Goal: Contribute content: Add original content to the website for others to see

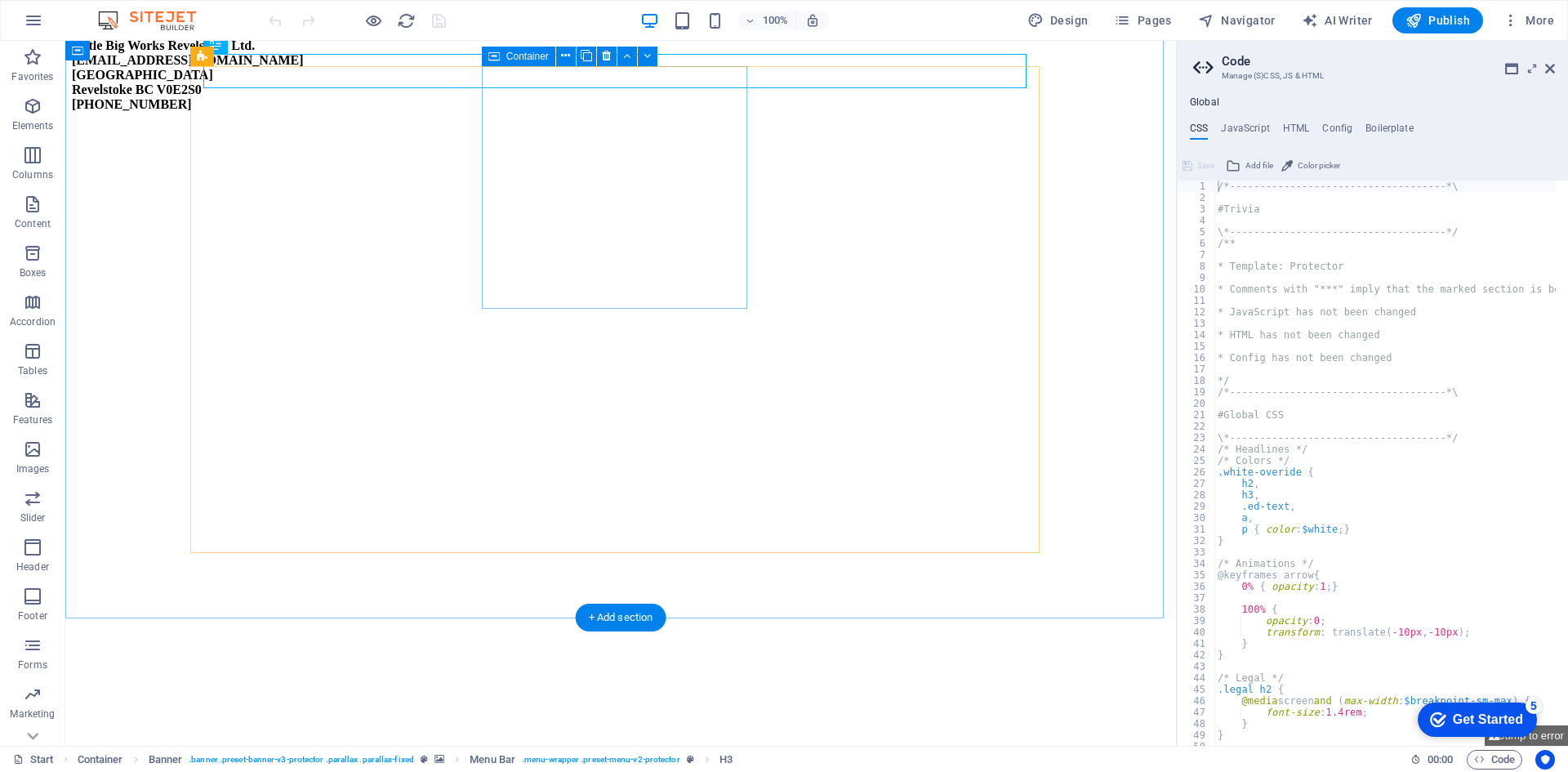
scroll to position [1786, 0]
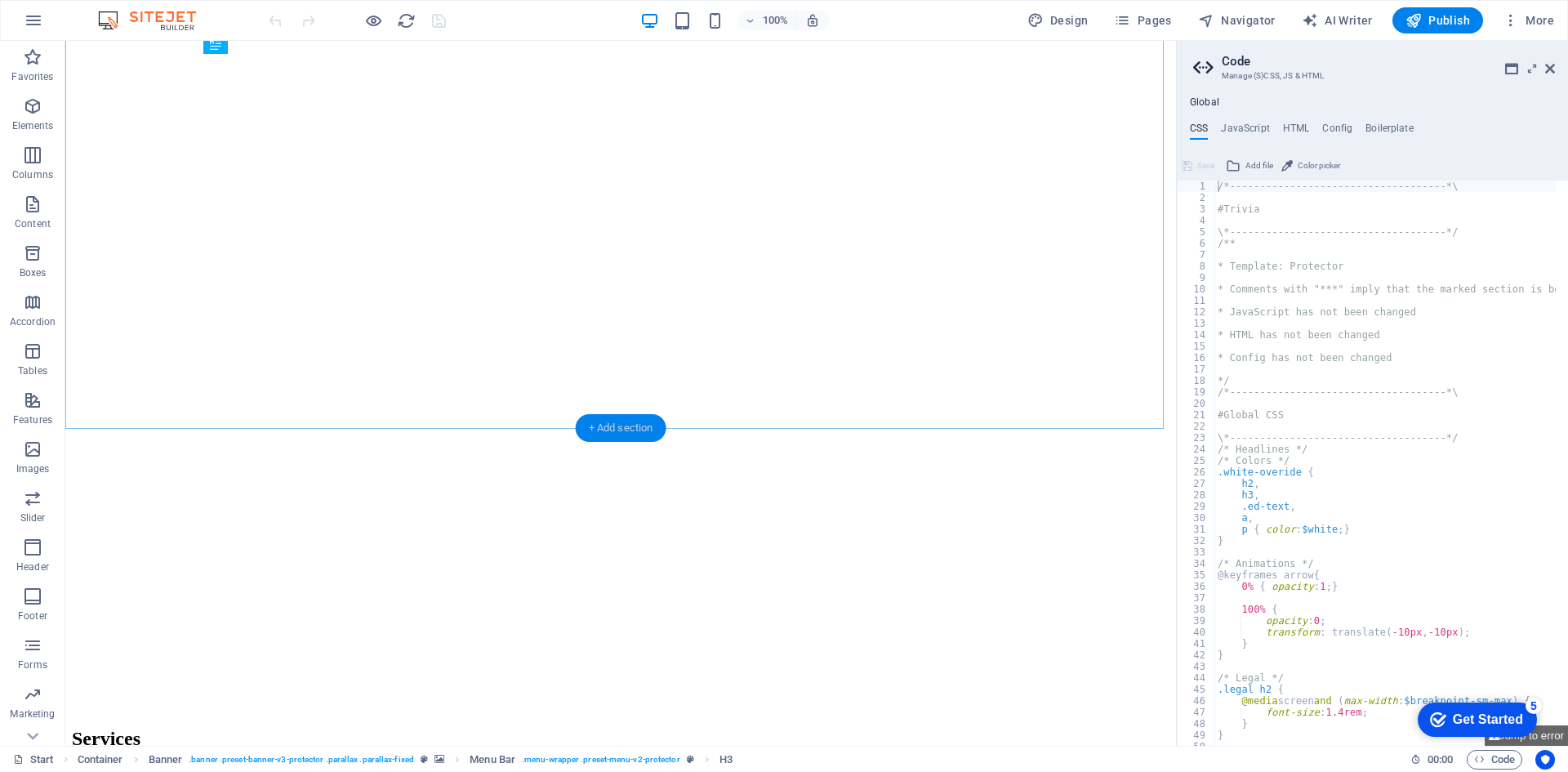
click at [613, 416] on div "+ Add section" at bounding box center [621, 428] width 91 height 28
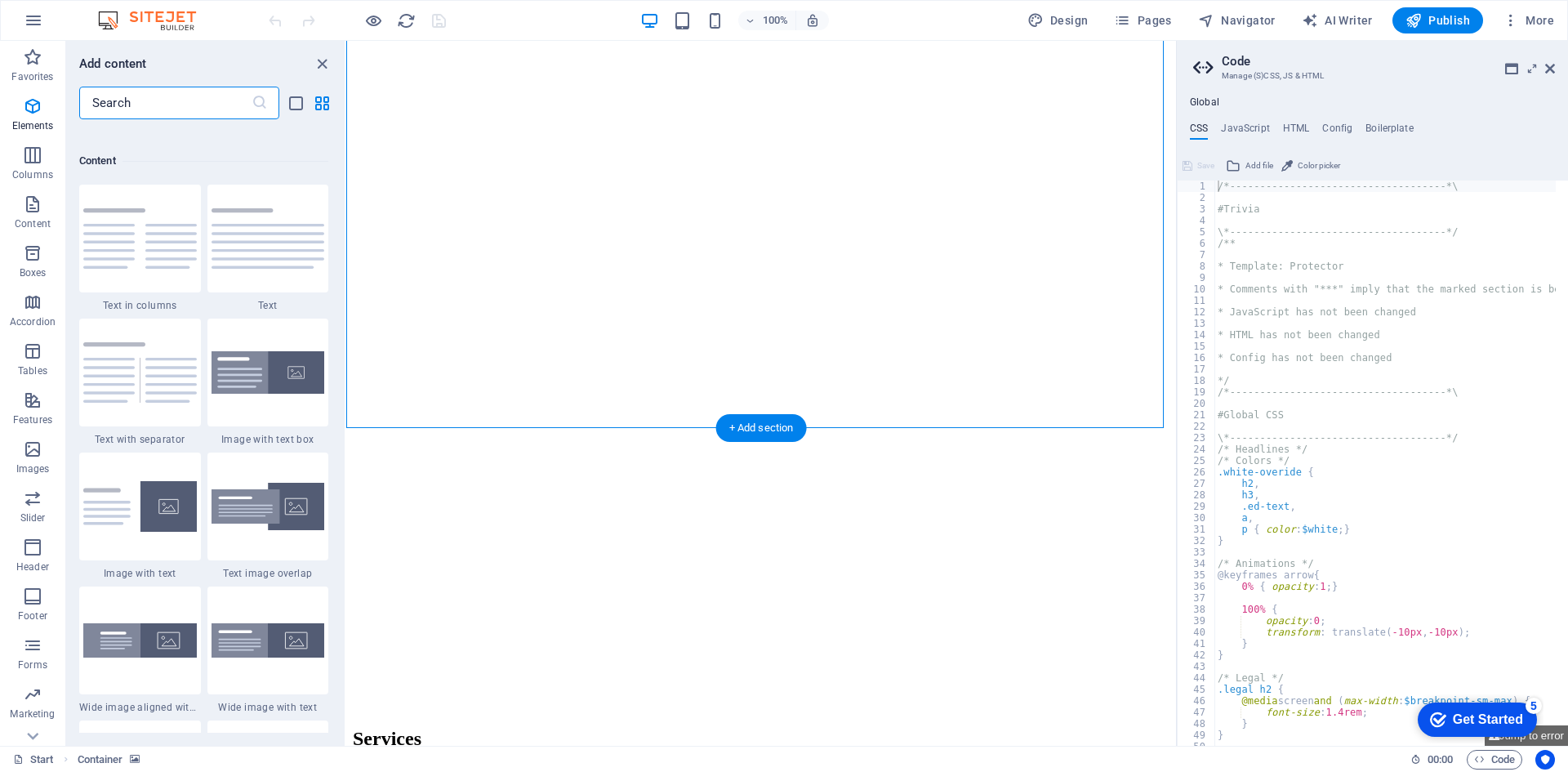
scroll to position [2859, 0]
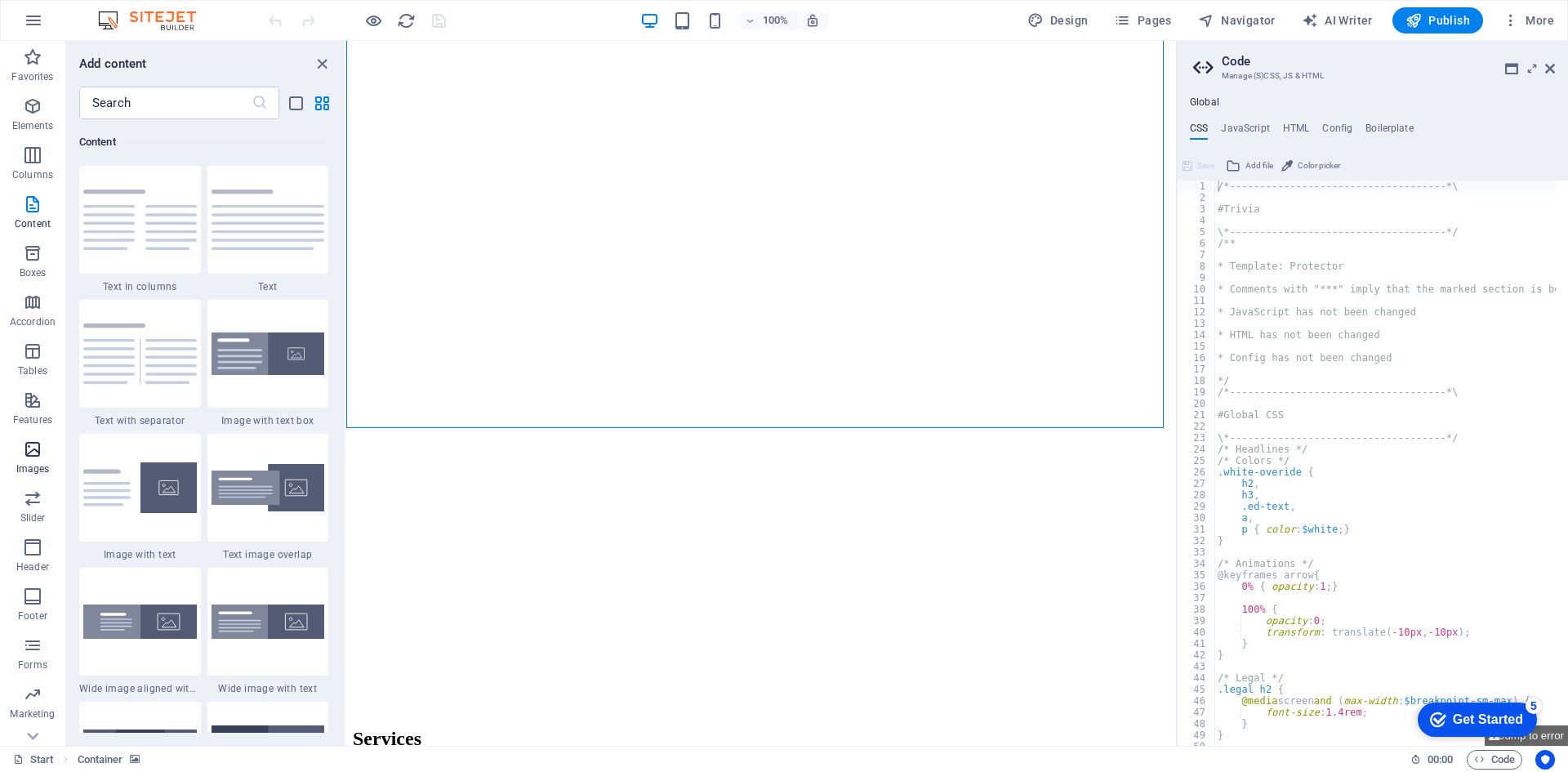
click at [35, 447] on icon "button" at bounding box center [33, 449] width 20 height 20
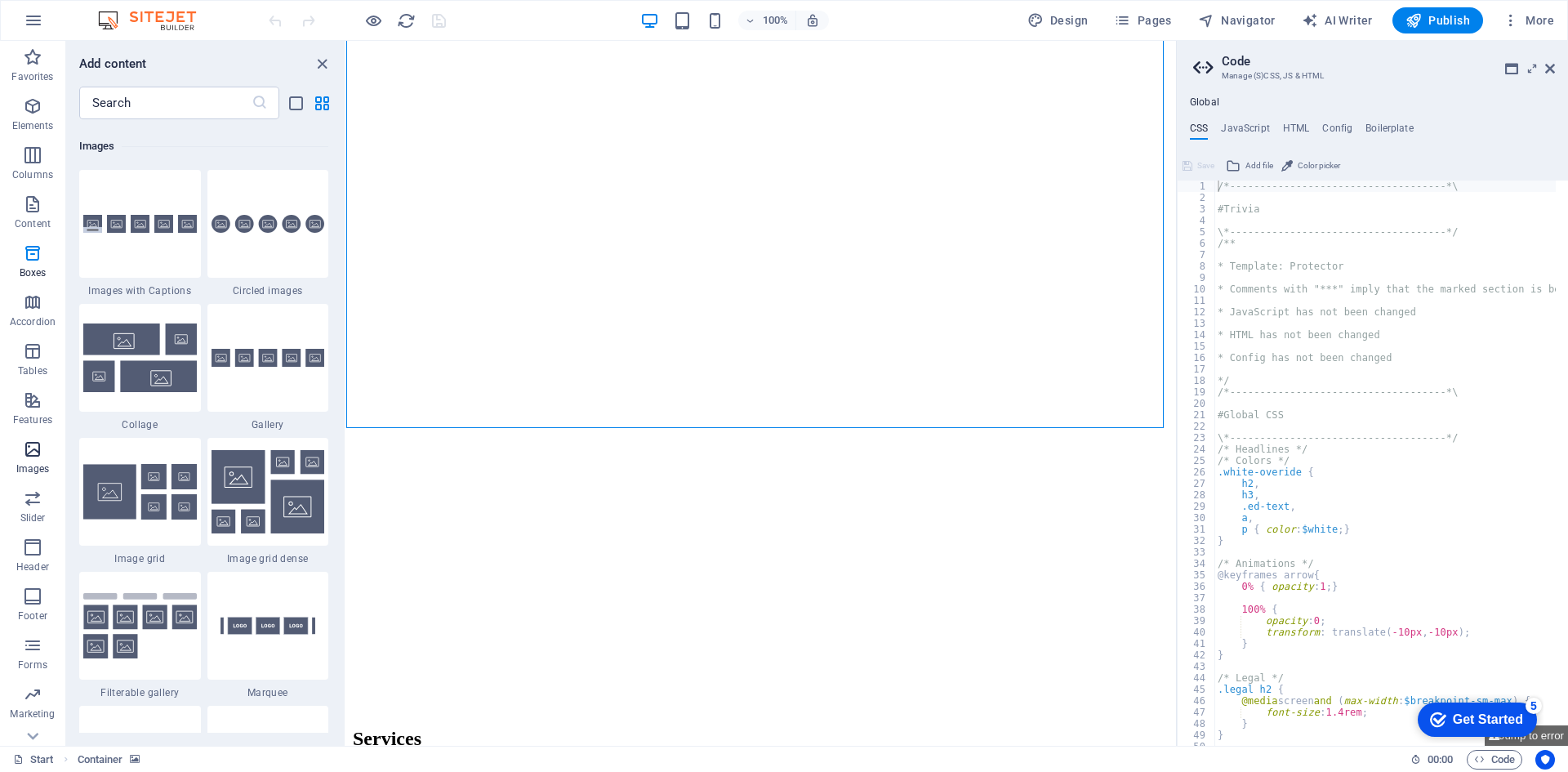
scroll to position [8284, 0]
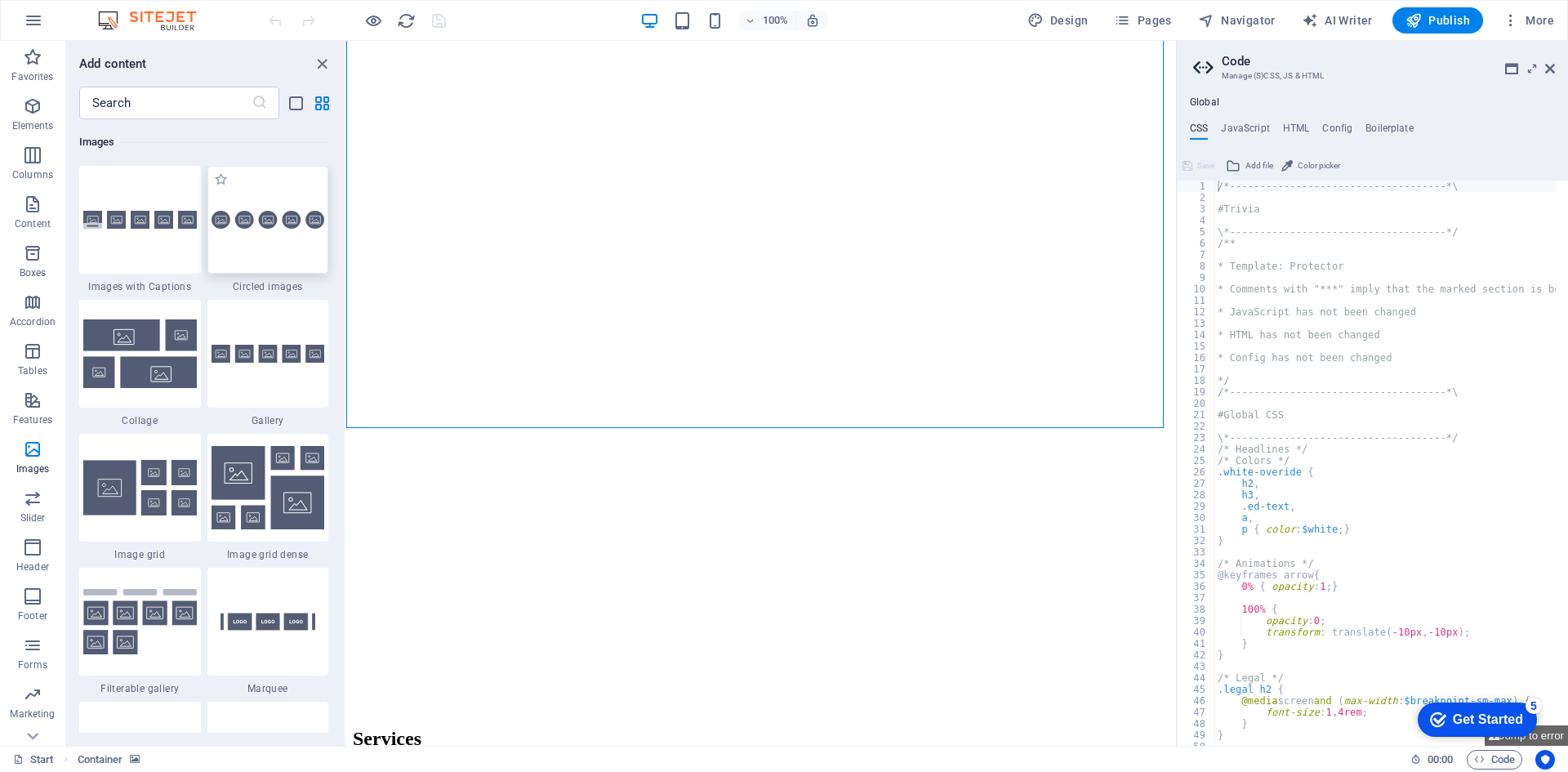
click at [257, 244] on div at bounding box center [268, 219] width 122 height 108
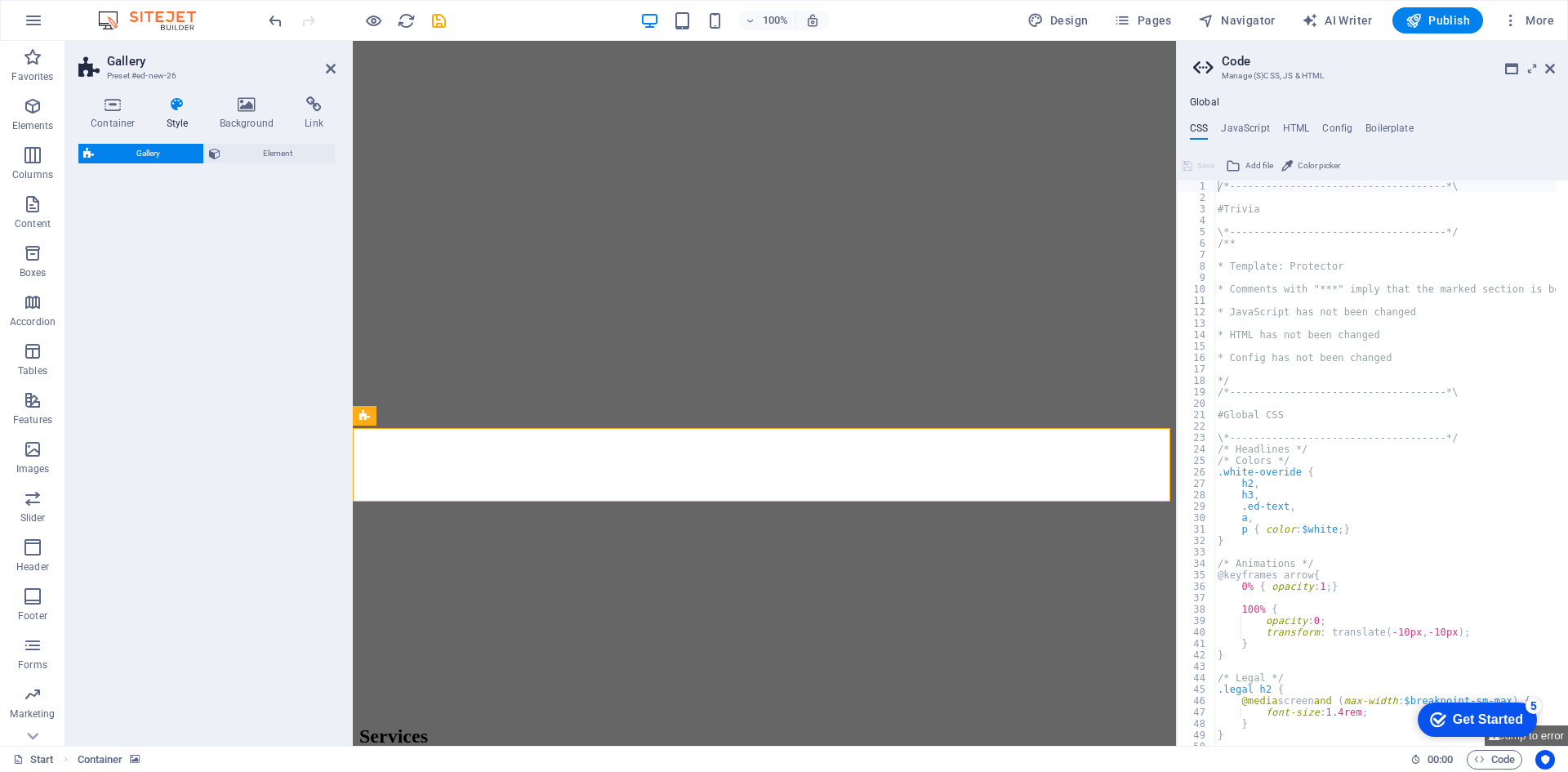
select select "rem"
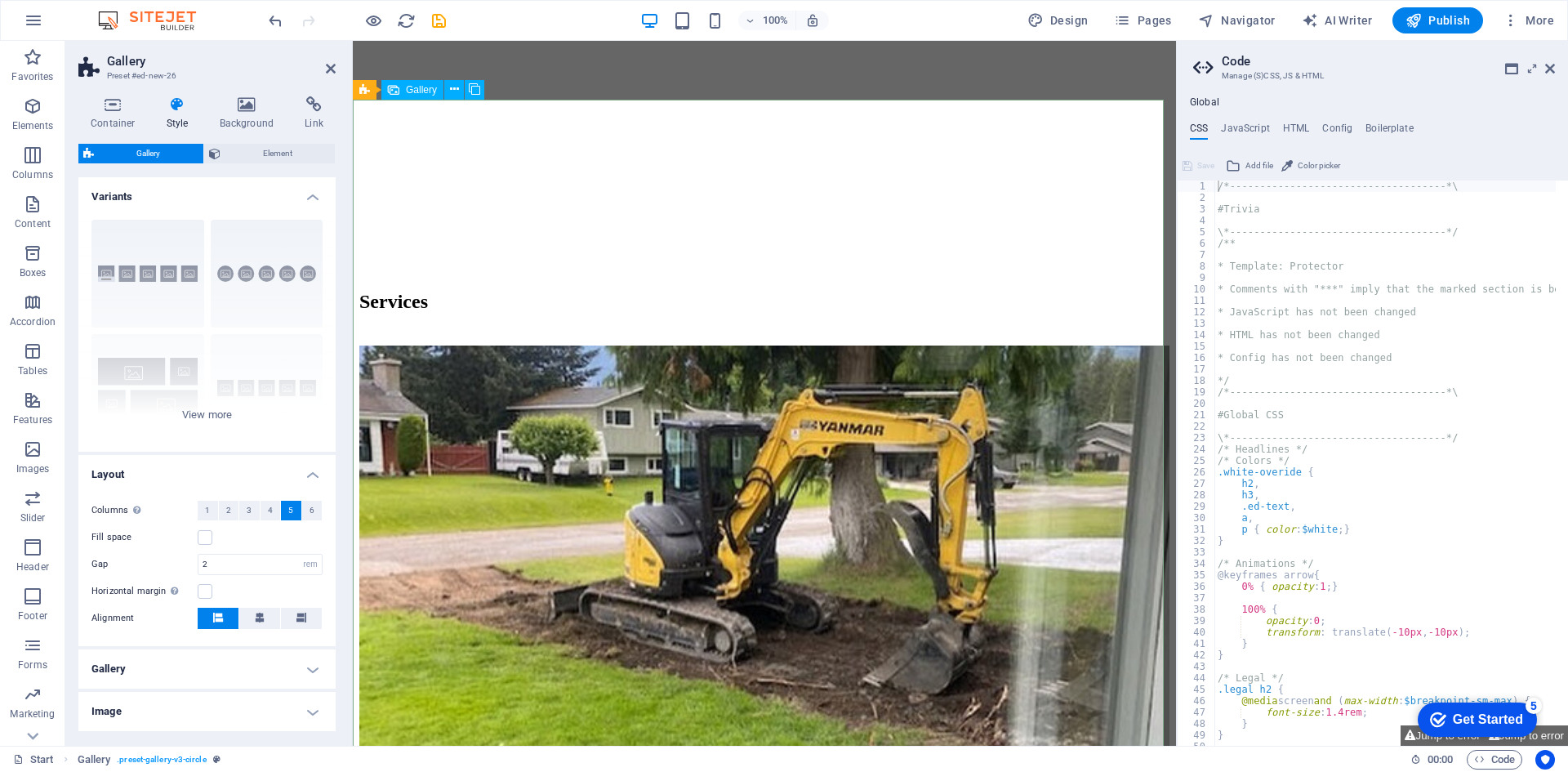
scroll to position [2210, 0]
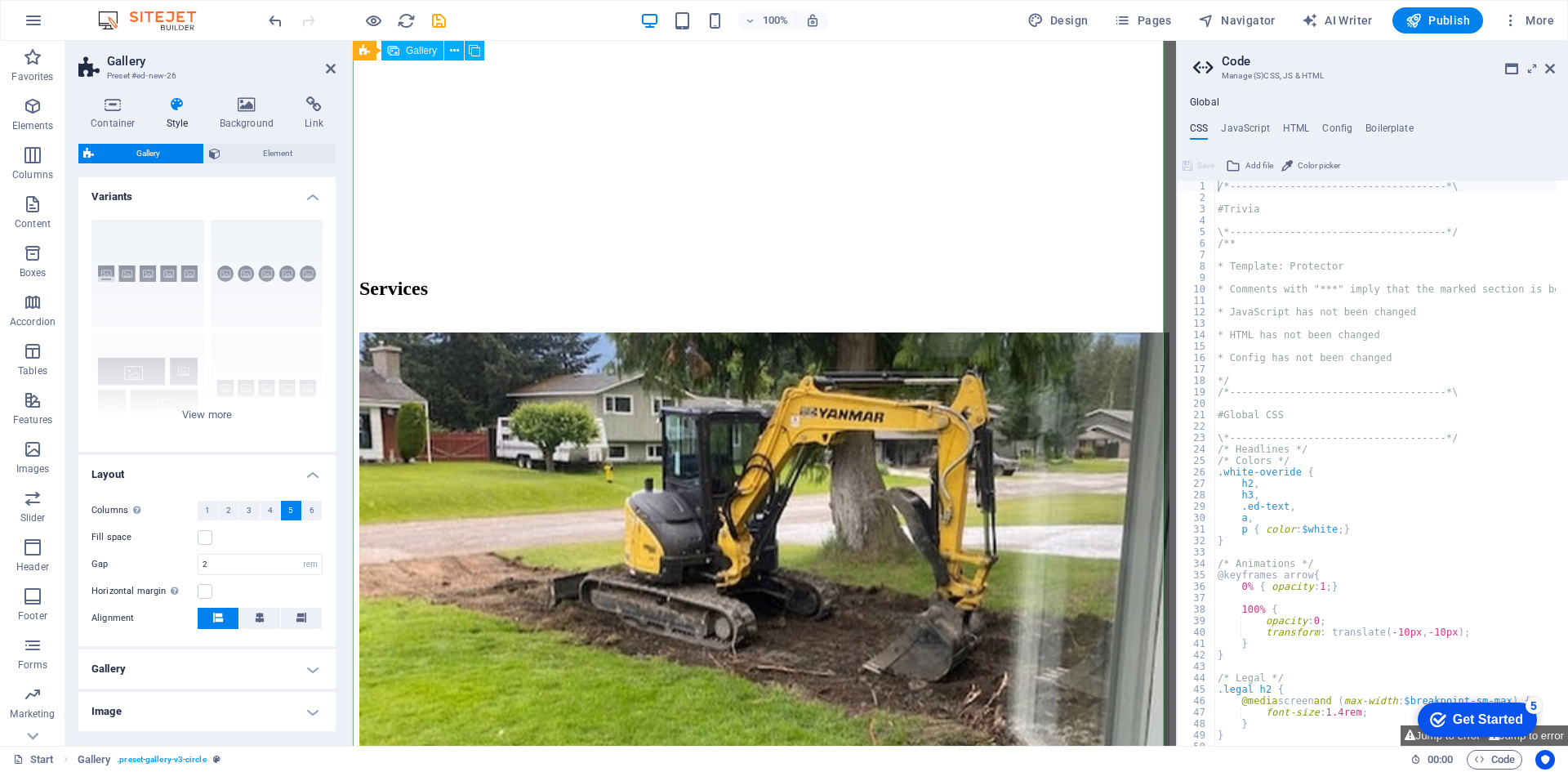
select select "4"
select select "px"
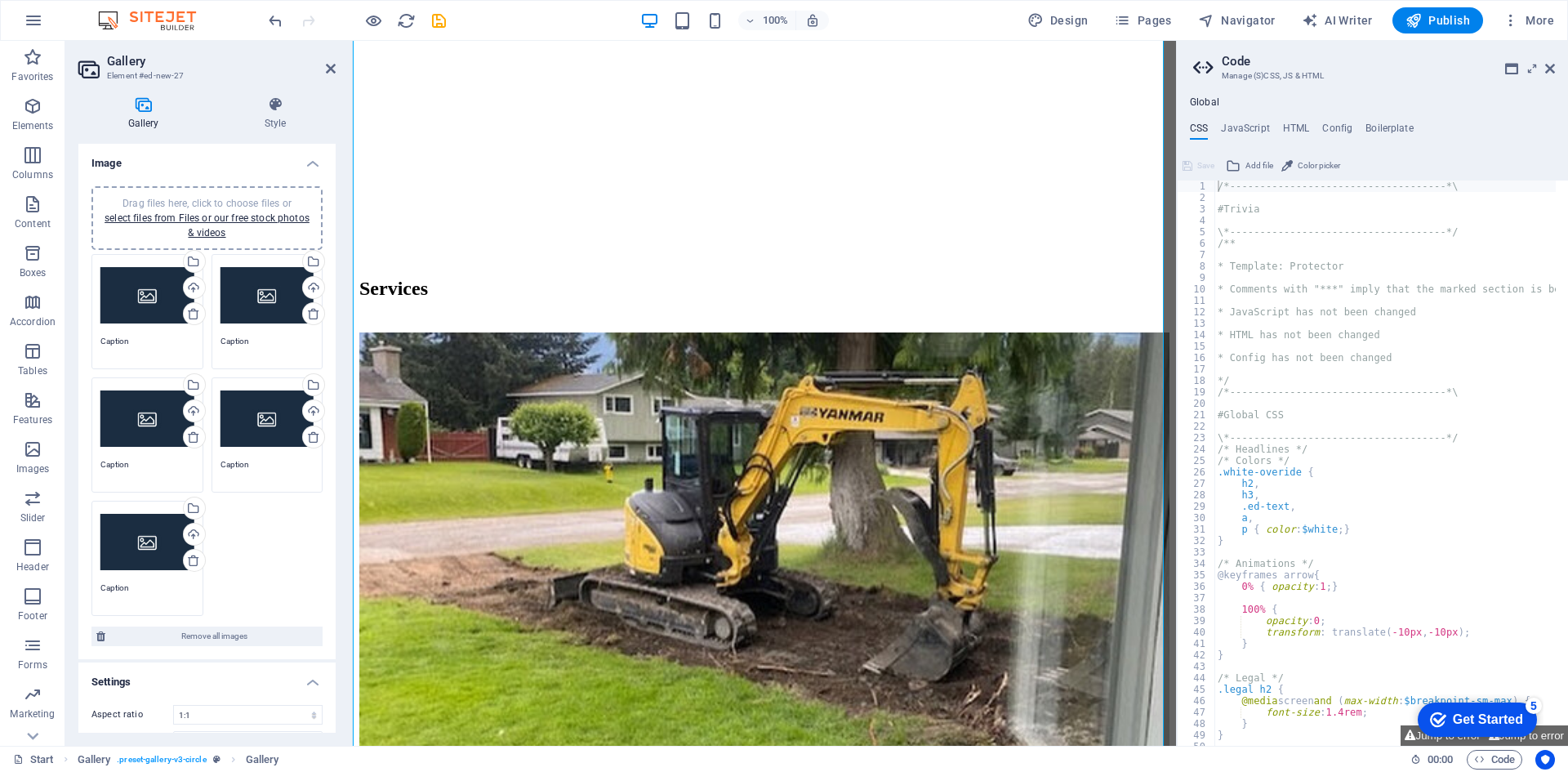
click at [141, 296] on div "Drag files here, click to choose files or select files from Files or our free s…" at bounding box center [147, 296] width 94 height 65
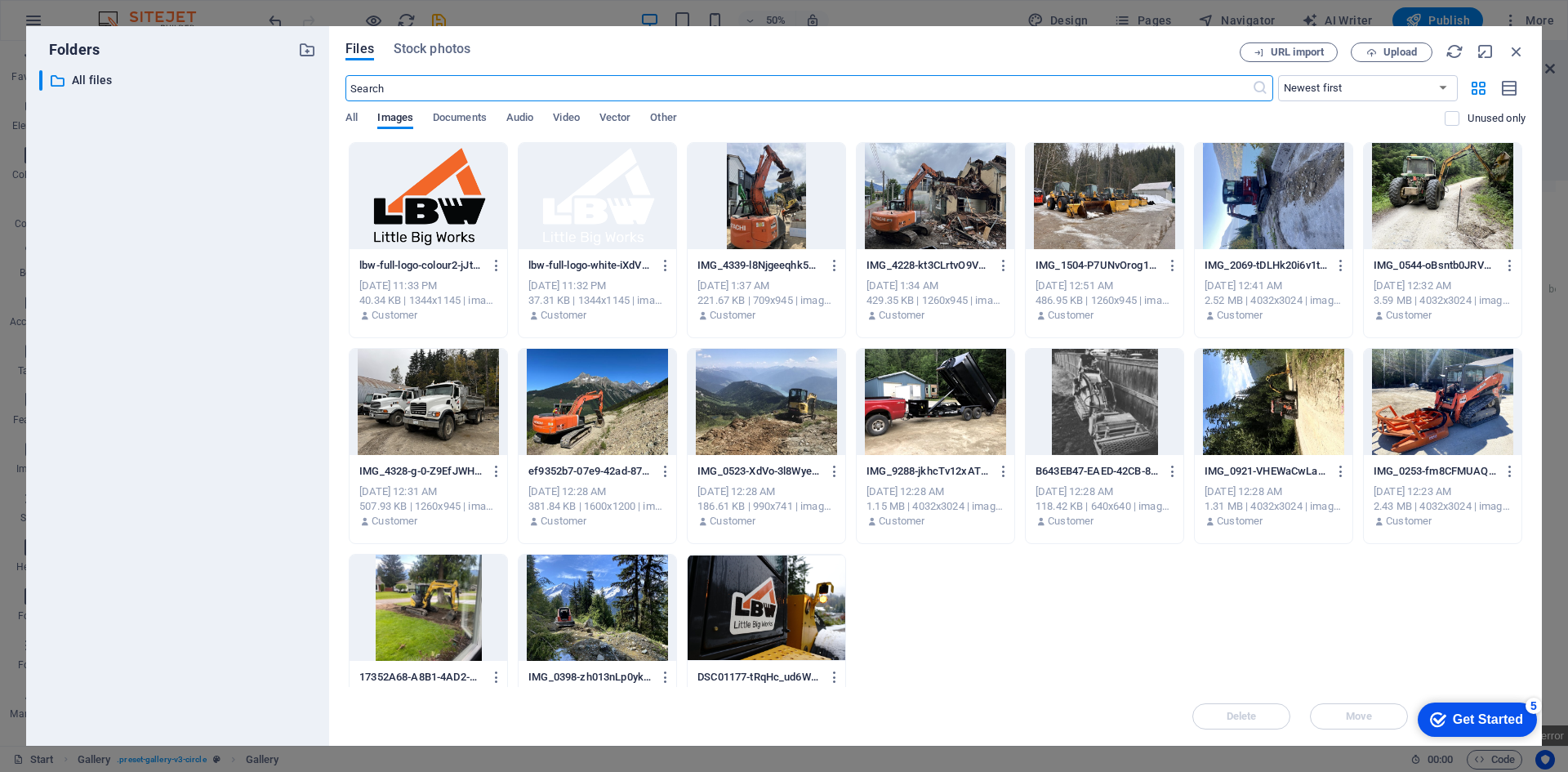
scroll to position [2924, 0]
click at [1384, 53] on span "Upload" at bounding box center [1400, 52] width 34 height 10
click at [1385, 51] on span "Upload" at bounding box center [1400, 52] width 34 height 10
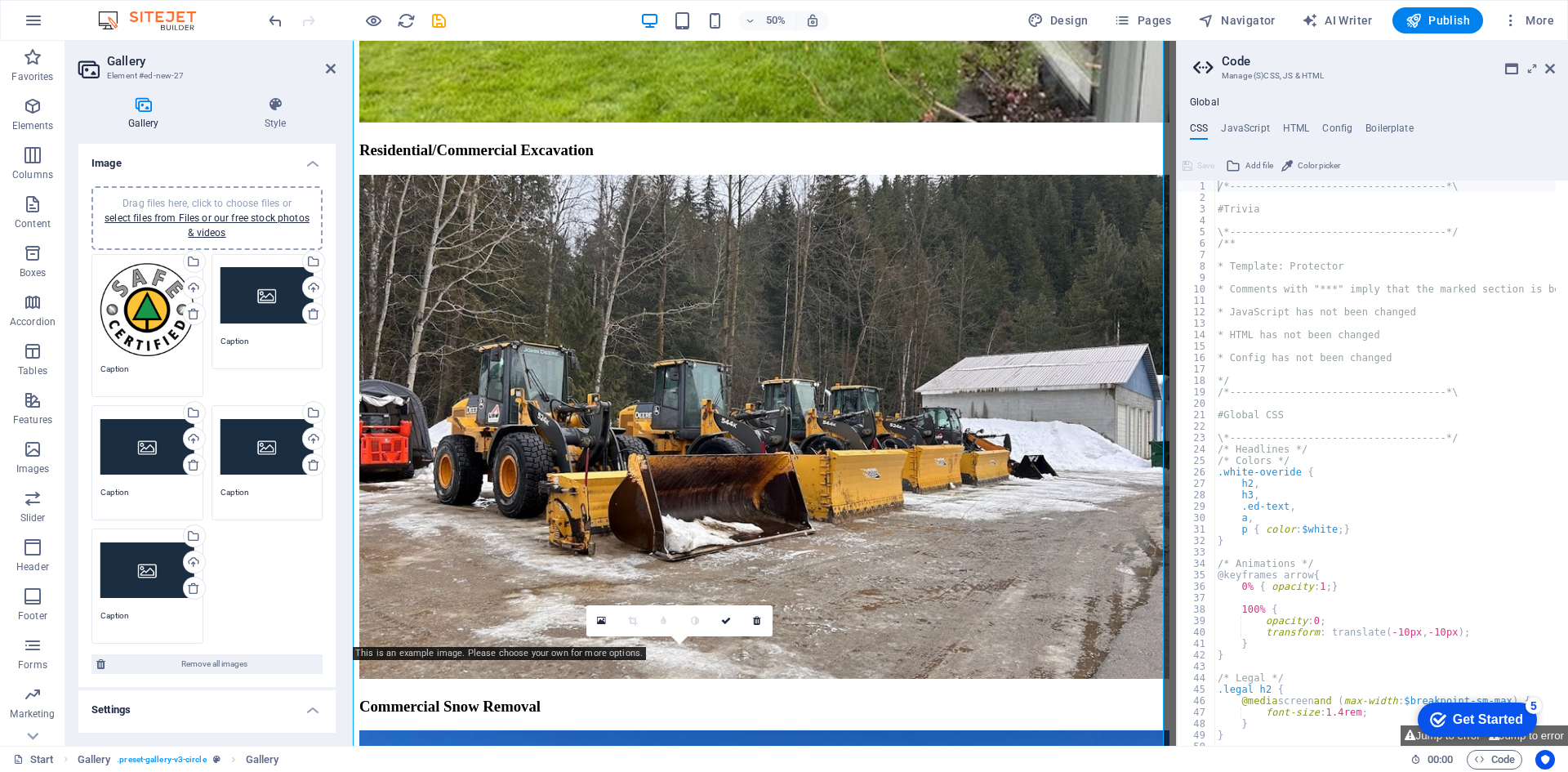
scroll to position [2210, 0]
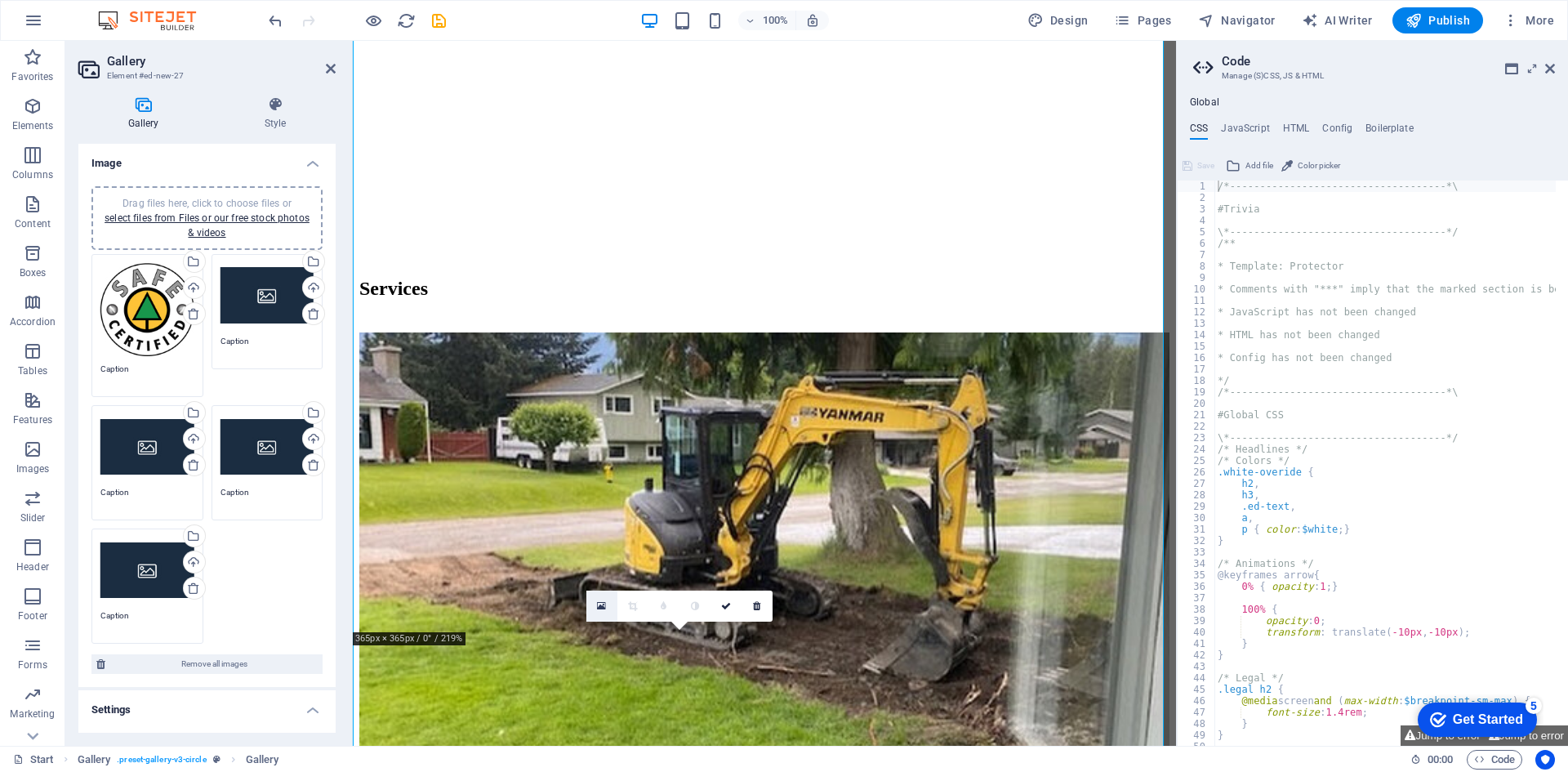
click at [599, 608] on icon at bounding box center [602, 606] width 9 height 12
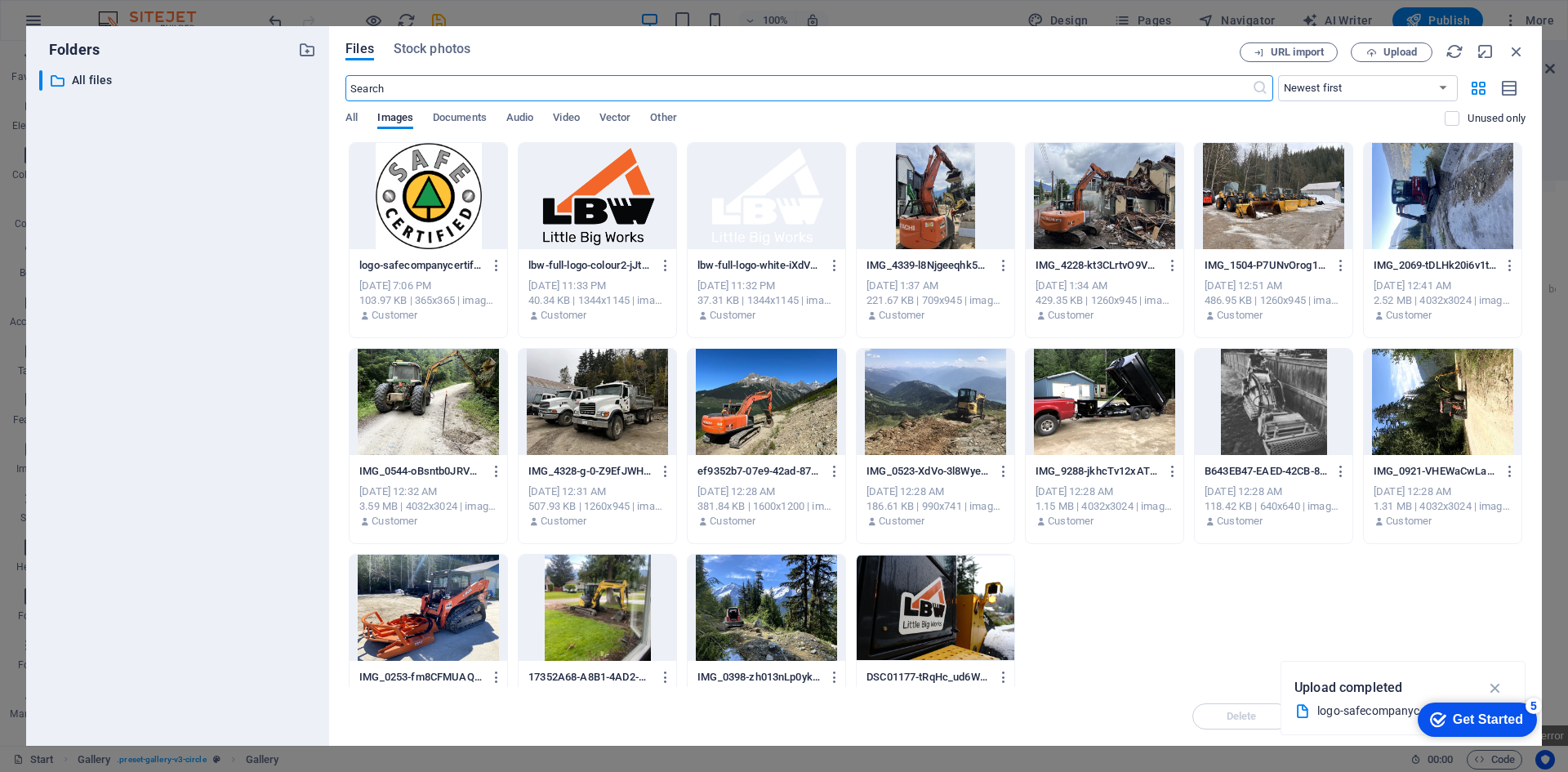
scroll to position [2924, 0]
click at [1519, 51] on icon "button" at bounding box center [1517, 52] width 18 height 18
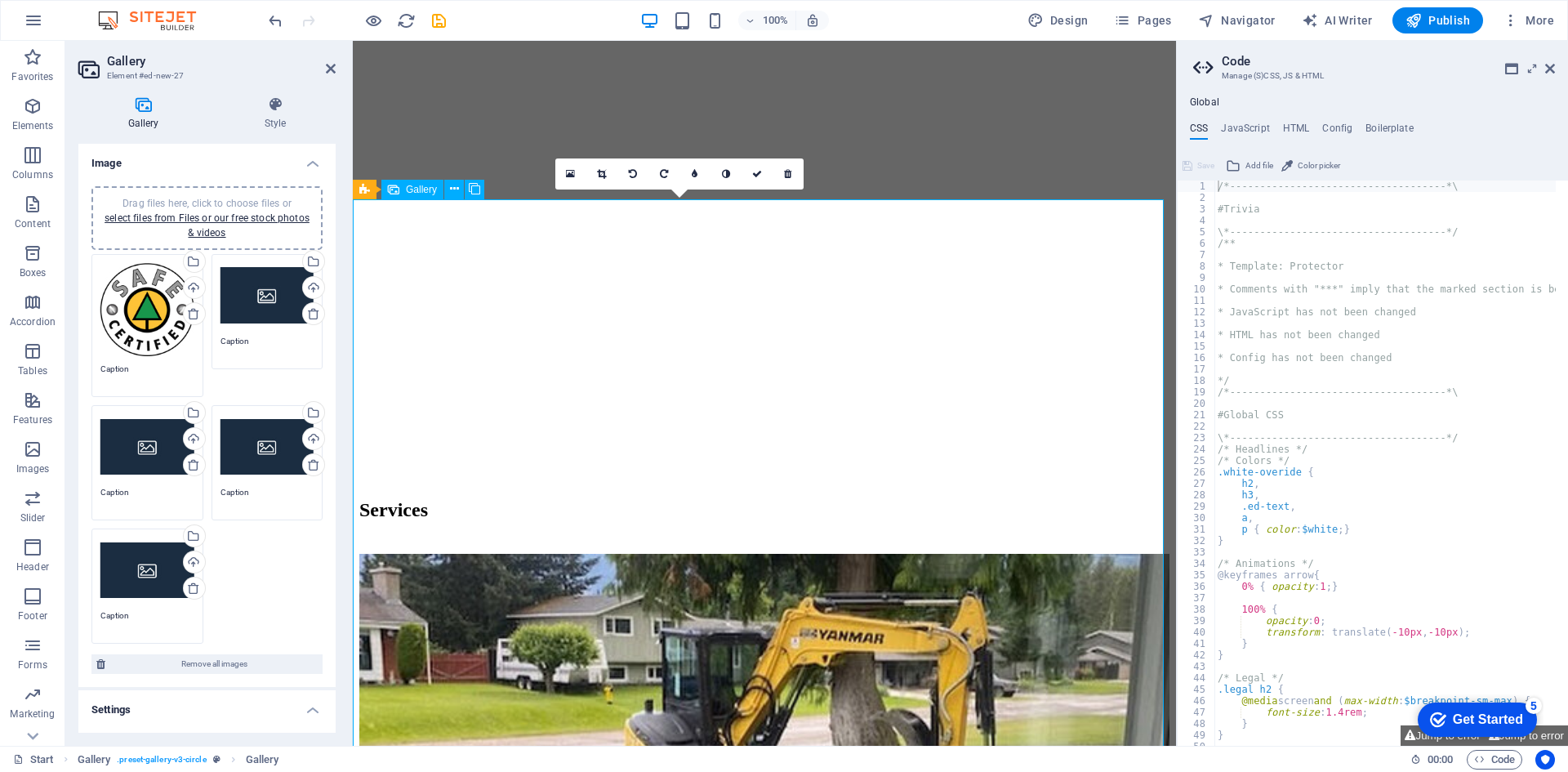
scroll to position [1988, 0]
click at [425, 186] on icon at bounding box center [425, 189] width 9 height 17
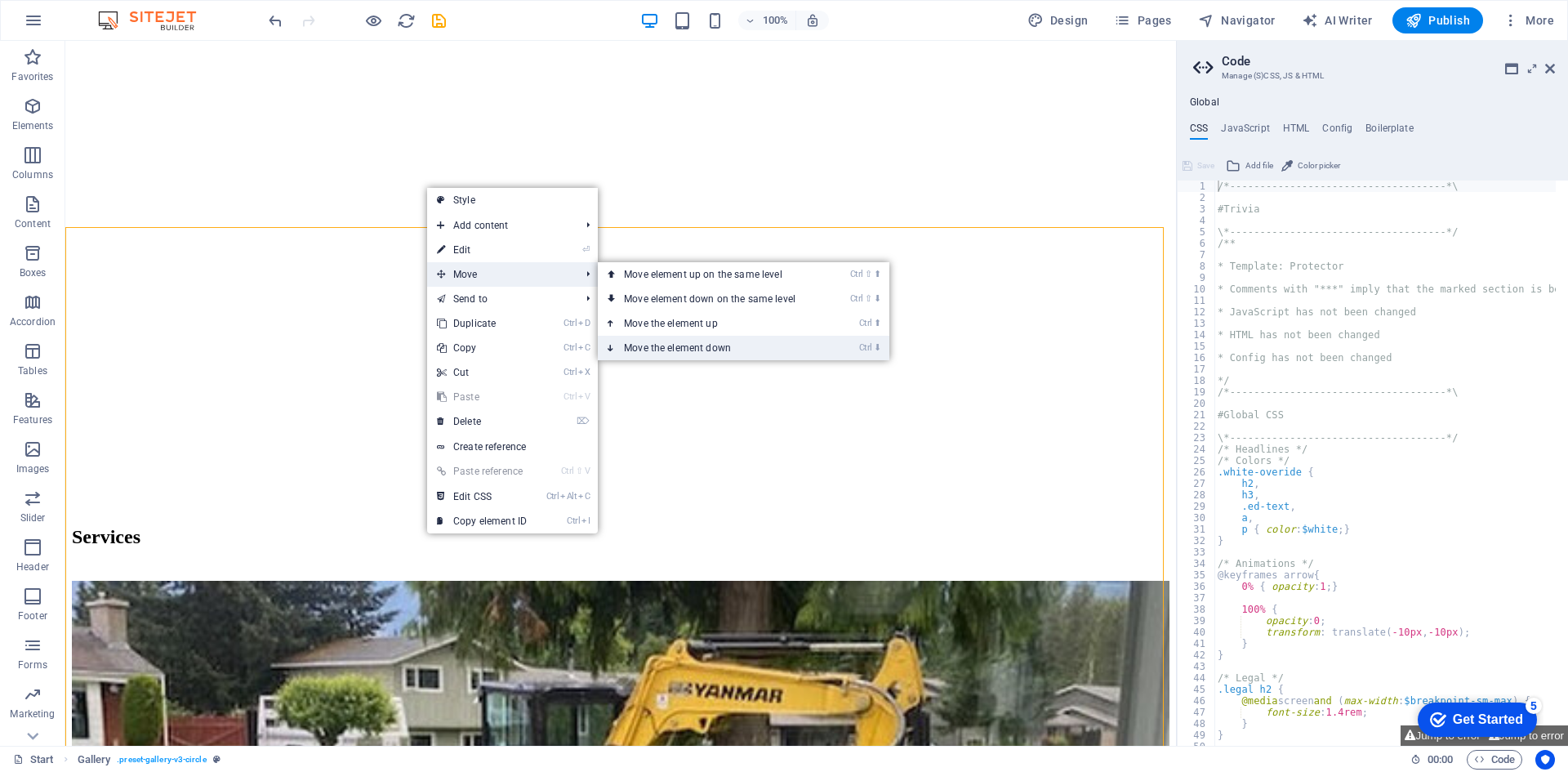
click at [675, 345] on link "Ctrl ⬇ Move the element down" at bounding box center [713, 347] width 230 height 25
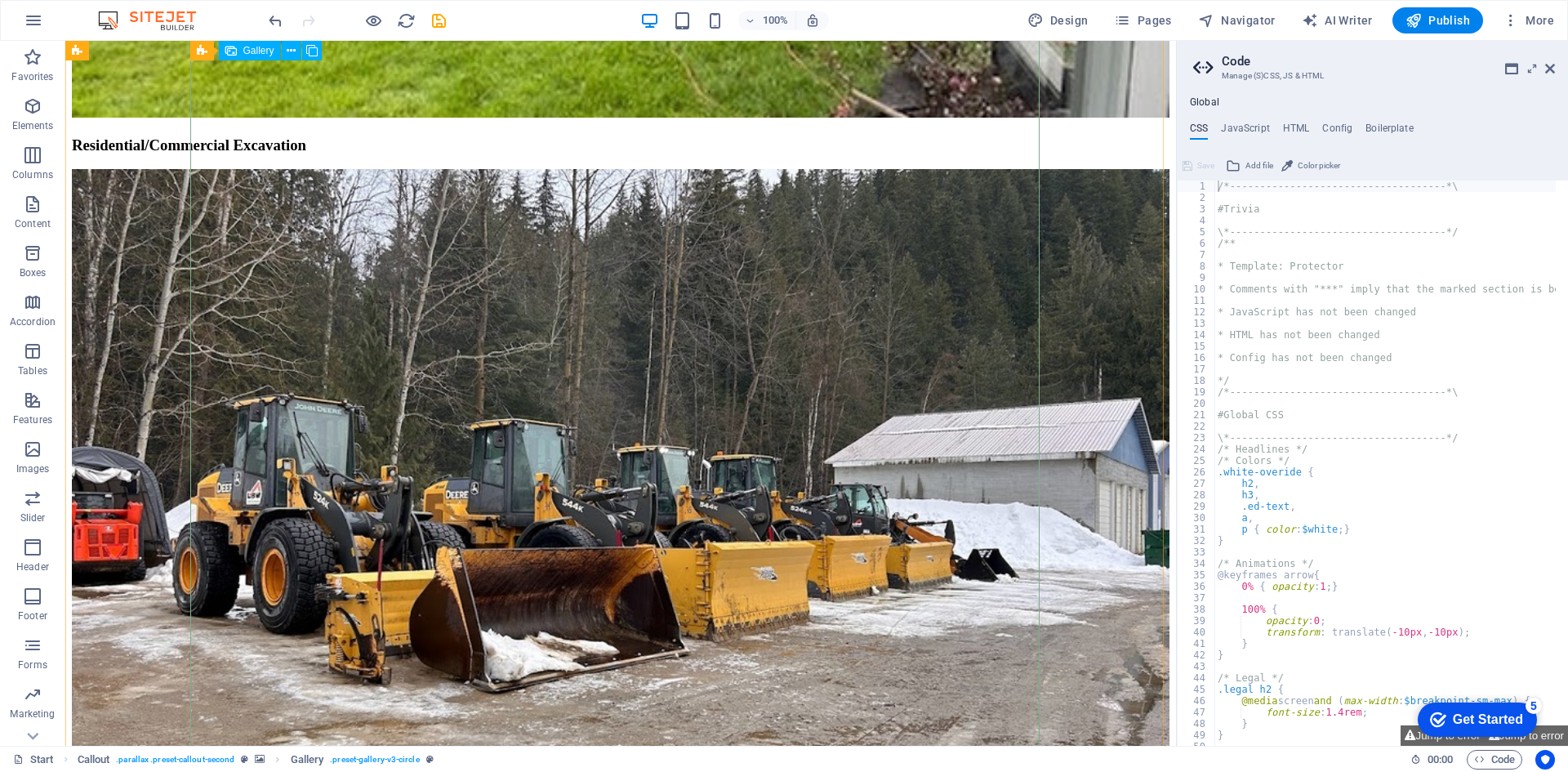
scroll to position [3118, 0]
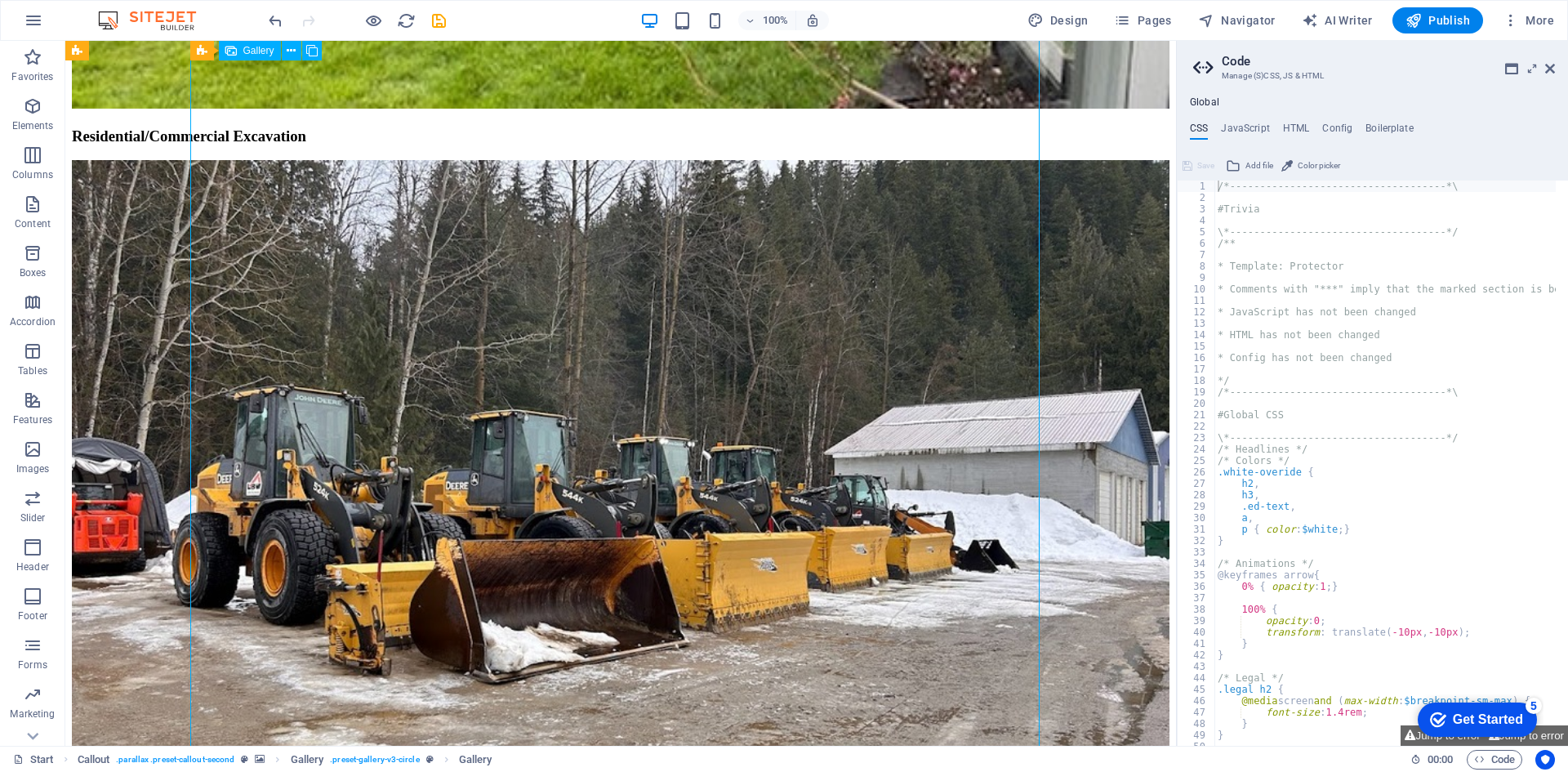
select select "4"
select select "px"
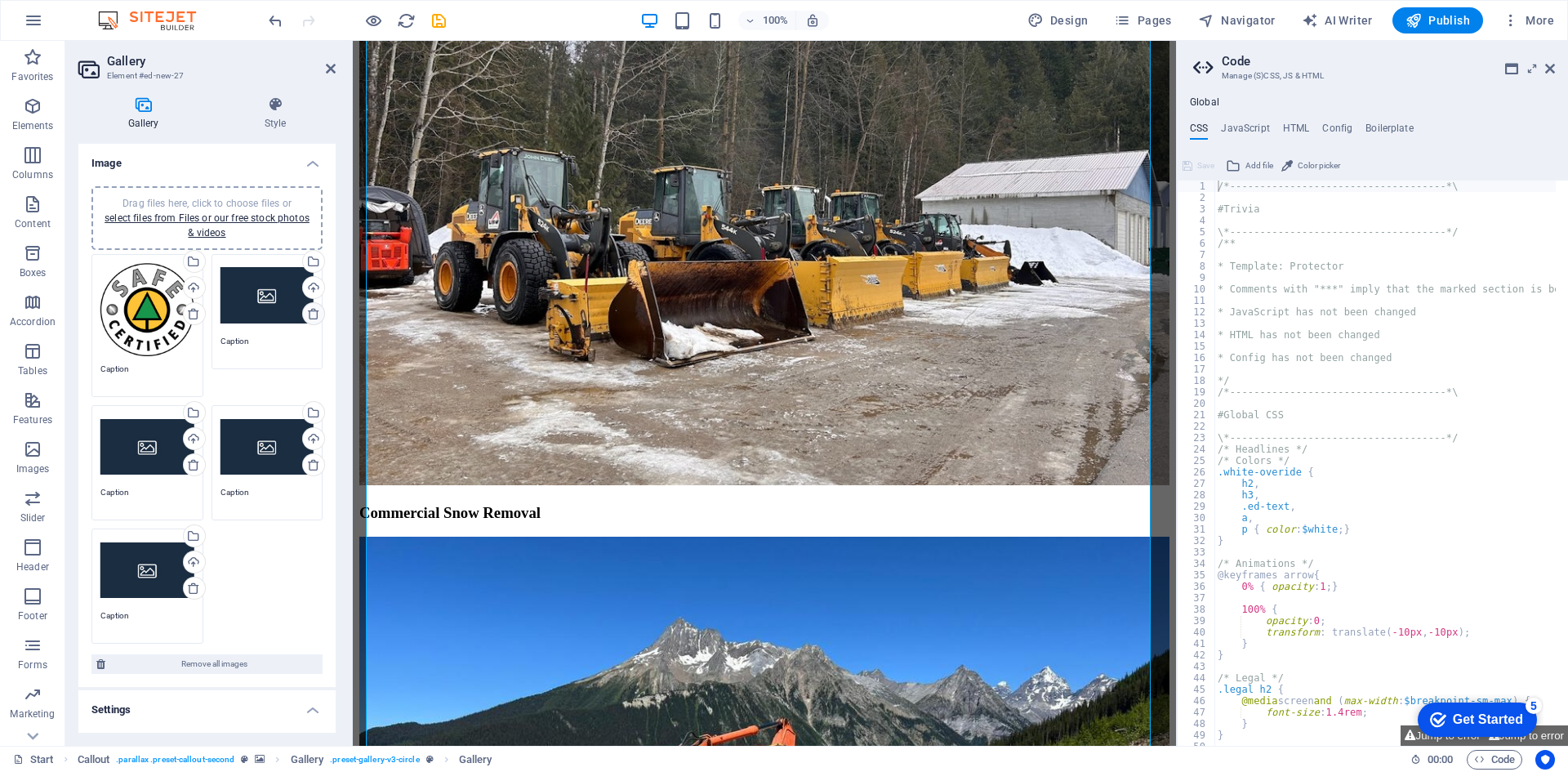
click at [310, 317] on icon at bounding box center [314, 314] width 13 height 13
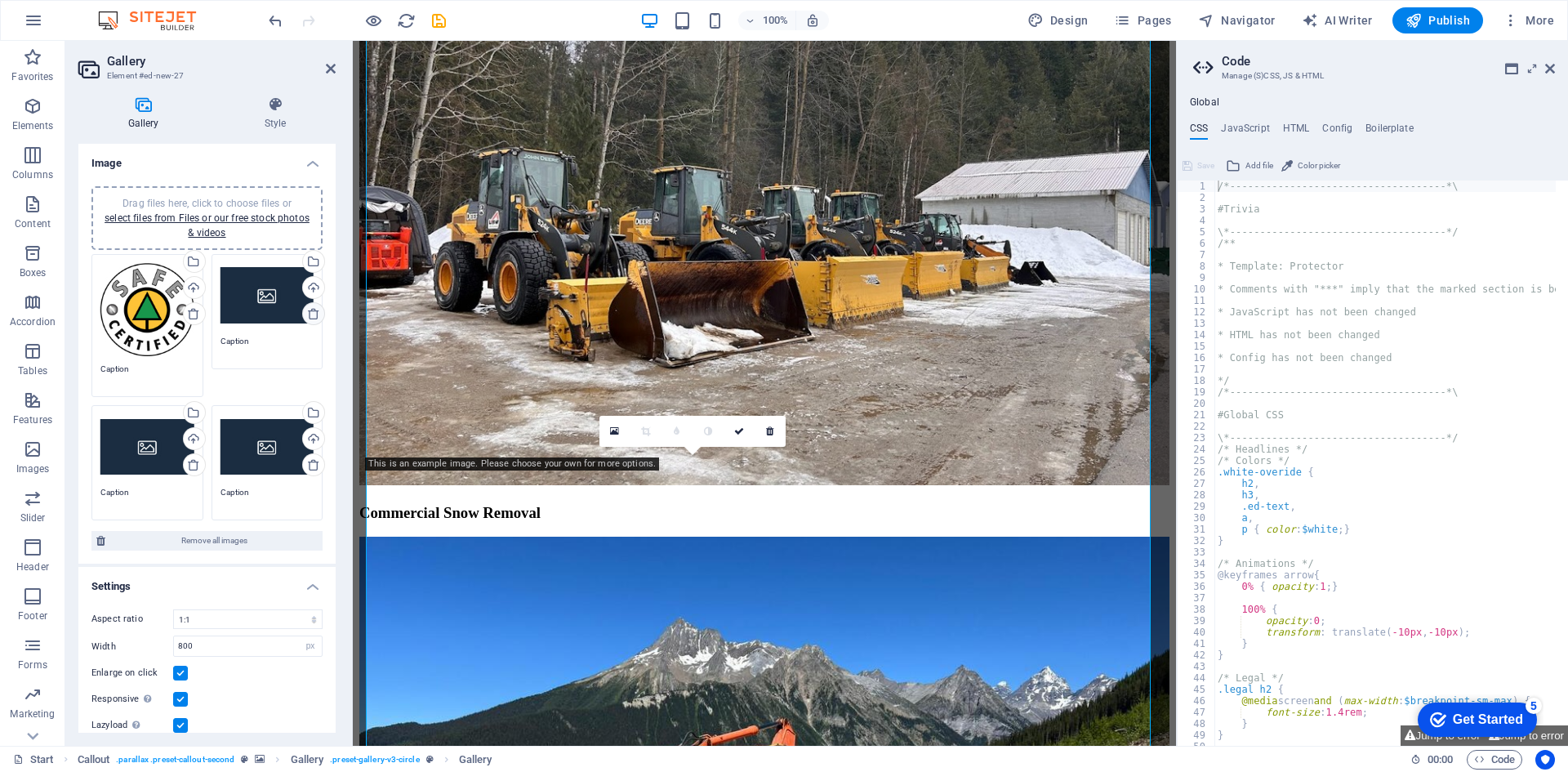
click at [310, 317] on icon at bounding box center [314, 314] width 13 height 13
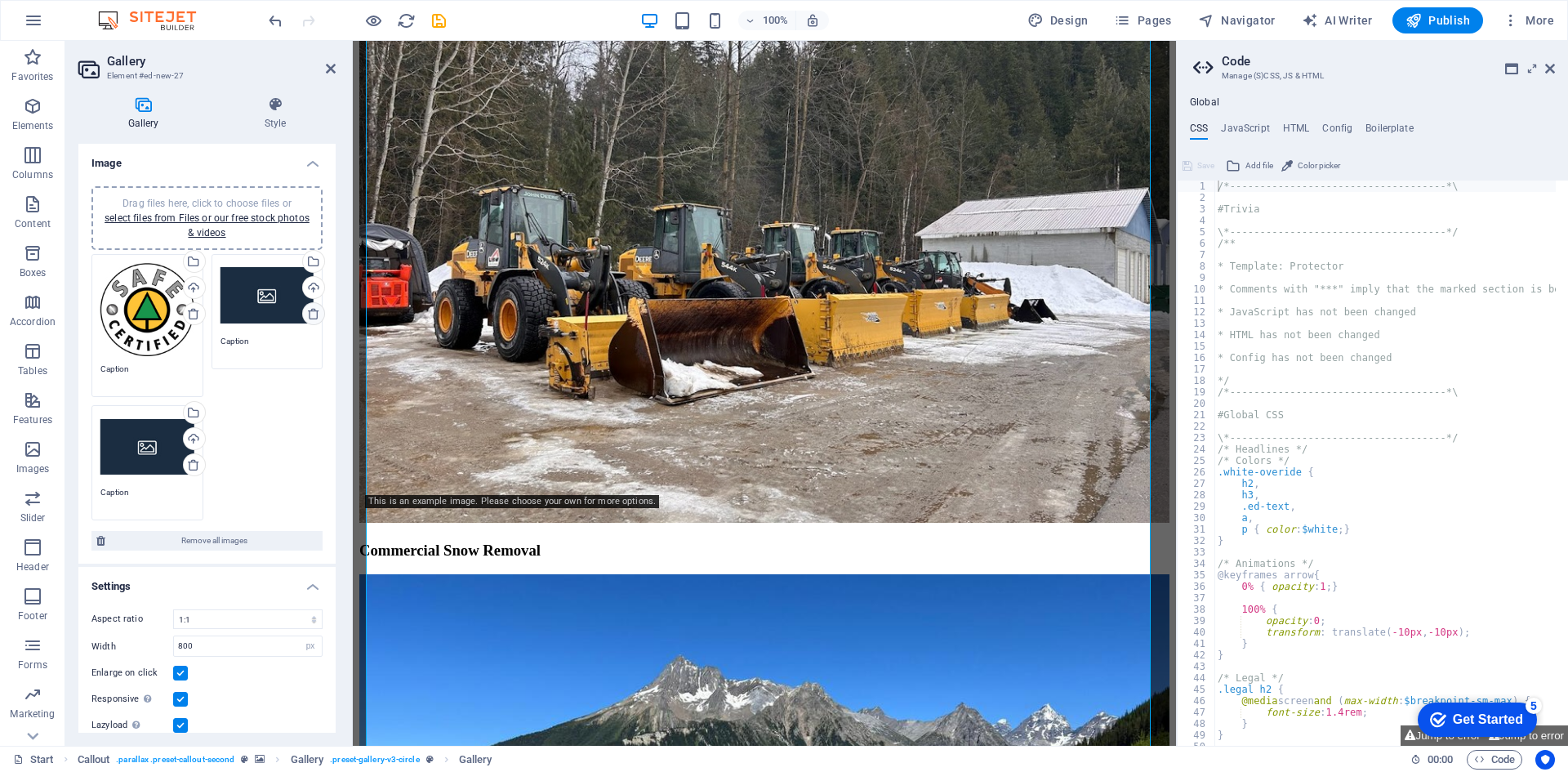
click at [310, 317] on icon at bounding box center [314, 314] width 13 height 13
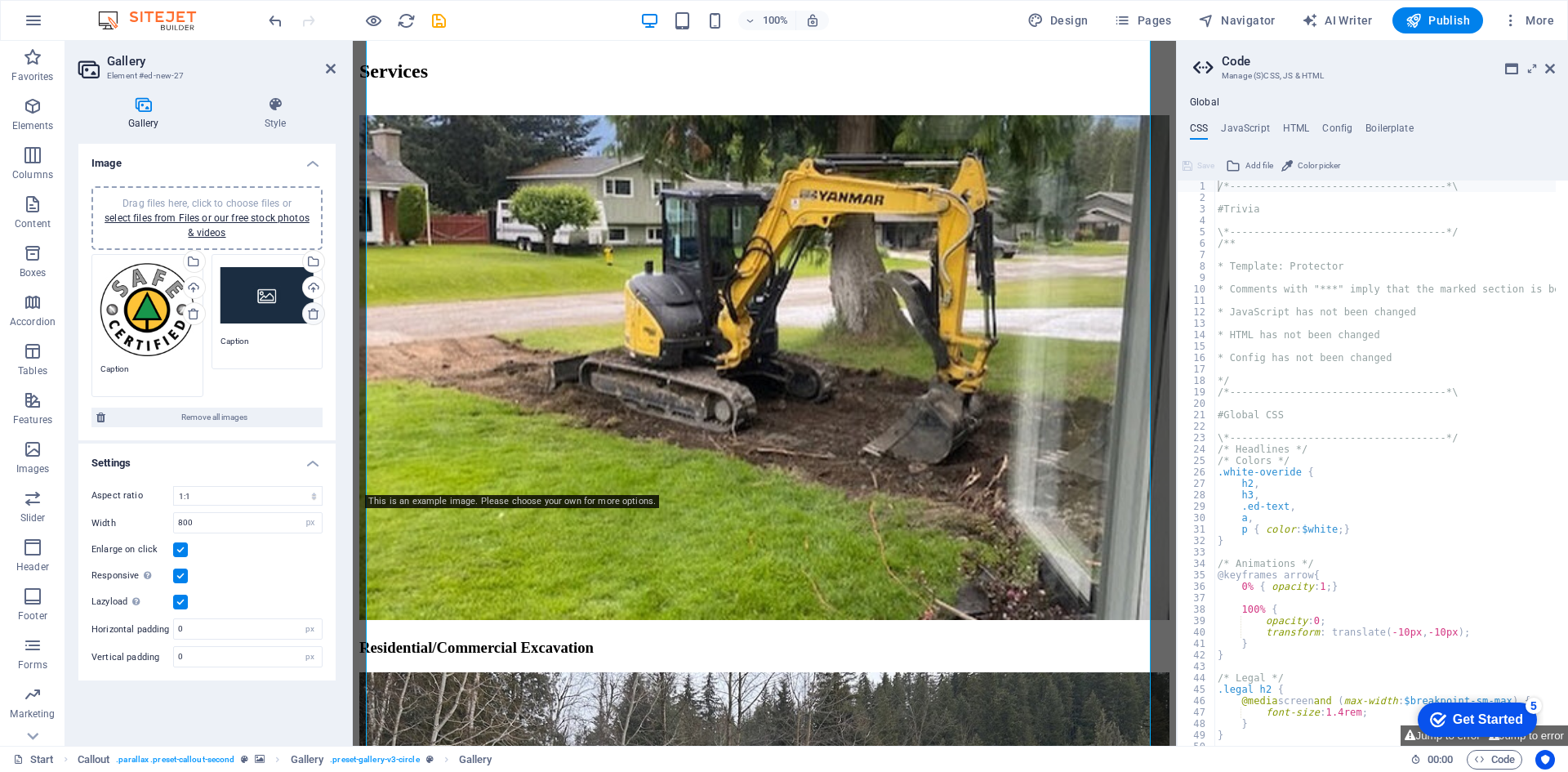
click at [310, 317] on icon at bounding box center [314, 314] width 13 height 13
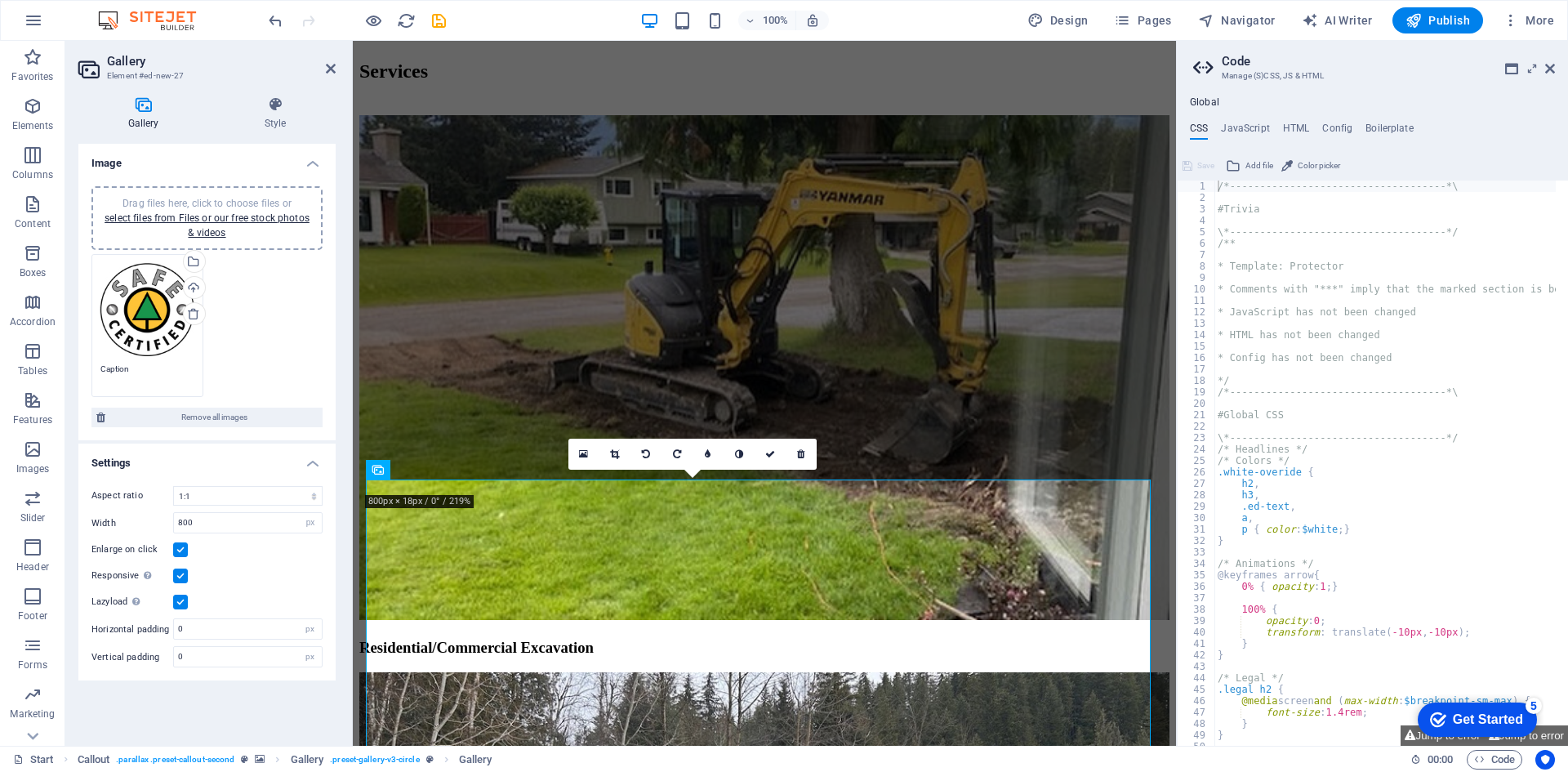
scroll to position [1774, 0]
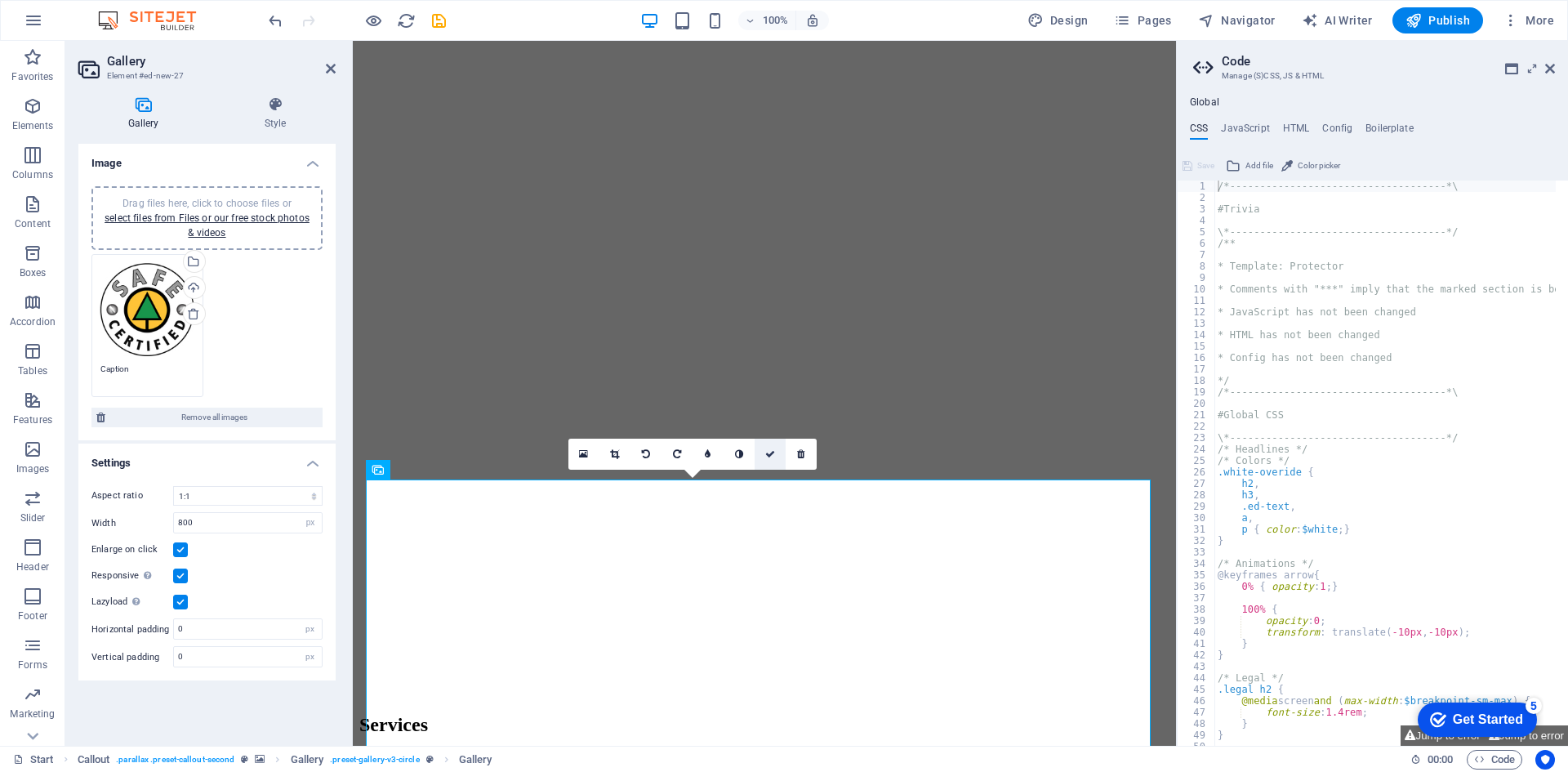
click at [769, 453] on icon at bounding box center [770, 454] width 10 height 10
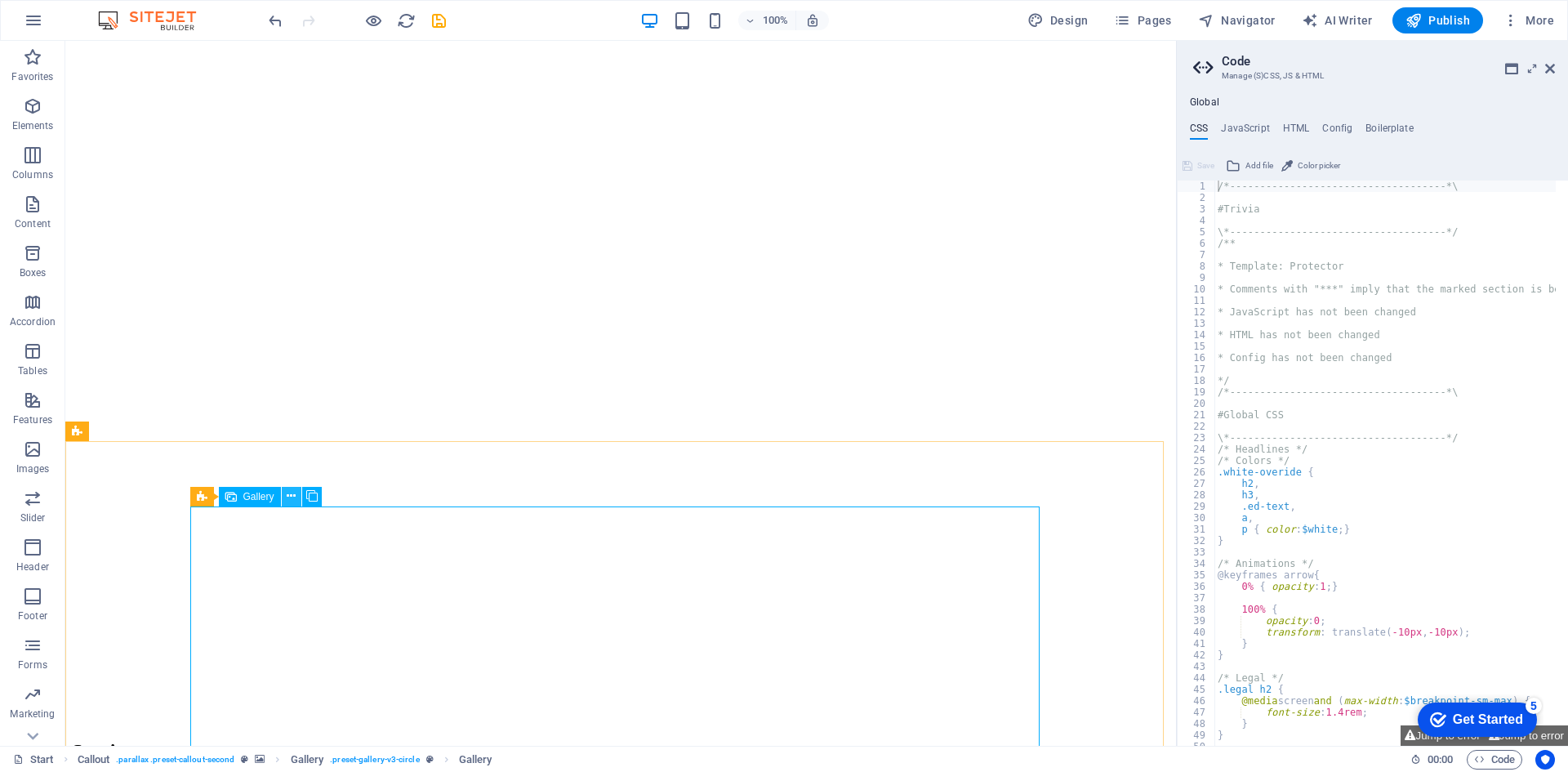
click at [295, 500] on icon at bounding box center [291, 496] width 9 height 17
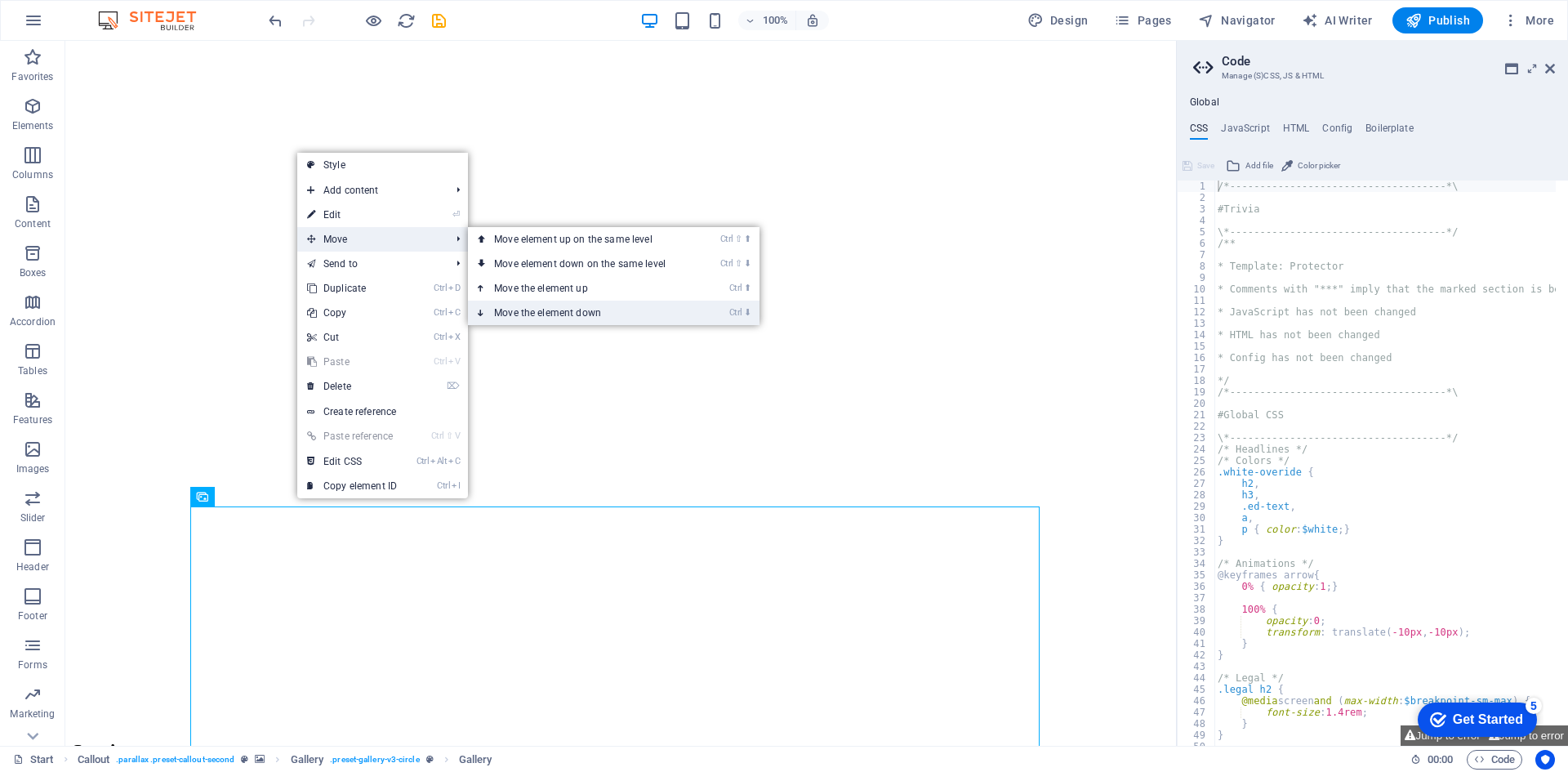
click at [523, 308] on link "Ctrl ⬇ Move the element down" at bounding box center [583, 313] width 230 height 25
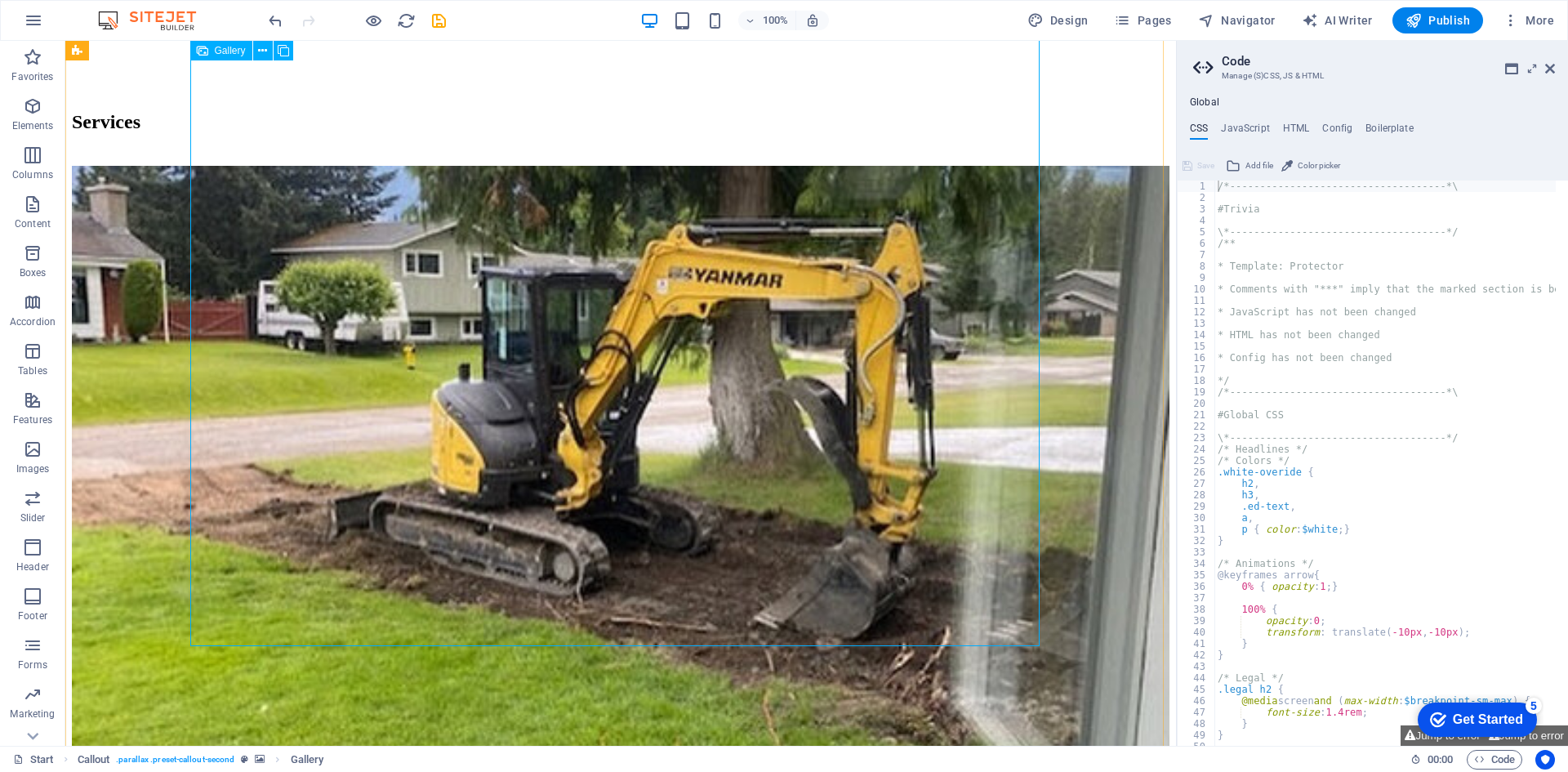
scroll to position [2401, 0]
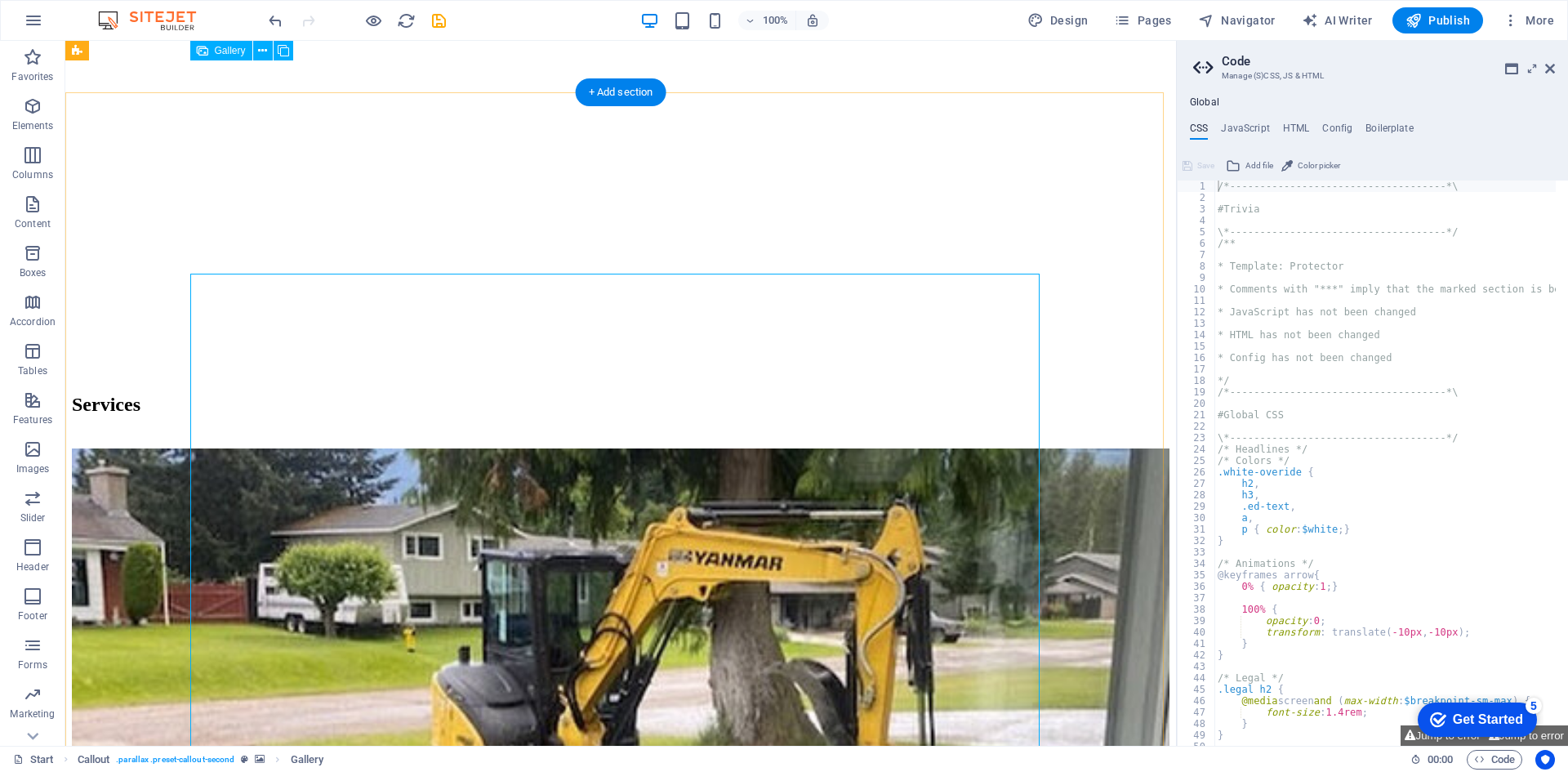
scroll to position [2119, 0]
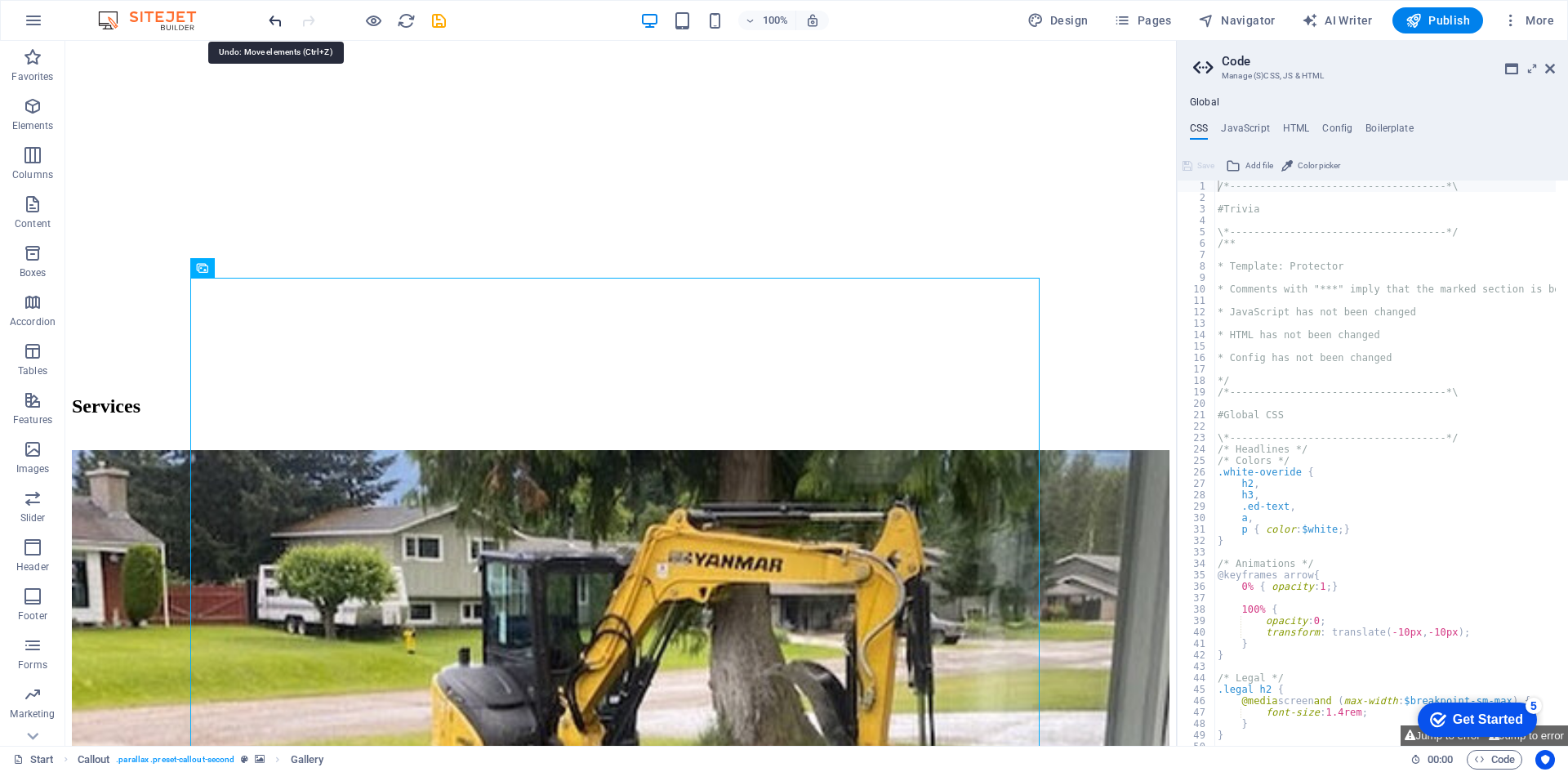
click at [272, 17] on icon "undo" at bounding box center [275, 21] width 19 height 19
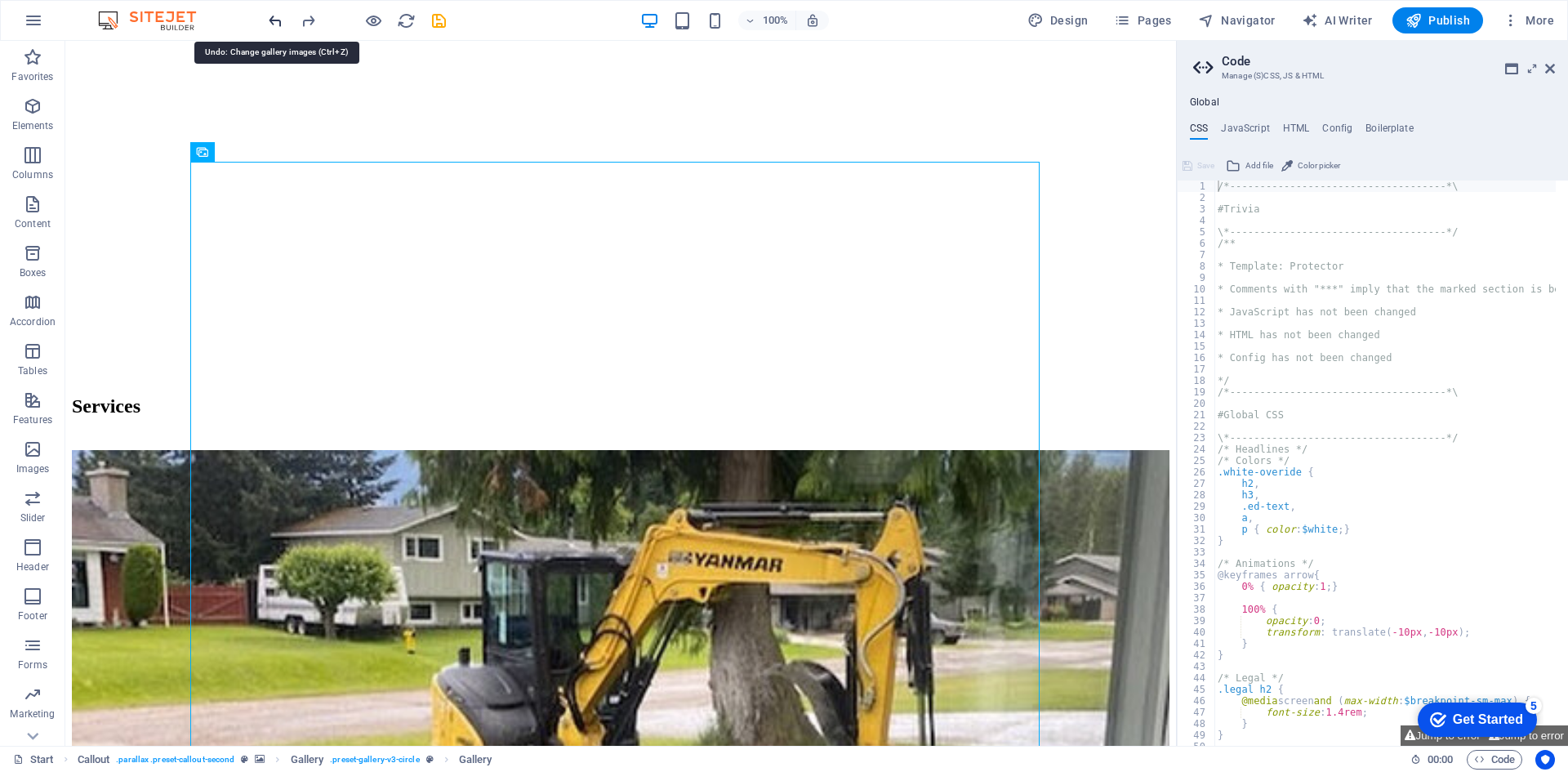
click at [272, 17] on icon "undo" at bounding box center [275, 21] width 19 height 19
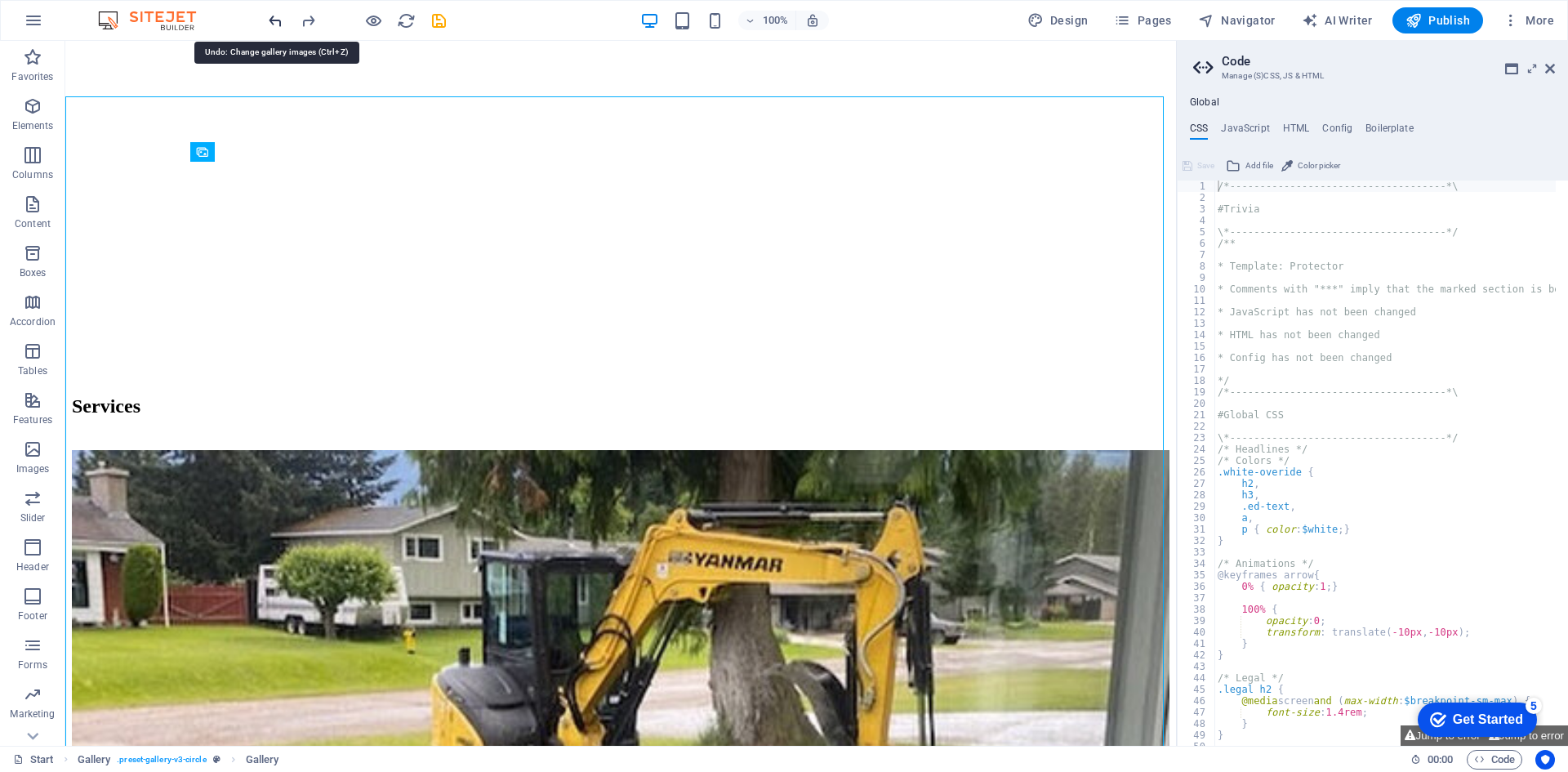
click at [272, 17] on icon "undo" at bounding box center [275, 21] width 19 height 19
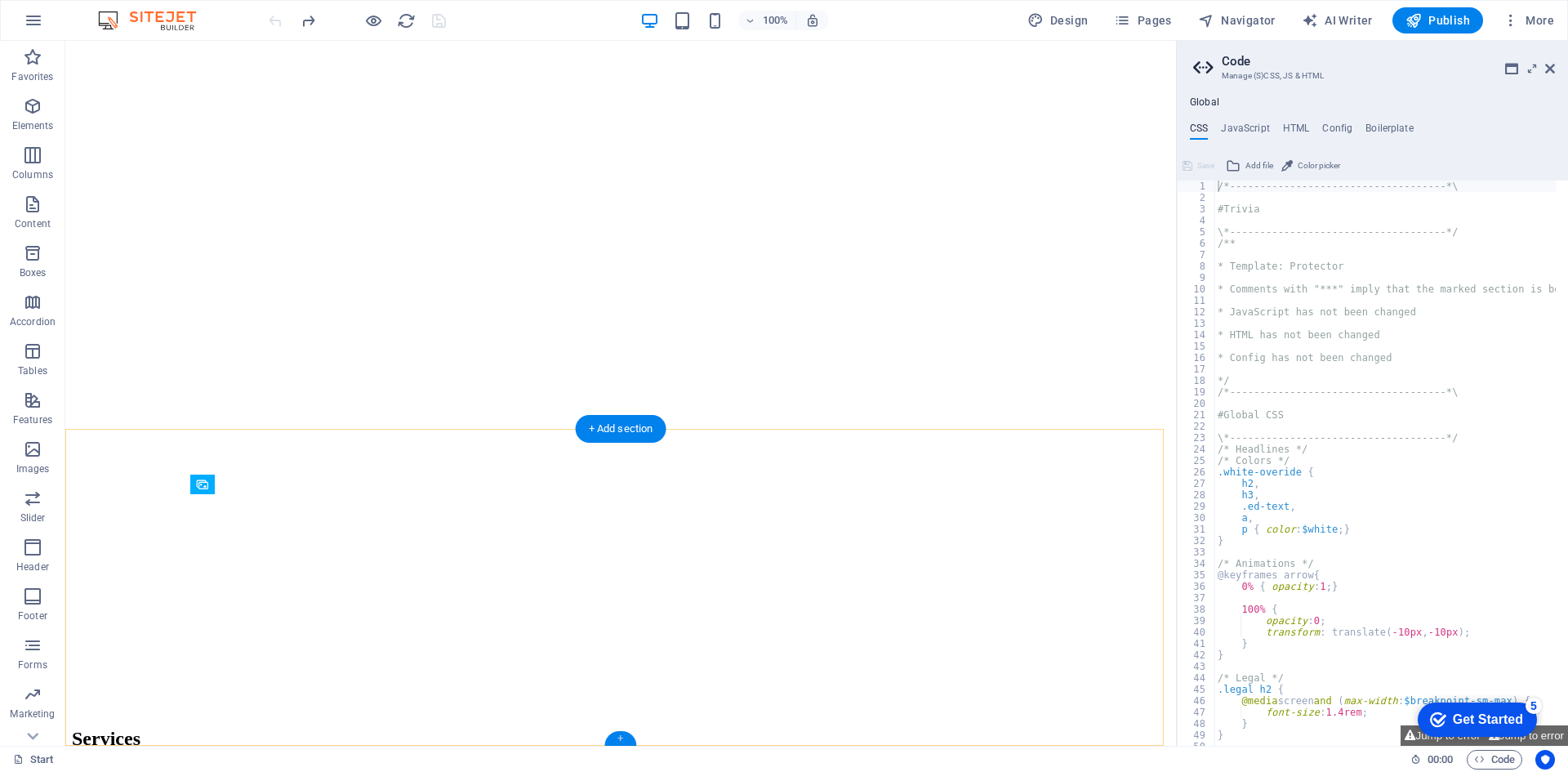
click at [617, 738] on div "+" at bounding box center [620, 738] width 32 height 15
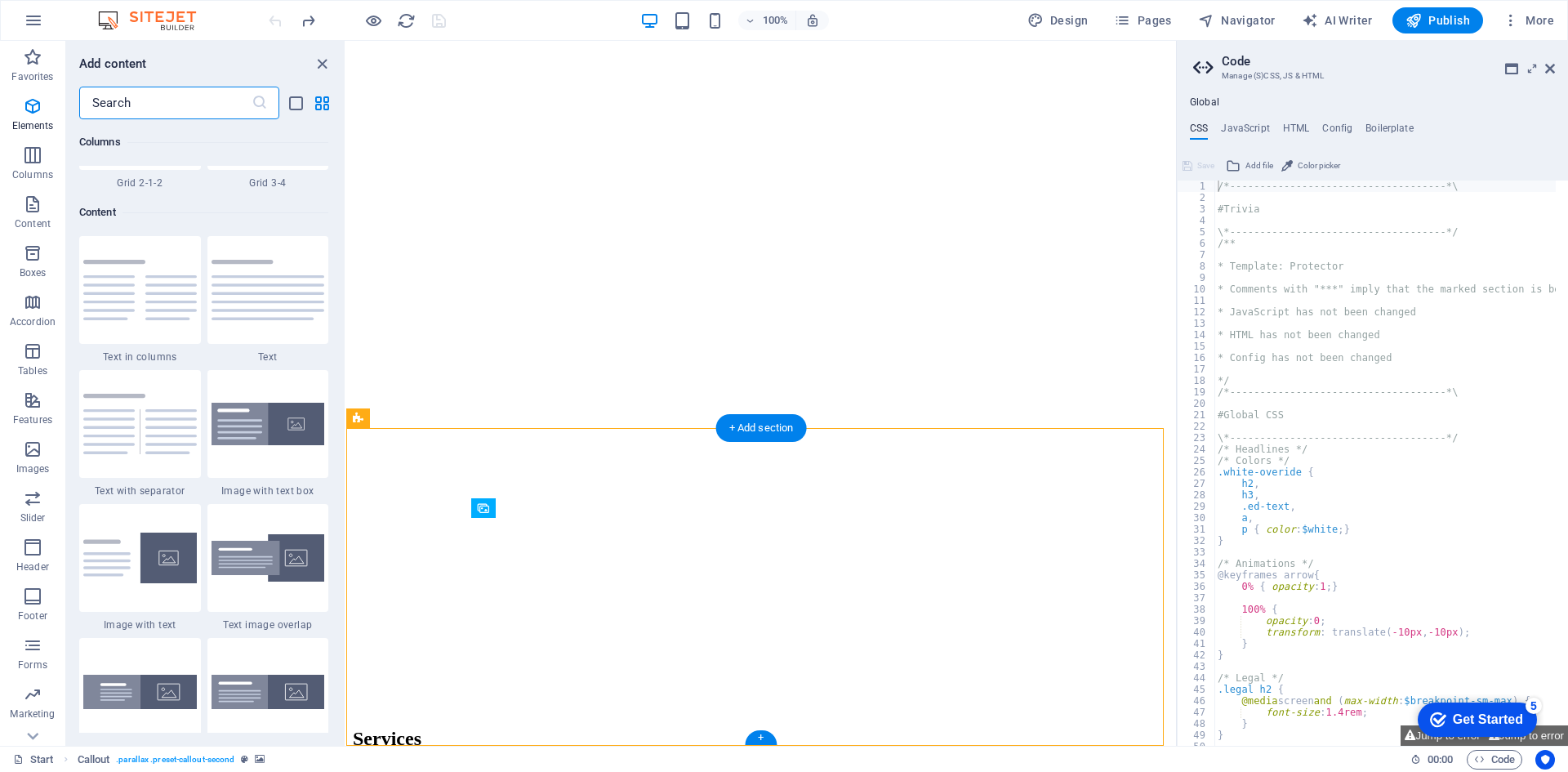
scroll to position [2859, 0]
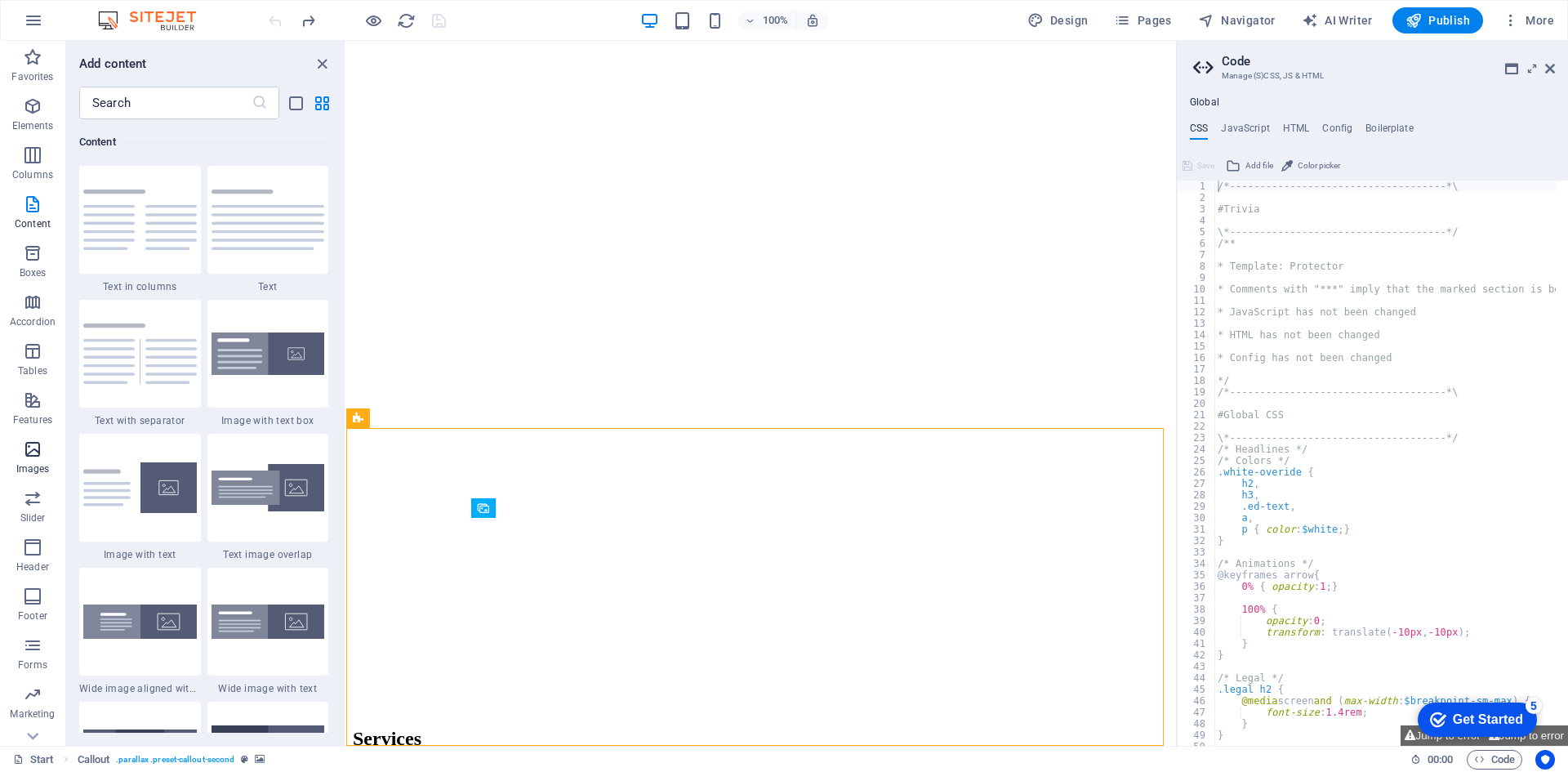
click at [25, 462] on span "Images" at bounding box center [33, 458] width 65 height 39
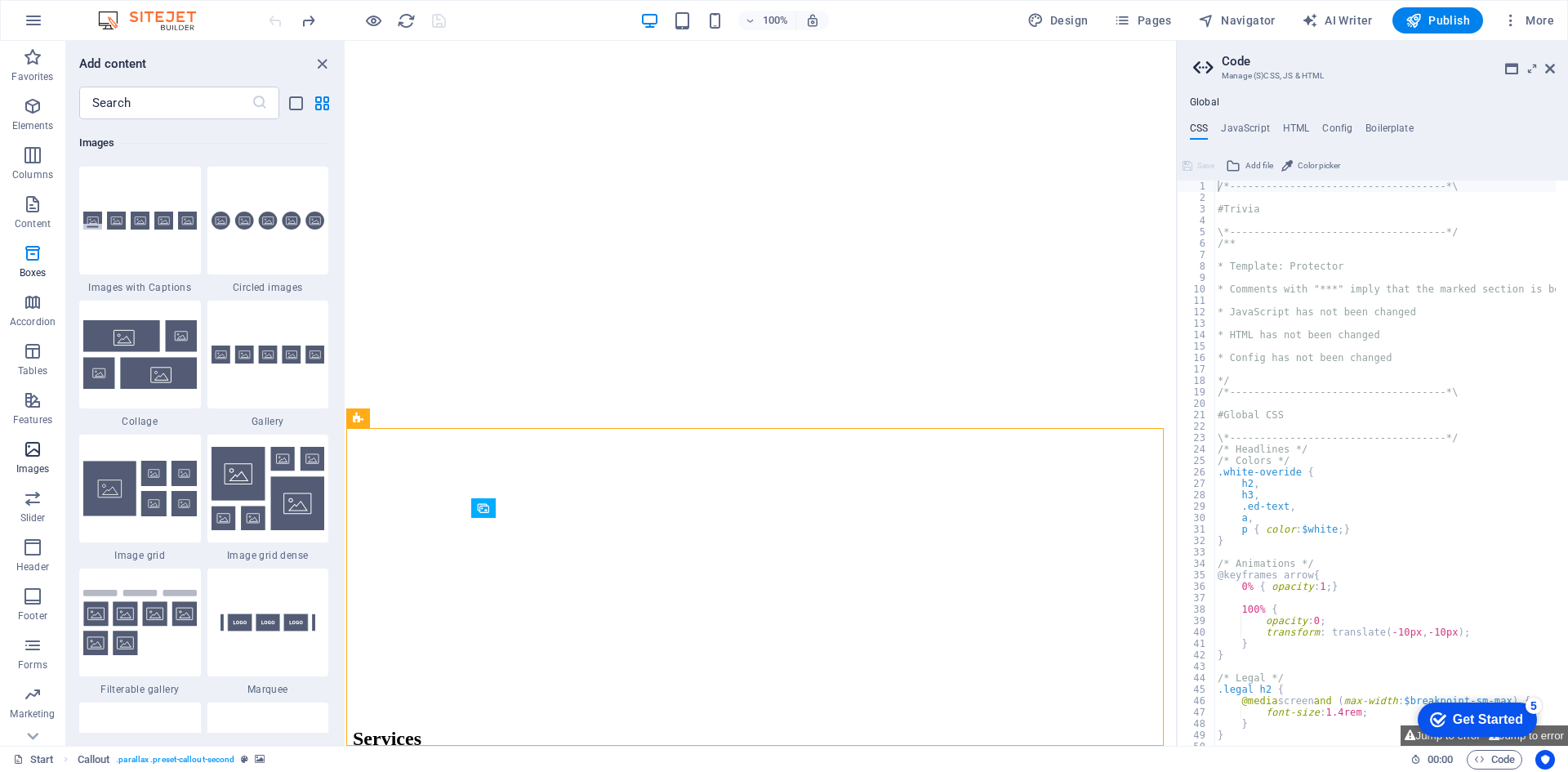
scroll to position [8284, 0]
click at [250, 230] on div at bounding box center [268, 219] width 122 height 108
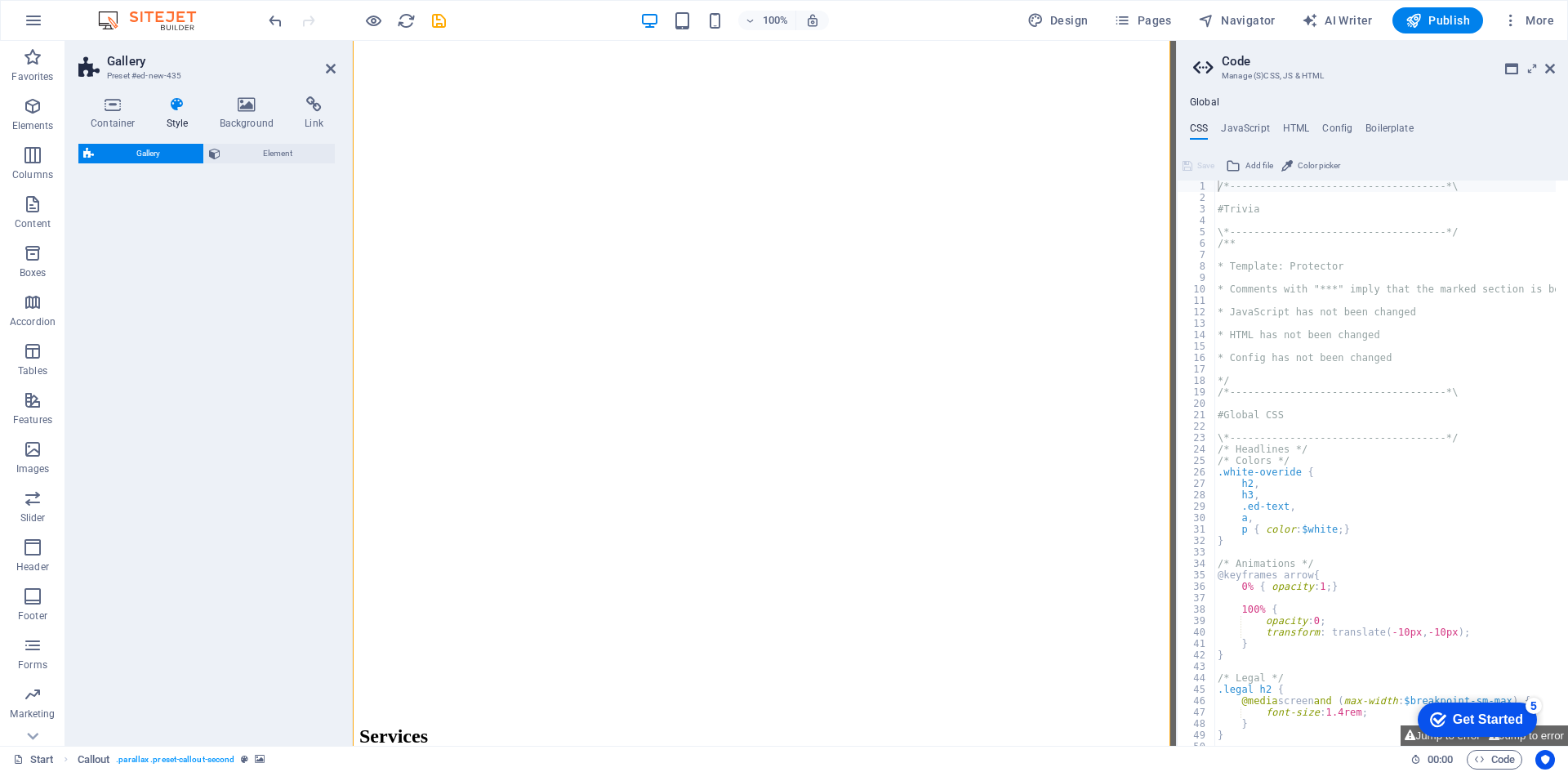
select select "rem"
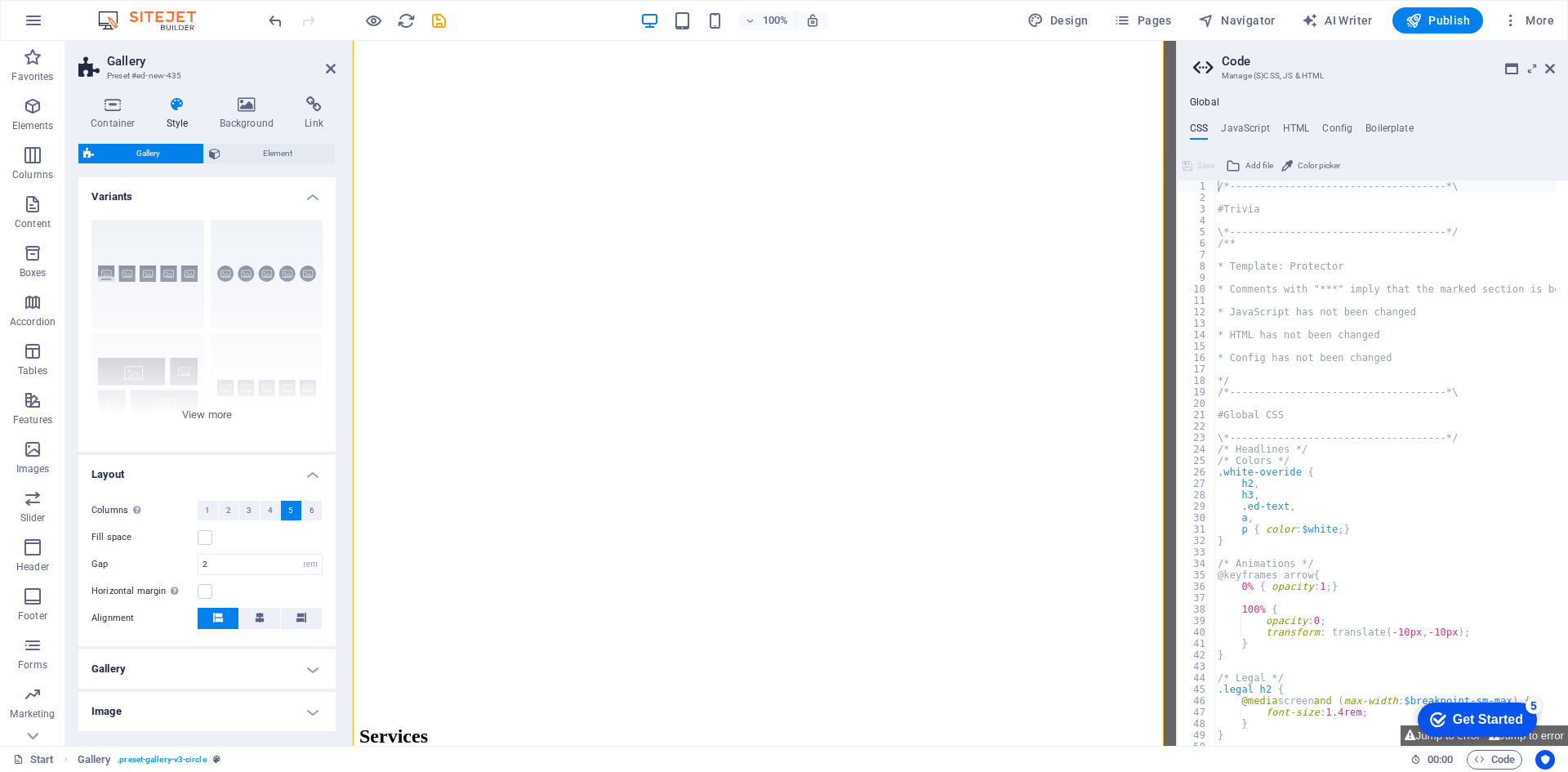
scroll to position [3745, 0]
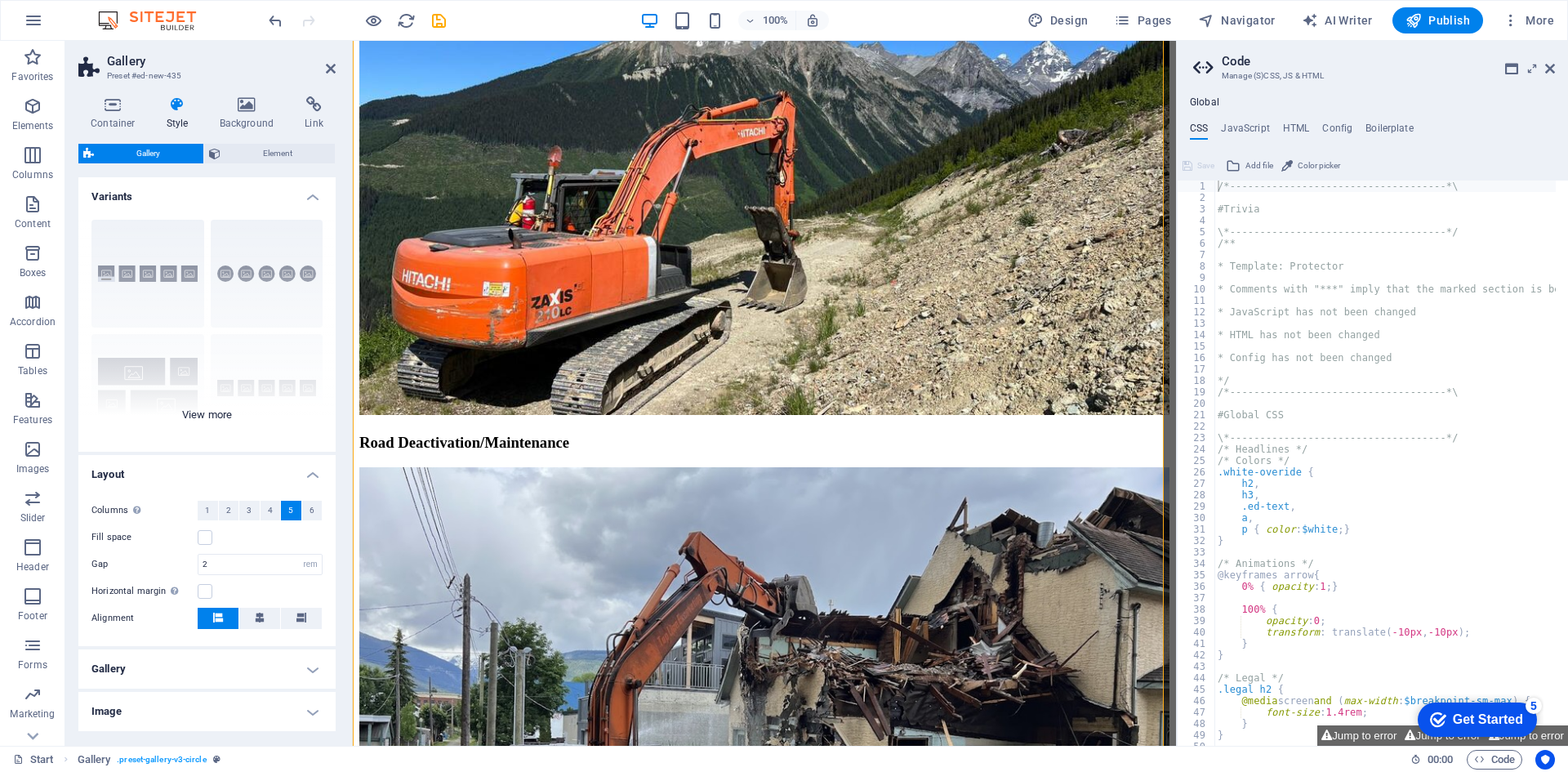
click at [249, 268] on div "Captions Circle Collage Default Grid Grid shifted" at bounding box center [206, 329] width 257 height 246
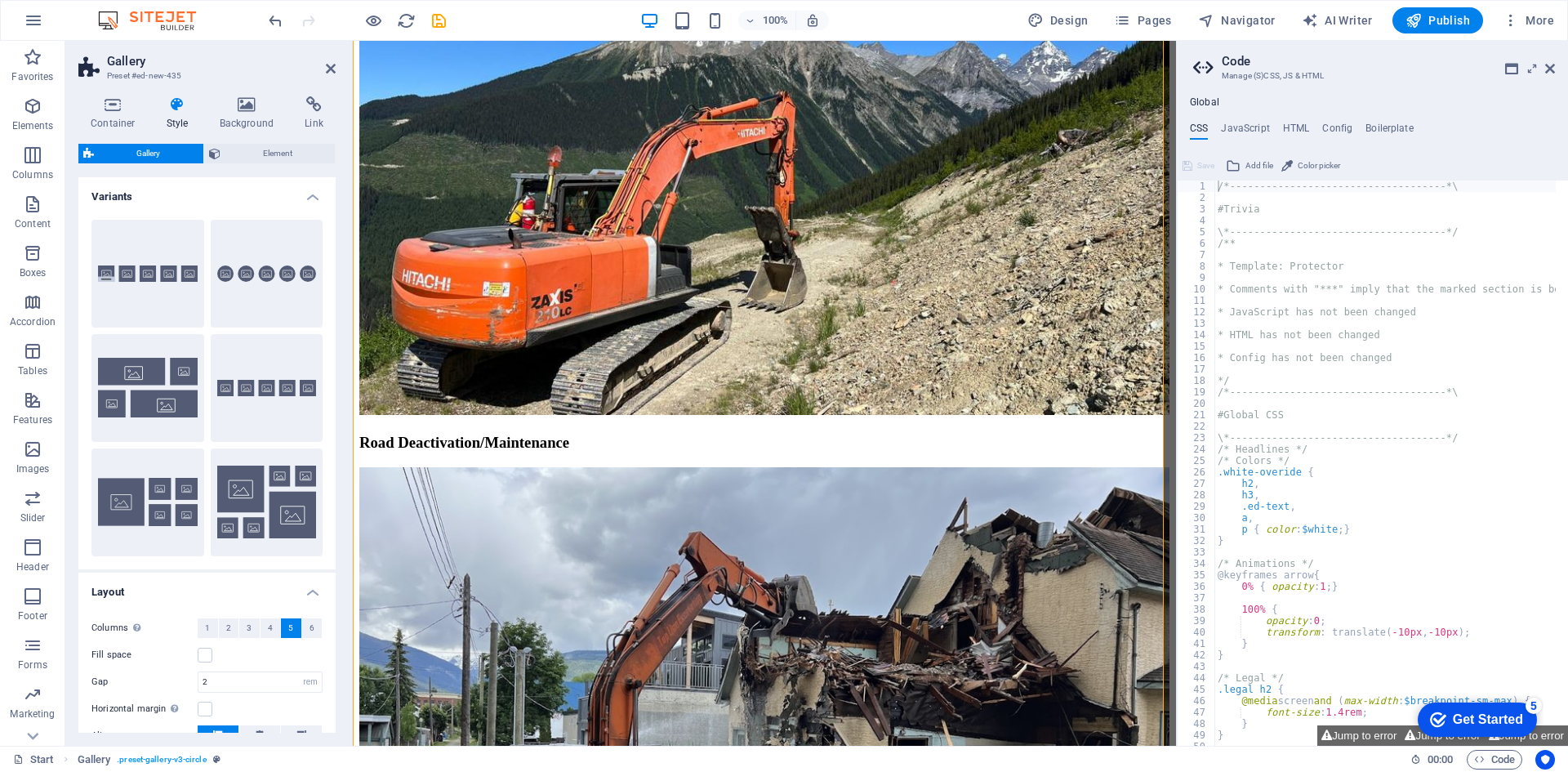
click at [176, 100] on icon at bounding box center [177, 105] width 46 height 16
click at [261, 254] on button "Circle" at bounding box center [267, 274] width 113 height 108
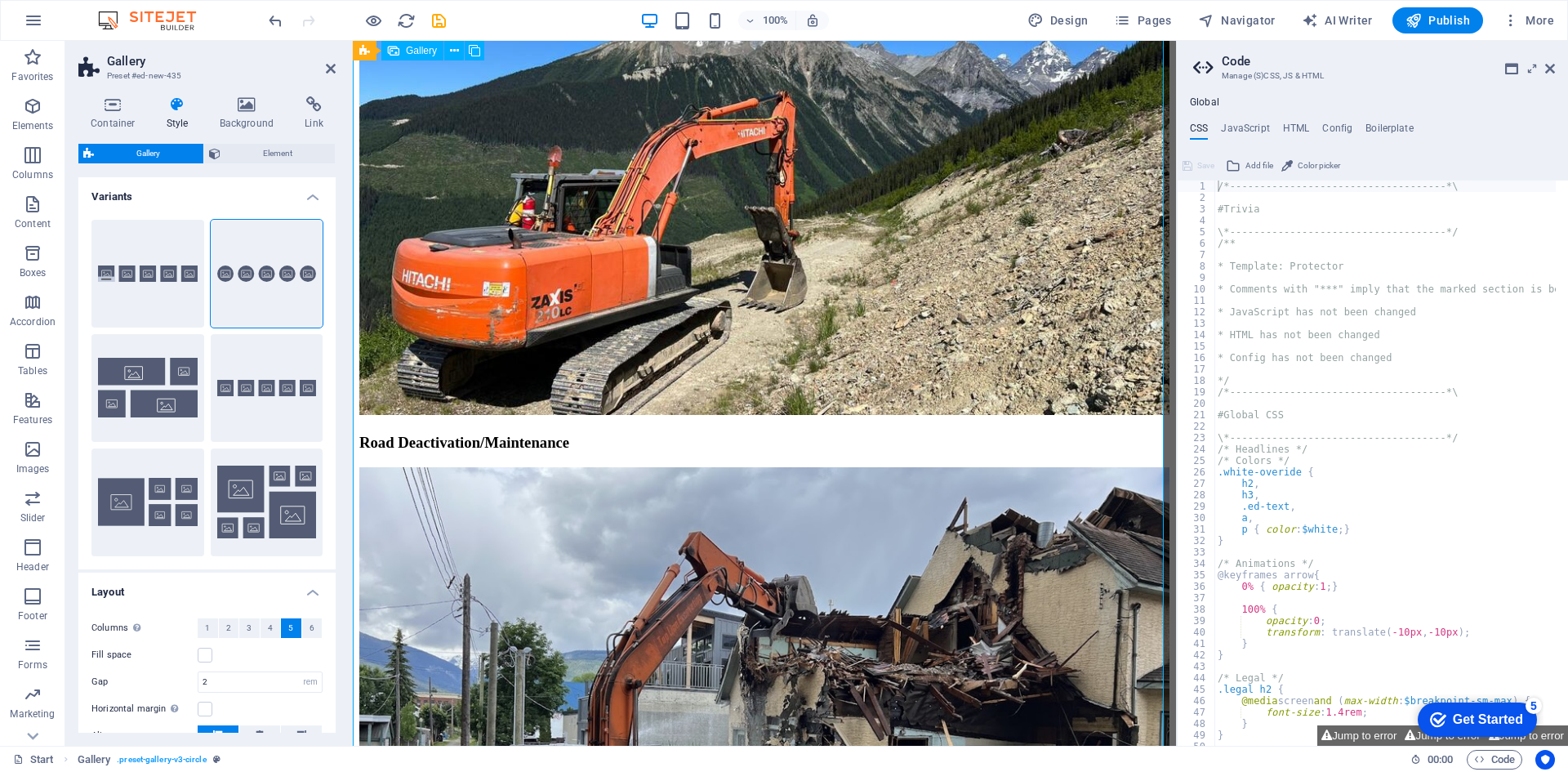
select select "4"
select select "px"
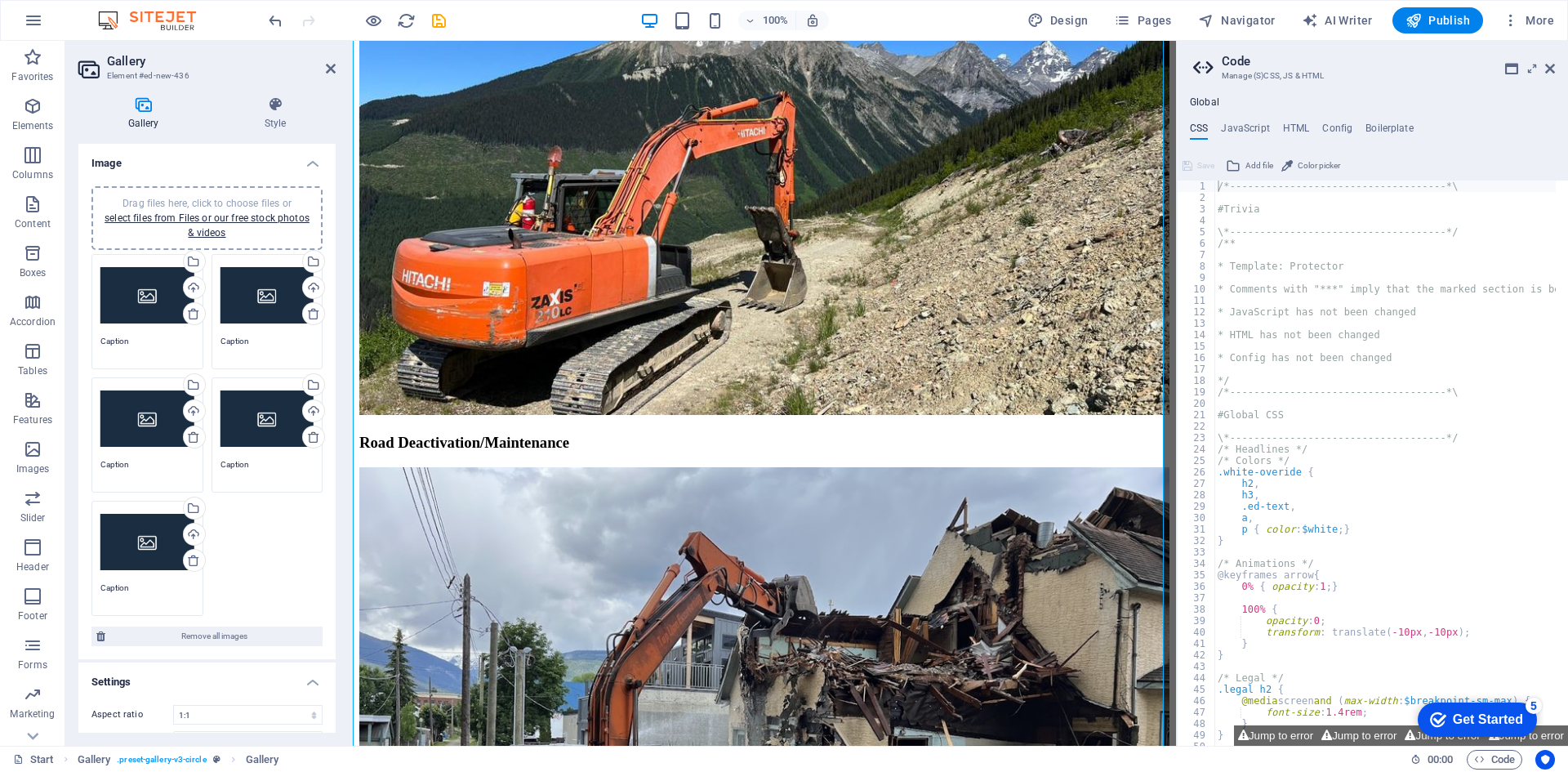
click at [139, 315] on div "Drag files here, click to choose files or select files from Files or our free s…" at bounding box center [147, 296] width 94 height 65
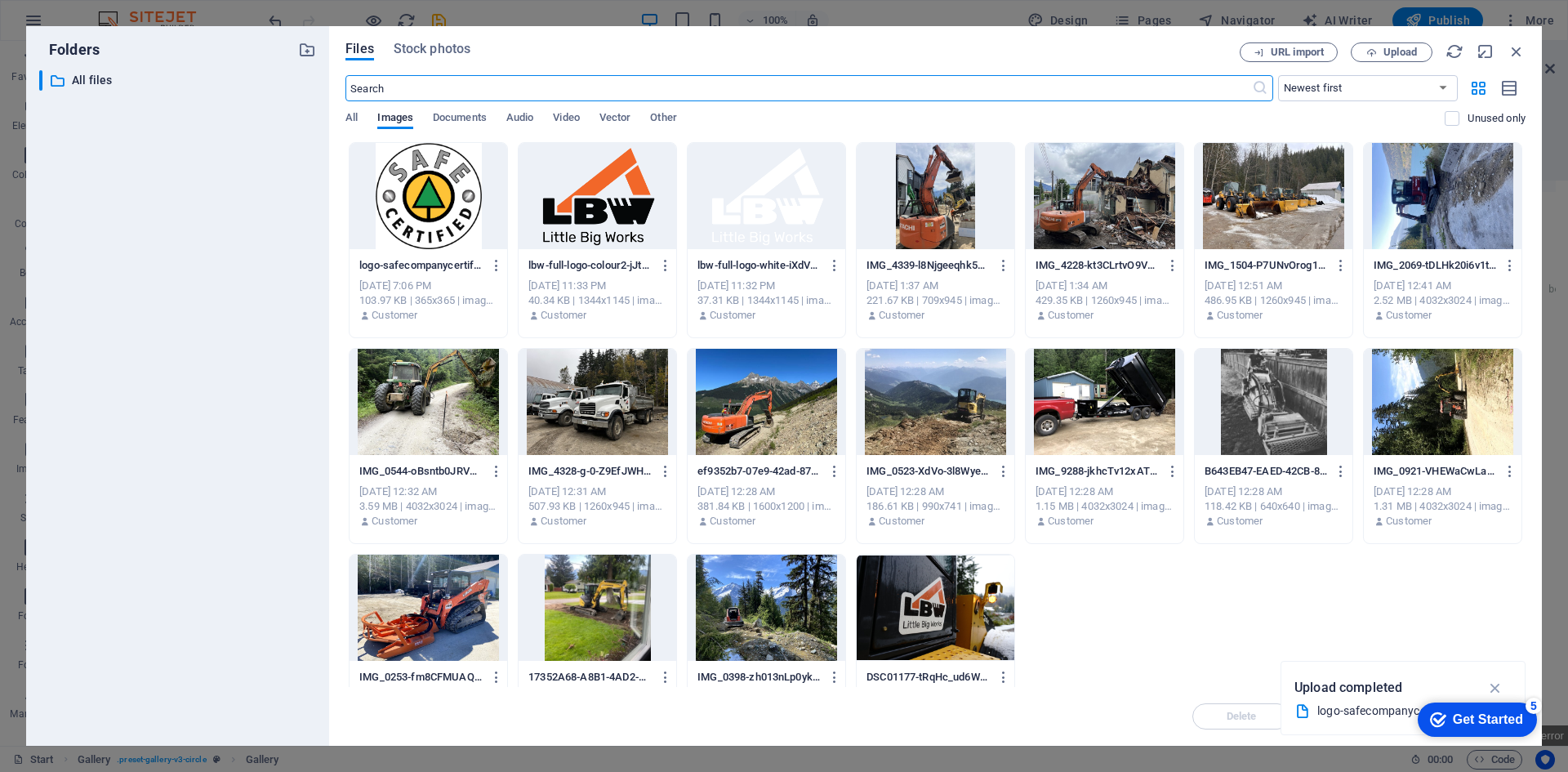
scroll to position [4461, 0]
click at [442, 200] on div at bounding box center [428, 196] width 157 height 106
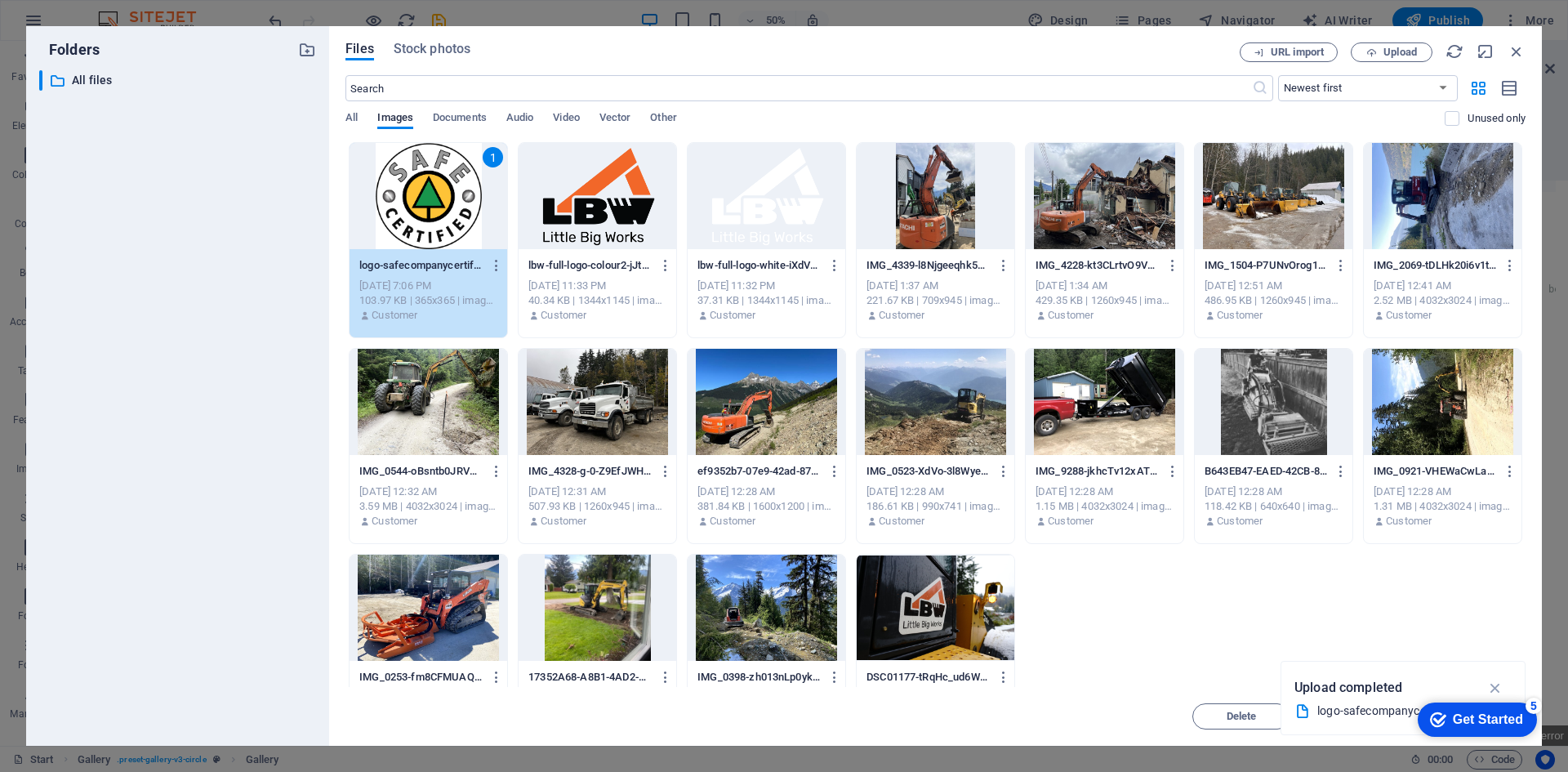
click at [432, 189] on div "1" at bounding box center [428, 196] width 157 height 106
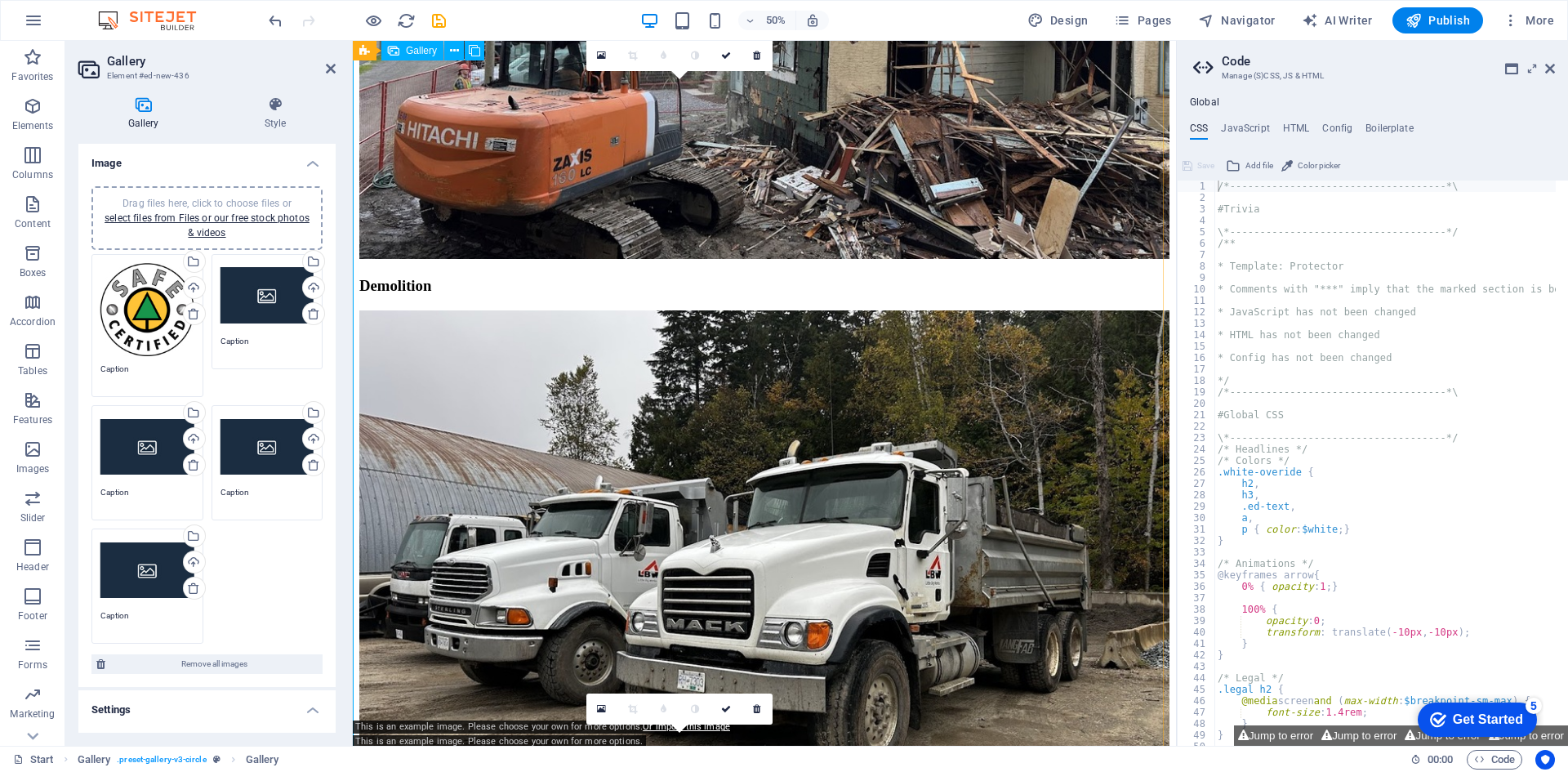
scroll to position [3745, 0]
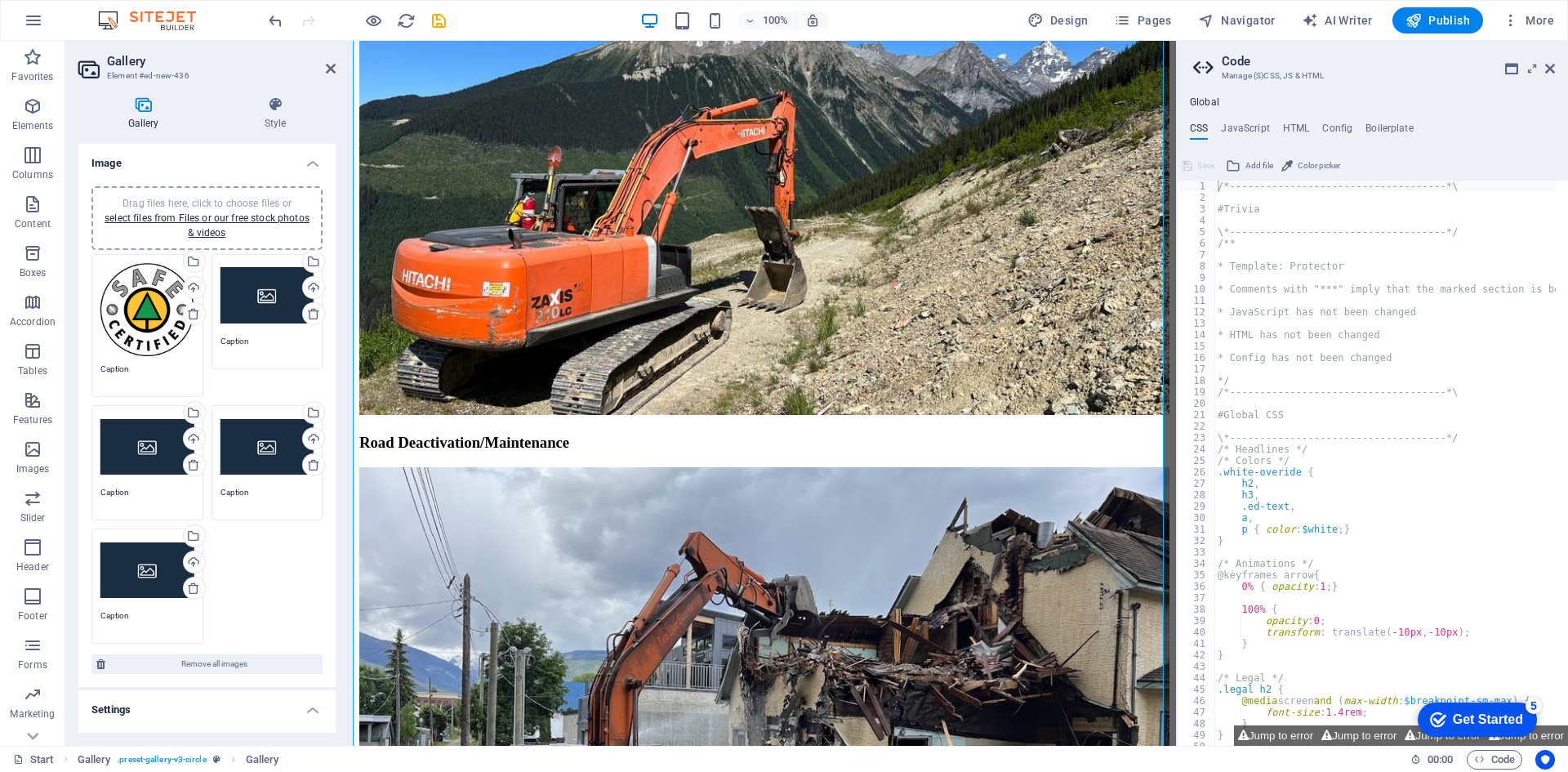
click at [250, 295] on div "Drag files here, click to choose files or select files from Files or our free s…" at bounding box center [267, 296] width 94 height 65
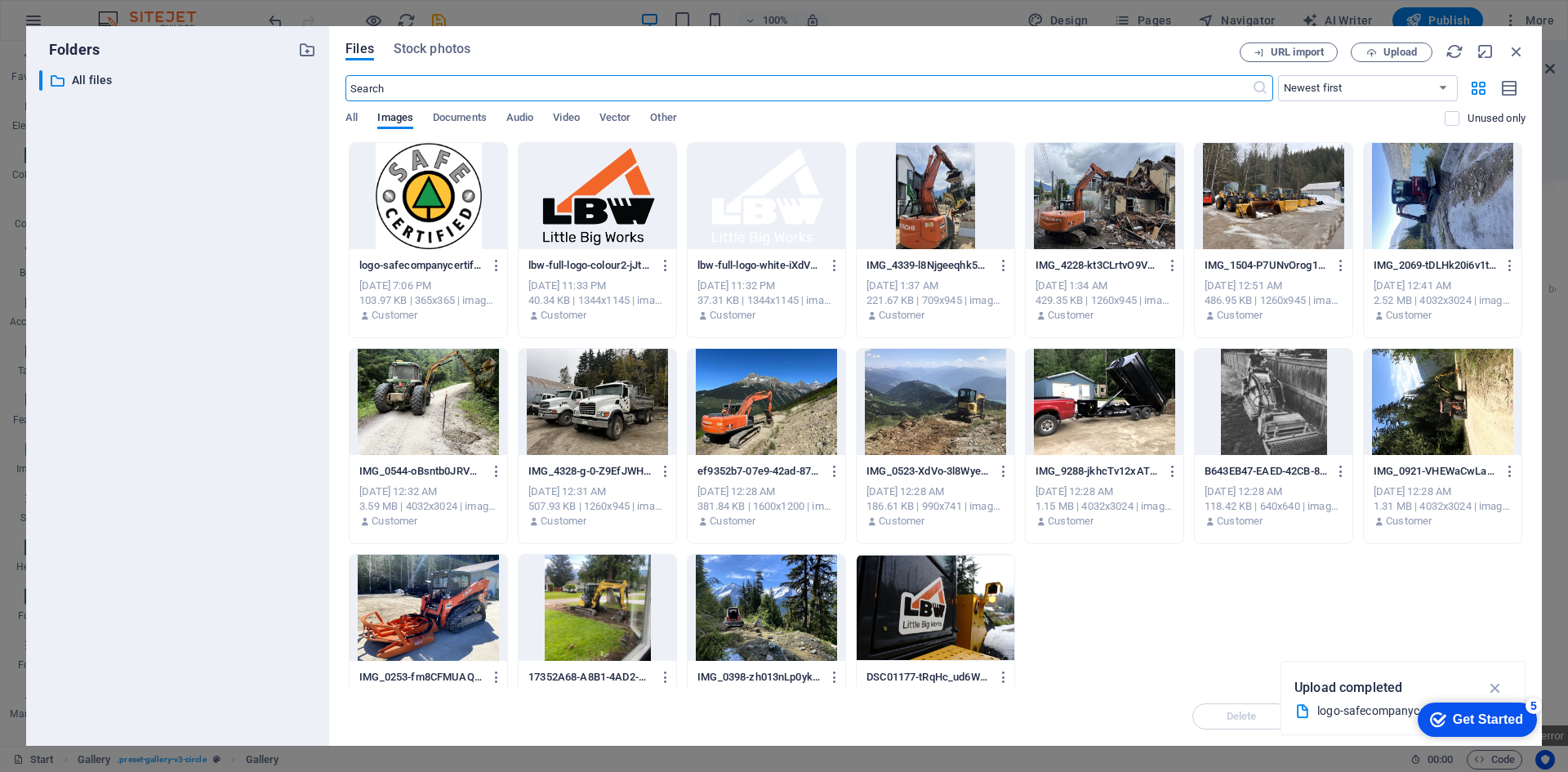
scroll to position [4461, 0]
click at [612, 216] on div at bounding box center [597, 196] width 157 height 106
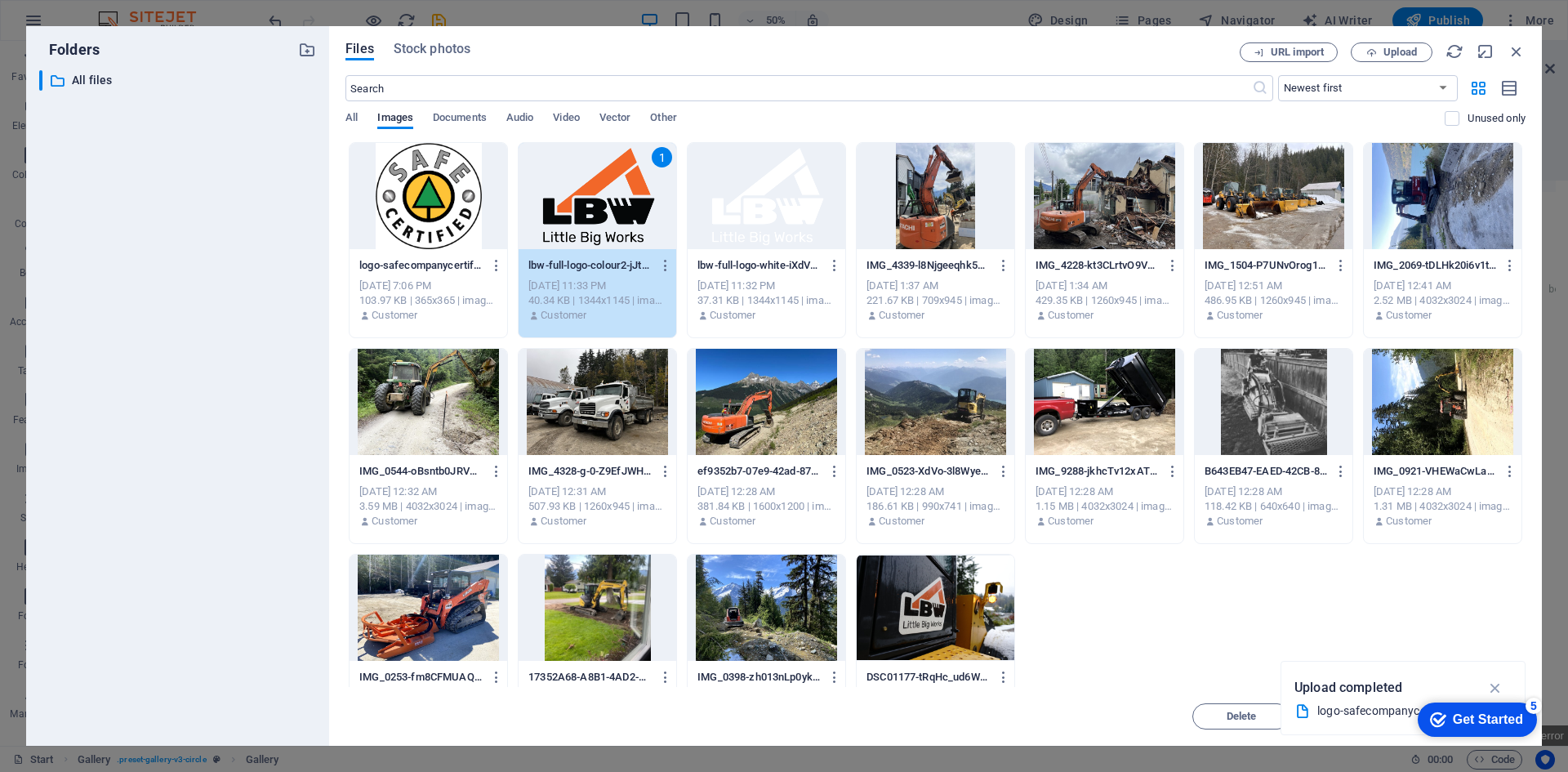
click at [612, 216] on div "1" at bounding box center [597, 196] width 157 height 106
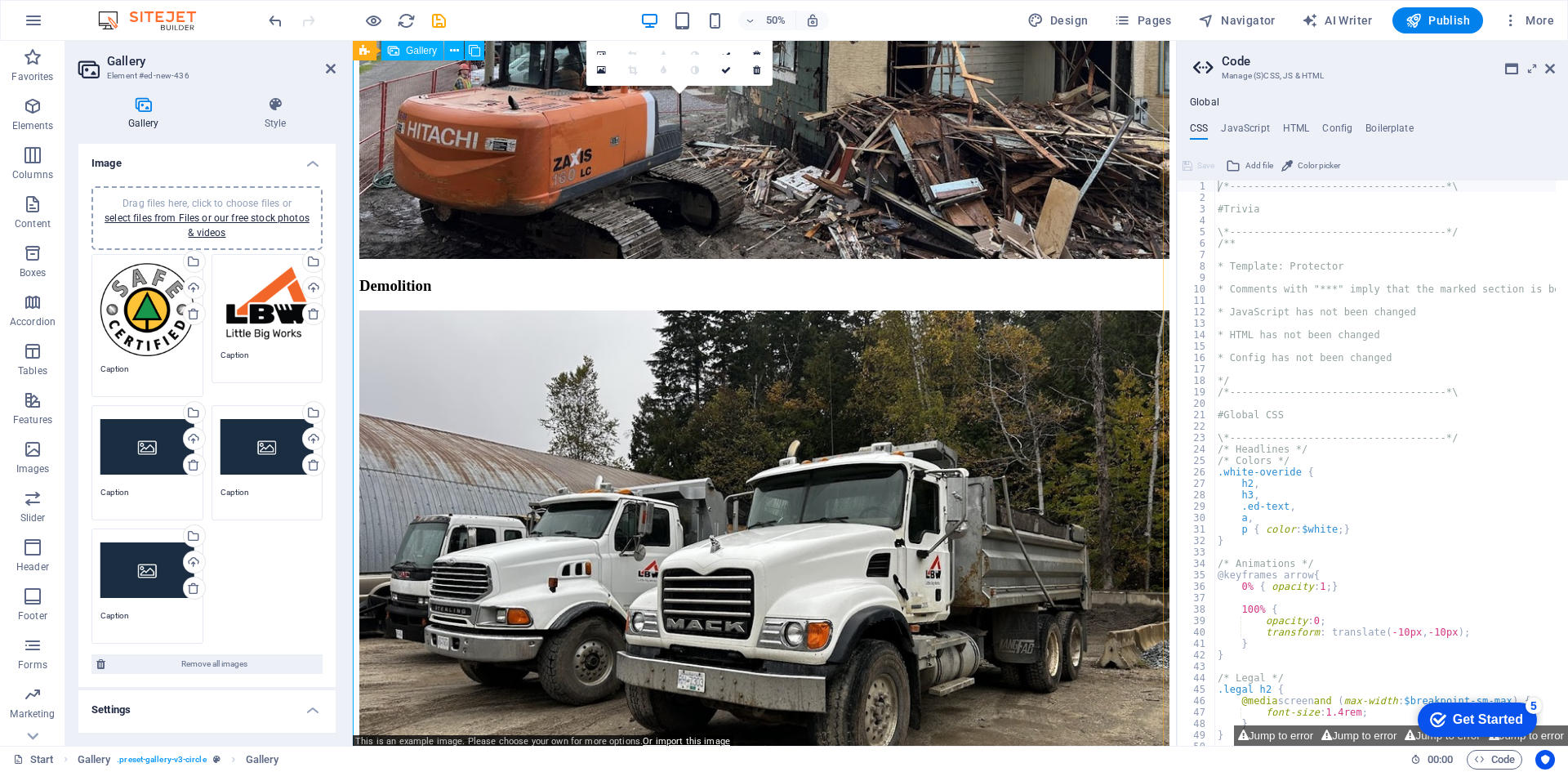
scroll to position [3745, 0]
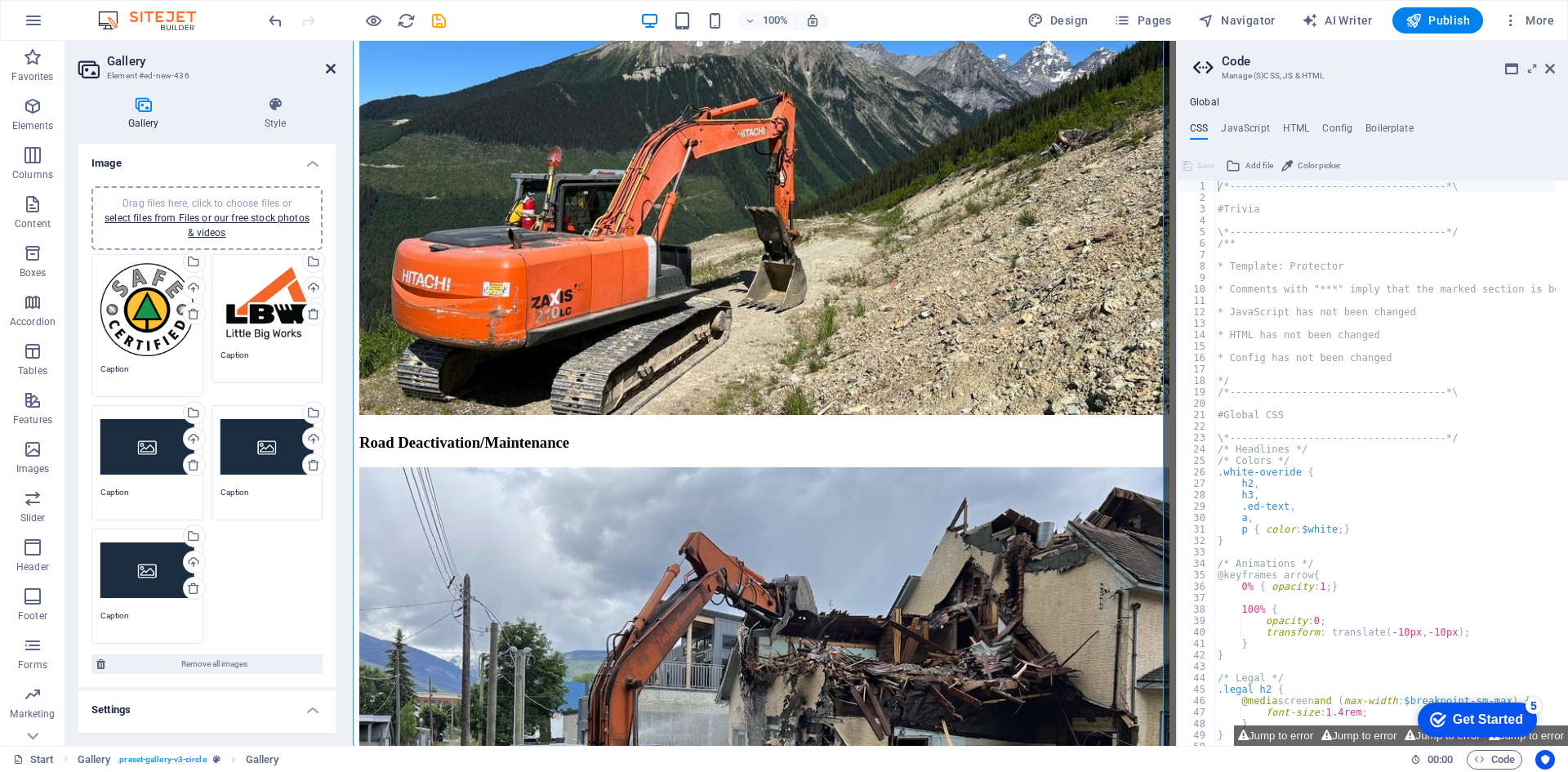
click at [331, 65] on icon at bounding box center [330, 68] width 10 height 13
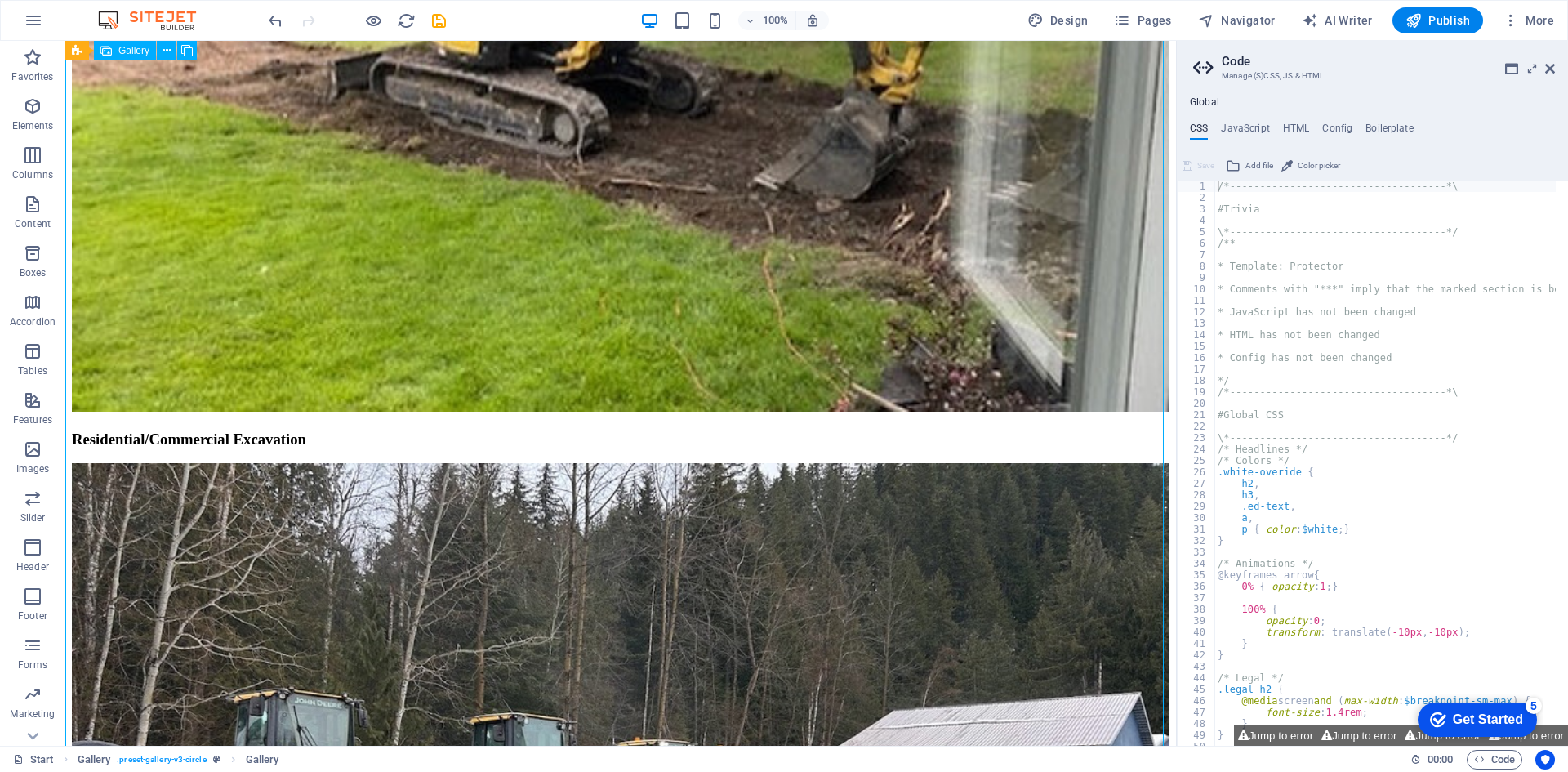
scroll to position [2842, 0]
select select "4"
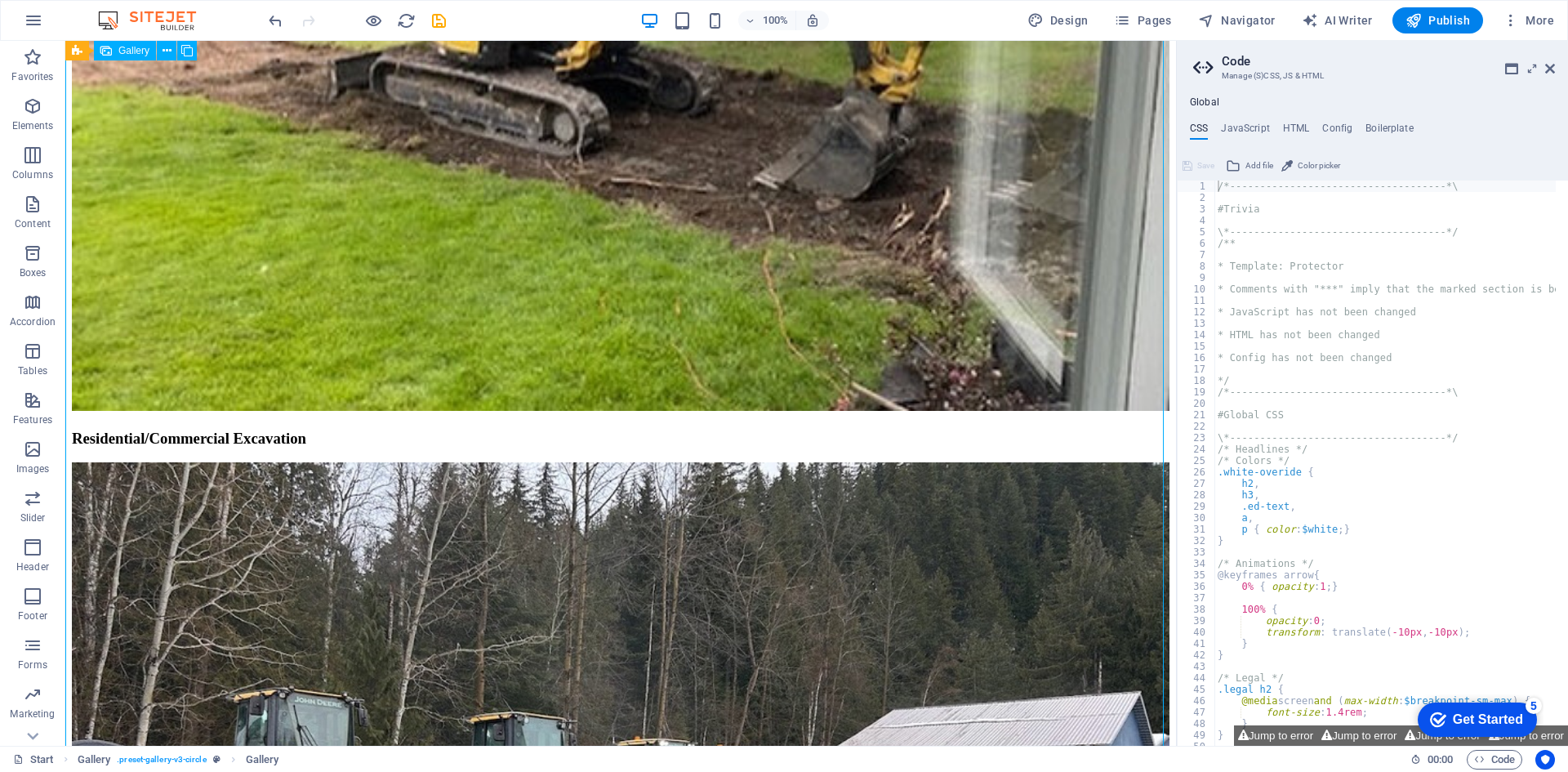
select select "px"
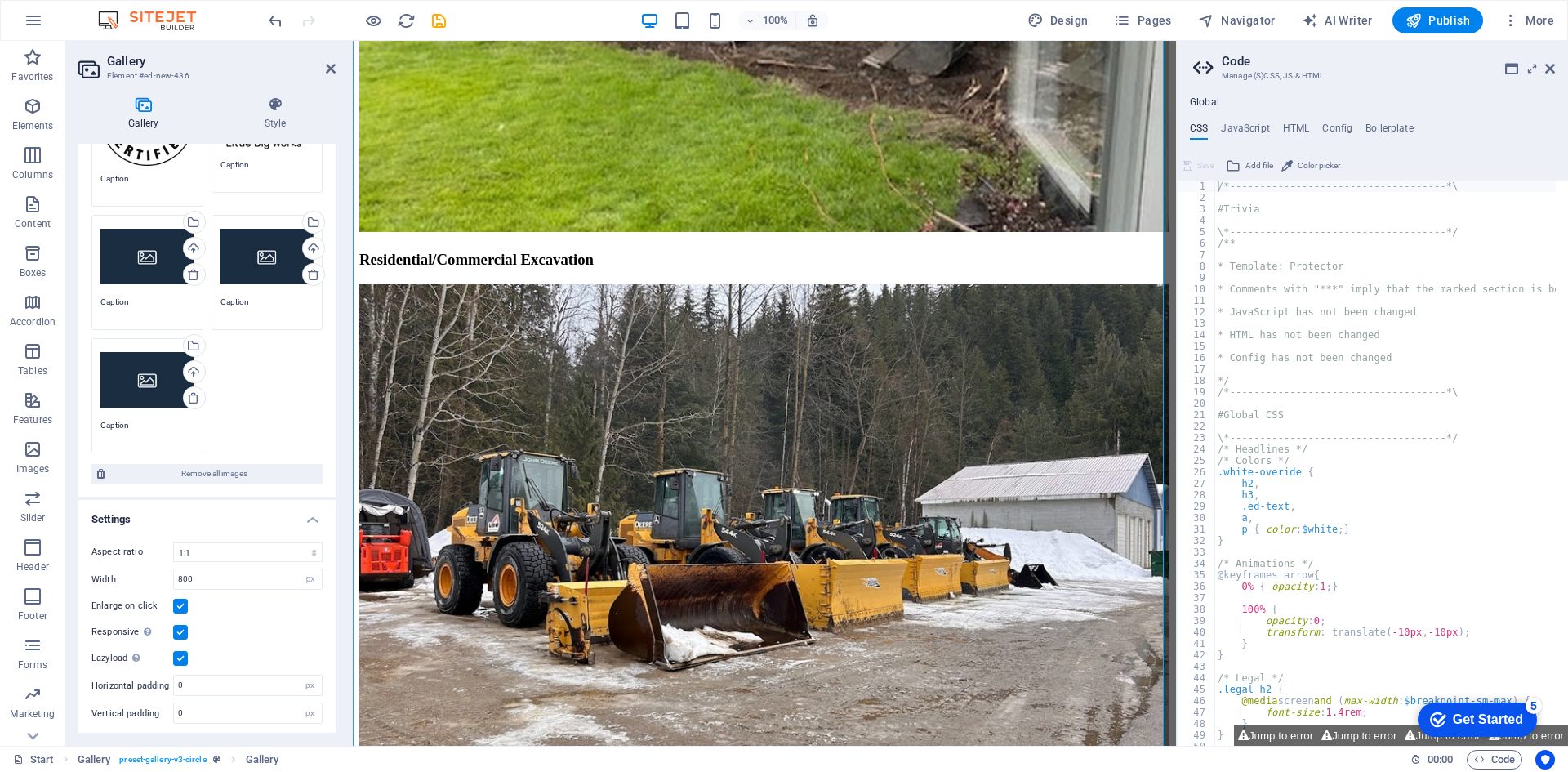
scroll to position [193, 0]
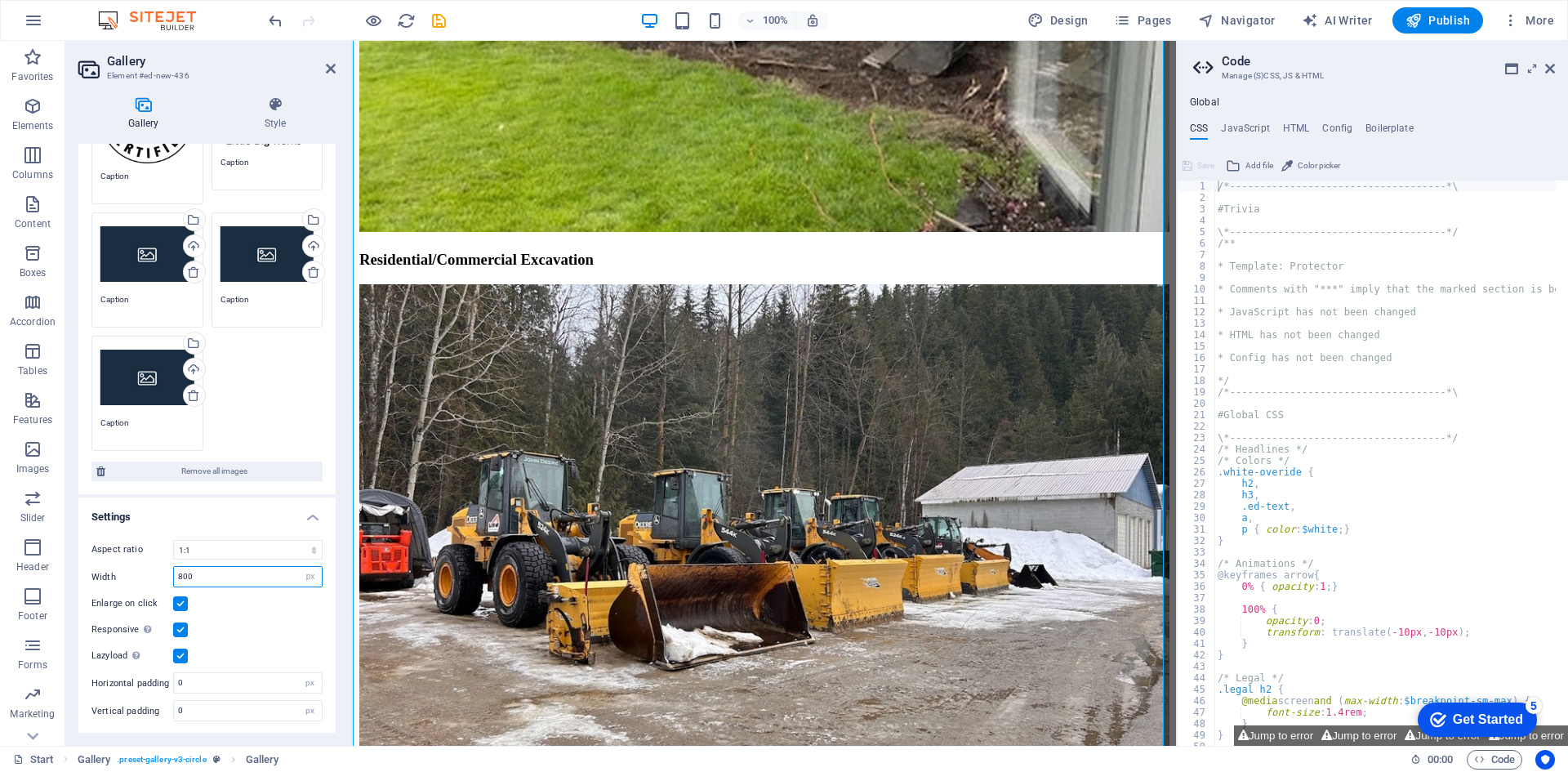
click at [283, 576] on input "800" at bounding box center [247, 577] width 148 height 20
type input "8"
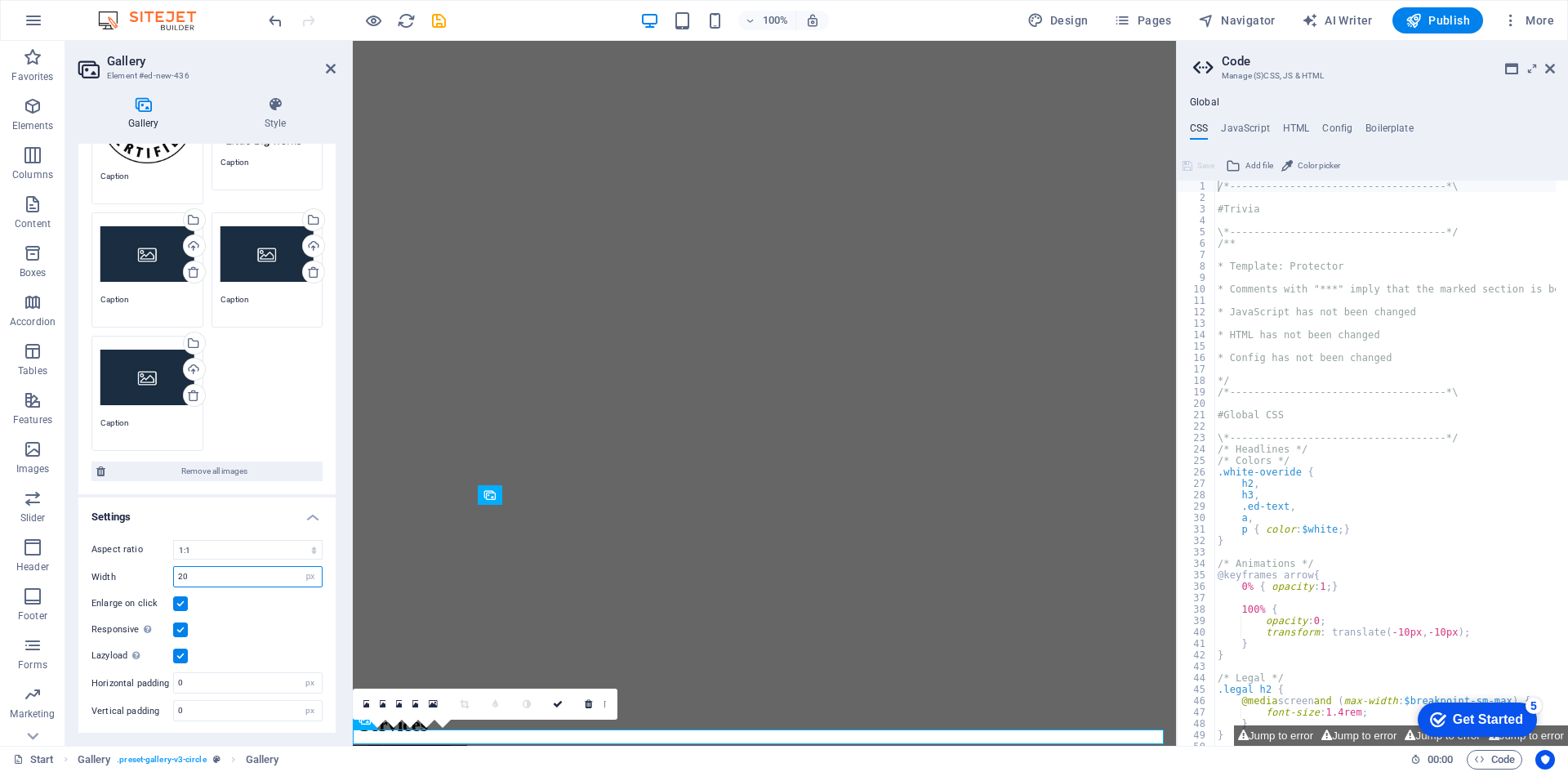
scroll to position [1775, 0]
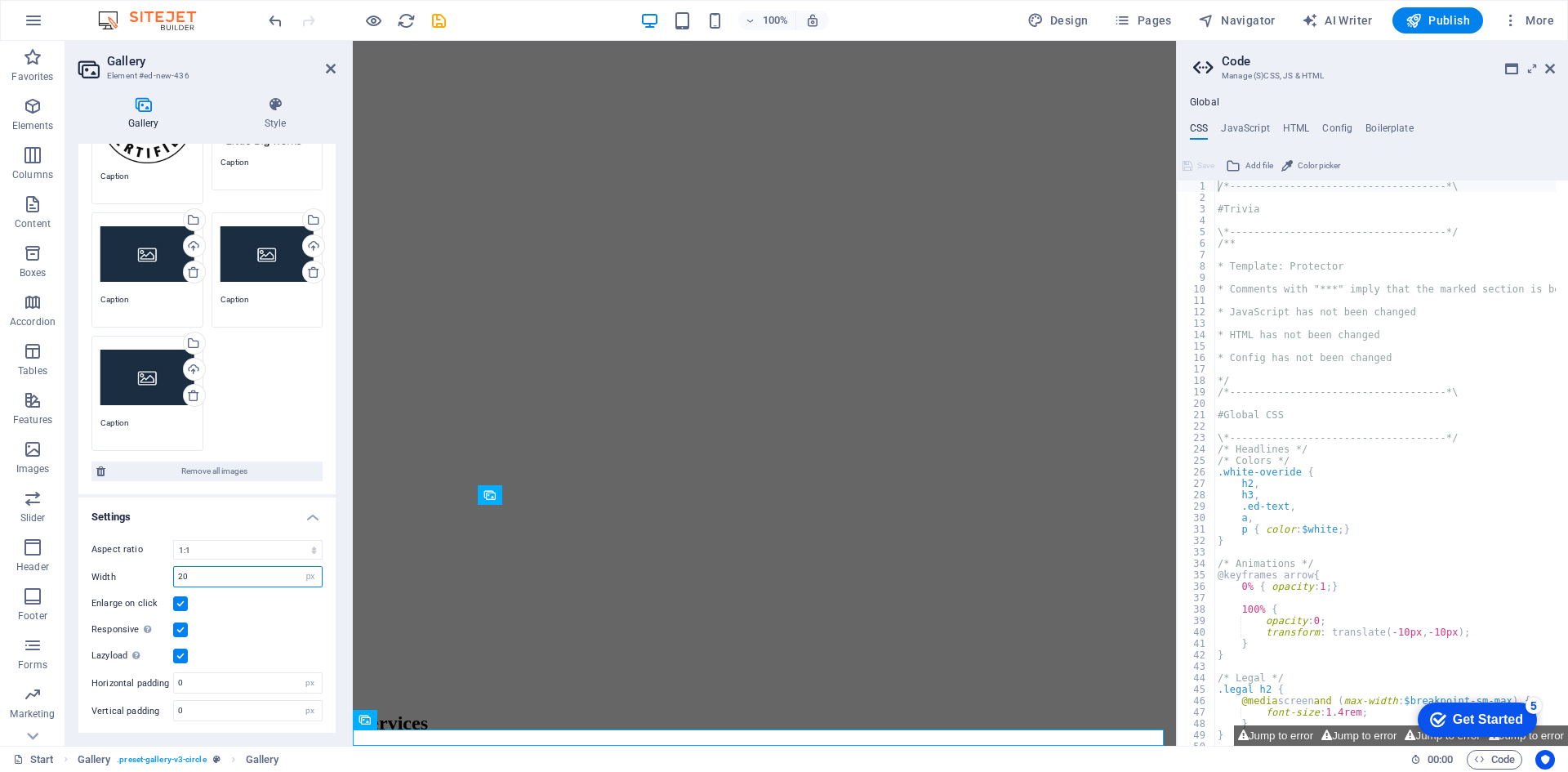
click at [256, 571] on input "20" at bounding box center [247, 577] width 148 height 20
type input "200"
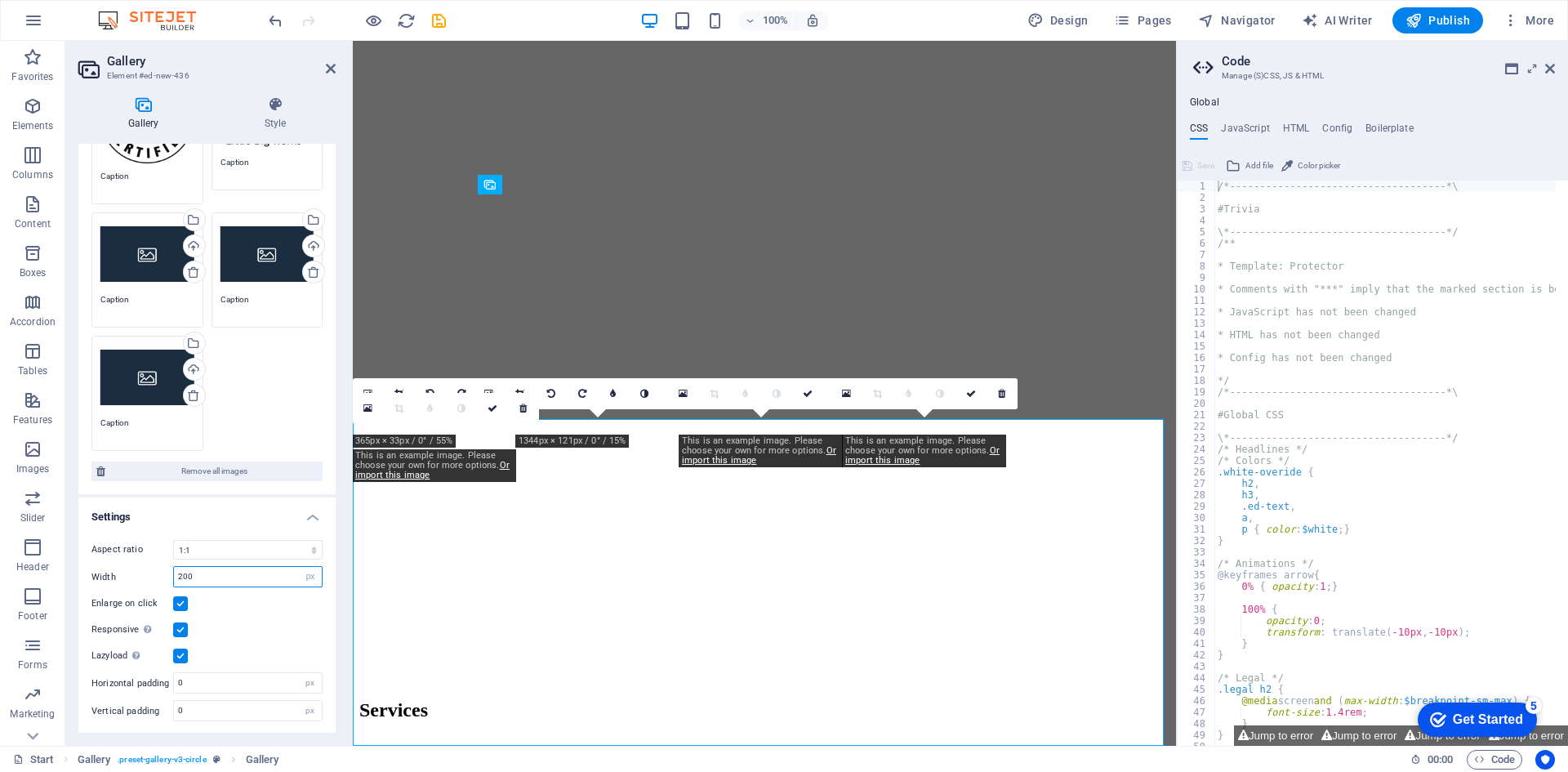
scroll to position [2086, 0]
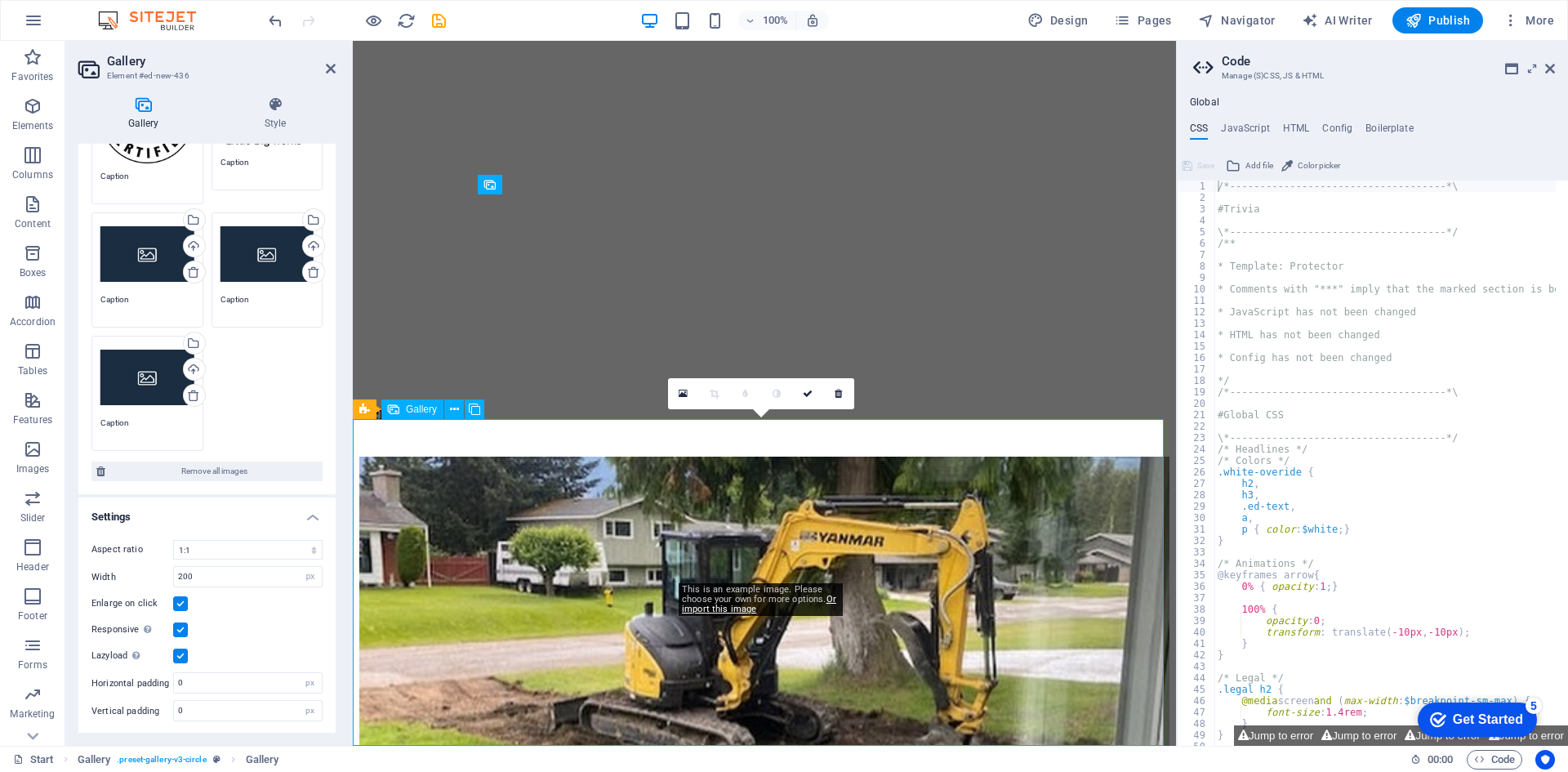
click at [681, 394] on icon at bounding box center [684, 394] width 9 height 12
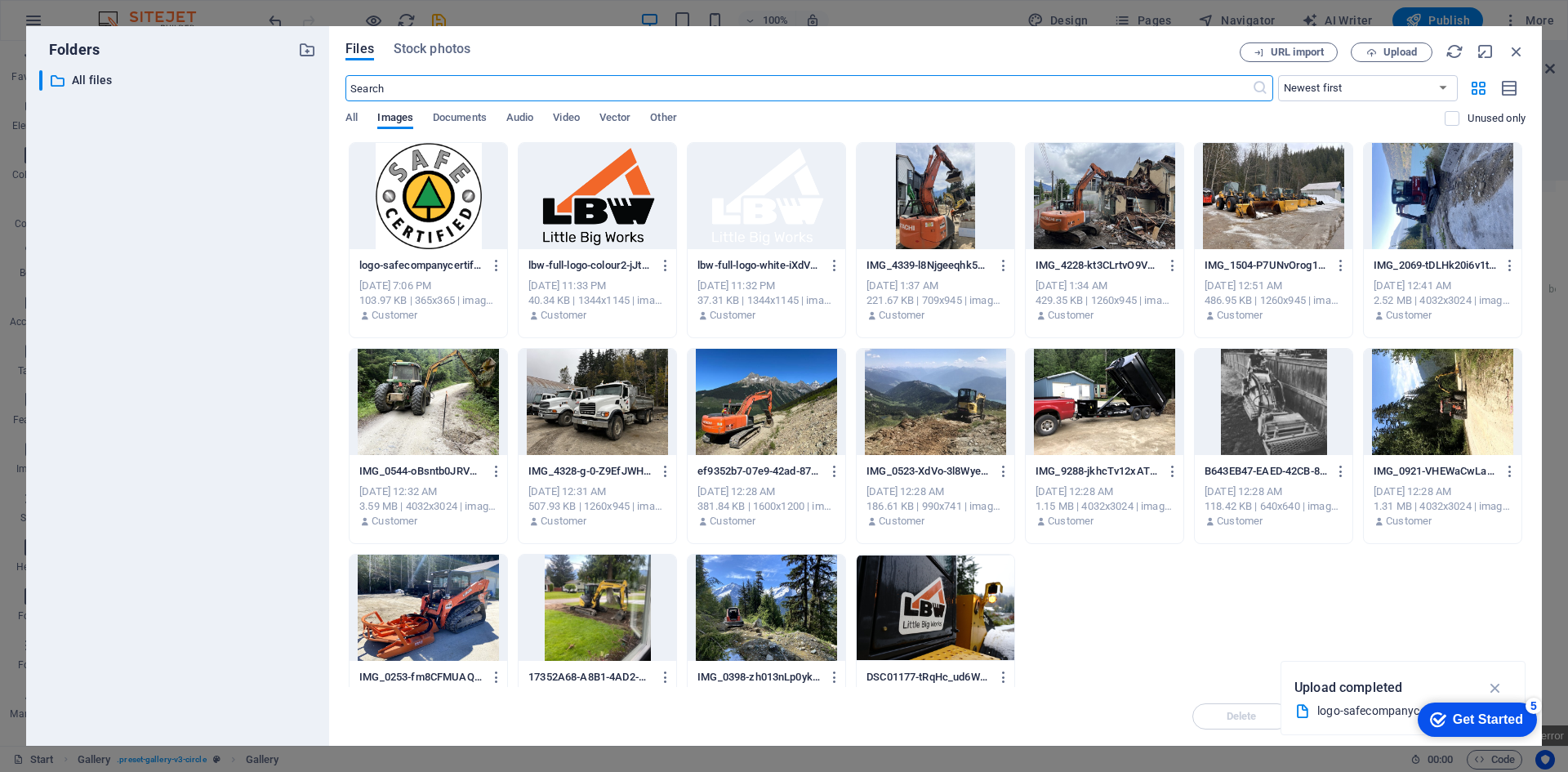
scroll to position [1932, 0]
click at [1515, 52] on icon "button" at bounding box center [1517, 52] width 18 height 18
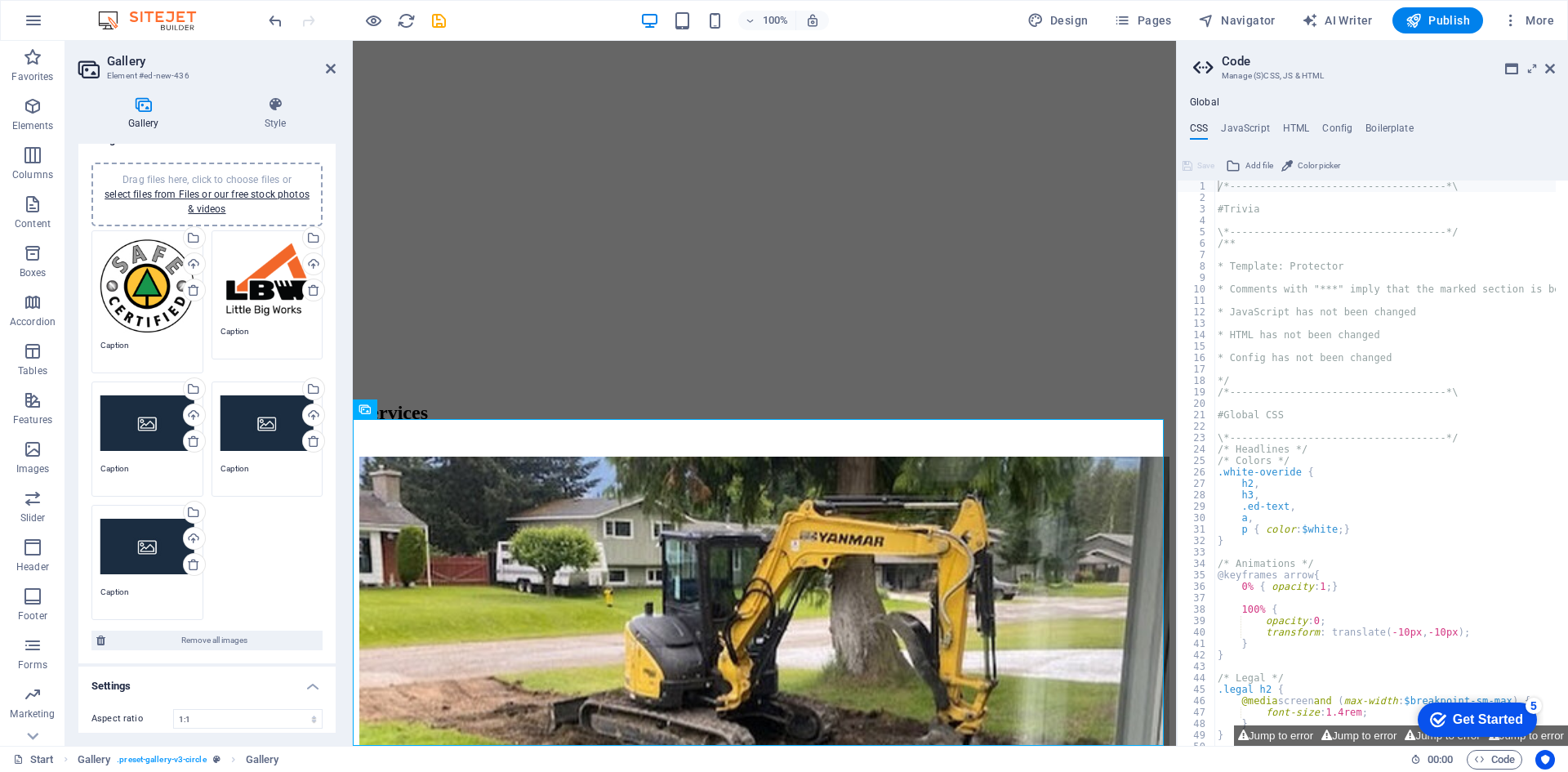
scroll to position [0, 0]
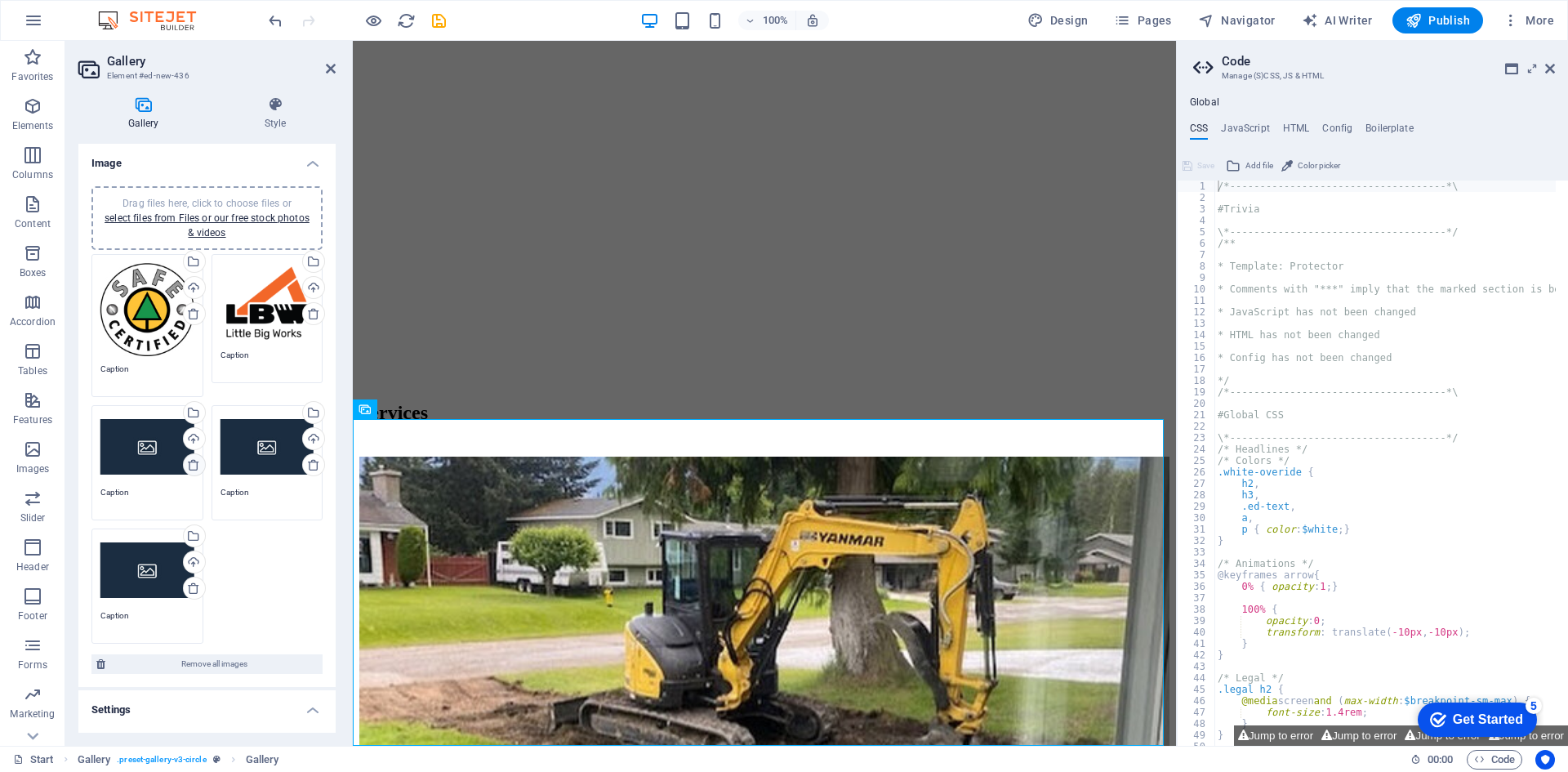
click at [187, 464] on icon at bounding box center [194, 465] width 13 height 13
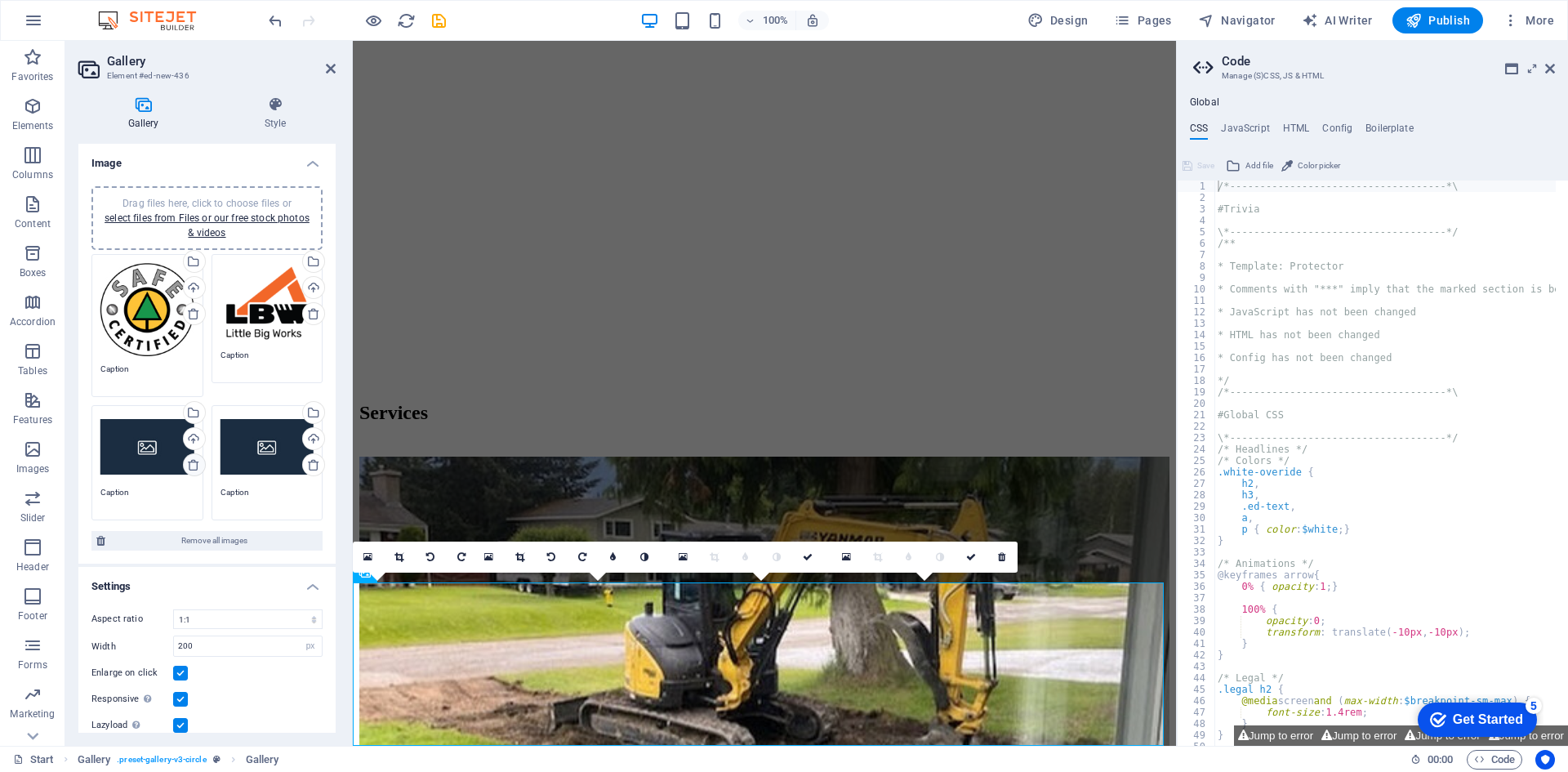
scroll to position [1922, 0]
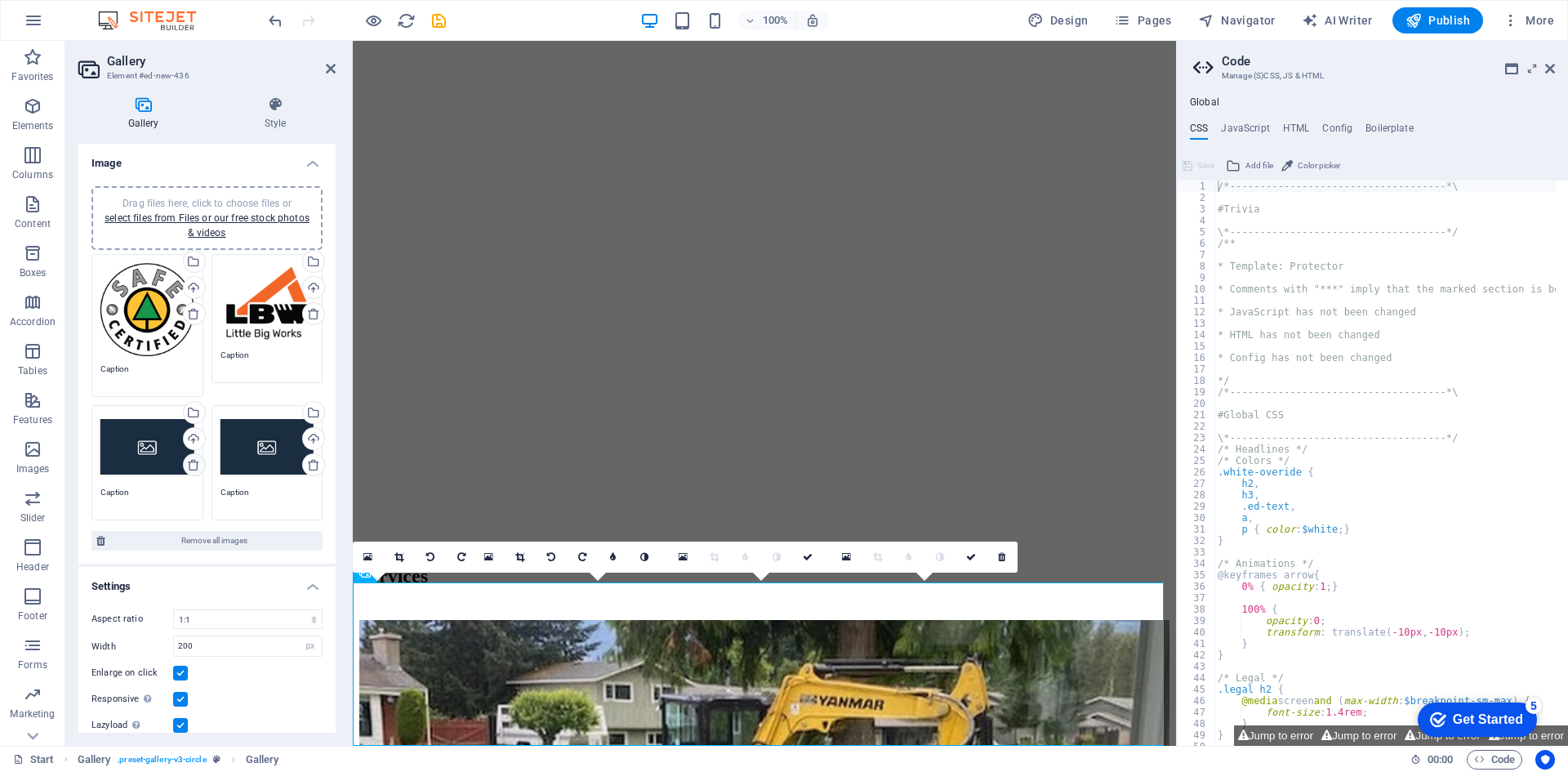
click at [187, 464] on icon at bounding box center [194, 465] width 13 height 13
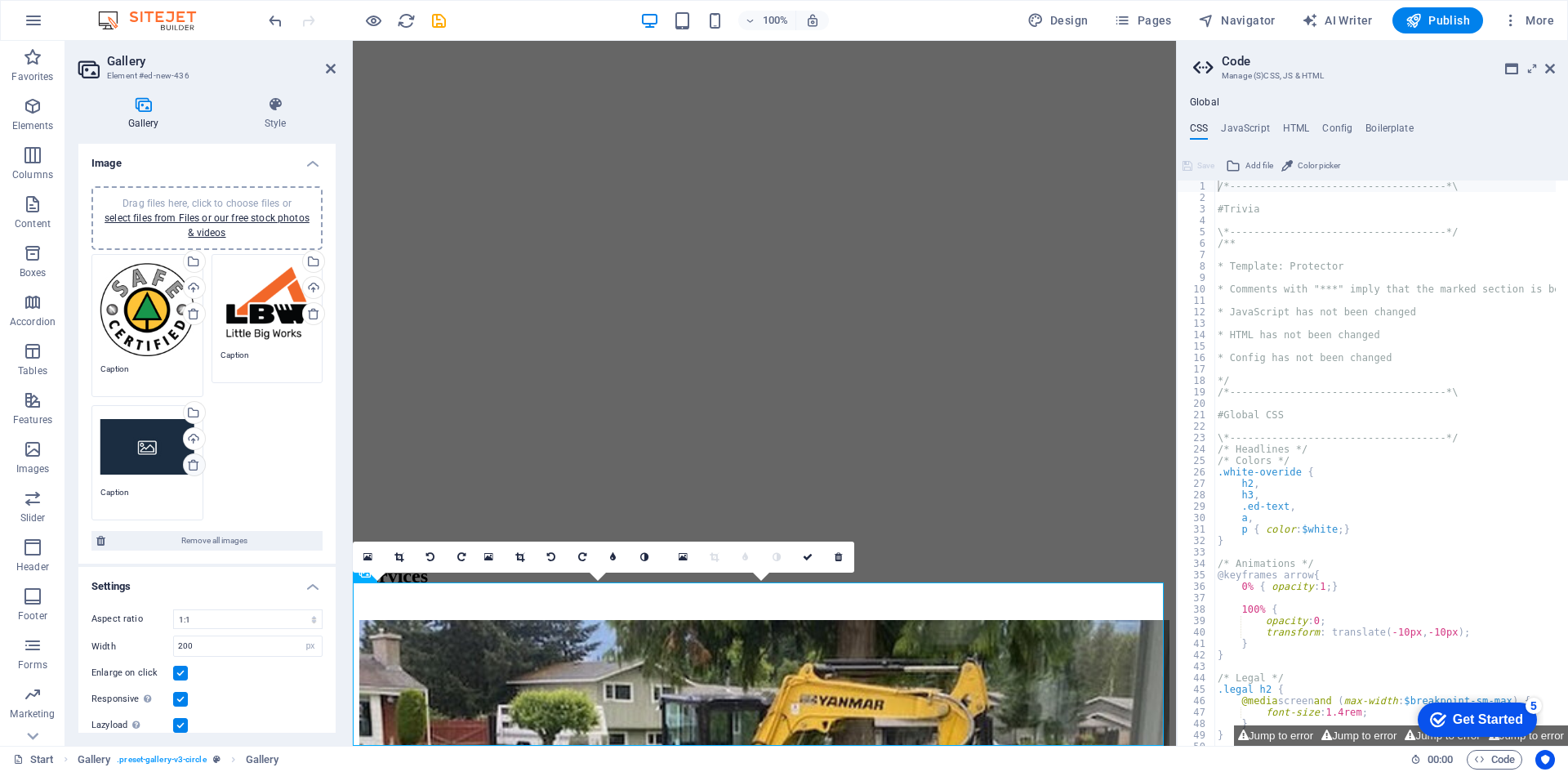
click at [187, 464] on icon at bounding box center [194, 465] width 13 height 13
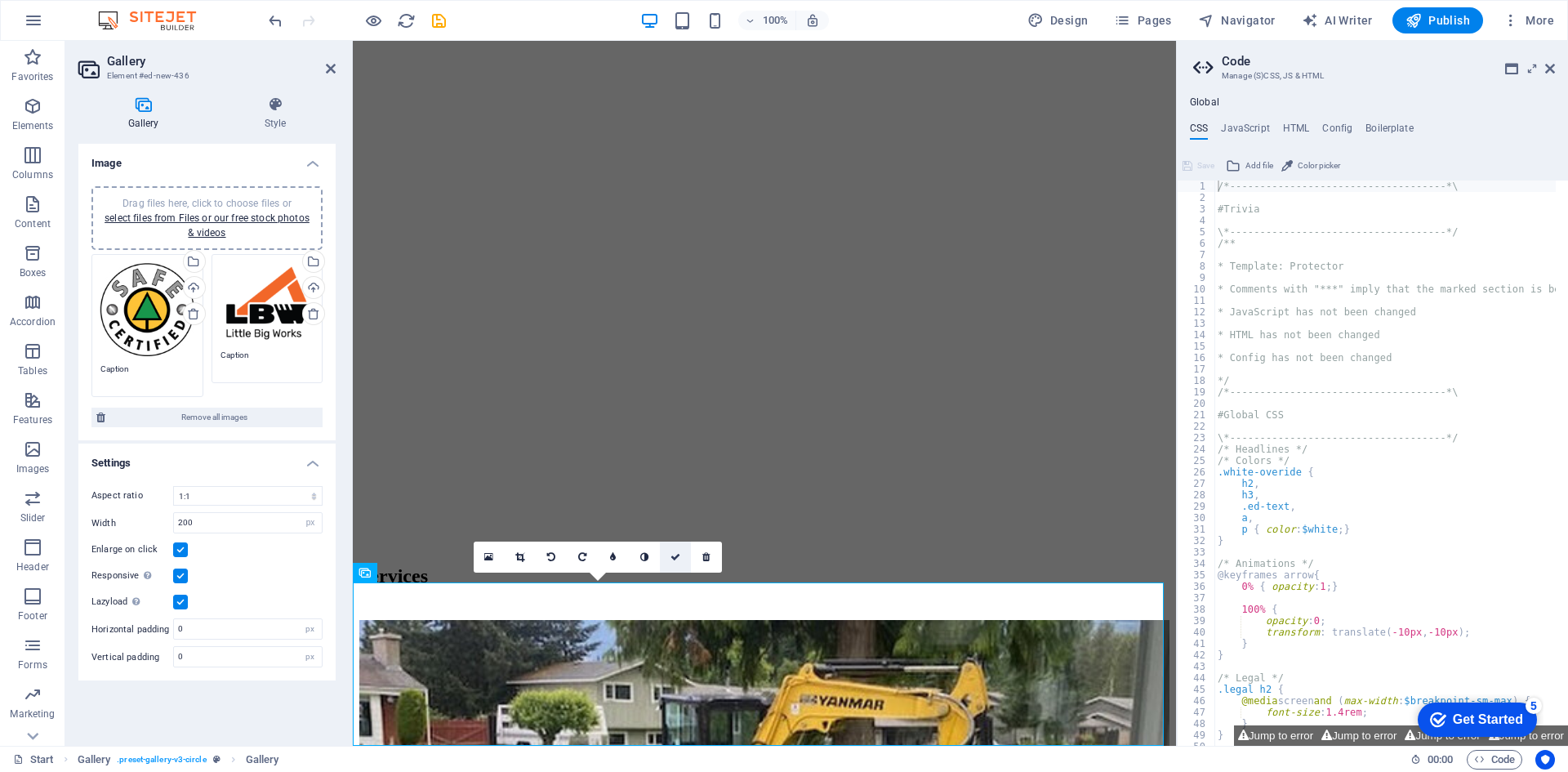
click at [673, 559] on icon at bounding box center [675, 556] width 10 height 10
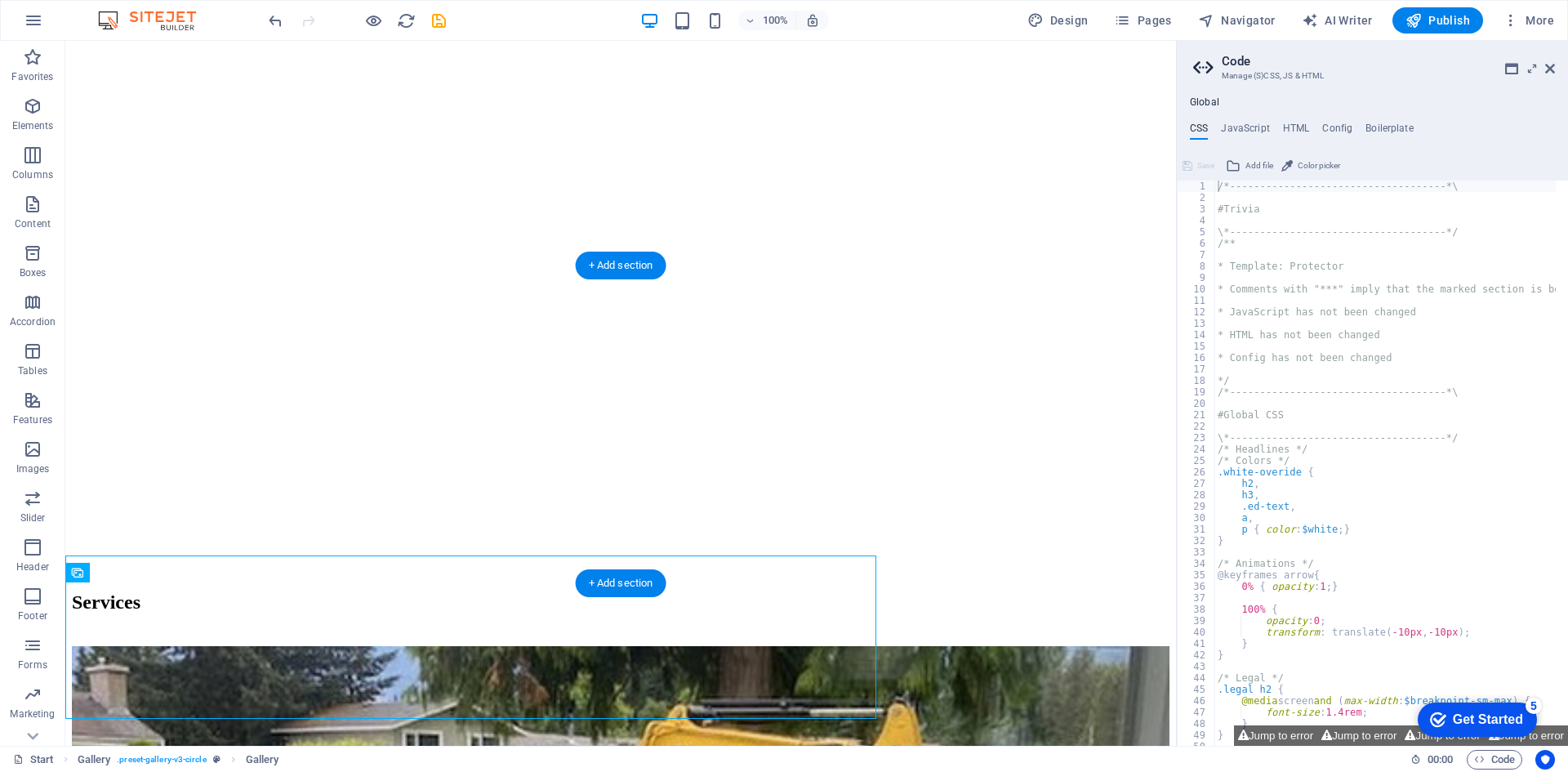
scroll to position [1950, 0]
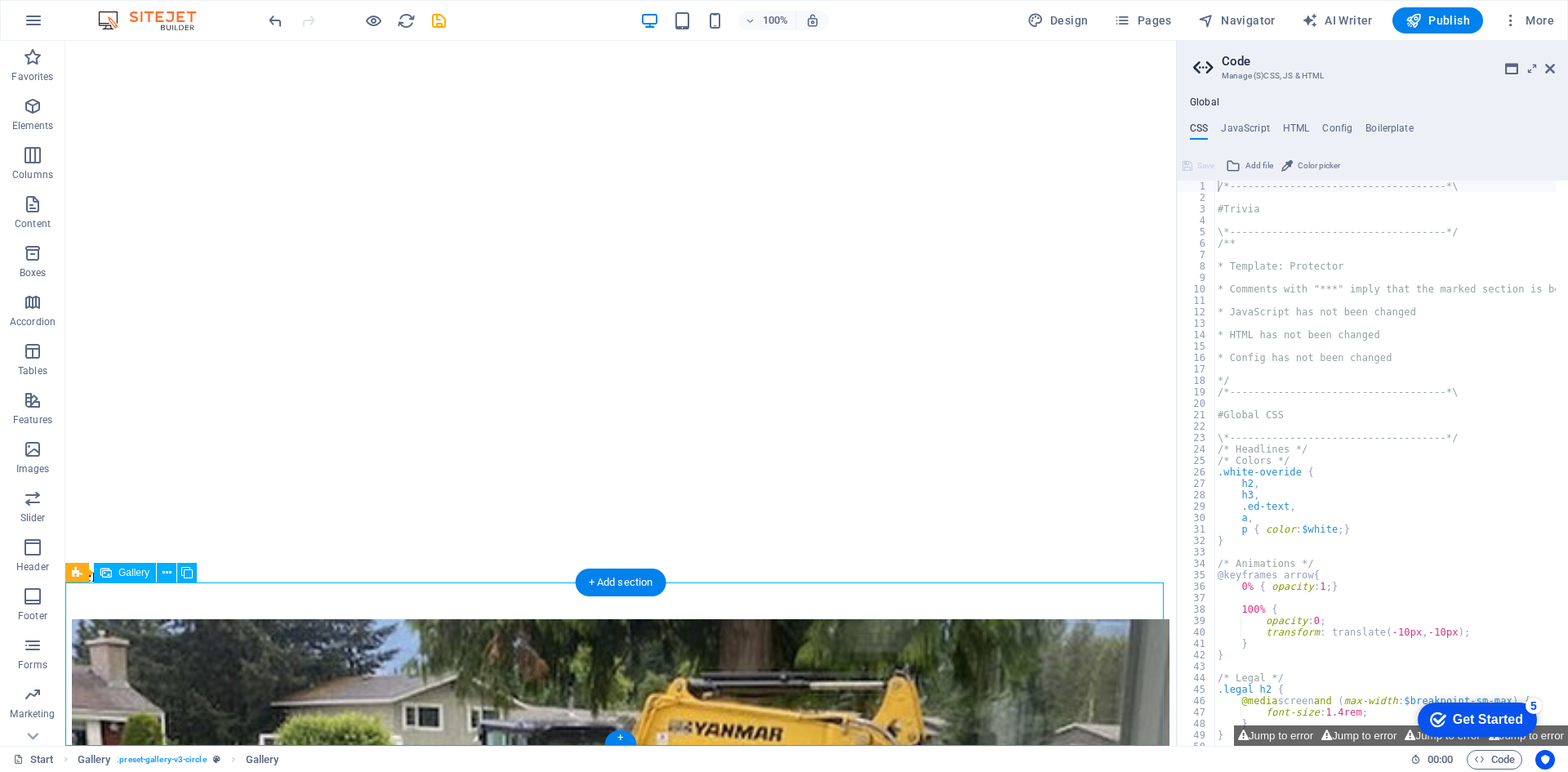
click at [166, 574] on icon at bounding box center [167, 573] width 9 height 17
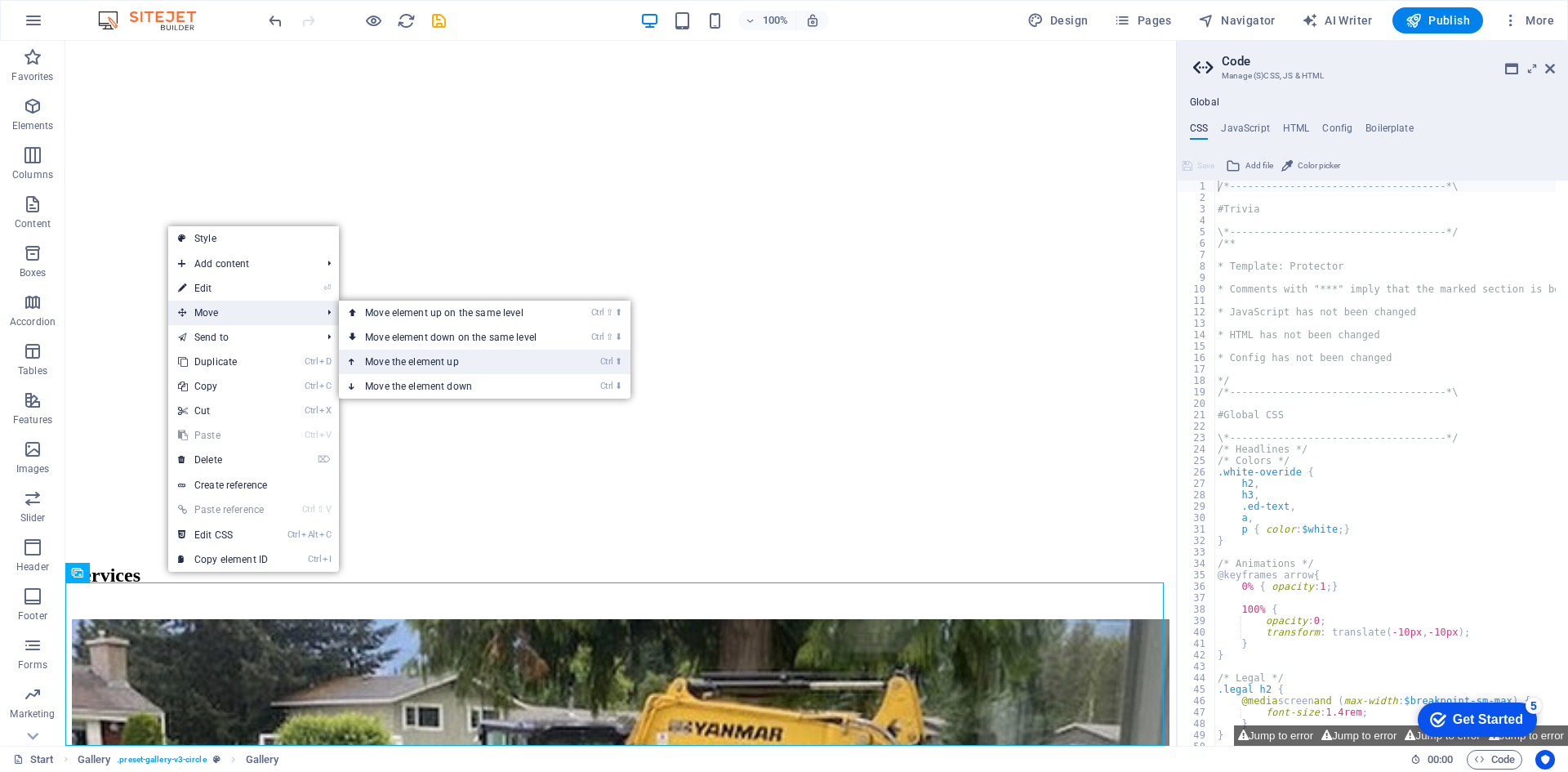
click at [400, 359] on link "Ctrl ⬆ Move the element up" at bounding box center [454, 362] width 230 height 25
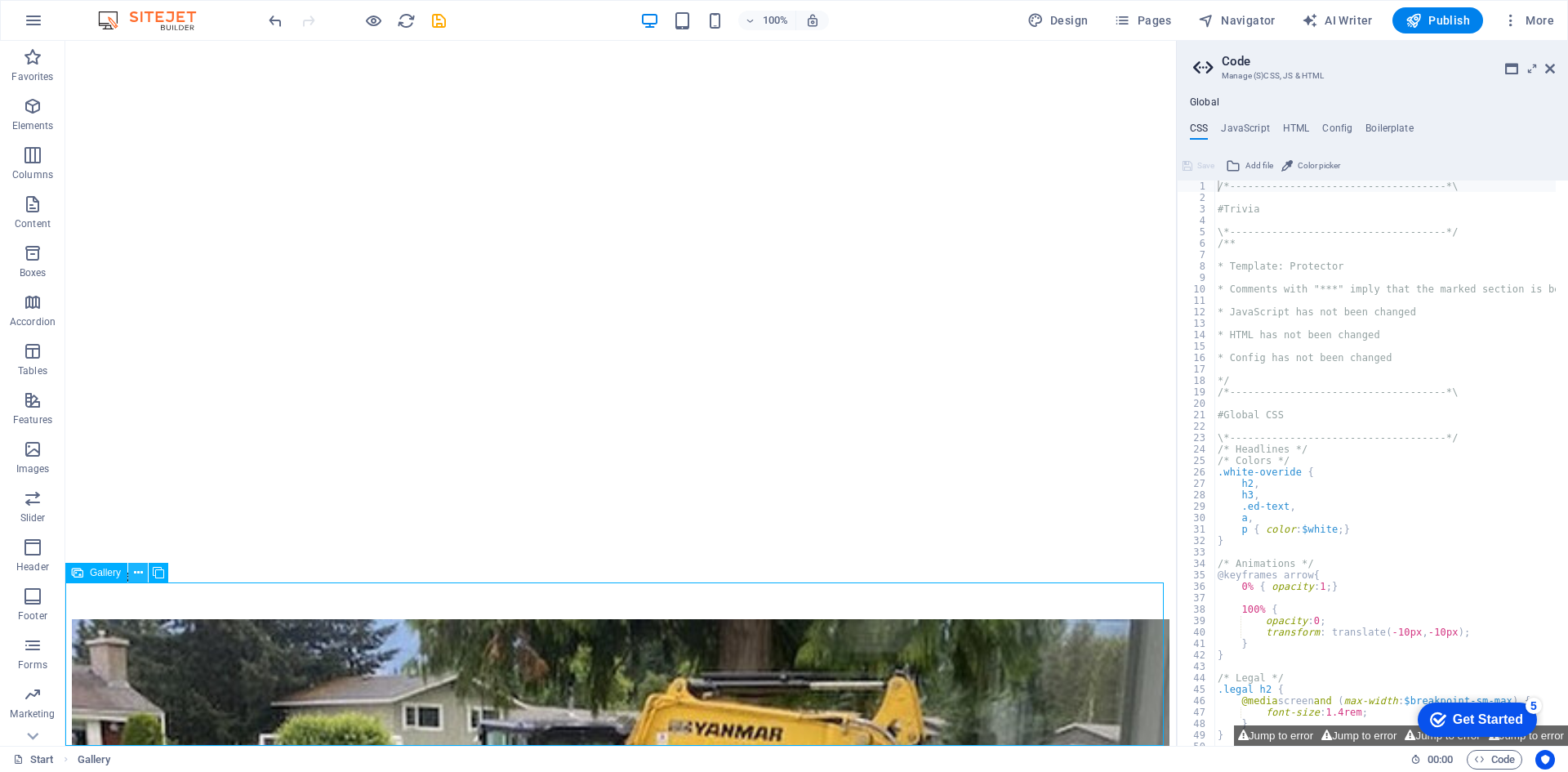
click at [141, 574] on icon at bounding box center [138, 573] width 9 height 17
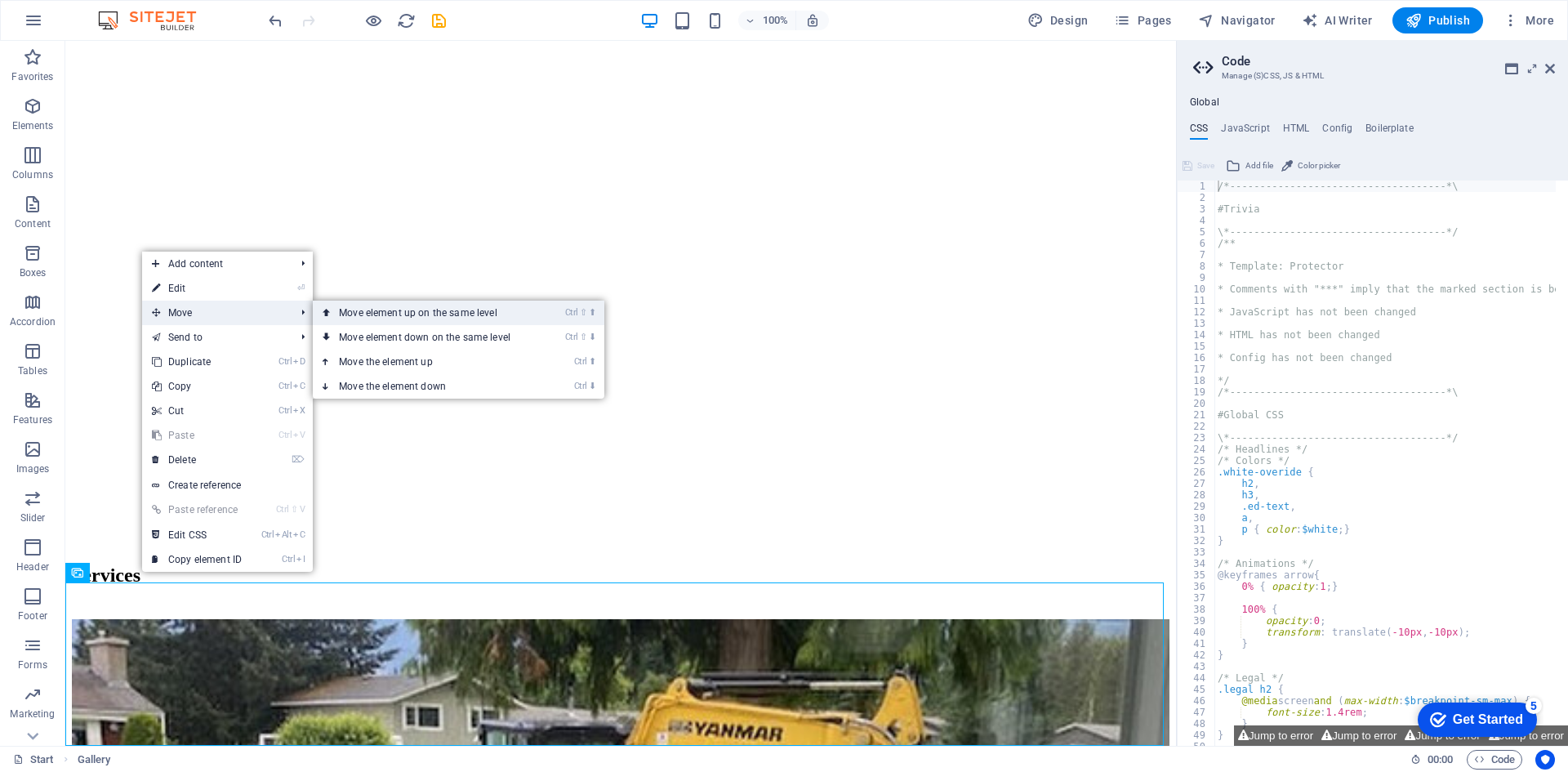
click at [348, 308] on link "Ctrl ⇧ ⬆ Move element up on the same level" at bounding box center [427, 313] width 230 height 25
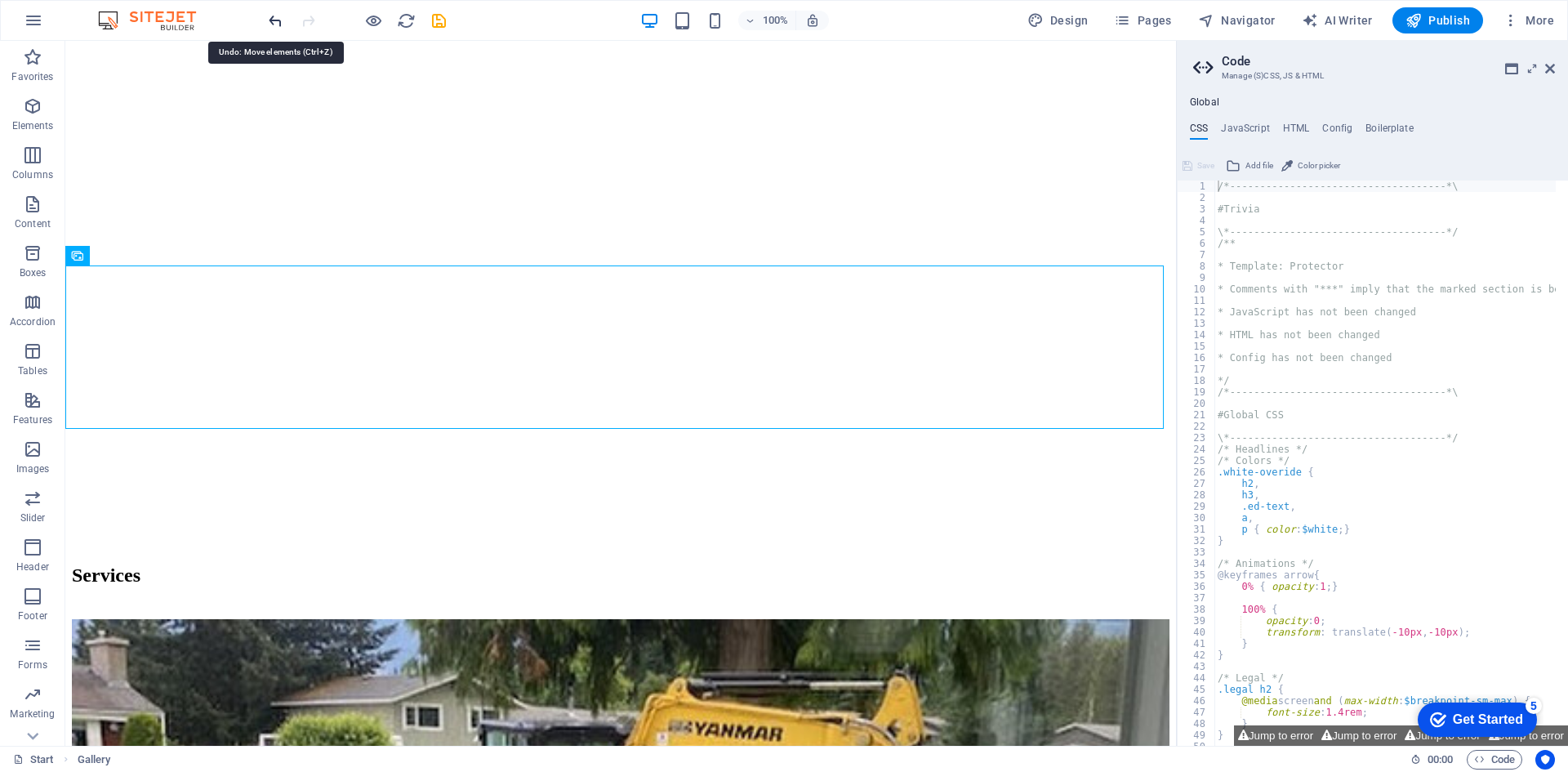
click at [274, 22] on icon "undo" at bounding box center [275, 21] width 19 height 19
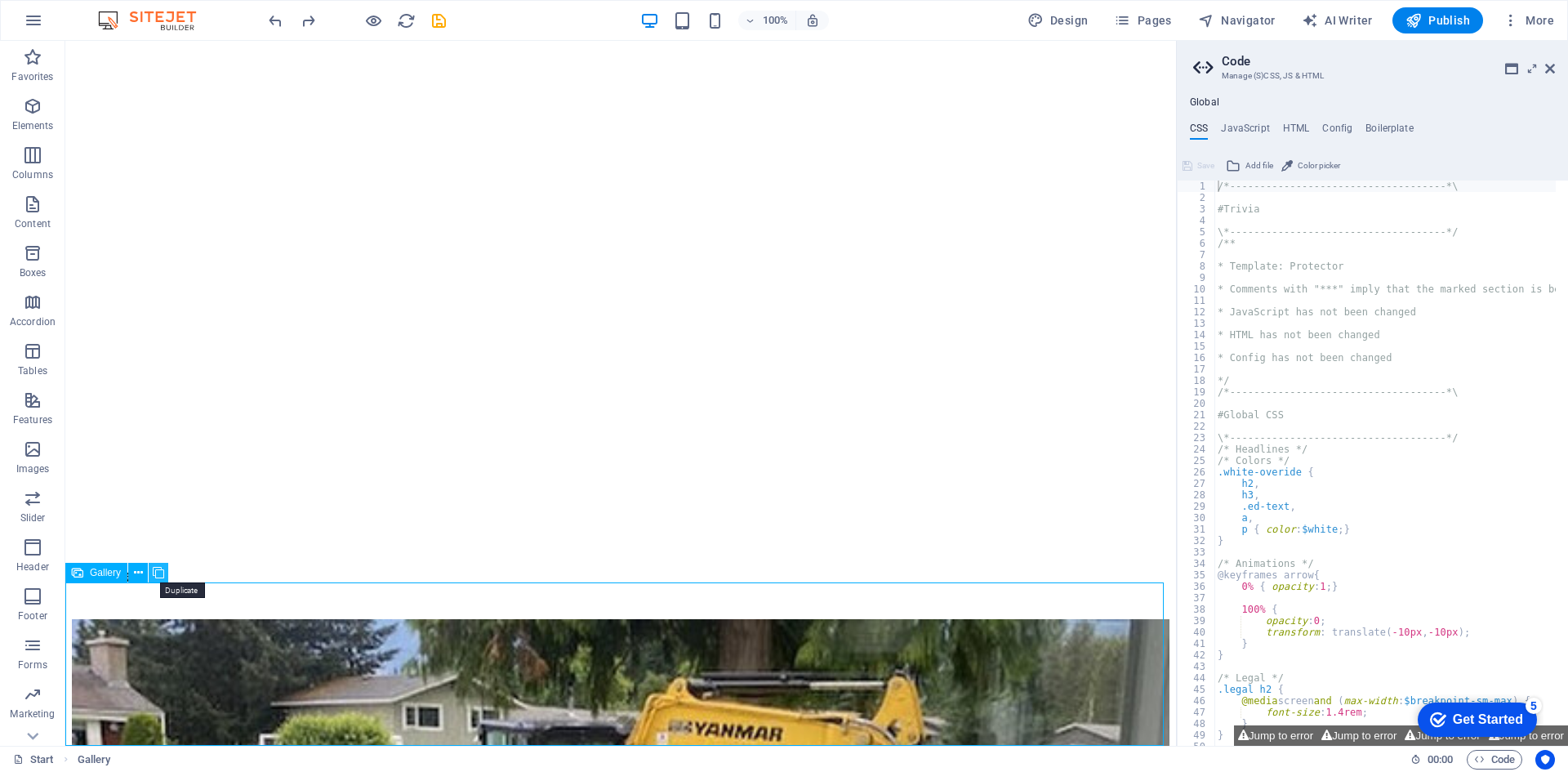
click at [157, 573] on icon at bounding box center [158, 573] width 12 height 17
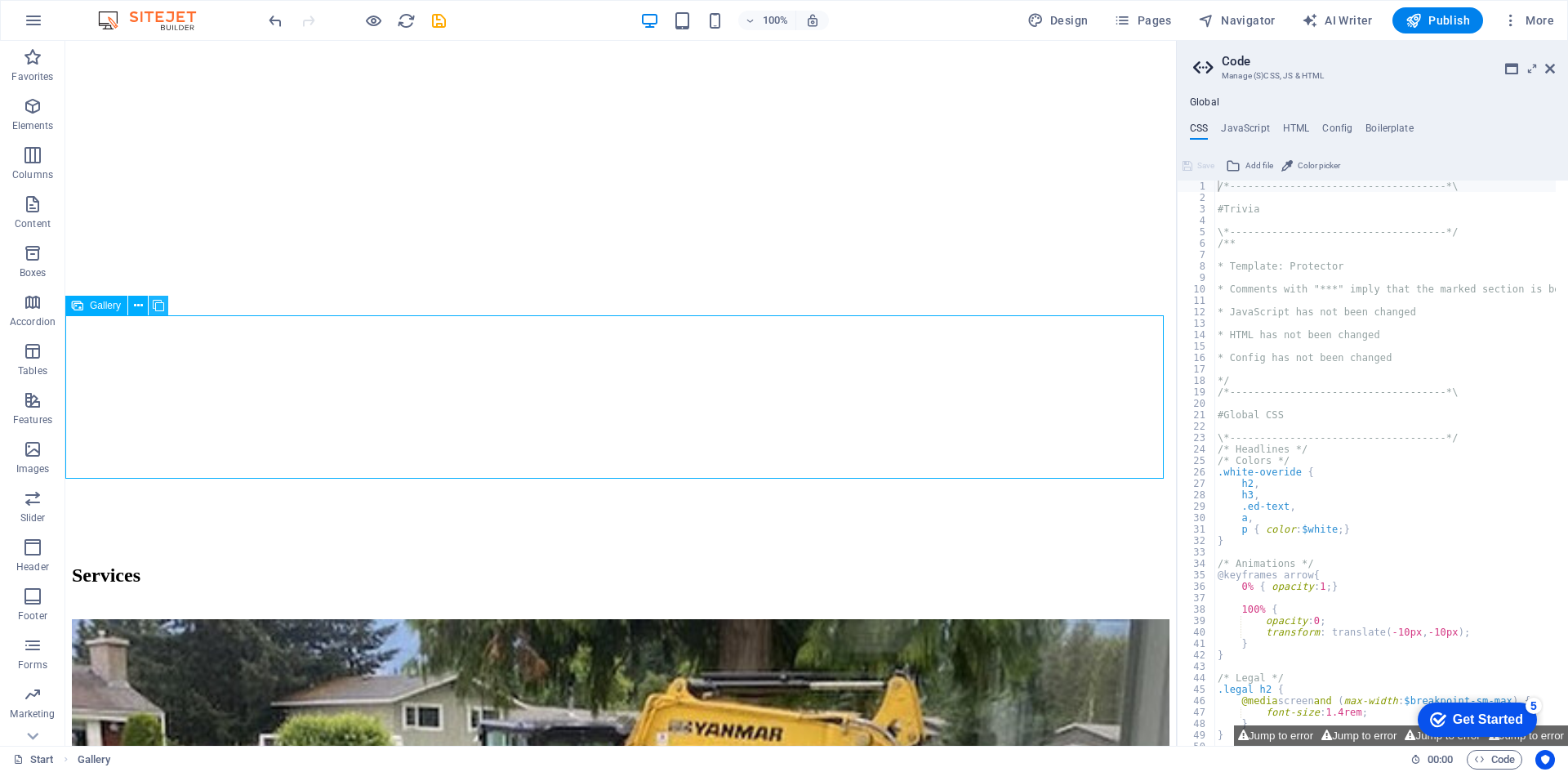
scroll to position [2229, 0]
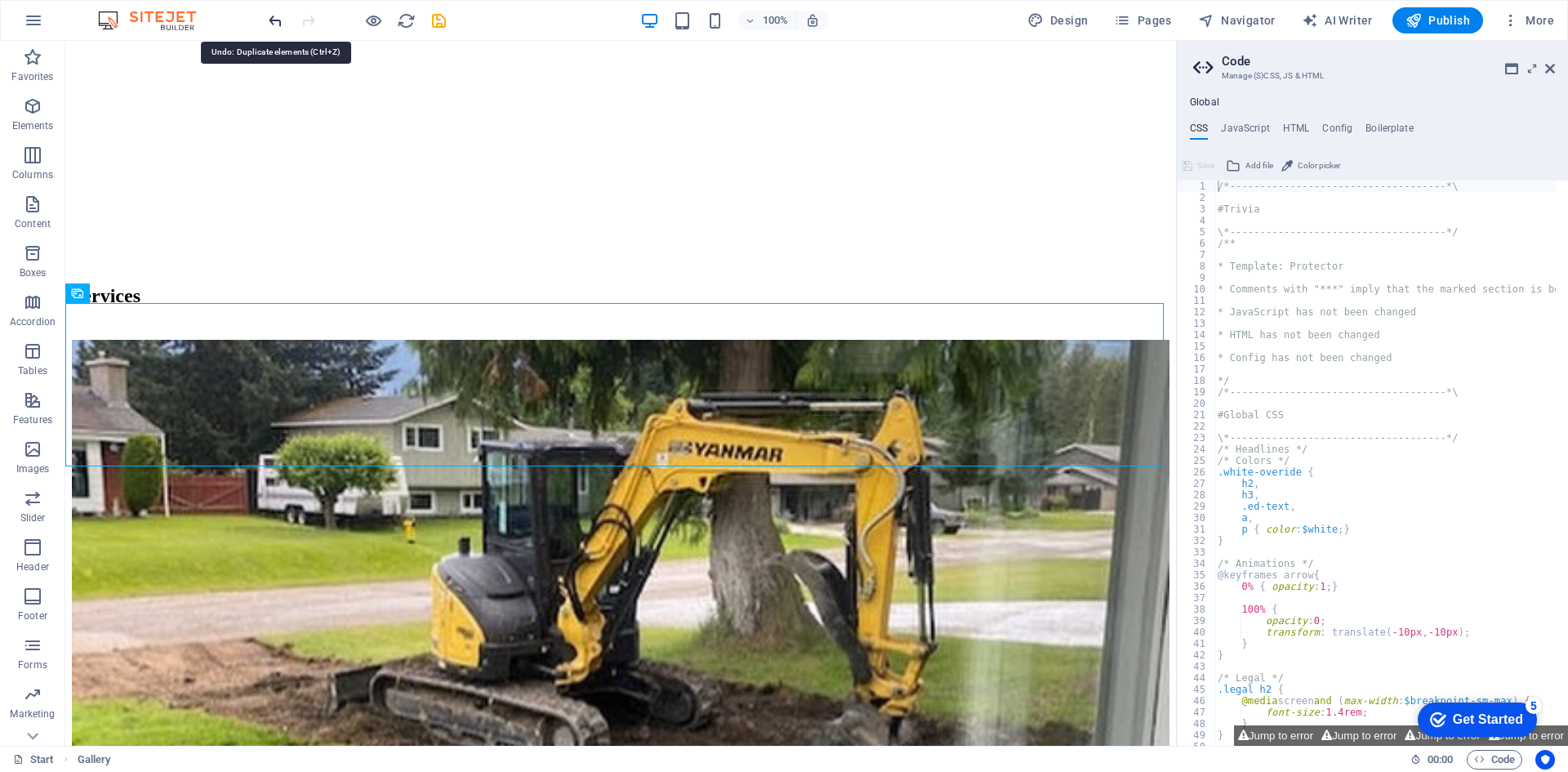
click at [274, 20] on icon "undo" at bounding box center [275, 21] width 19 height 19
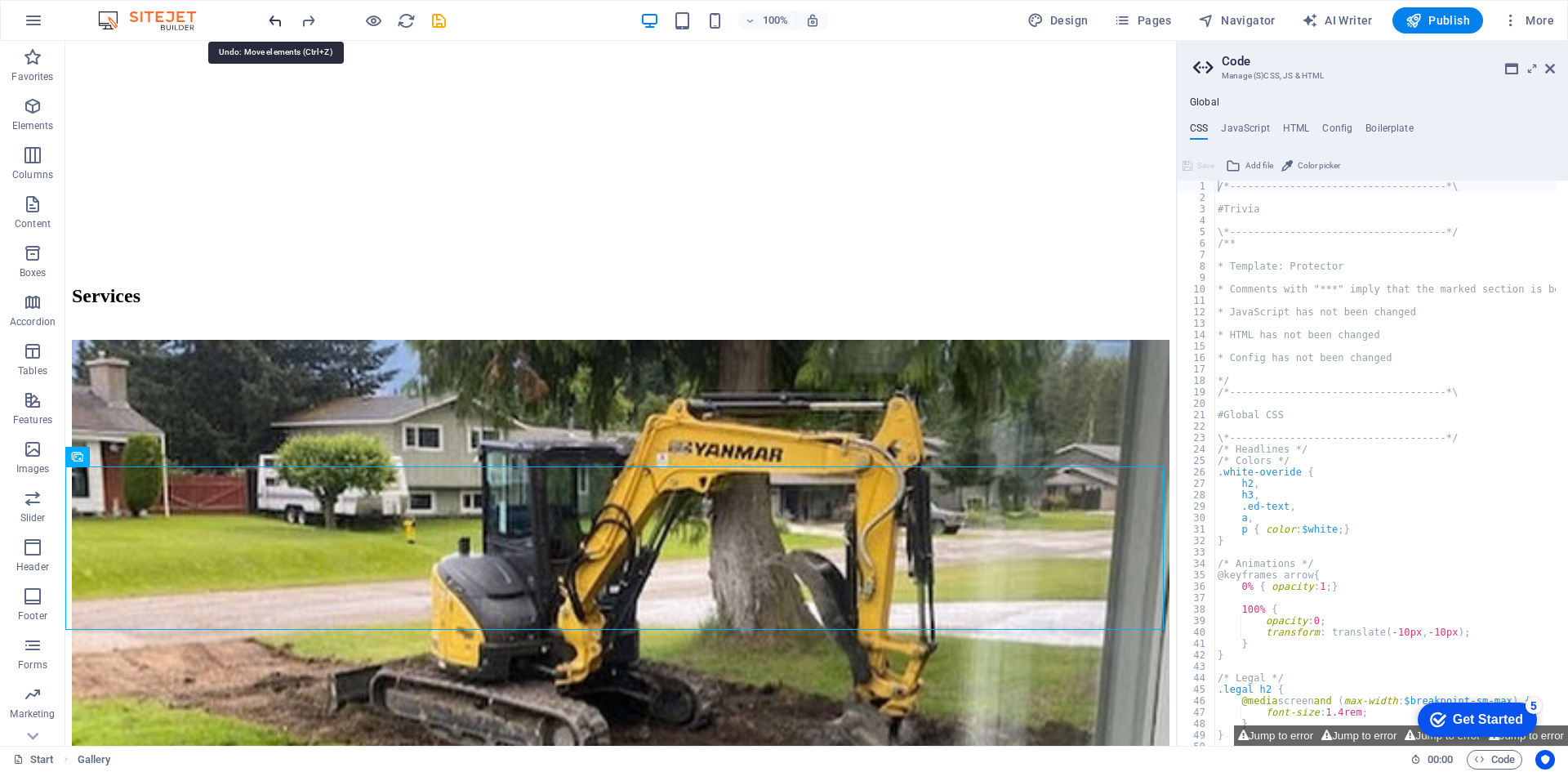
scroll to position [2065, 0]
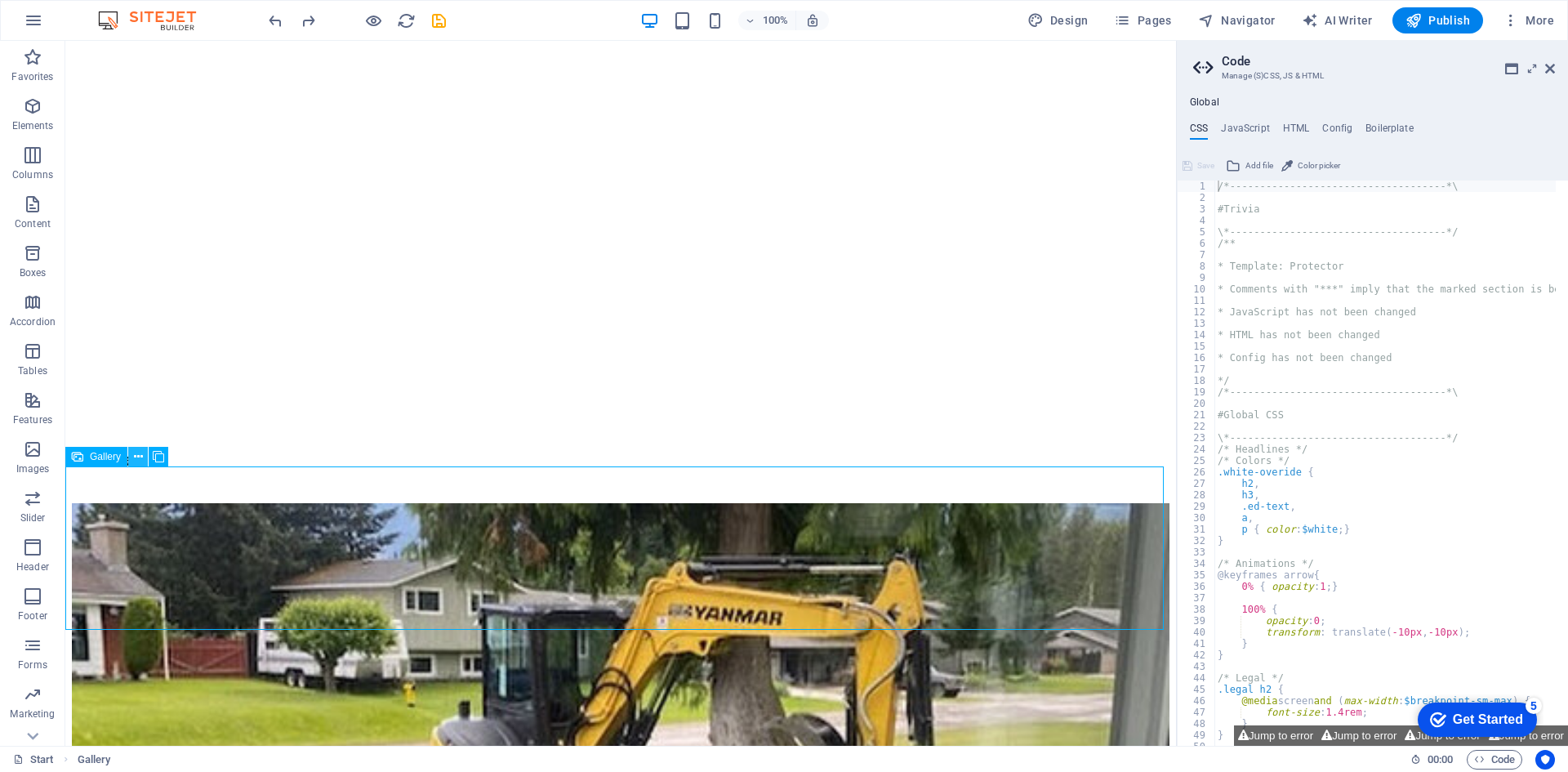
click at [137, 453] on icon at bounding box center [138, 456] width 9 height 17
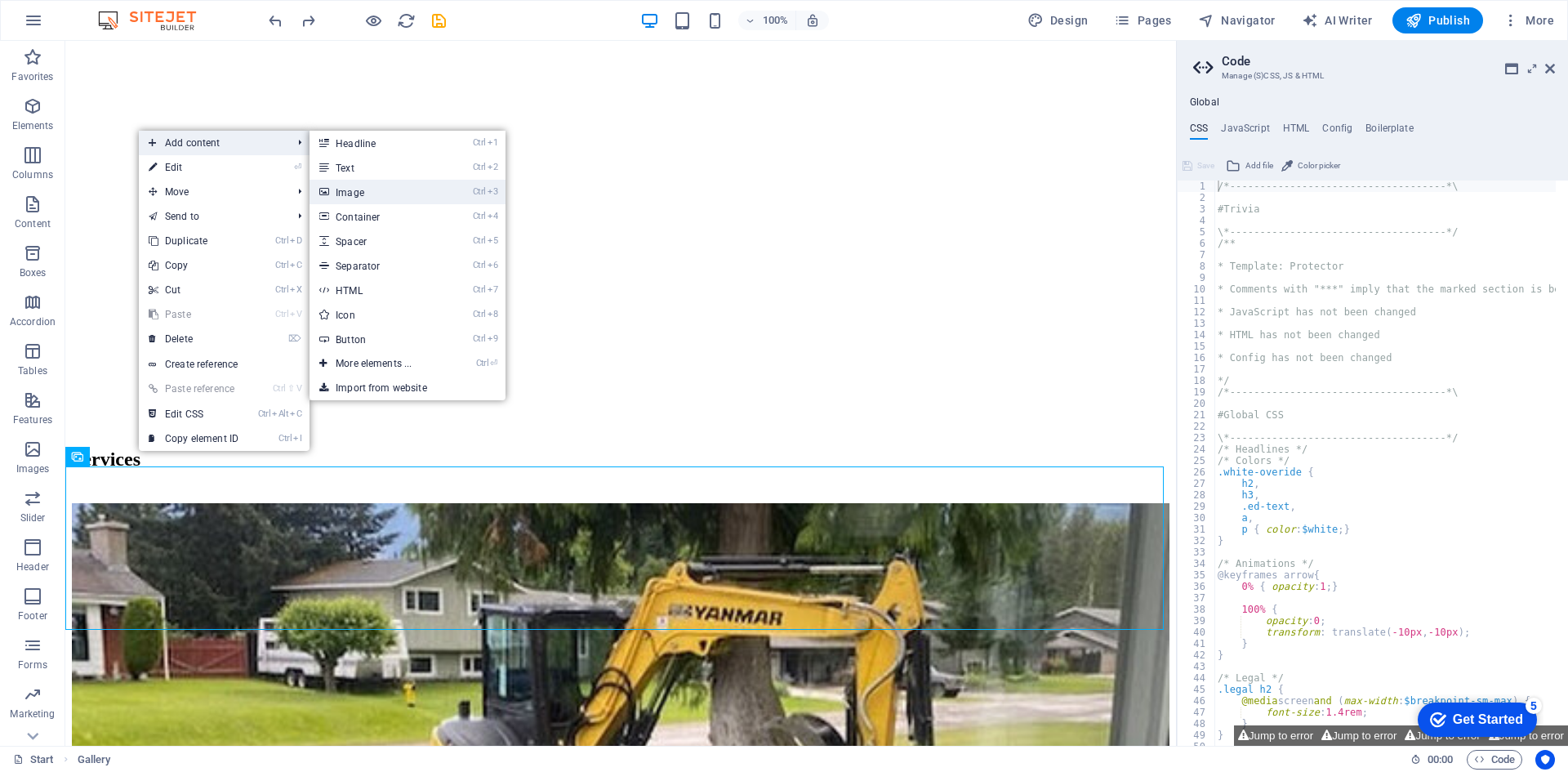
click at [389, 191] on link "Ctrl 3 Image" at bounding box center [377, 192] width 135 height 25
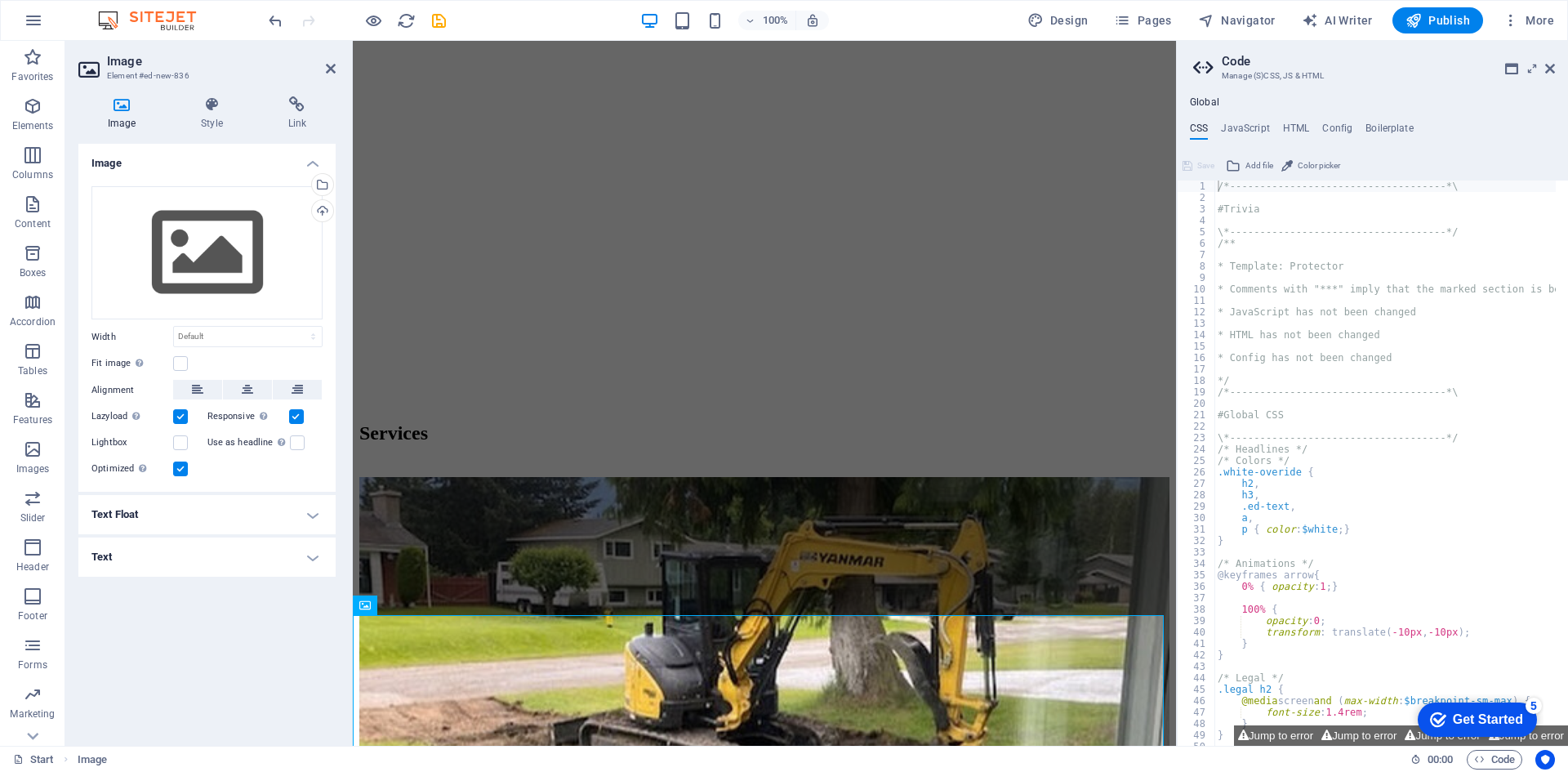
scroll to position [2053, 0]
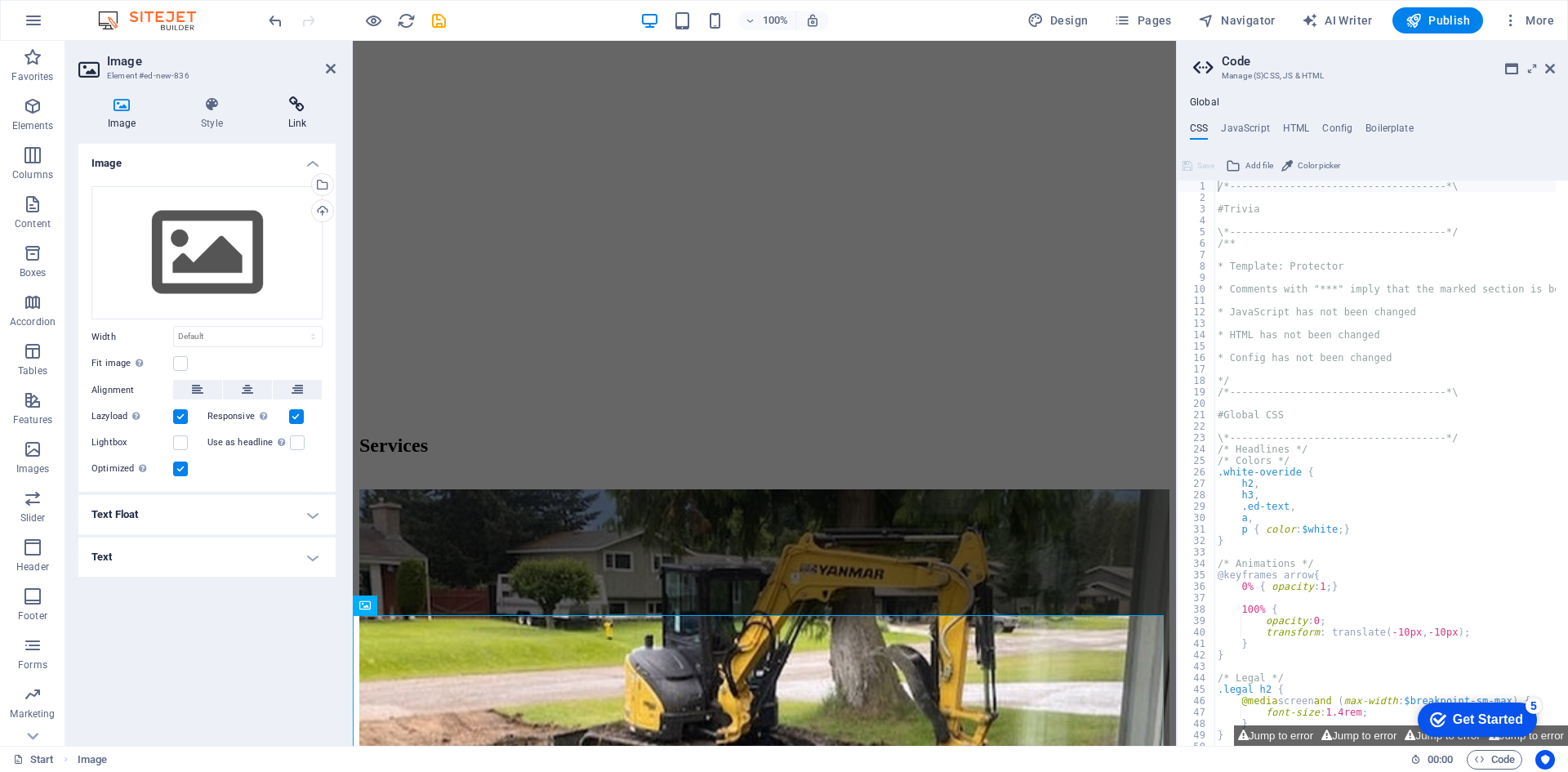
click at [301, 110] on icon at bounding box center [297, 105] width 76 height 16
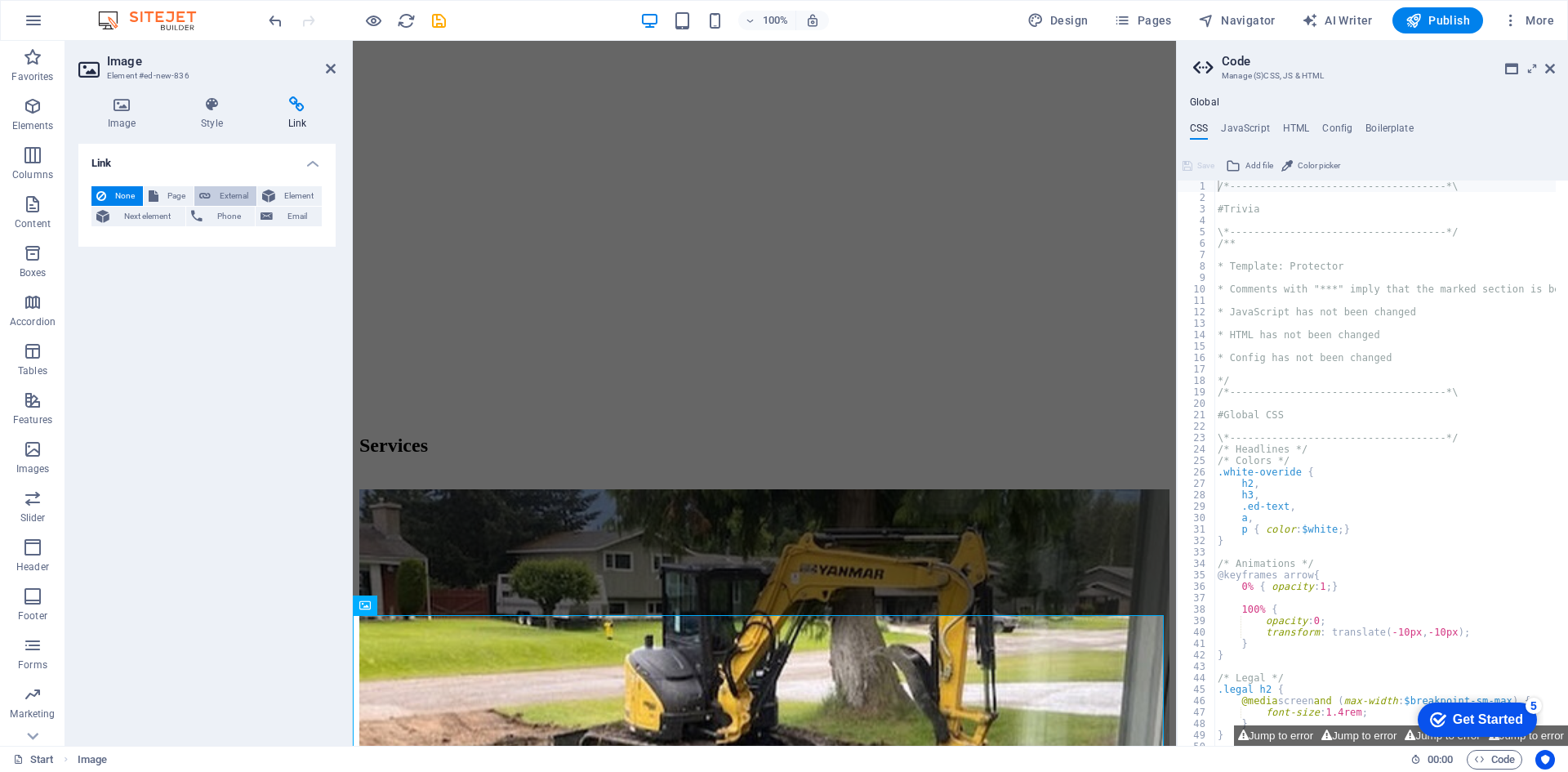
click at [217, 194] on span "External" at bounding box center [234, 196] width 36 height 20
select select "blank"
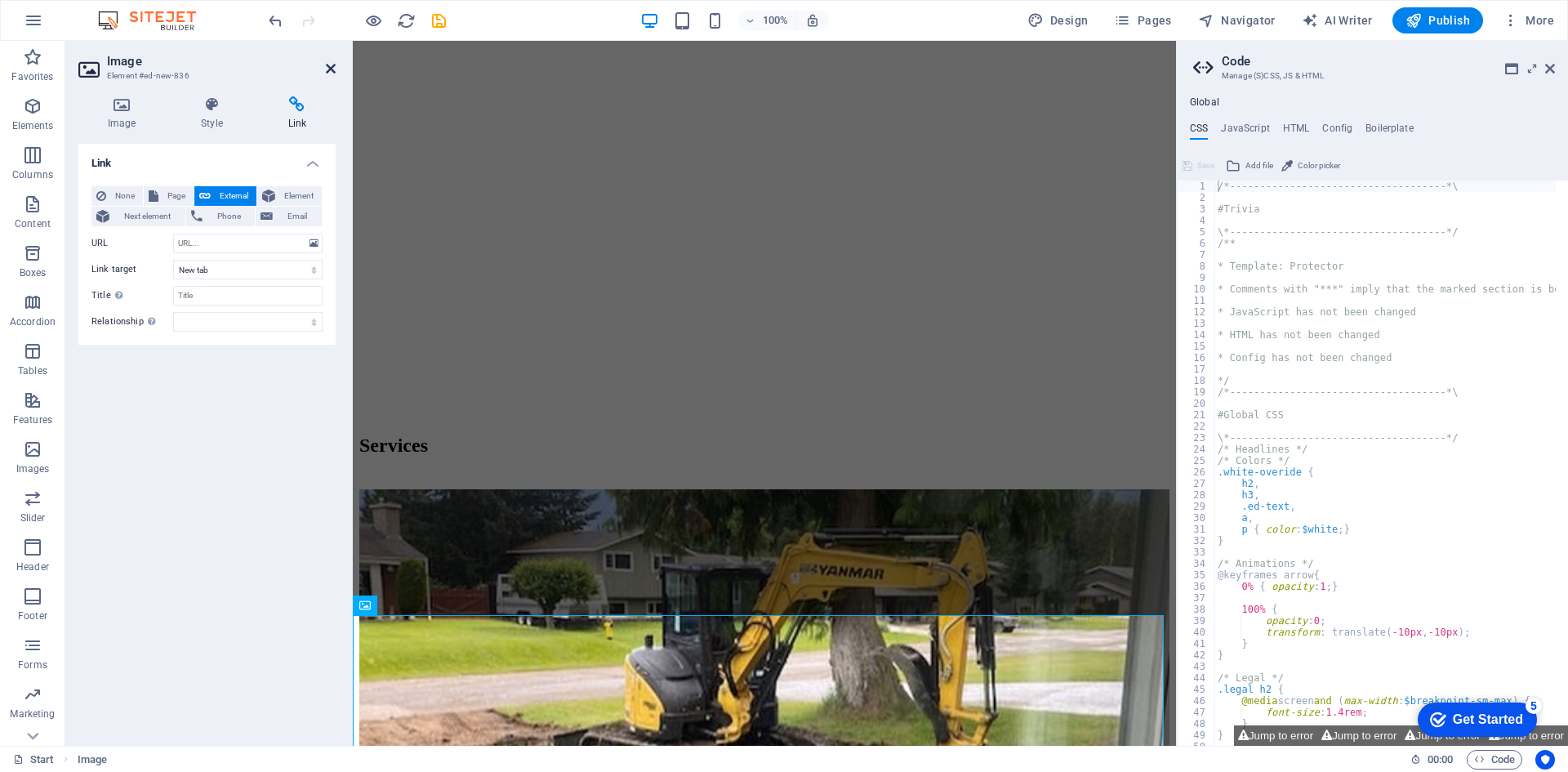
click at [327, 68] on icon at bounding box center [330, 68] width 10 height 13
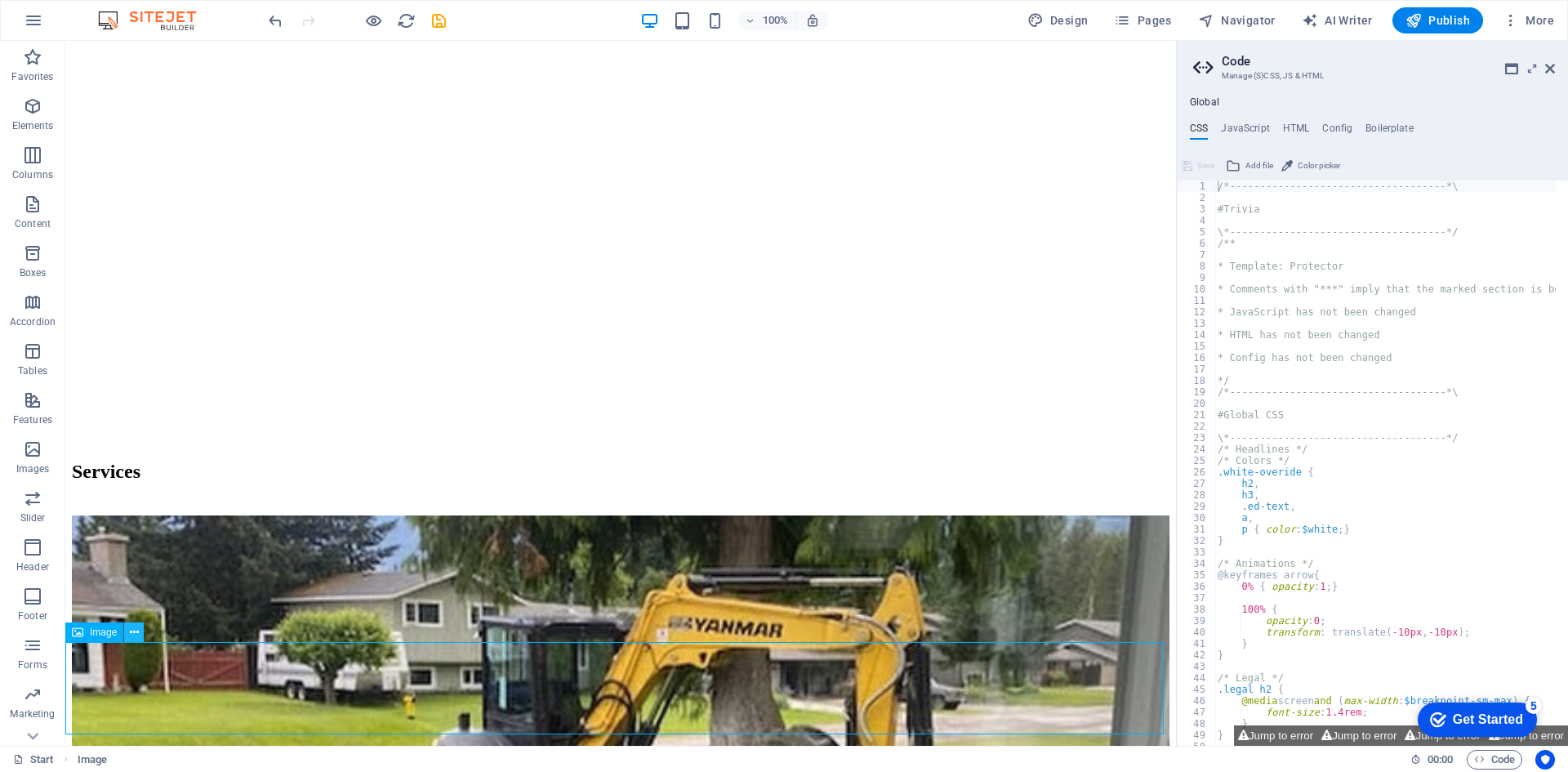
click at [134, 630] on icon at bounding box center [135, 632] width 9 height 17
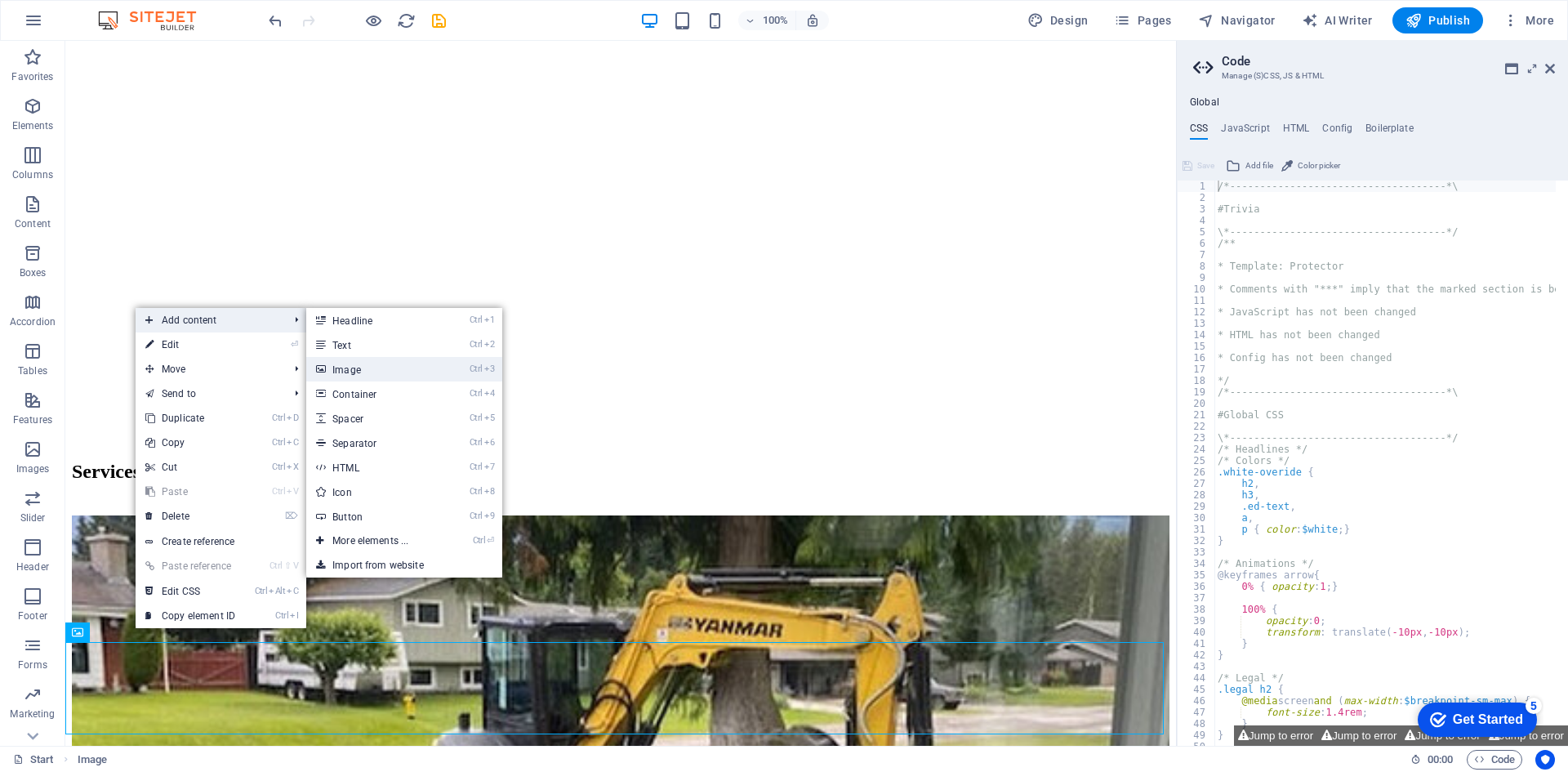
click at [359, 366] on link "Ctrl 3 Image" at bounding box center [374, 369] width 135 height 25
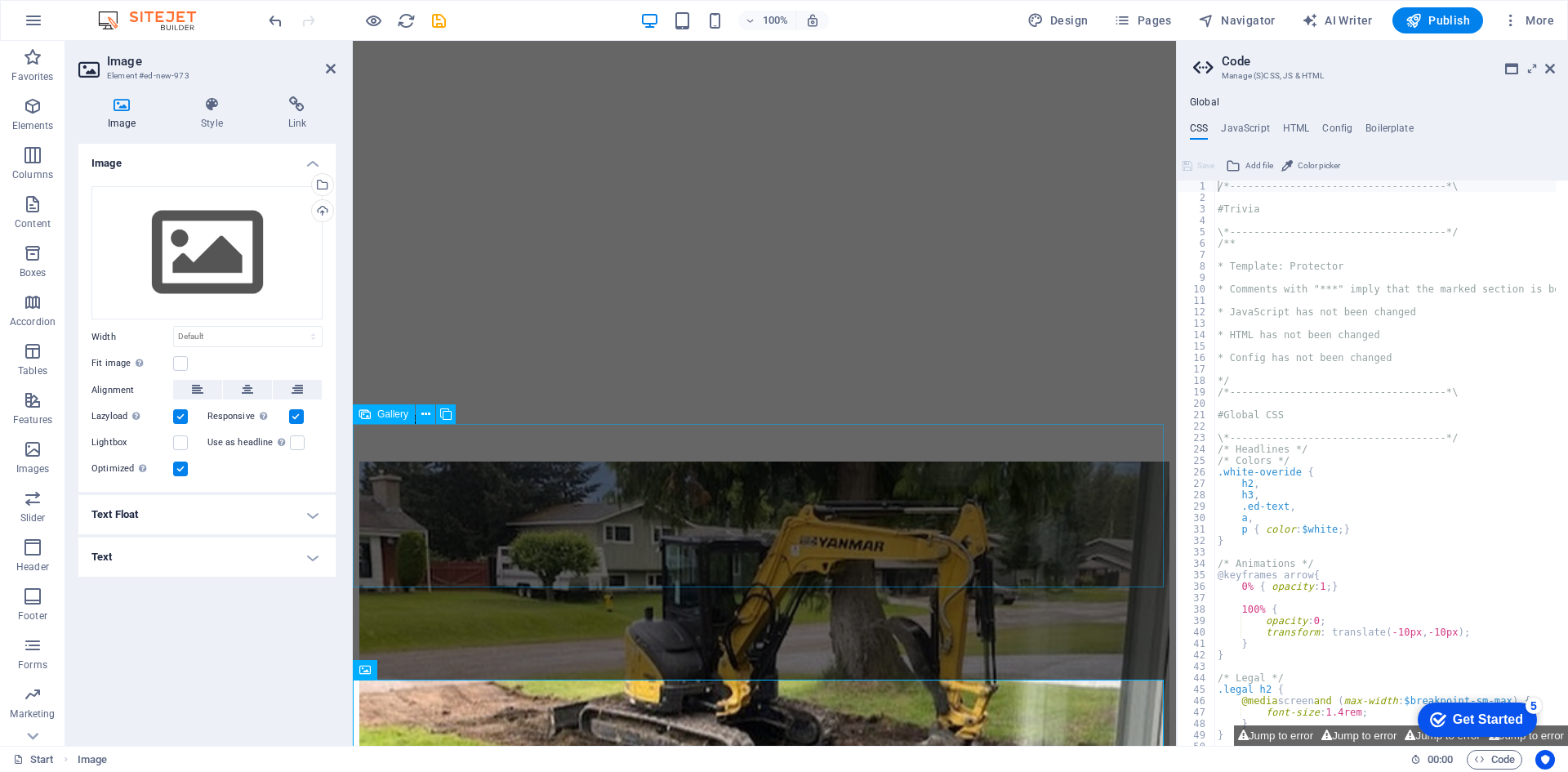
scroll to position [2080, 0]
click at [331, 67] on icon at bounding box center [330, 68] width 10 height 13
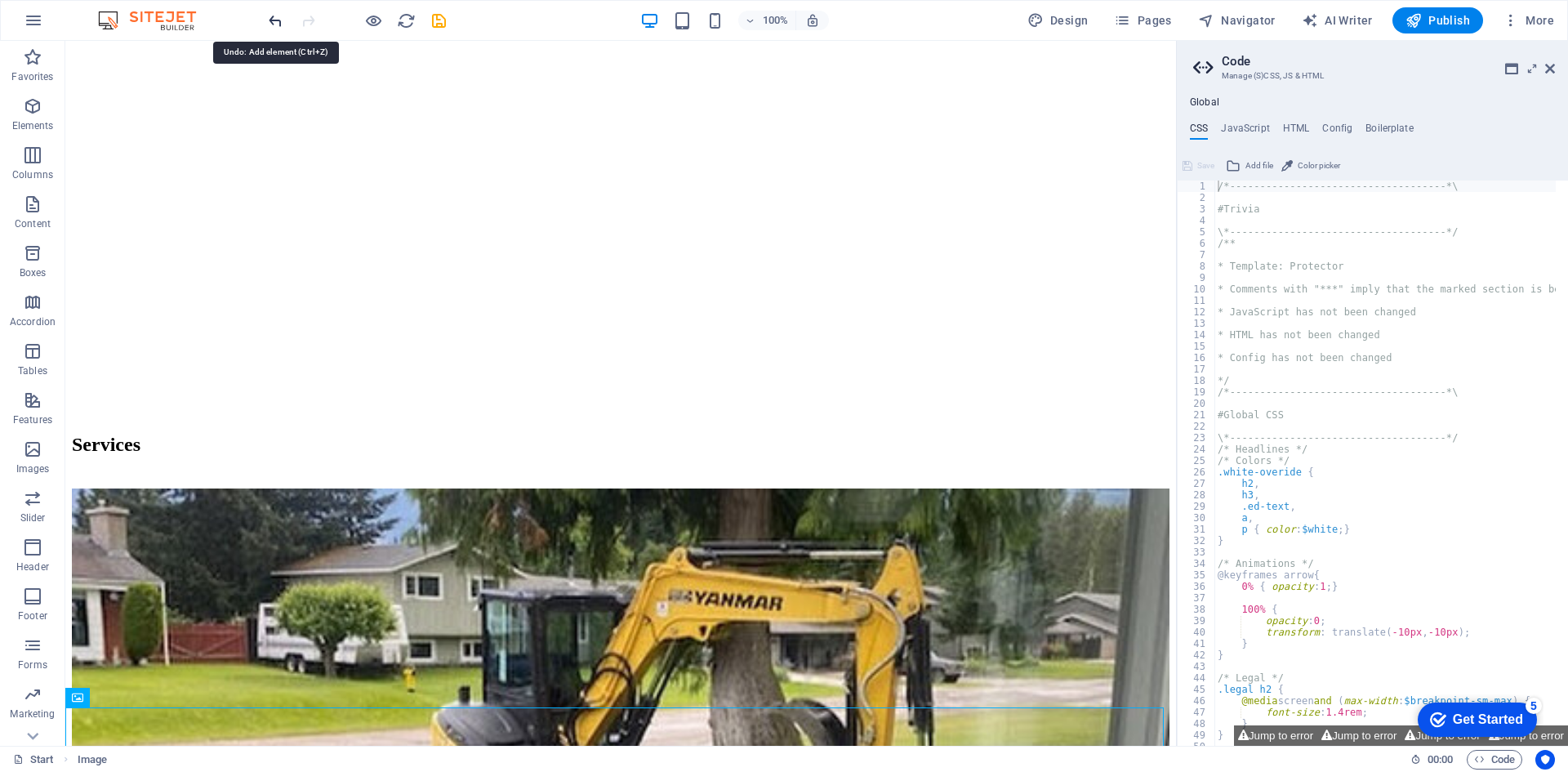
click at [275, 22] on icon "undo" at bounding box center [275, 21] width 19 height 19
click at [266, 22] on icon "undo" at bounding box center [275, 21] width 19 height 19
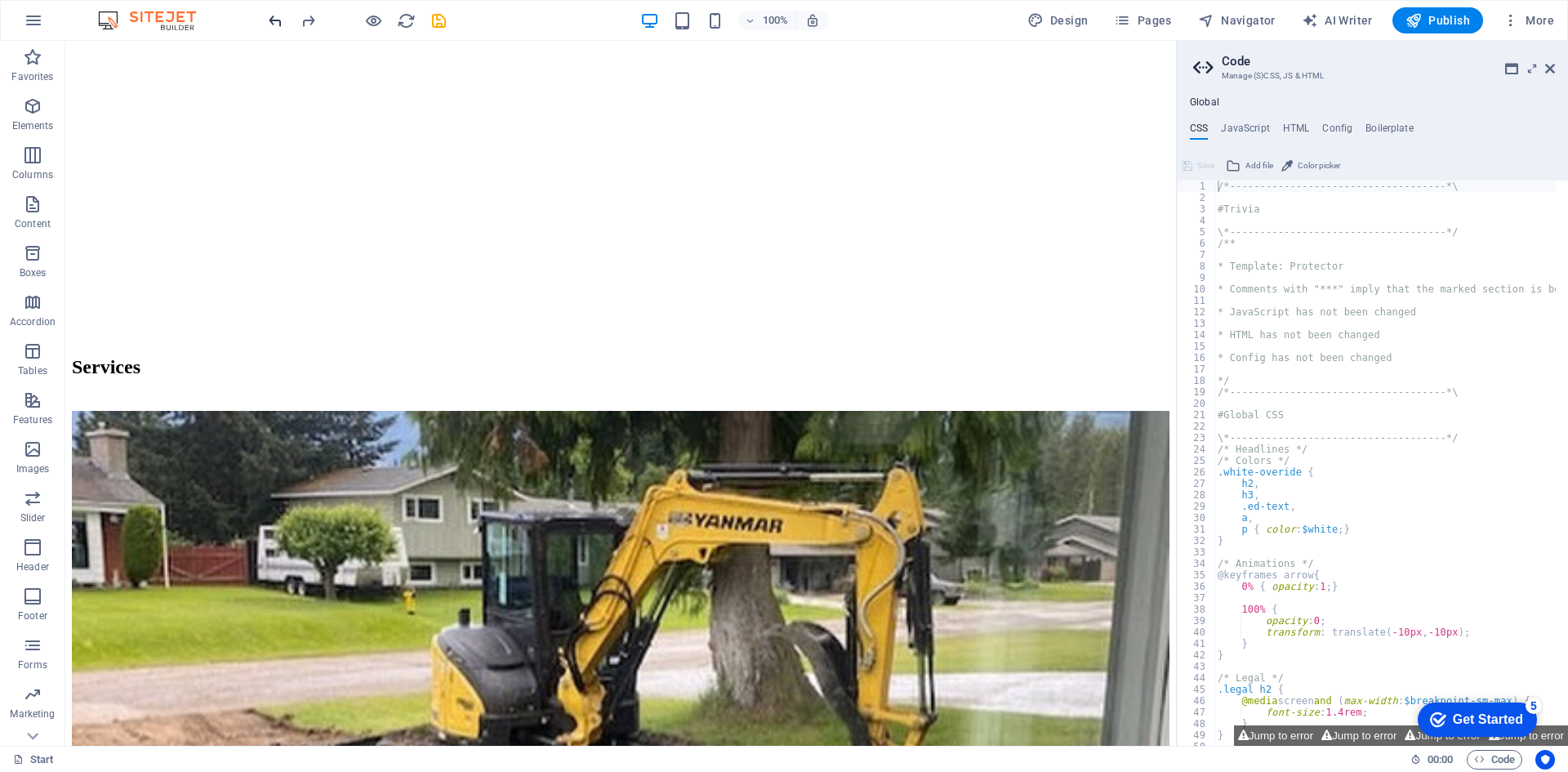
scroll to position [1987, 0]
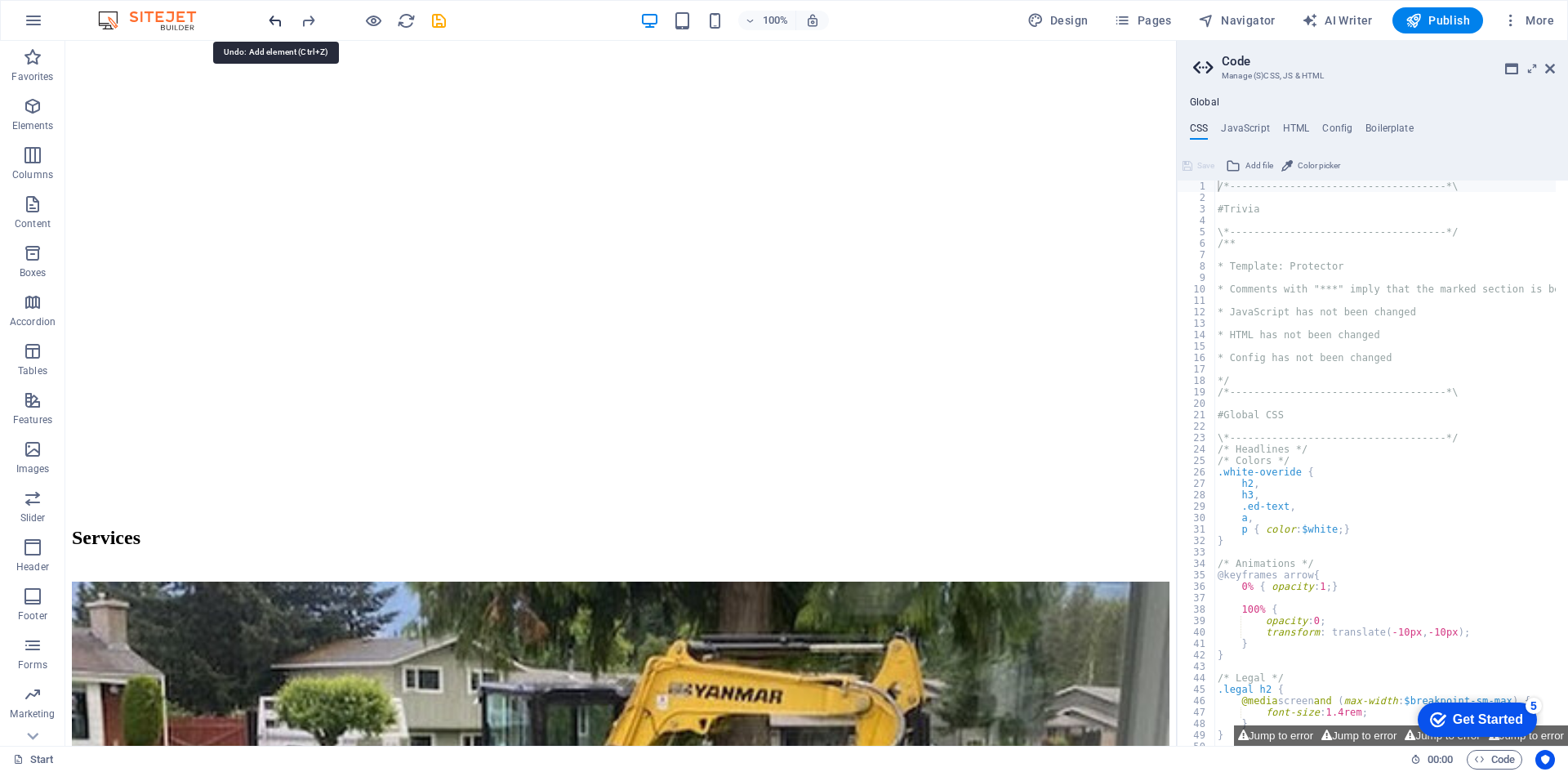
click at [272, 18] on icon "undo" at bounding box center [275, 21] width 19 height 19
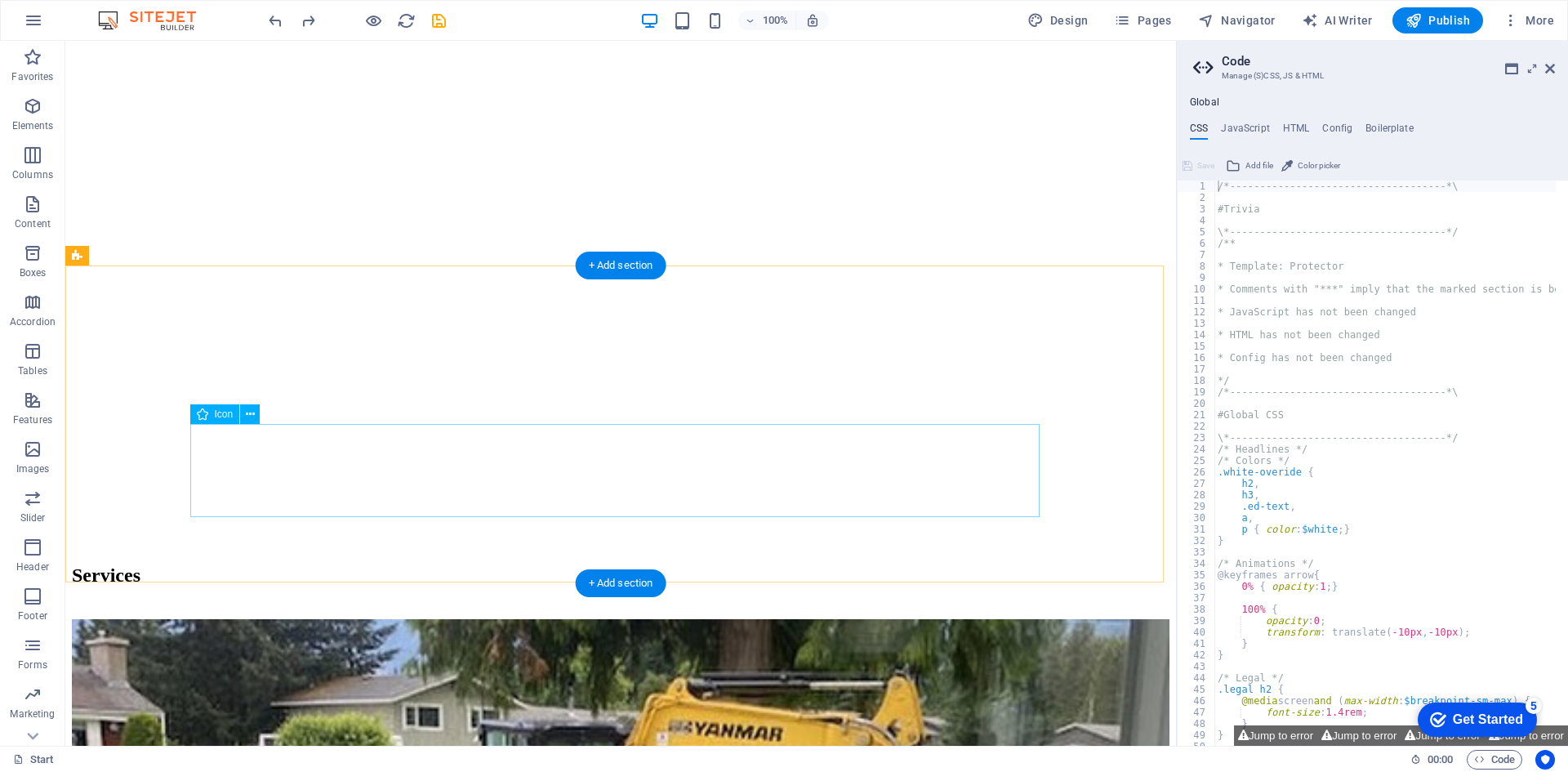
select select "xMidYMid"
select select "px"
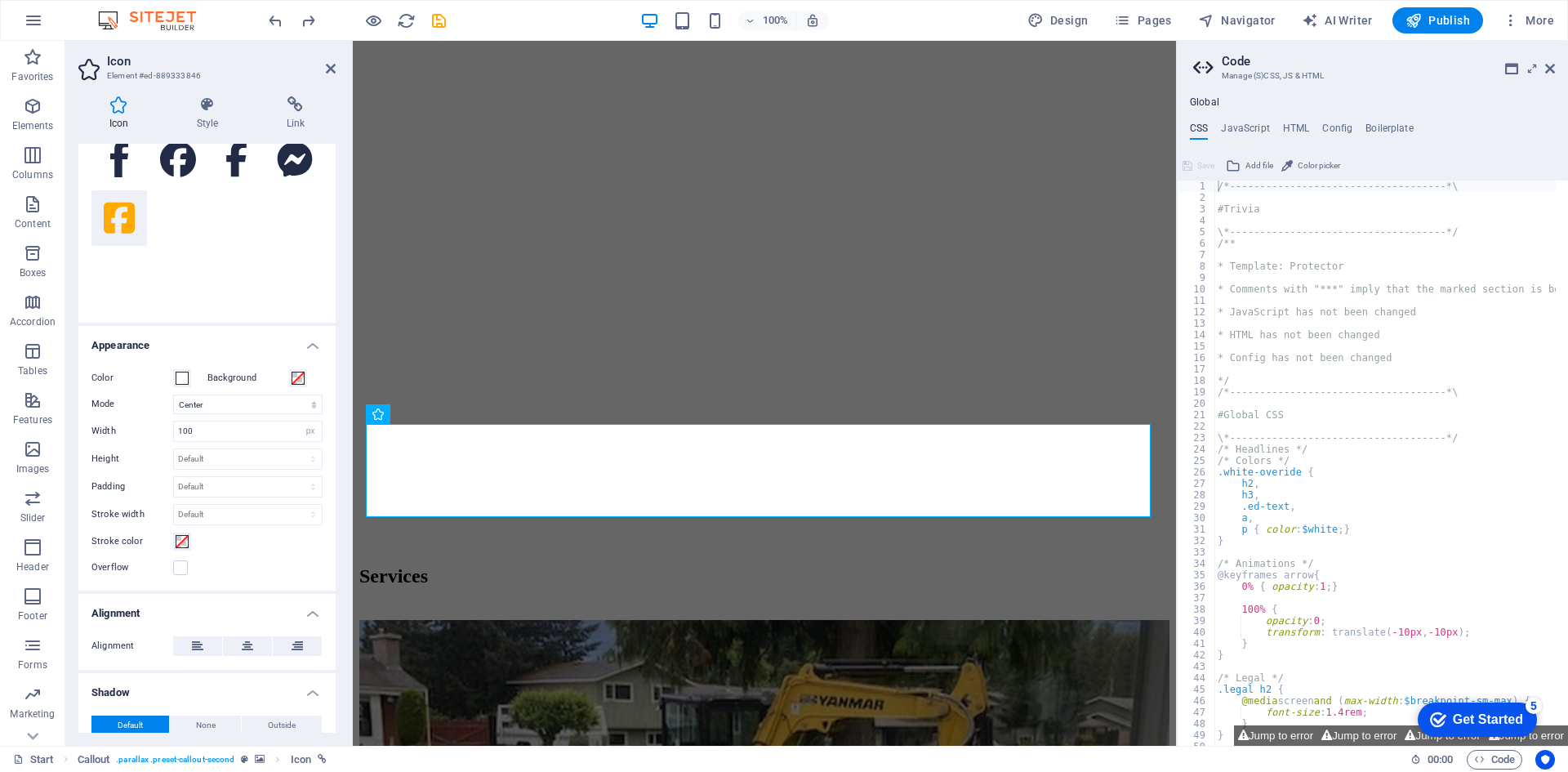
scroll to position [269, 0]
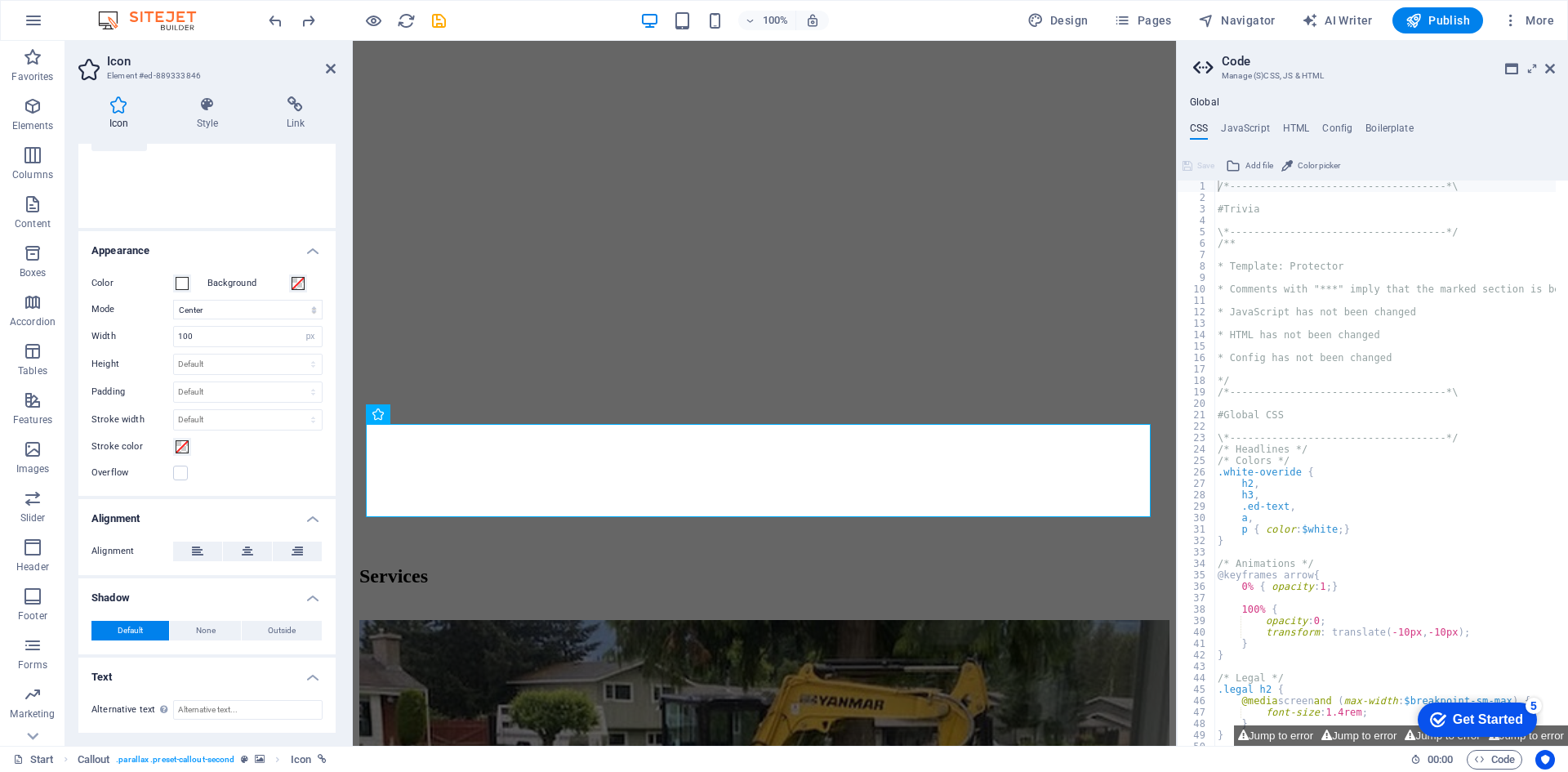
click at [310, 519] on h4 "Alignment" at bounding box center [206, 514] width 257 height 29
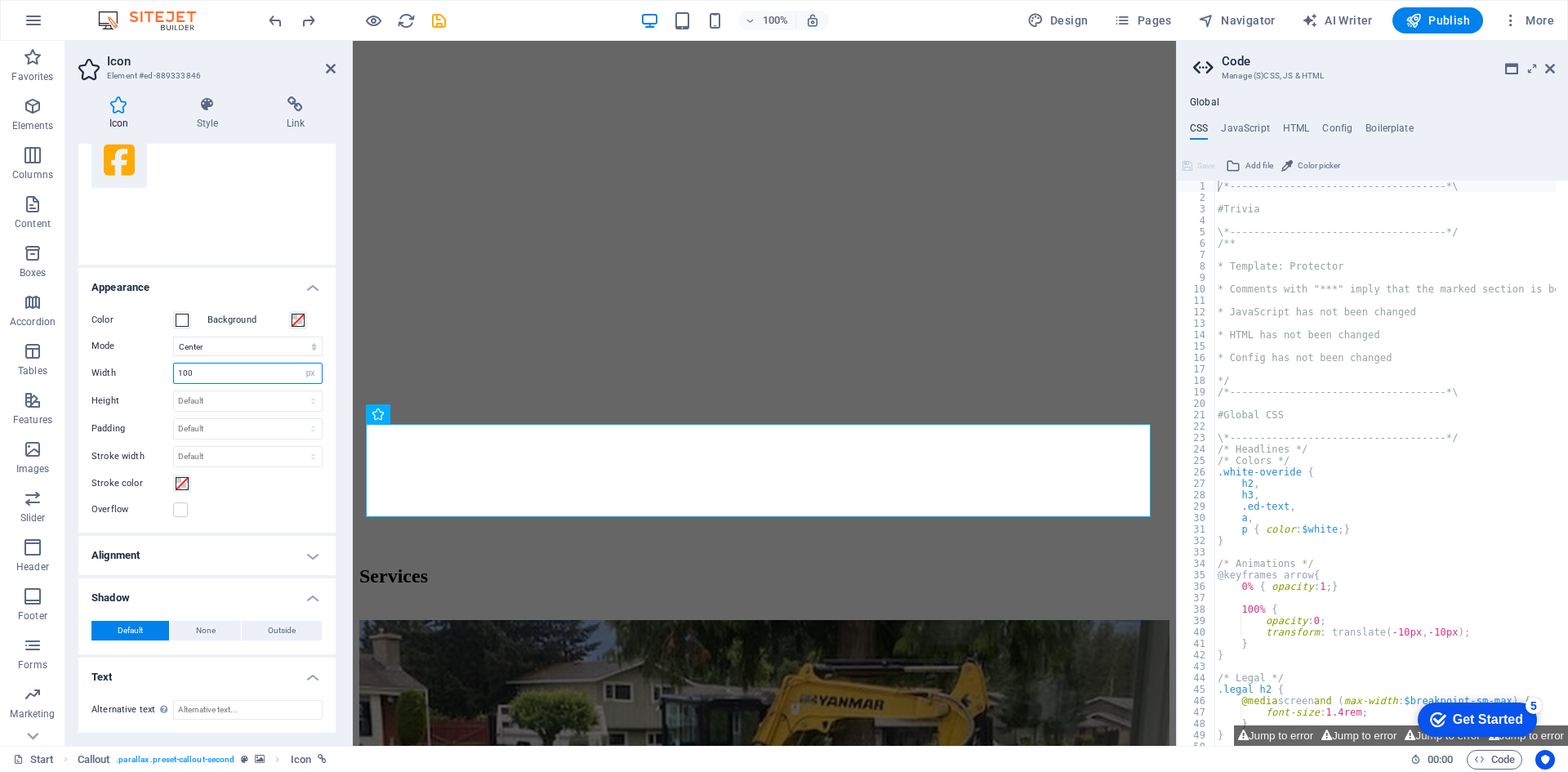
click at [235, 369] on input "100" at bounding box center [247, 374] width 148 height 20
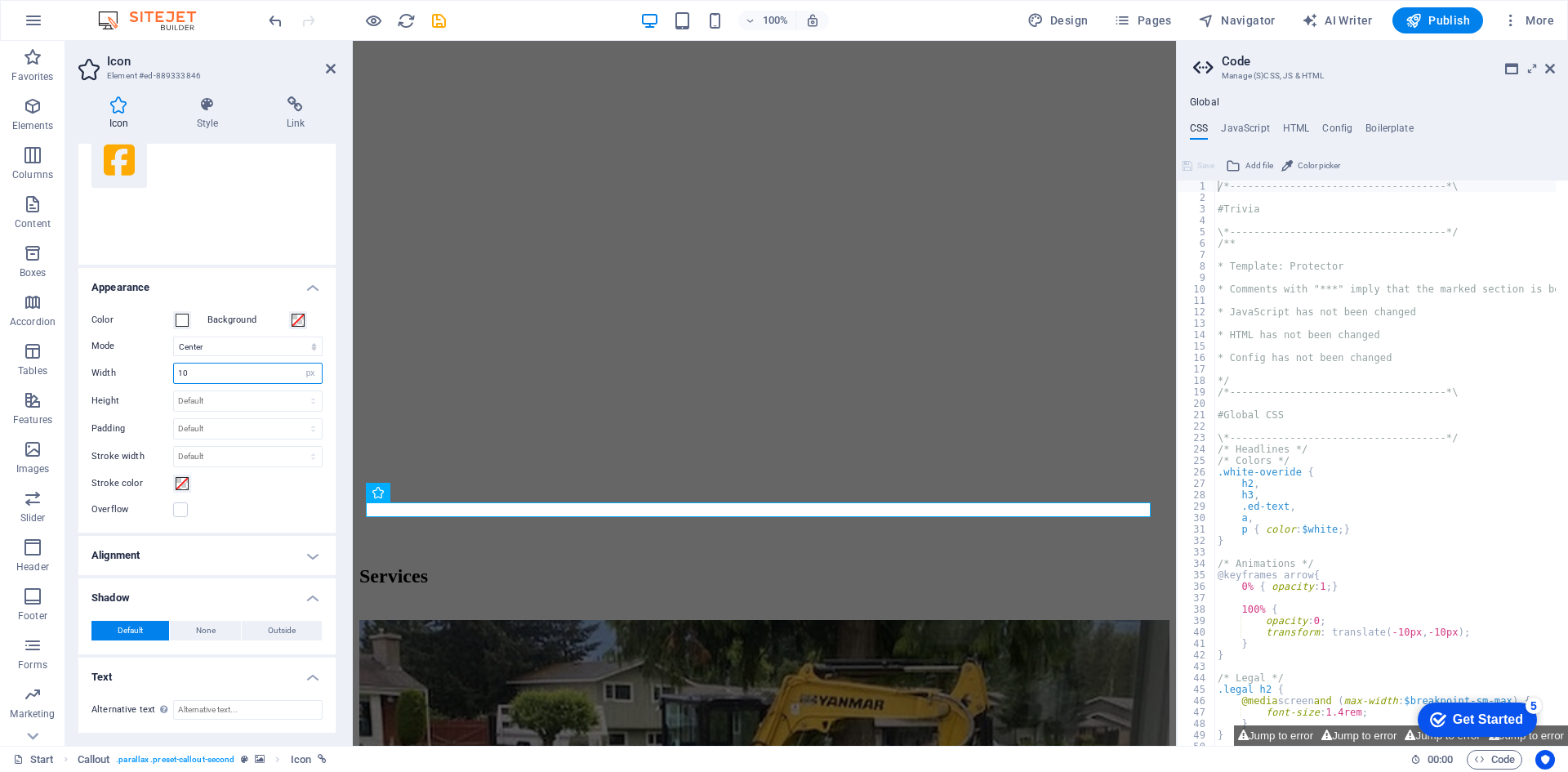
scroll to position [1844, 0]
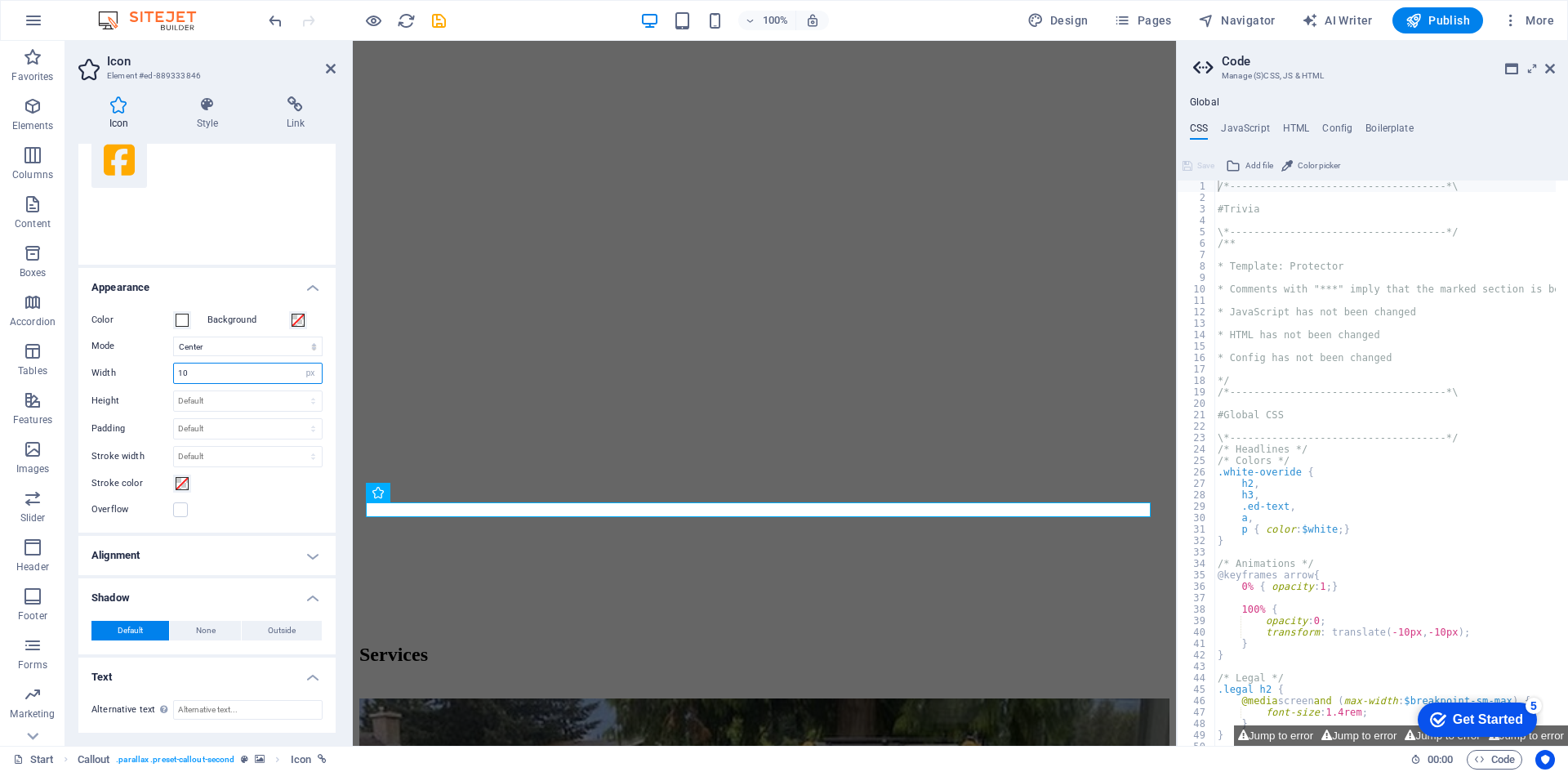
type input "100"
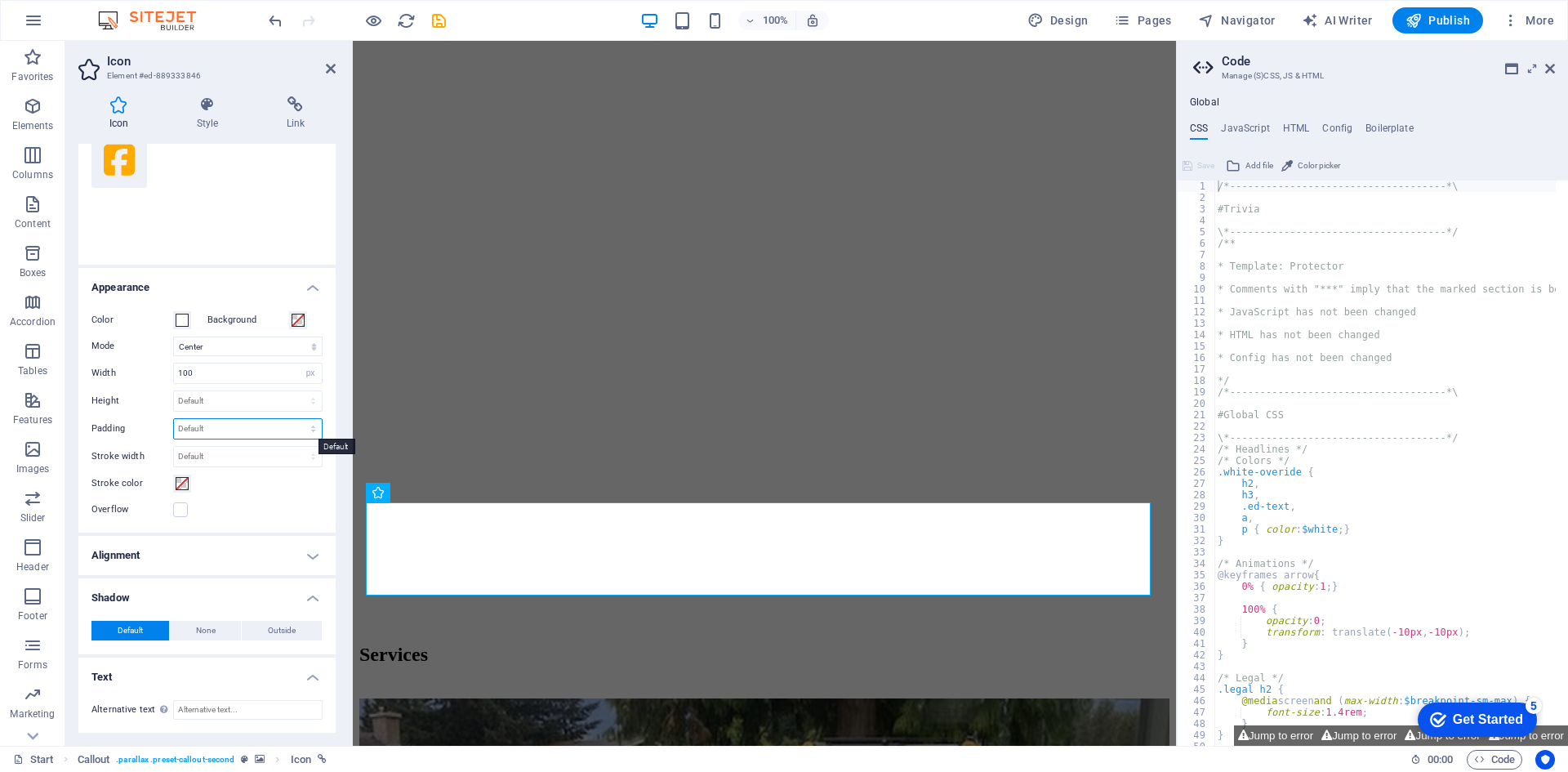
click at [229, 424] on select "Default px rem % em vh vw" at bounding box center [247, 429] width 148 height 20
select select "px"
click at [295, 419] on select "Default px rem % em vh vw" at bounding box center [247, 429] width 148 height 20
type input "0"
click at [263, 429] on input "0" at bounding box center [247, 429] width 148 height 20
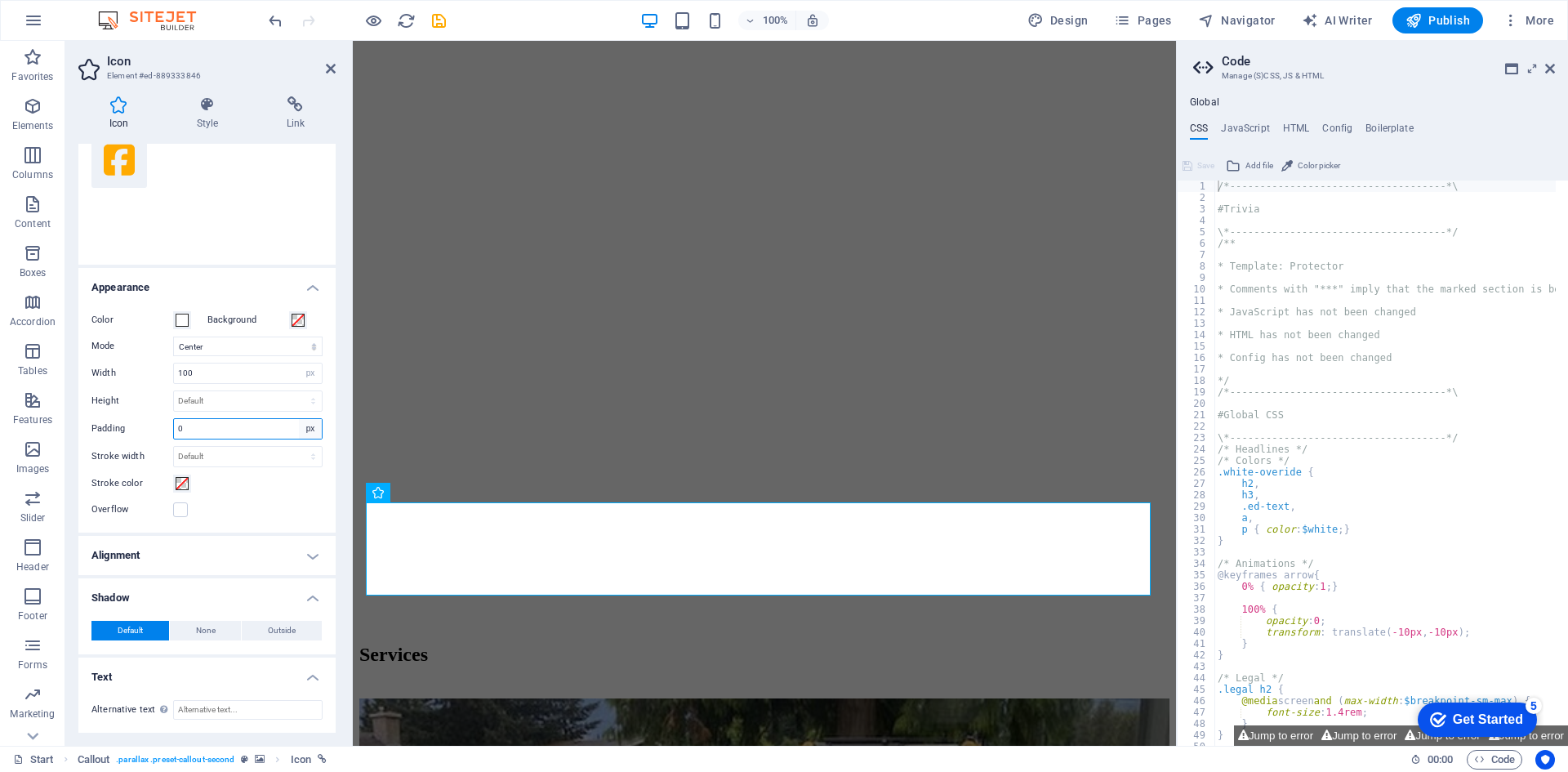
click at [304, 426] on select "Default px rem % em vh vw" at bounding box center [310, 429] width 23 height 20
select select "default"
click at [299, 419] on select "Default px rem % em vh vw" at bounding box center [310, 429] width 23 height 20
select select "DISABLED_OPTION_VALUE"
click at [260, 459] on select "Default px rem % em vh vw" at bounding box center [247, 456] width 148 height 20
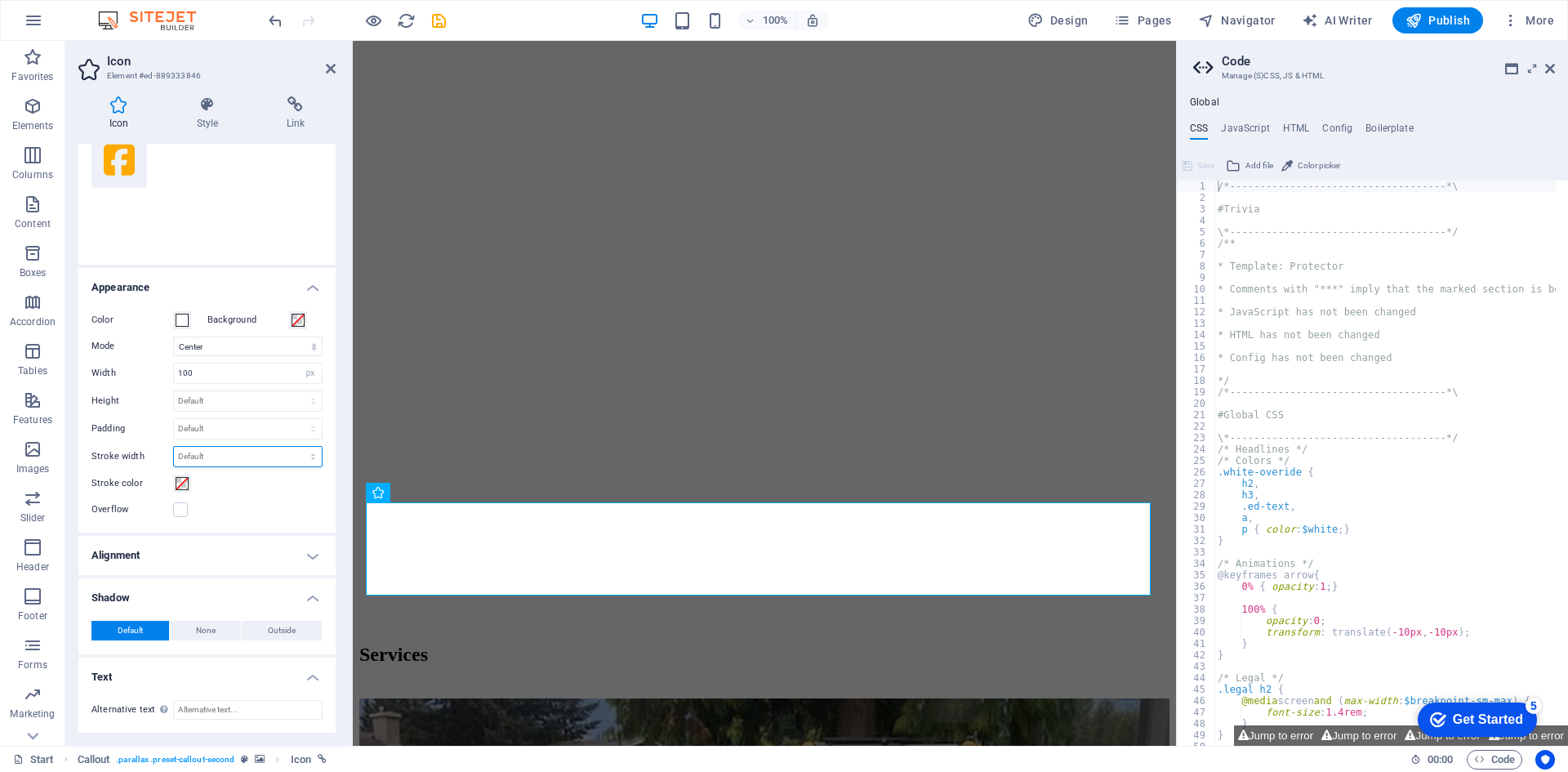
select select "px"
click at [295, 446] on select "Default px rem % em vh vw" at bounding box center [247, 456] width 148 height 20
type input "10"
click at [246, 493] on div "Stroke color" at bounding box center [207, 484] width 231 height 20
click at [248, 457] on input "10" at bounding box center [247, 456] width 148 height 20
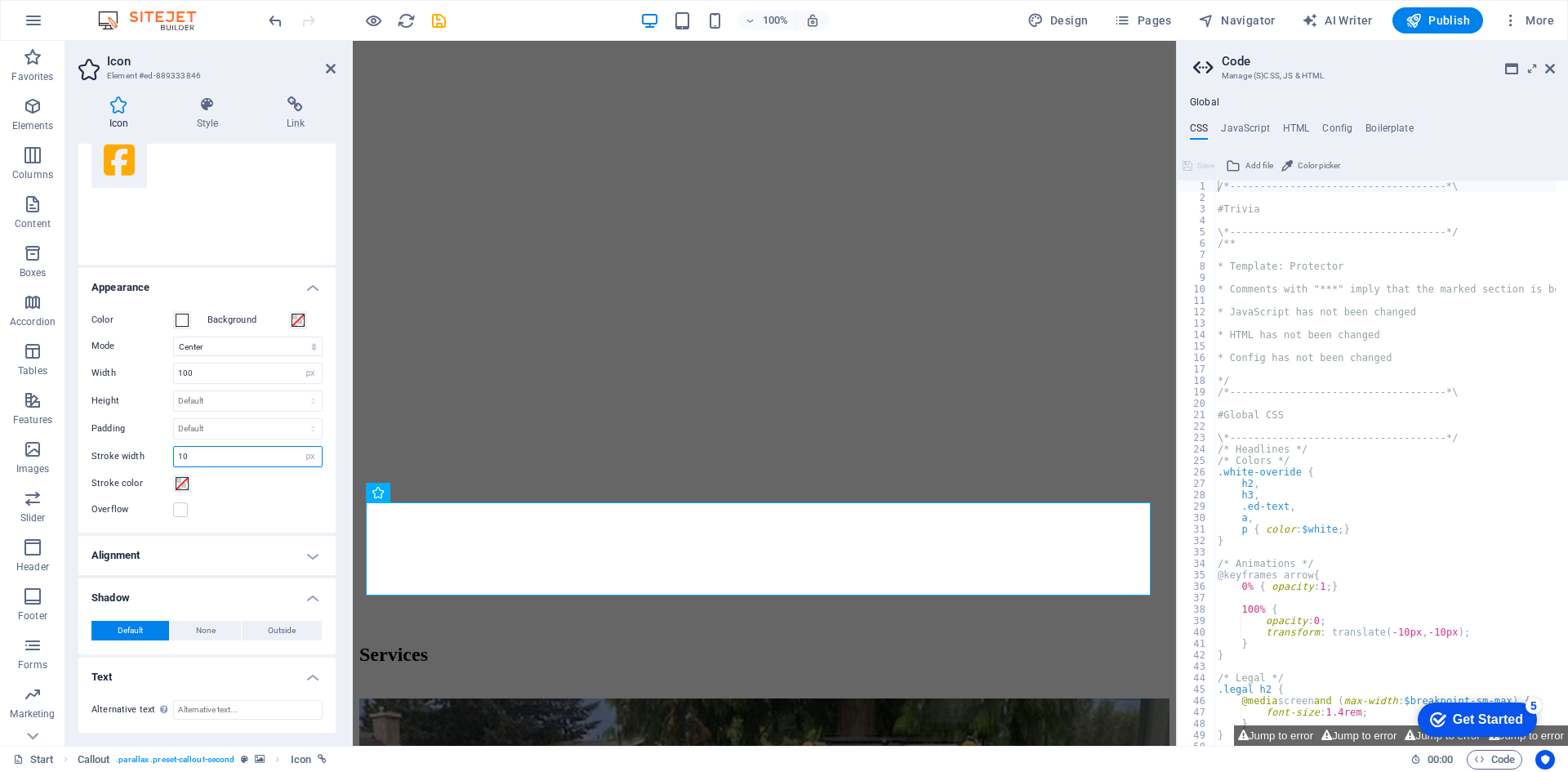
click at [290, 455] on input "10" at bounding box center [247, 456] width 148 height 20
click at [303, 456] on select "Default px rem % em vh vw" at bounding box center [310, 456] width 23 height 20
select select "default"
click at [299, 446] on select "Default px rem % em vh vw" at bounding box center [310, 456] width 23 height 20
select select "DISABLED_OPTION_VALUE"
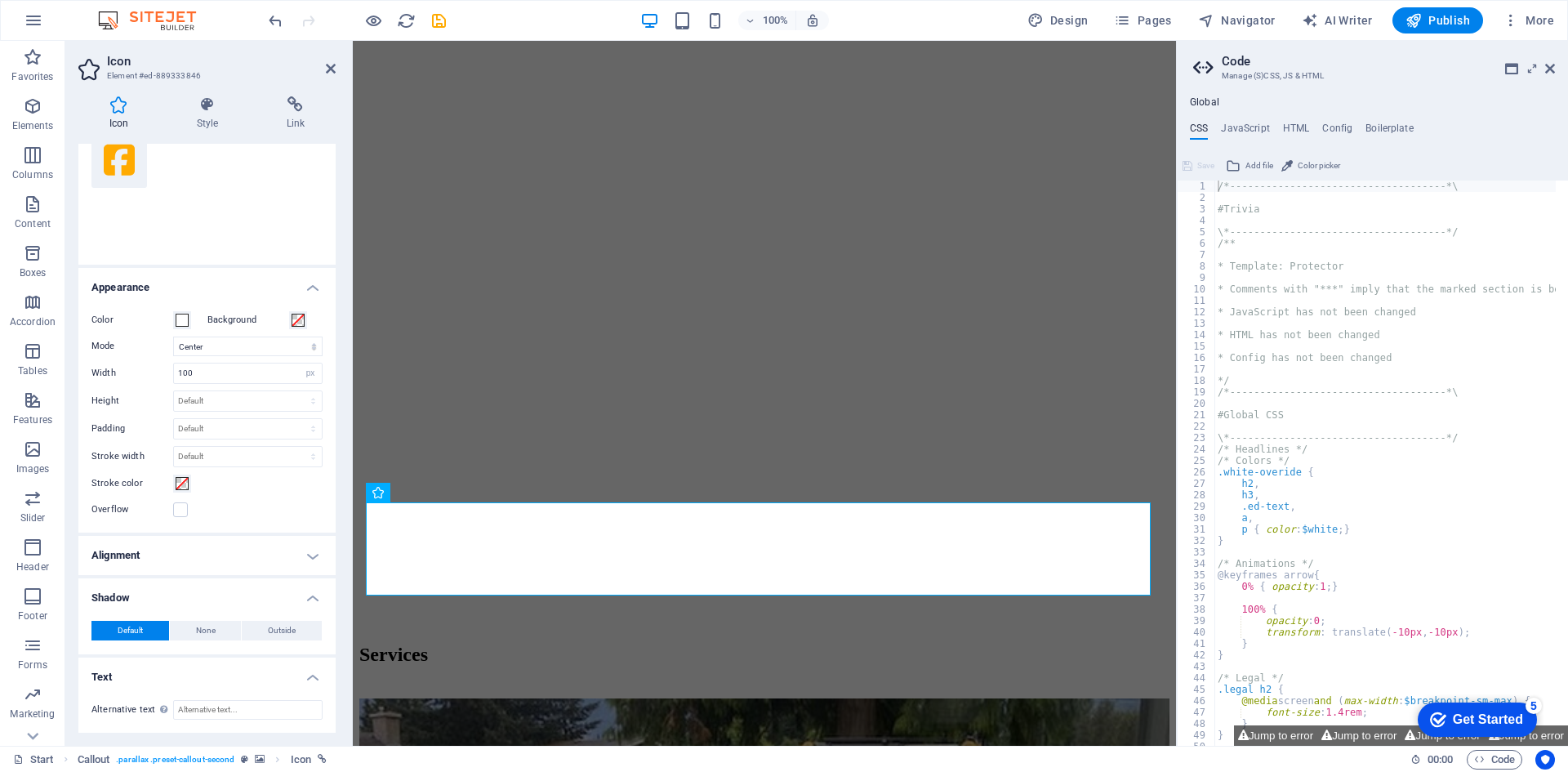
click at [310, 556] on h4 "Alignment" at bounding box center [206, 555] width 257 height 39
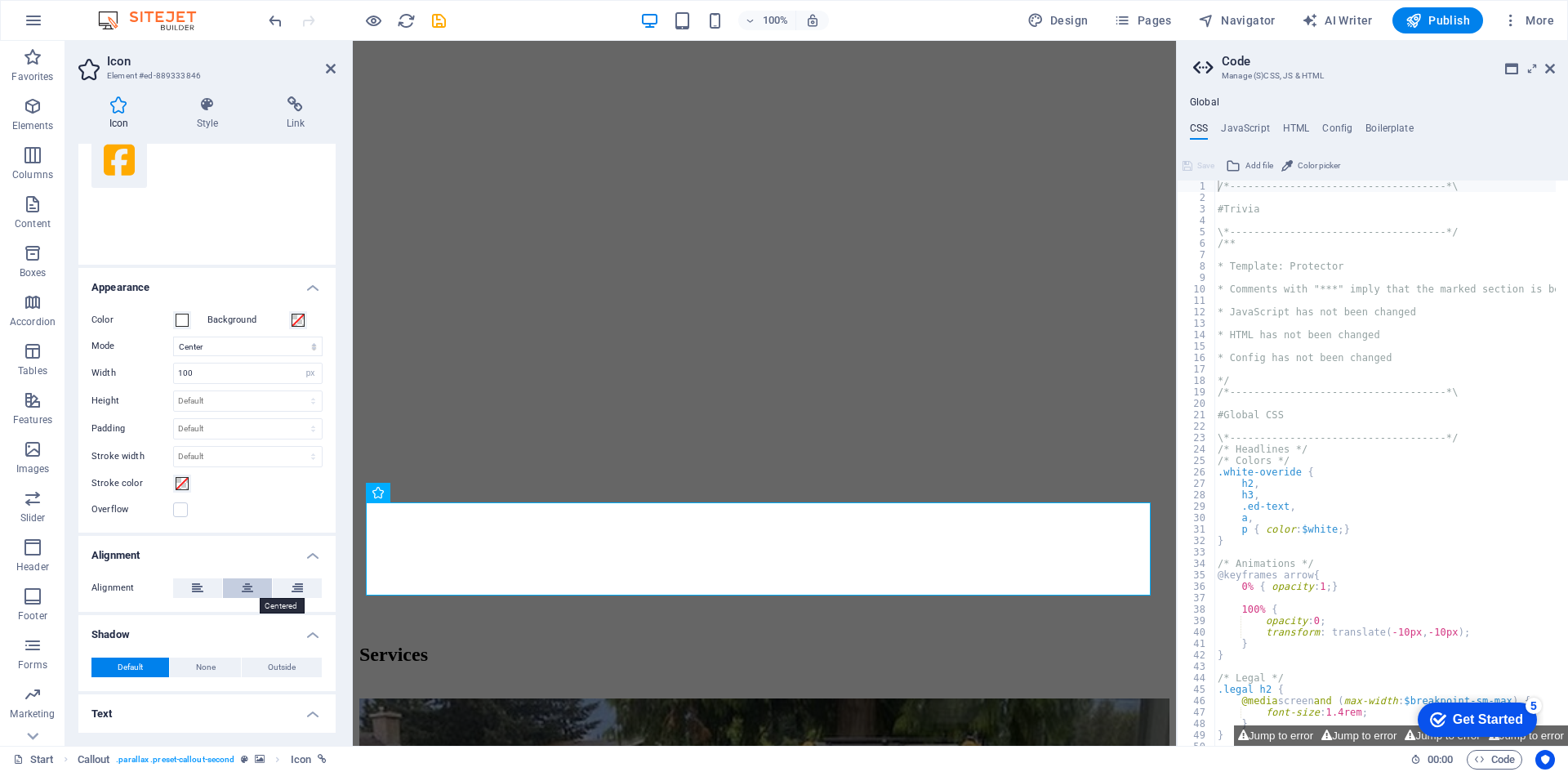
click at [246, 587] on icon at bounding box center [247, 588] width 12 height 20
click at [286, 588] on button at bounding box center [297, 588] width 49 height 20
click at [190, 582] on button at bounding box center [197, 588] width 49 height 20
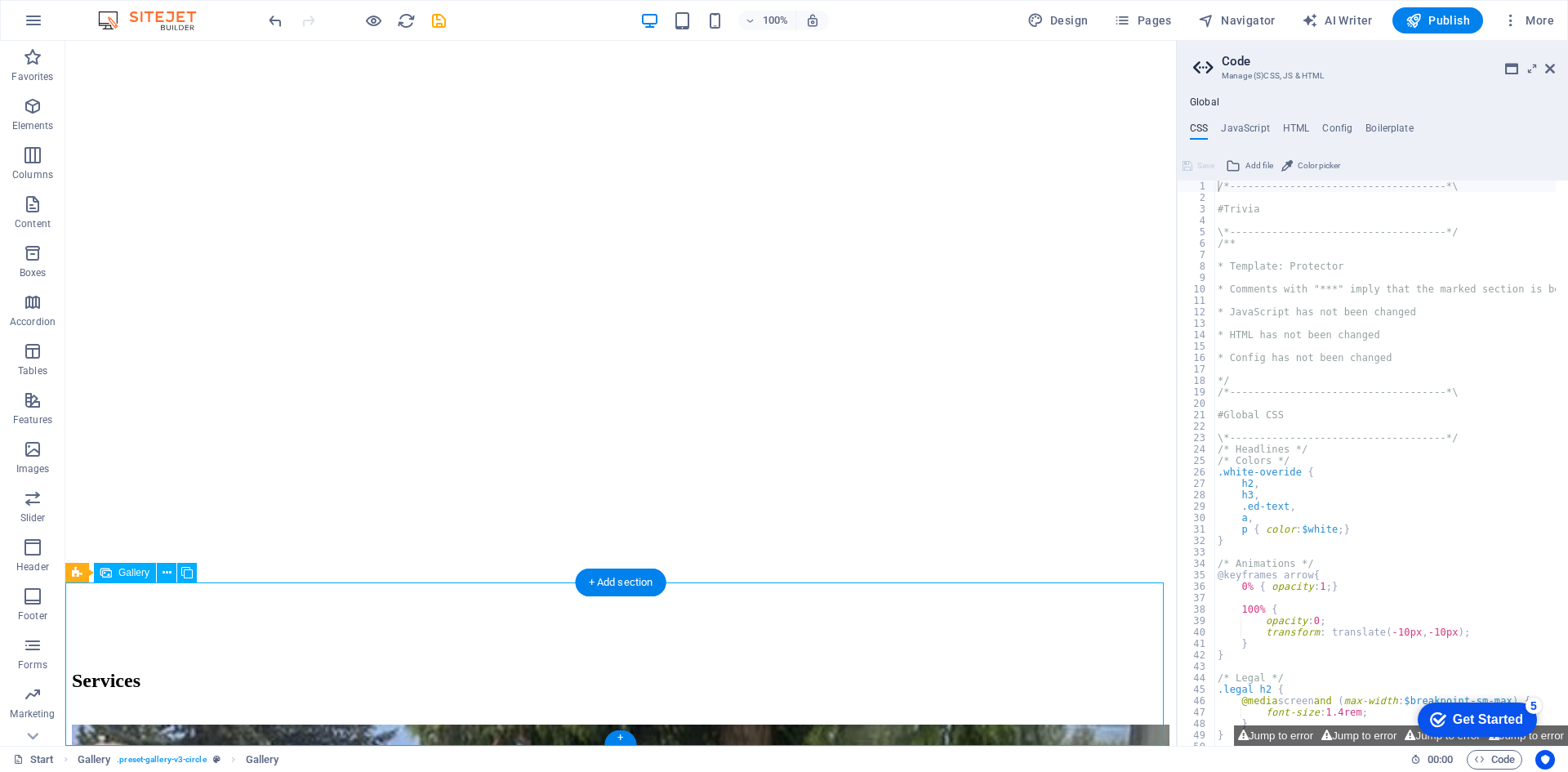
scroll to position [1950, 0]
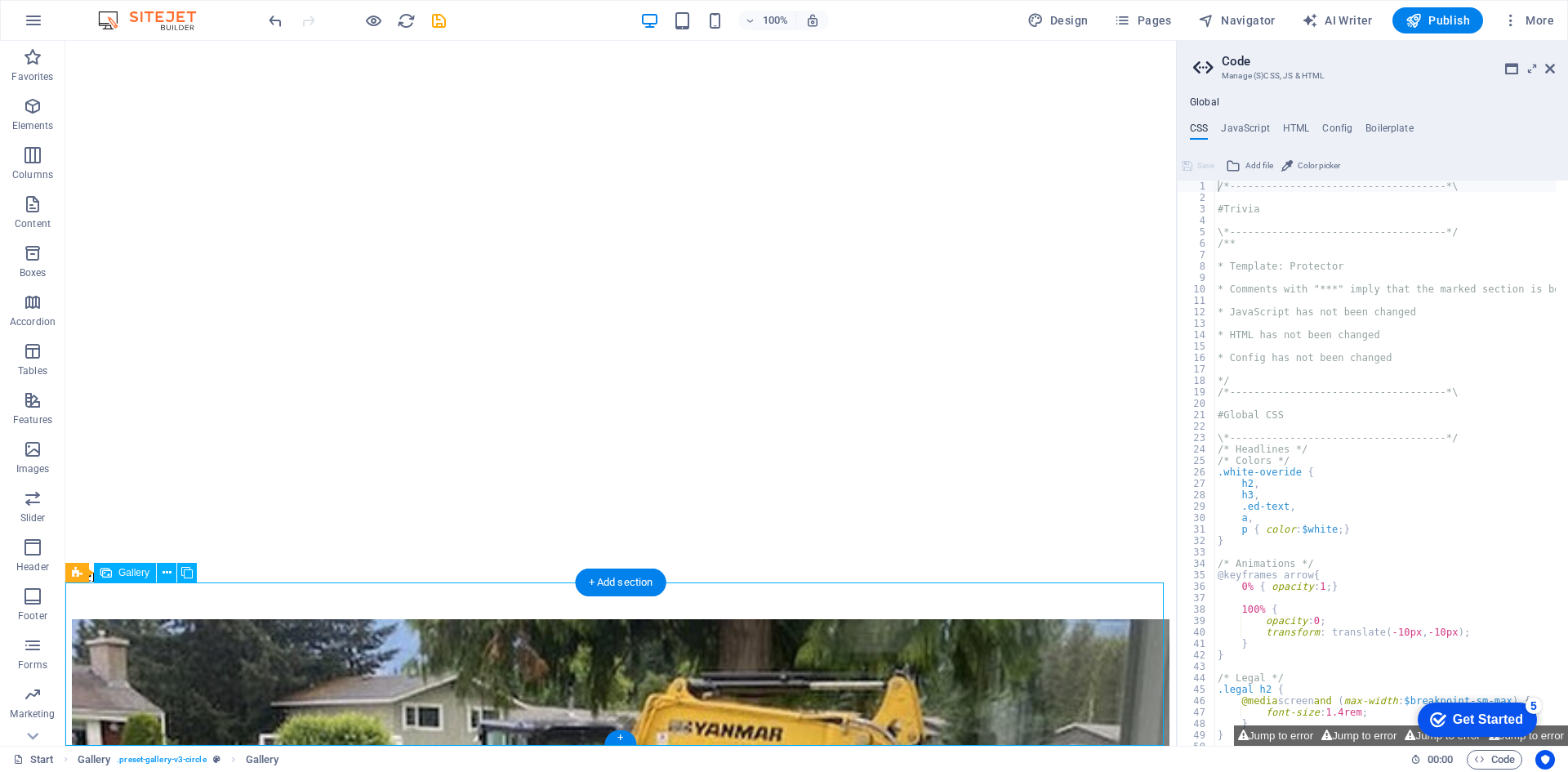
select select "4"
select select "px"
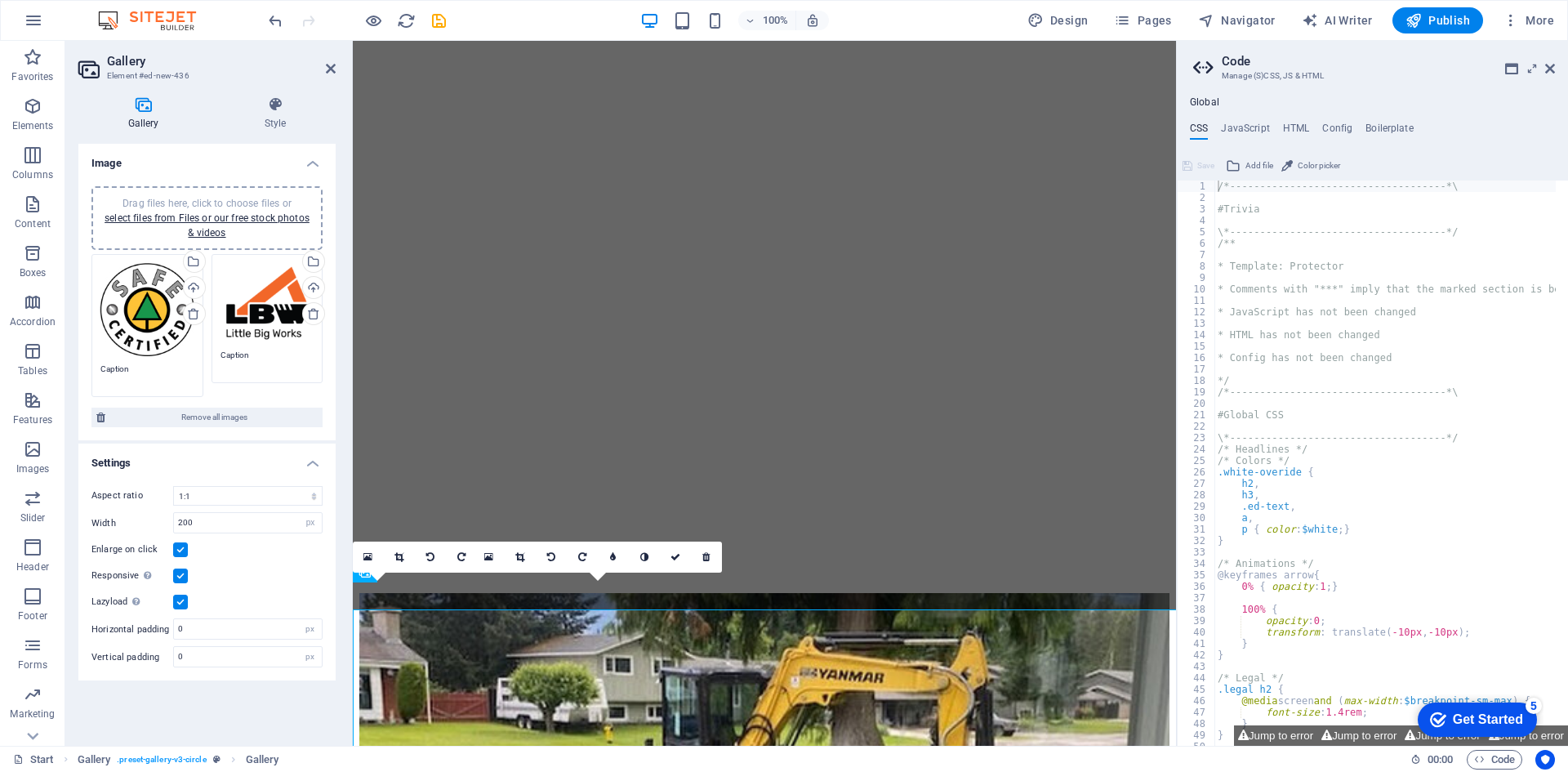
scroll to position [1922, 0]
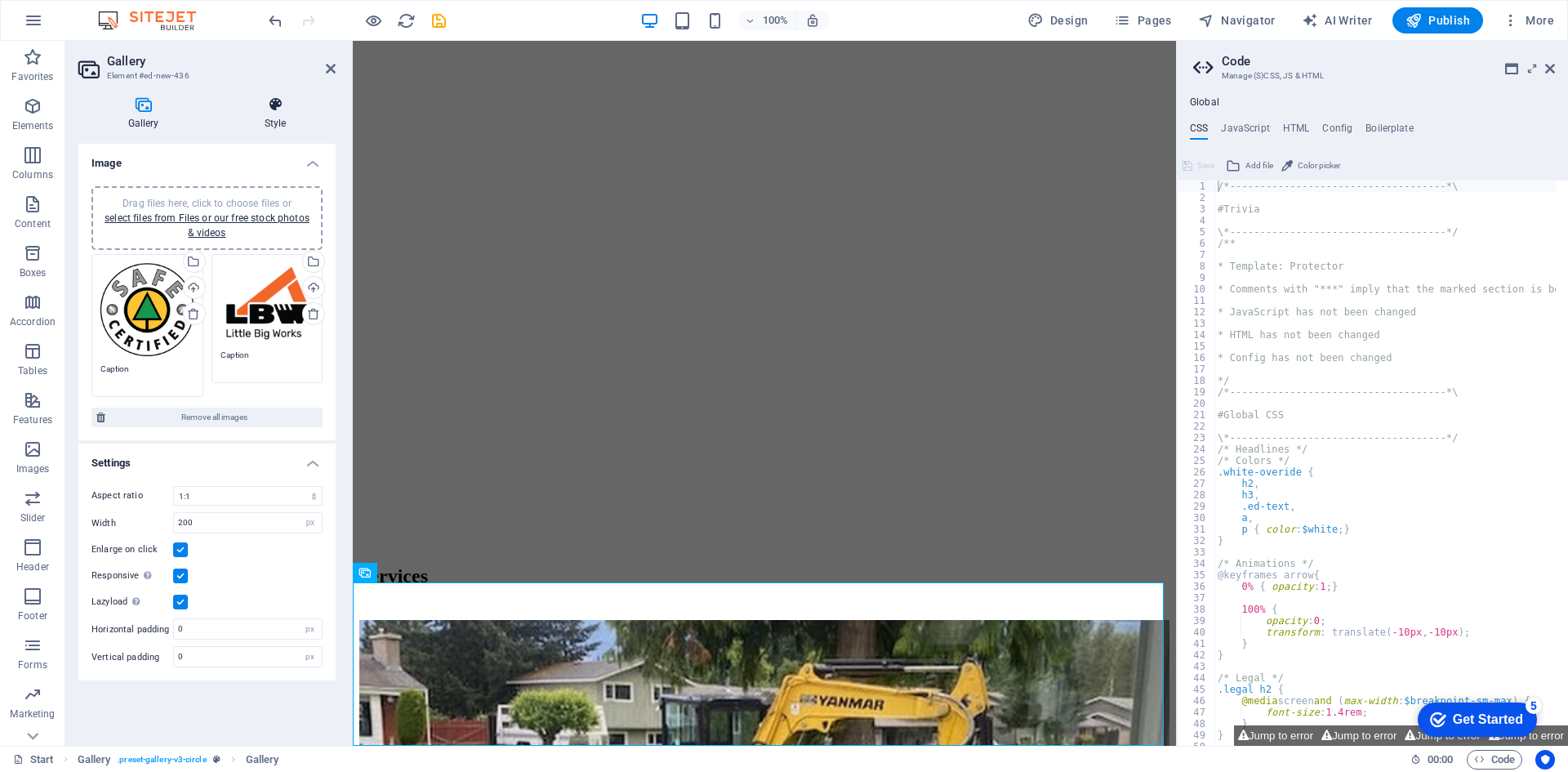
click at [269, 115] on h4 "Style" at bounding box center [275, 114] width 121 height 35
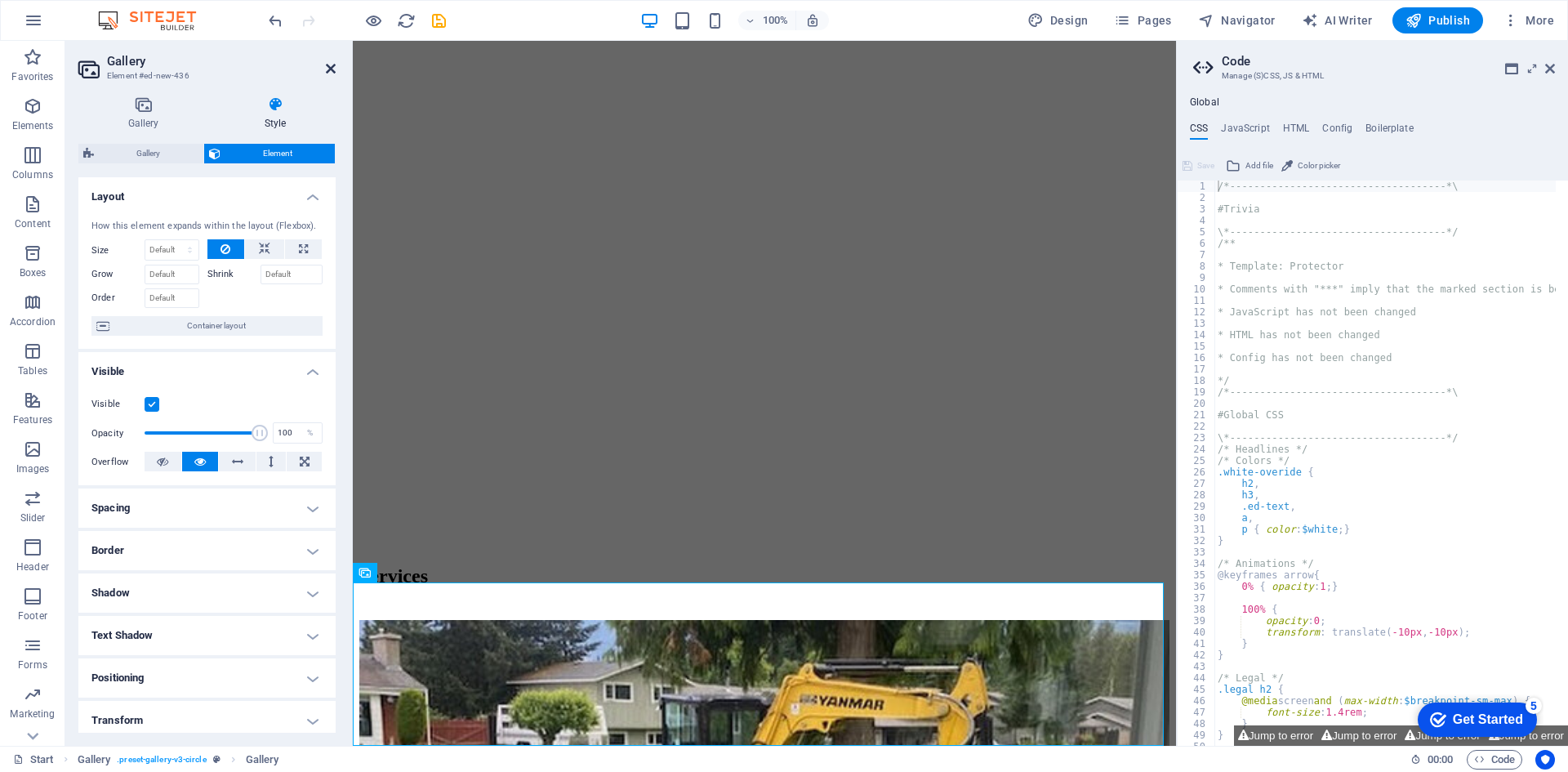
drag, startPoint x: 326, startPoint y: 65, endPoint x: 555, endPoint y: 326, distance: 347.2
click at [326, 65] on icon at bounding box center [330, 68] width 10 height 13
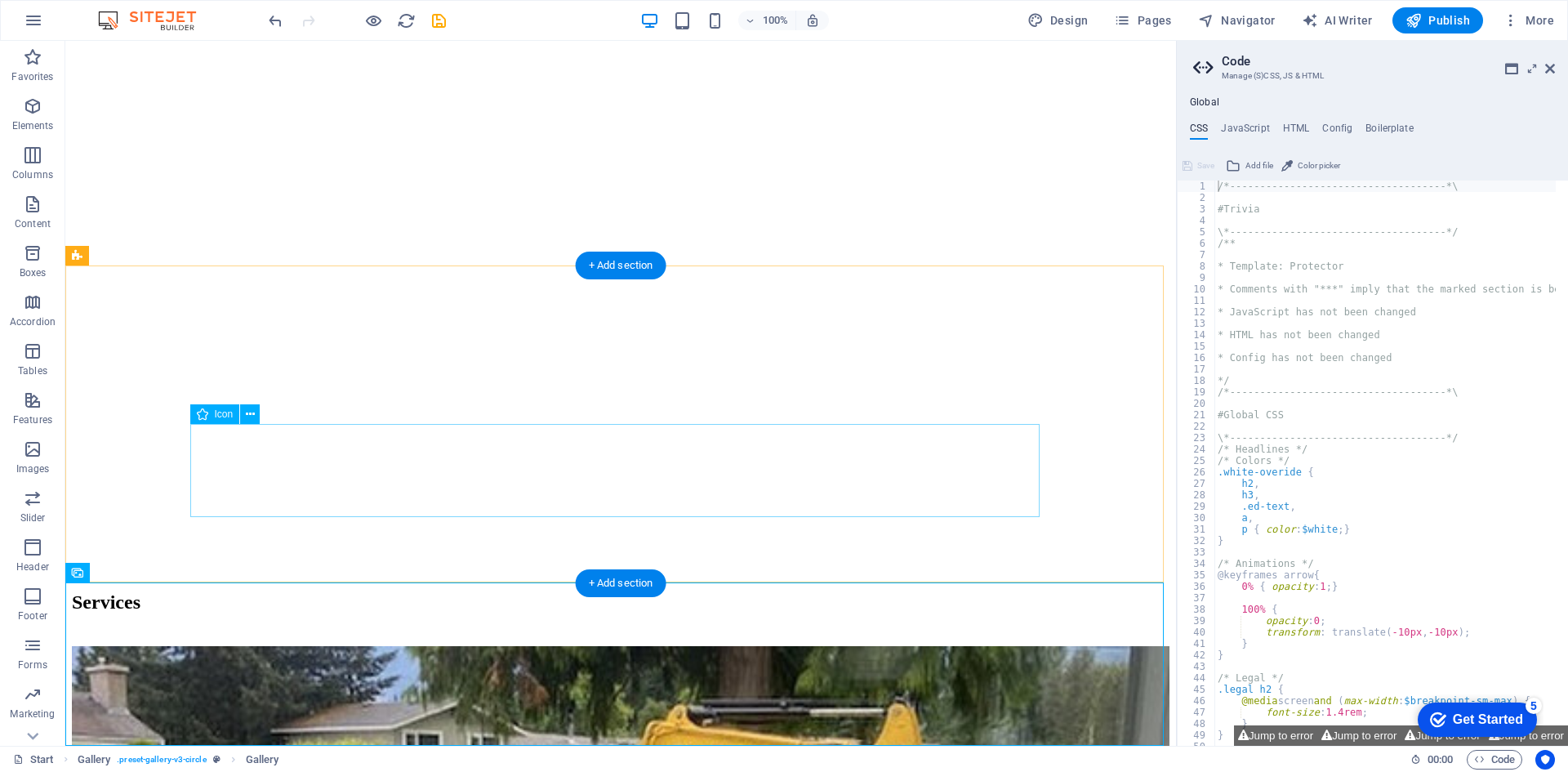
scroll to position [1950, 0]
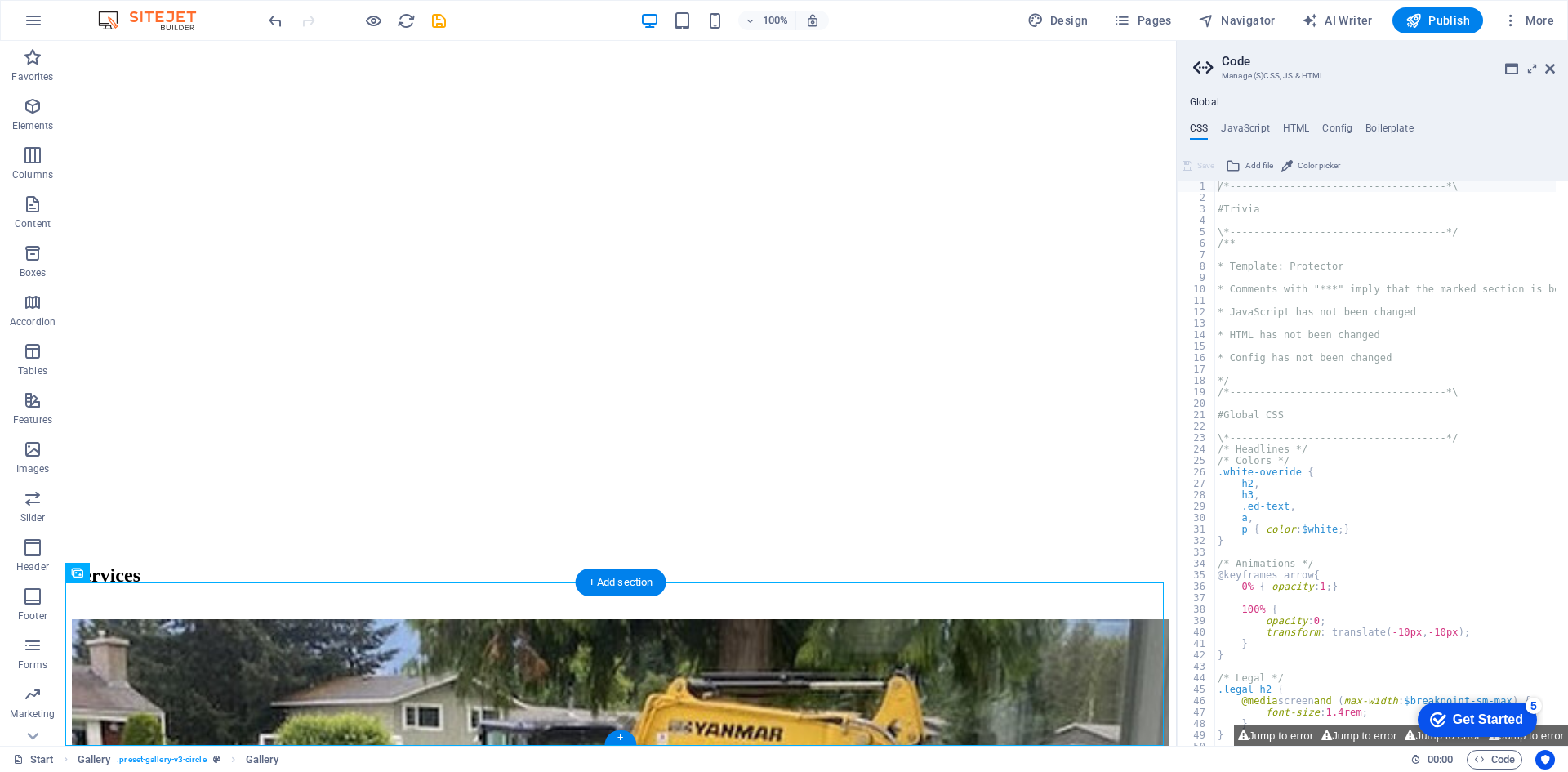
click at [623, 736] on div "+" at bounding box center [620, 737] width 32 height 15
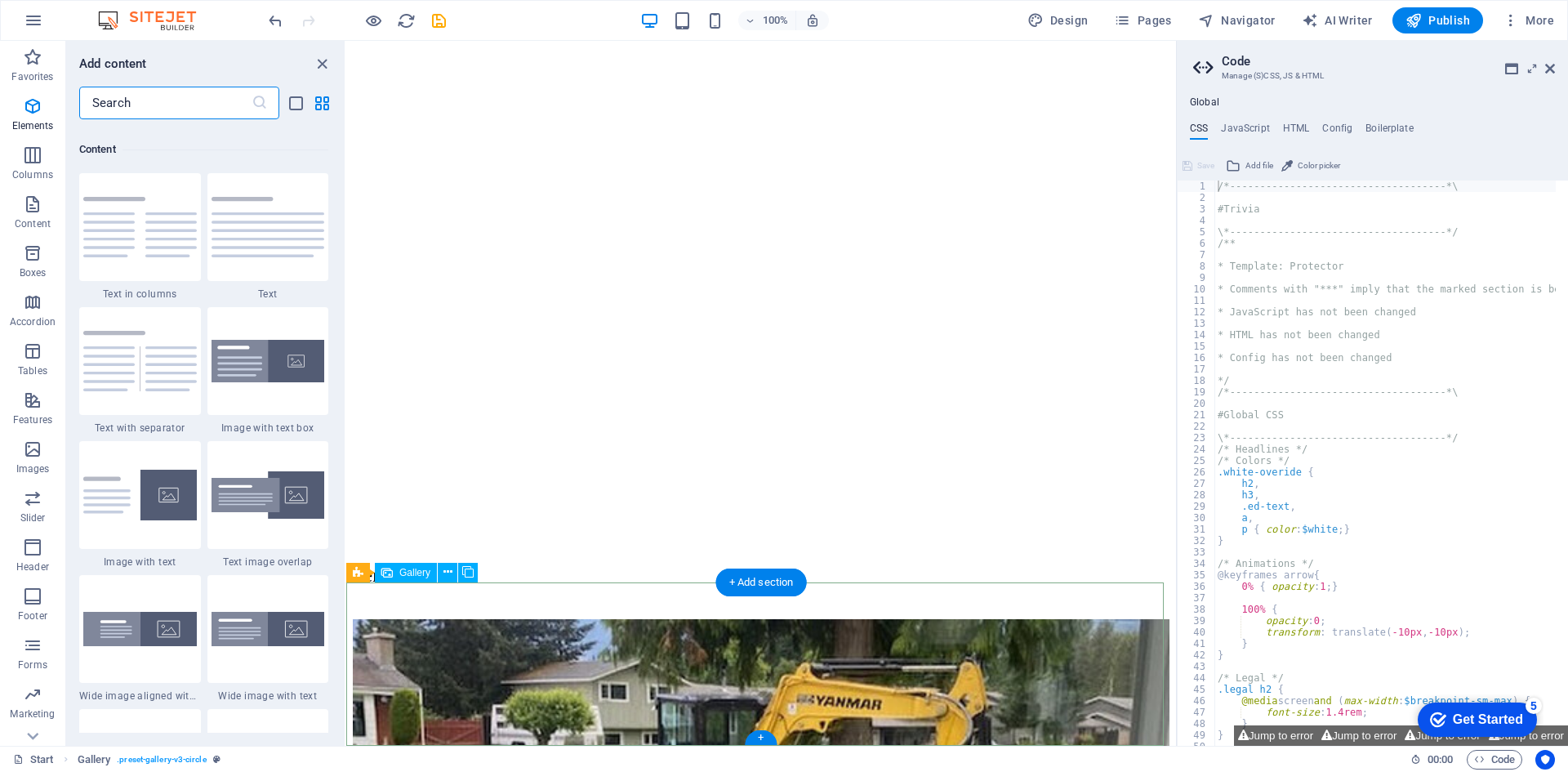
scroll to position [2859, 0]
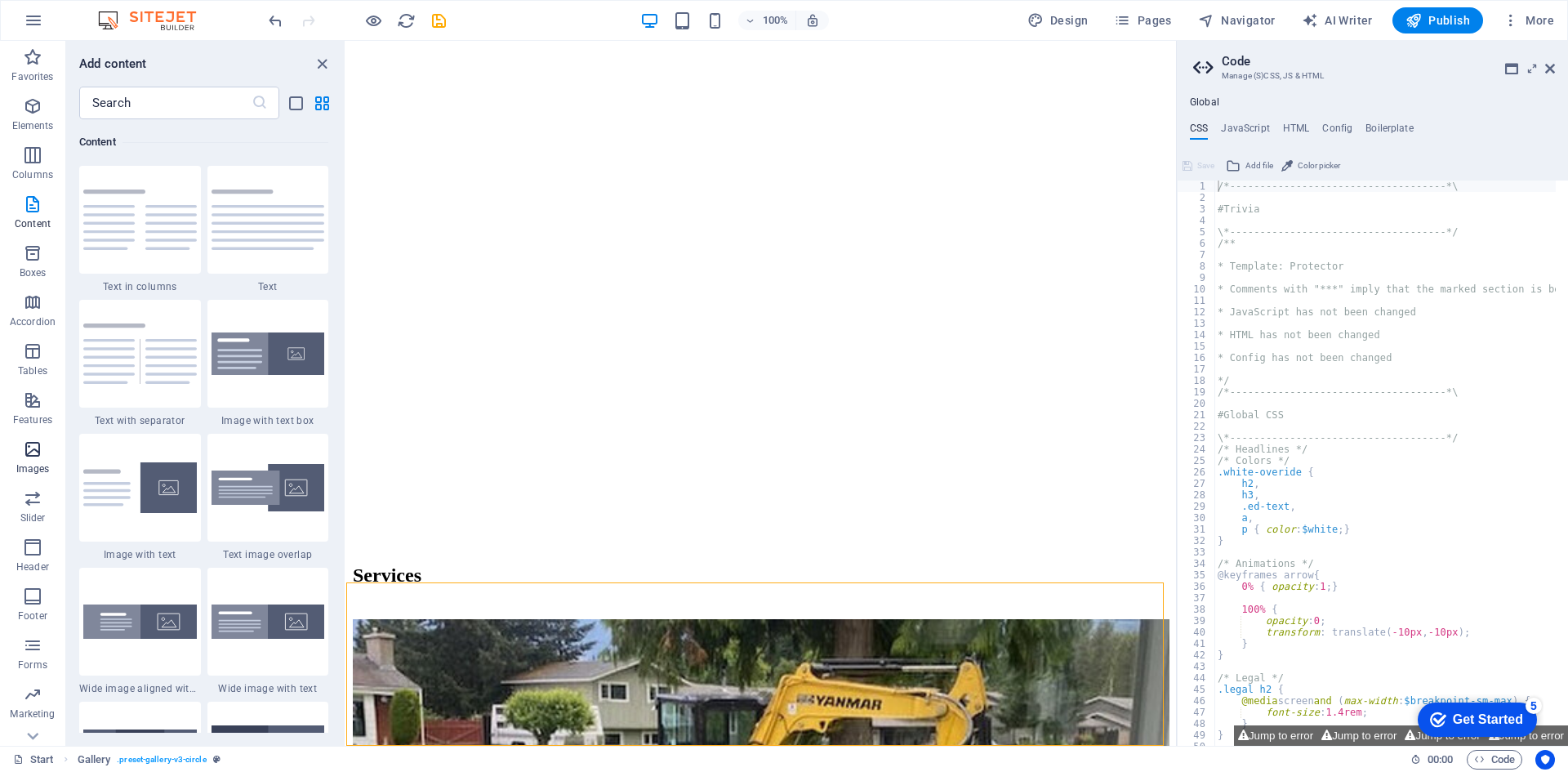
click at [34, 455] on icon "button" at bounding box center [33, 449] width 20 height 20
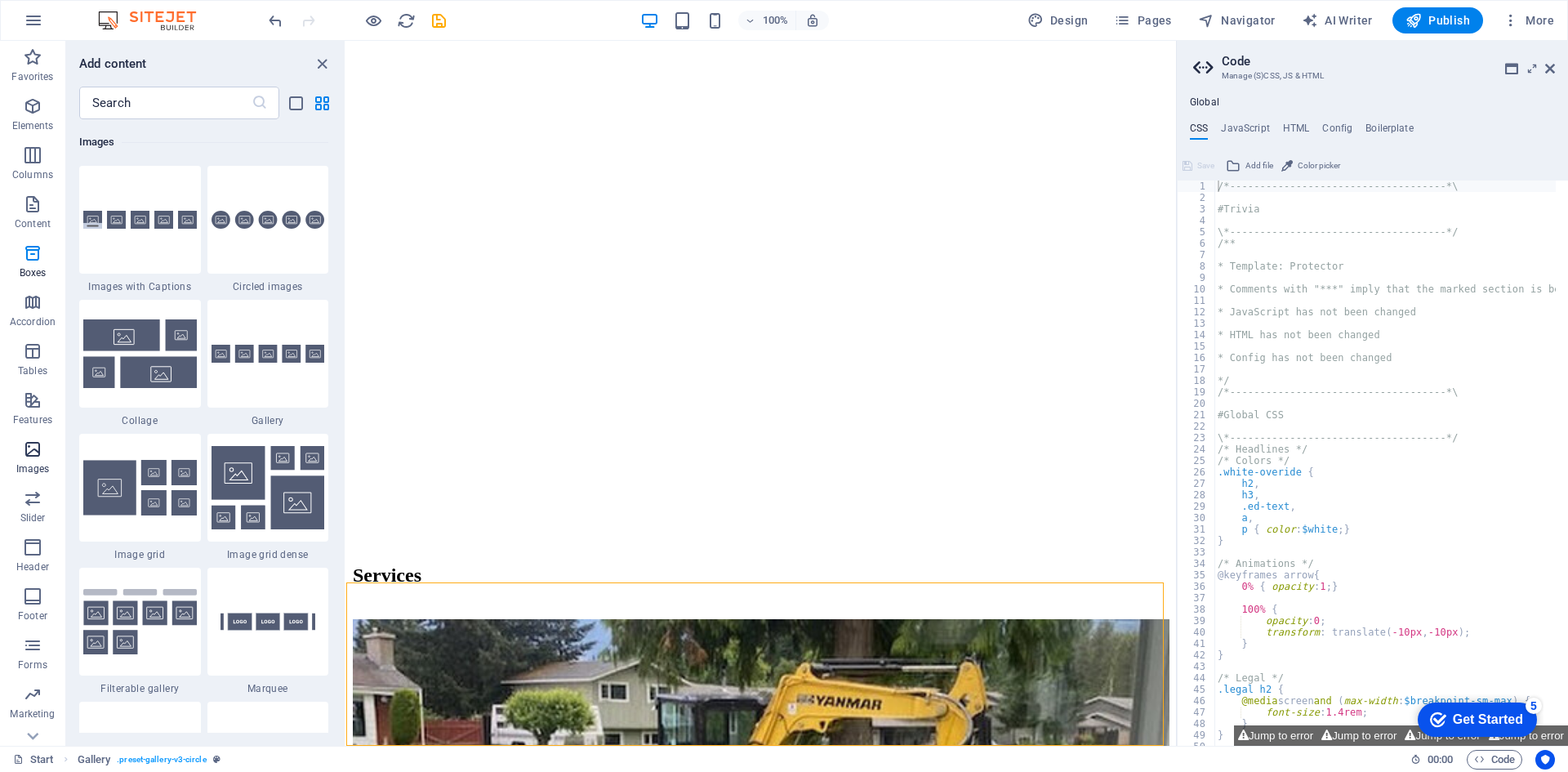
scroll to position [8284, 0]
click at [273, 363] on img at bounding box center [268, 354] width 114 height 19
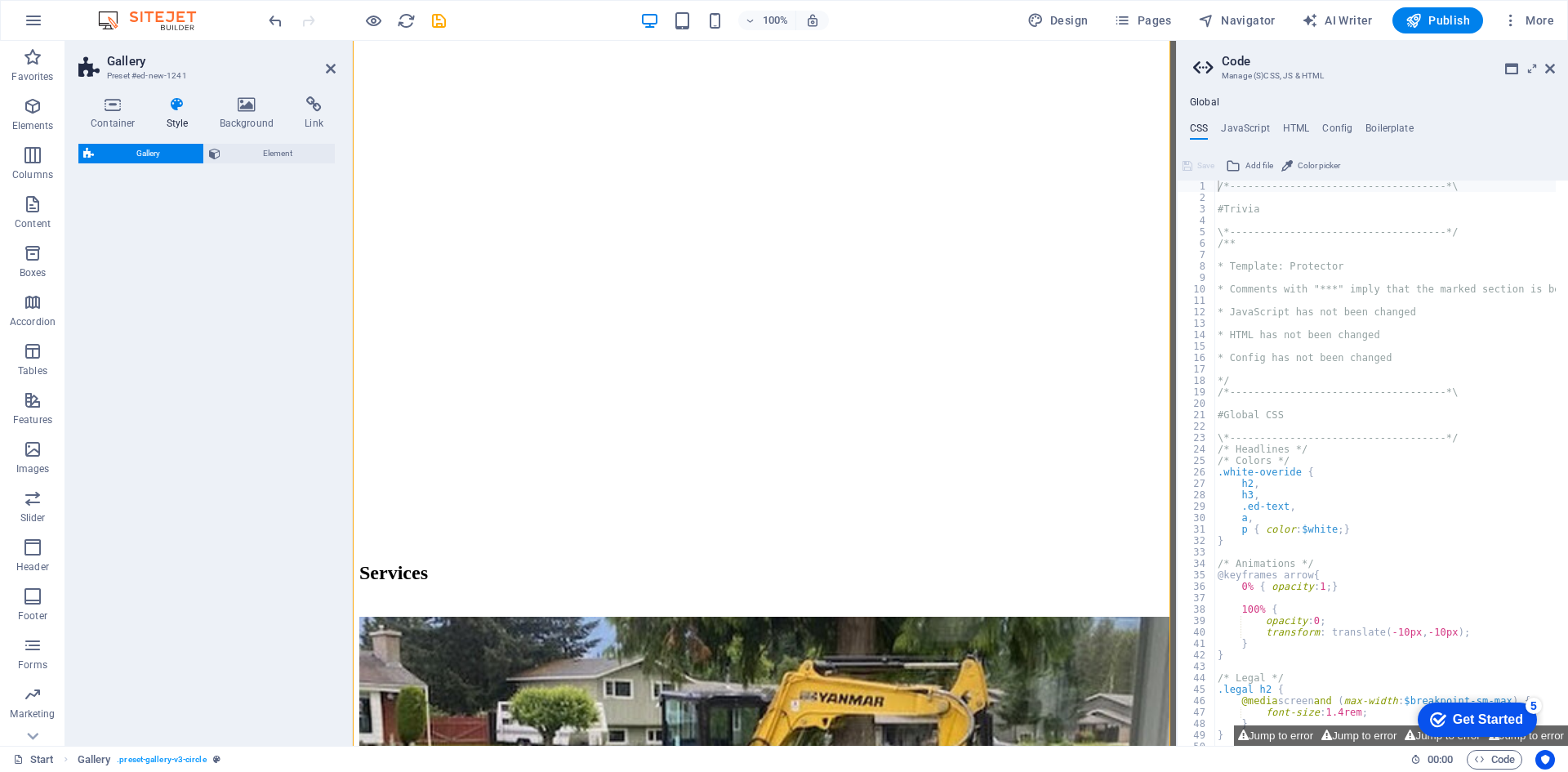
select select "rem"
select select "preset-gallery-v3-default"
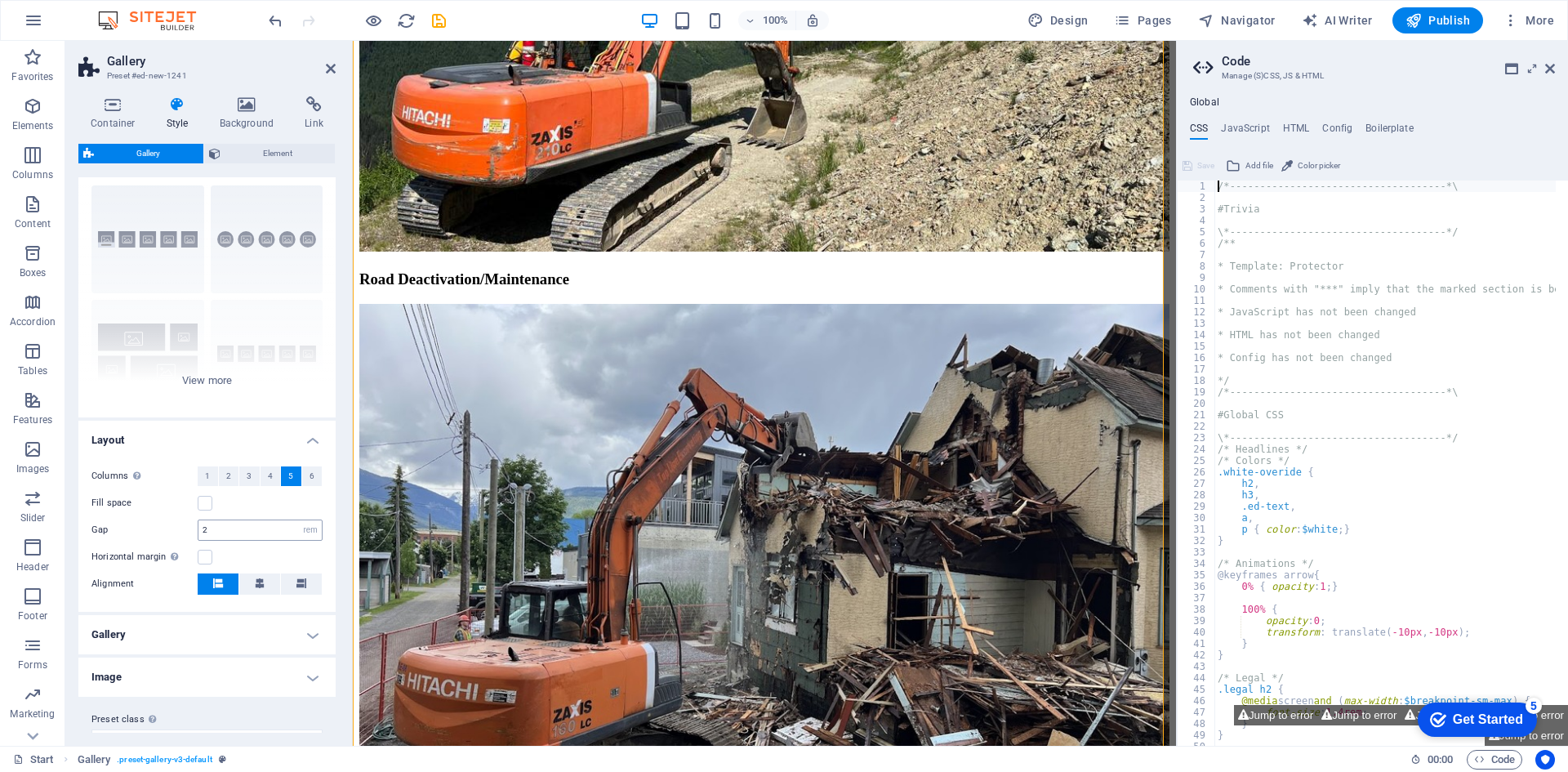
scroll to position [38, 0]
click at [133, 245] on div "Captions Circle Collage Default Grid Grid shifted" at bounding box center [206, 291] width 257 height 246
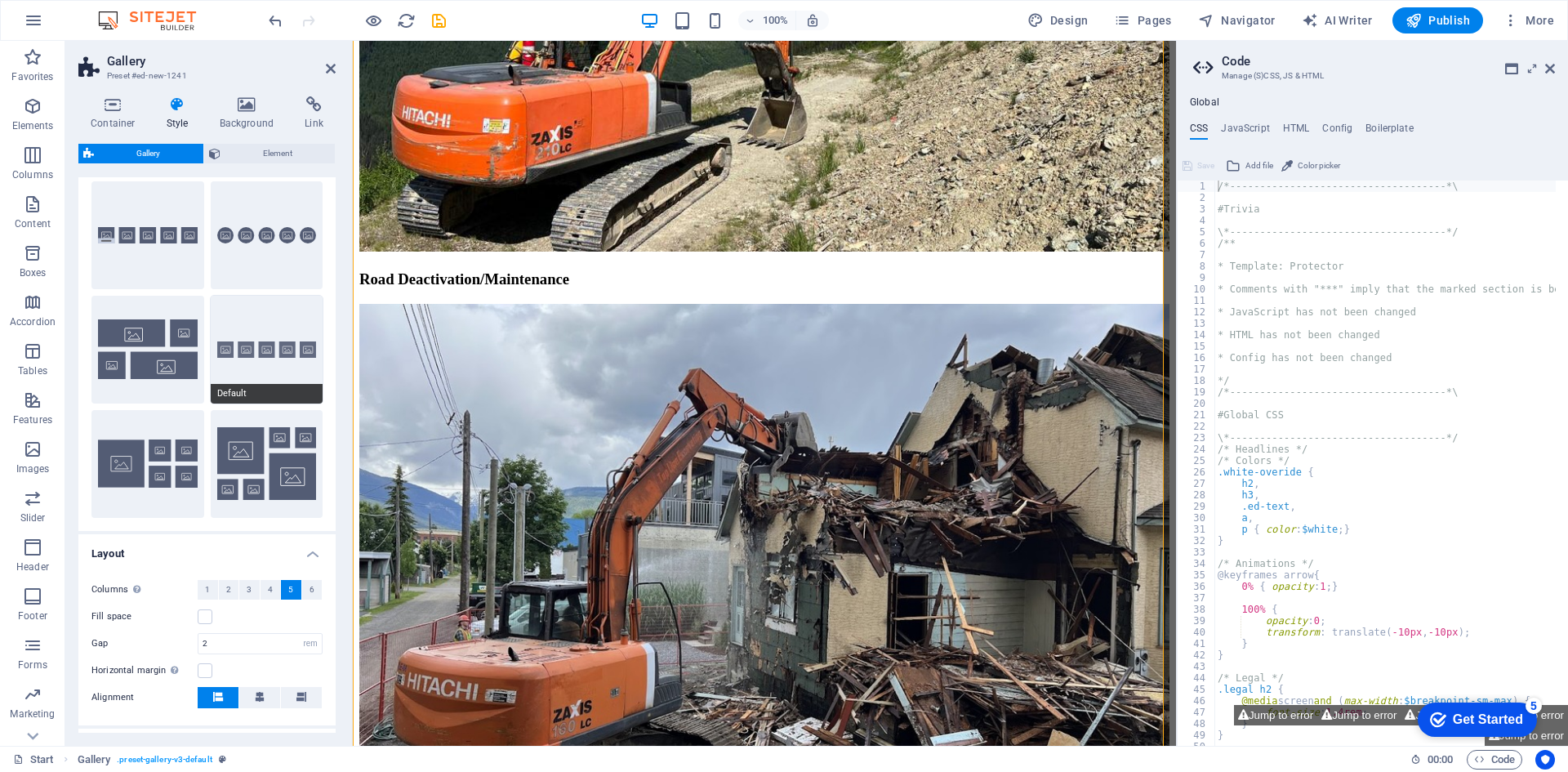
click at [245, 352] on button "Default" at bounding box center [267, 349] width 113 height 108
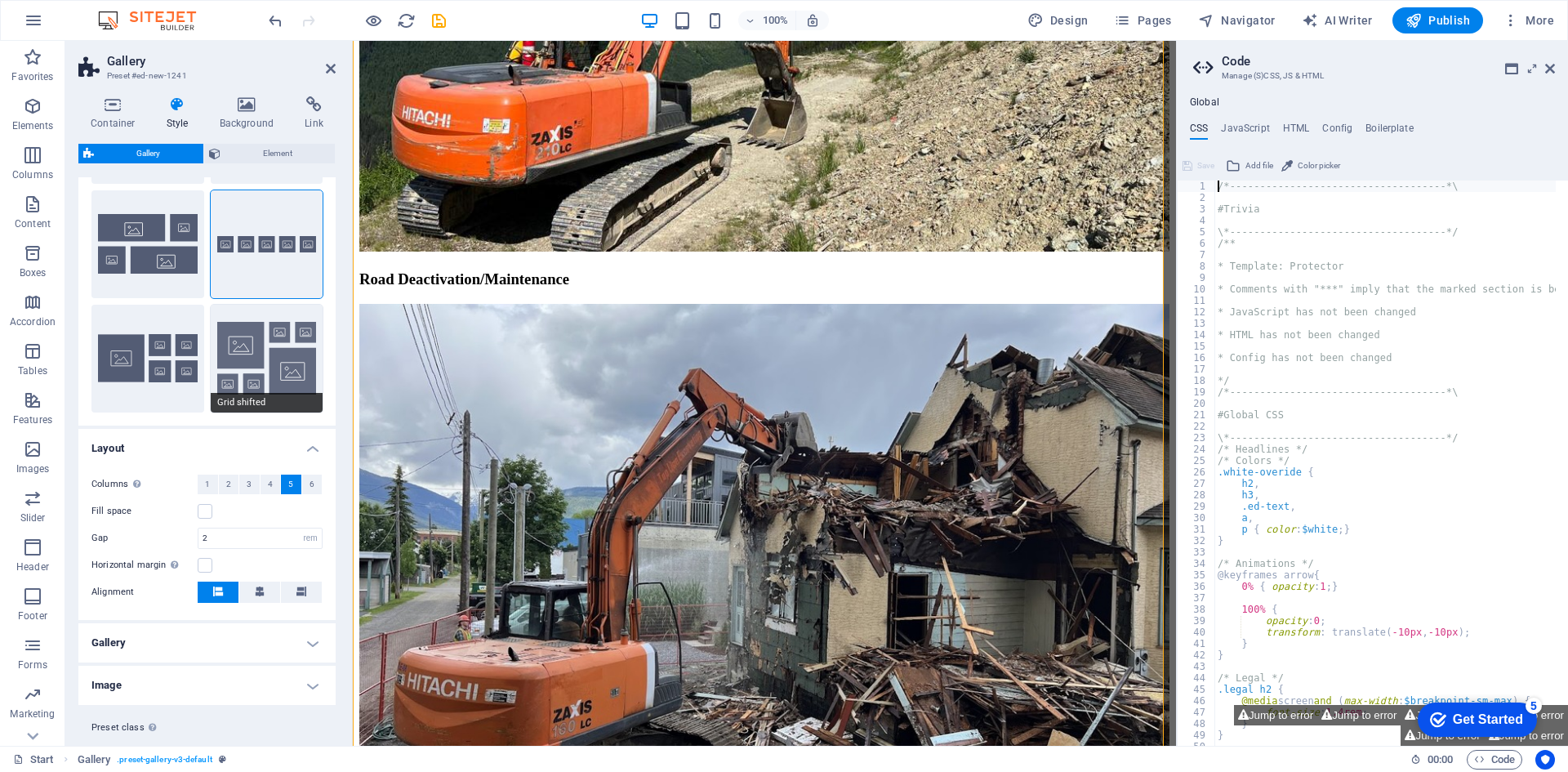
scroll to position [181, 0]
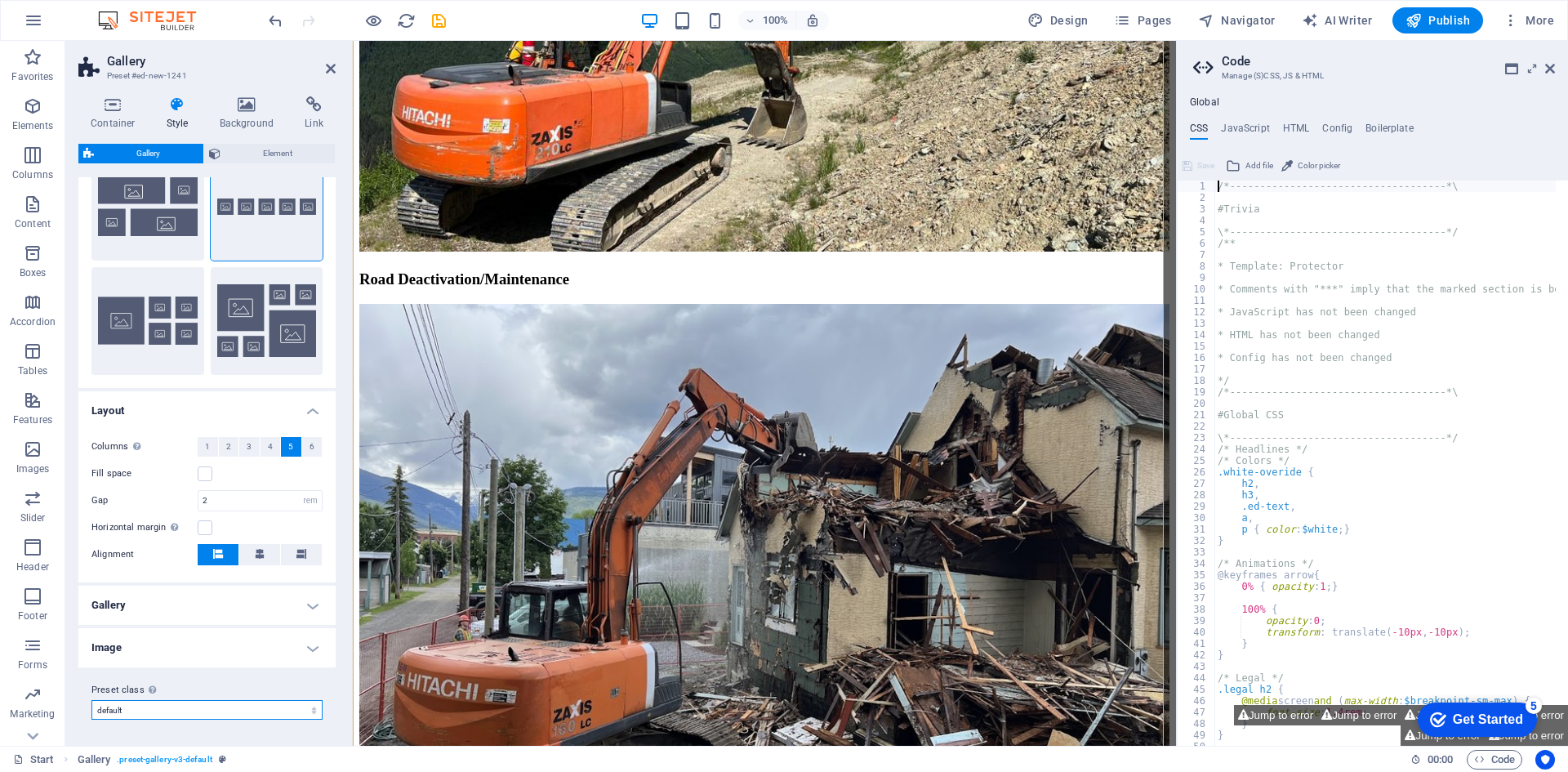
click at [253, 714] on select "circle default Add preset class" at bounding box center [207, 710] width 231 height 20
click at [314, 115] on h4 "Link" at bounding box center [315, 114] width 44 height 35
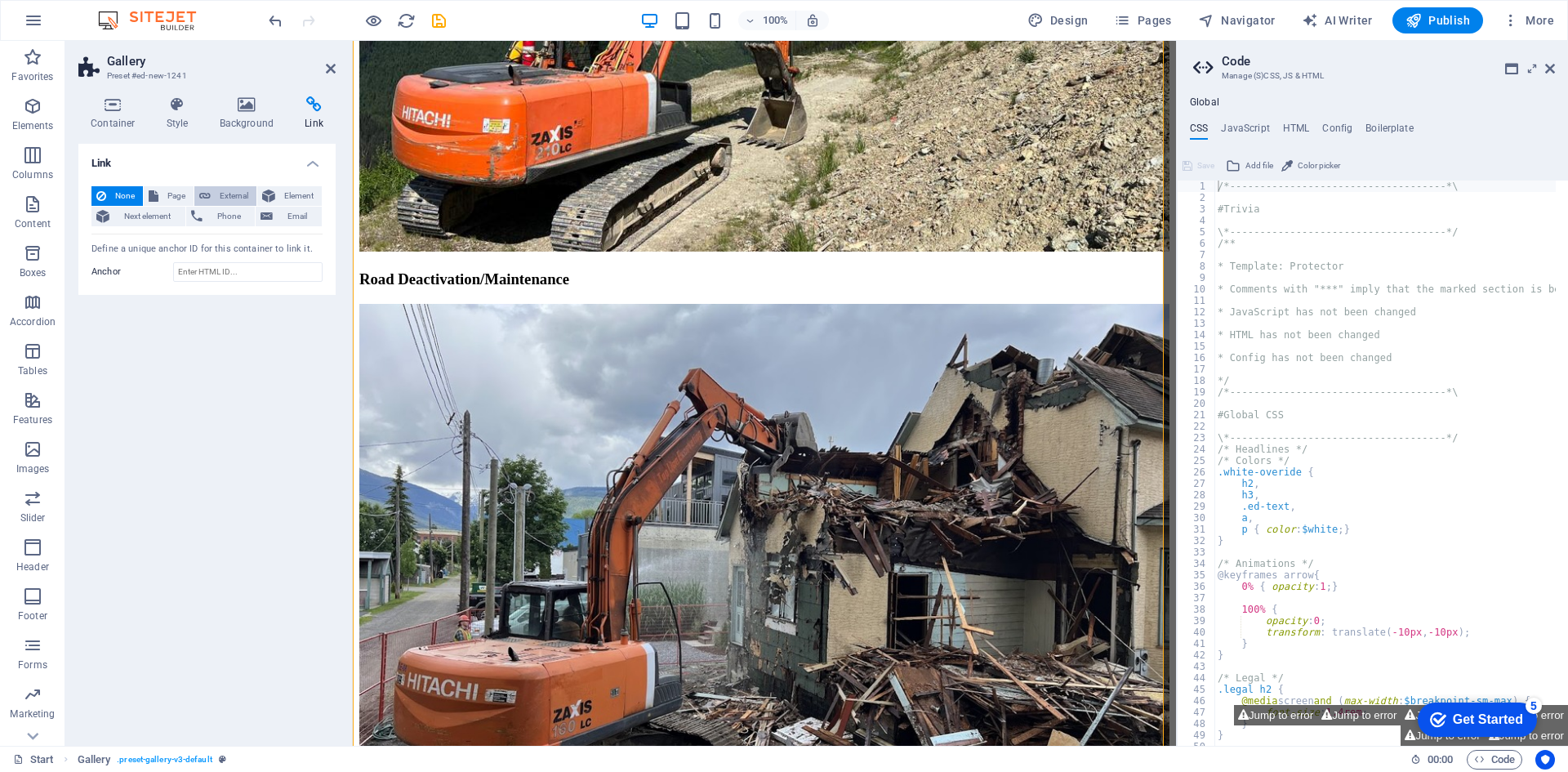
click at [221, 193] on span "External" at bounding box center [234, 196] width 36 height 20
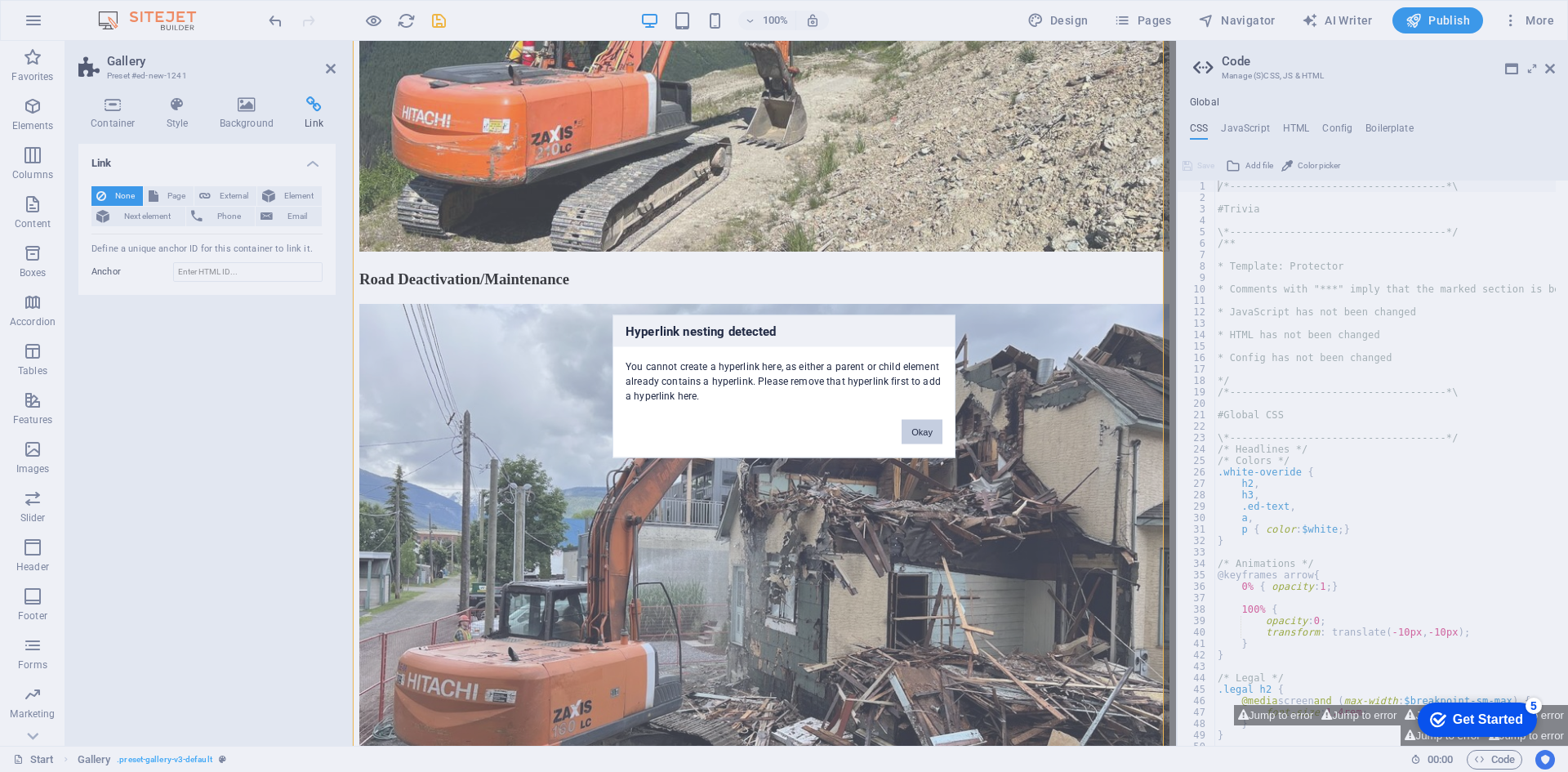
click at [922, 427] on button "Okay" at bounding box center [922, 431] width 41 height 25
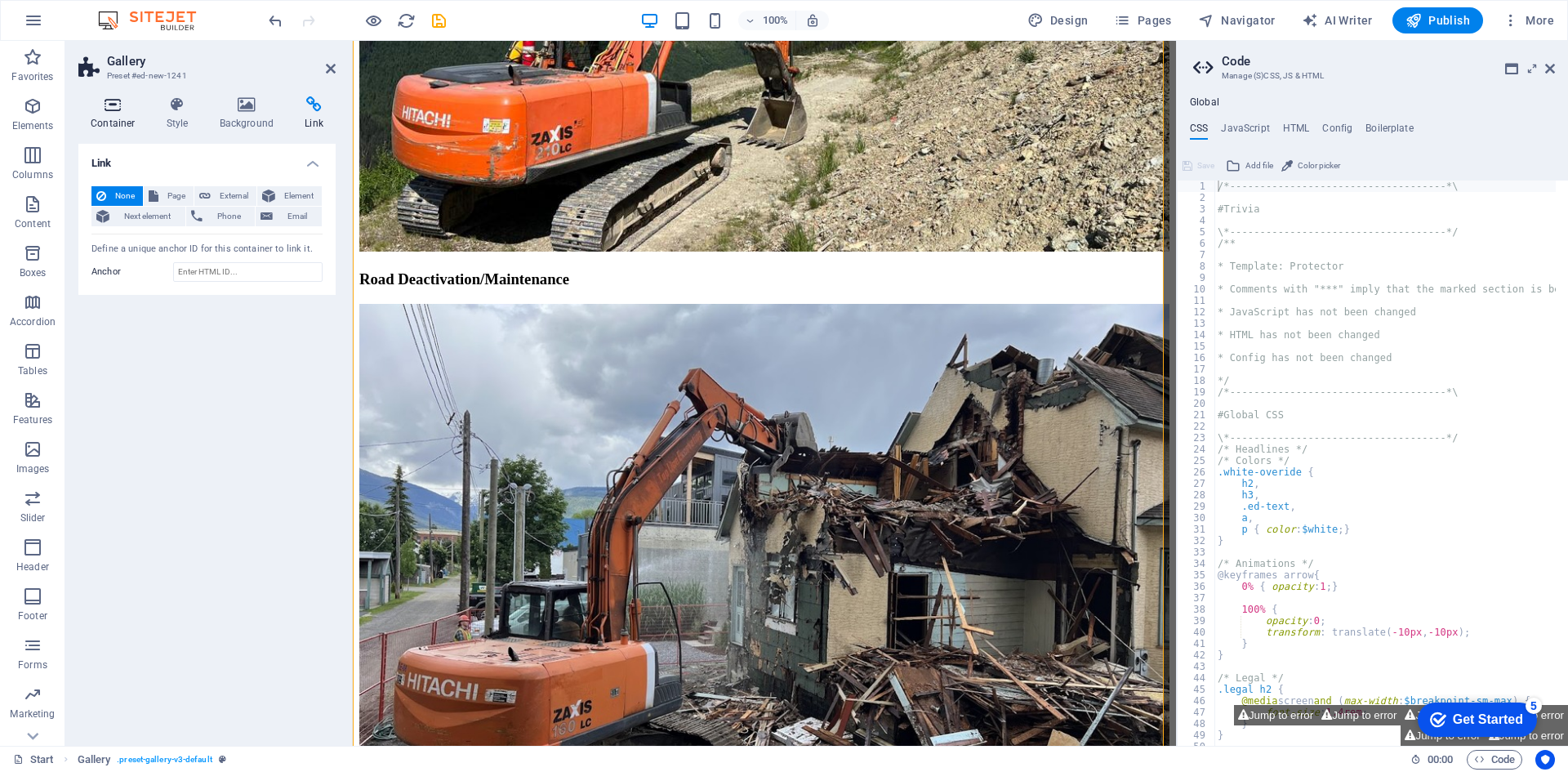
click at [108, 106] on icon at bounding box center [113, 105] width 69 height 16
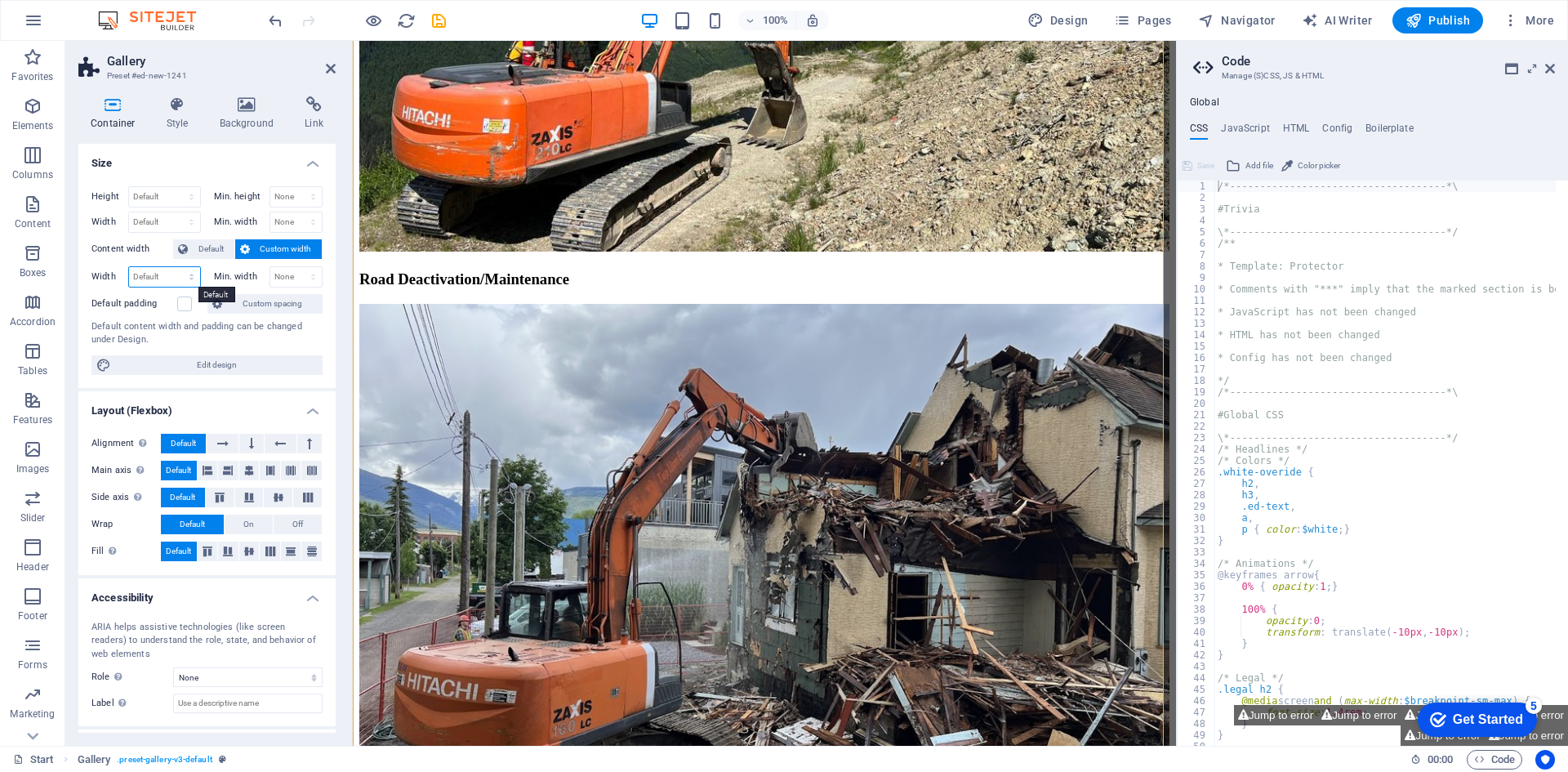
click at [166, 276] on select "Default px rem % em vh vw" at bounding box center [165, 277] width 71 height 20
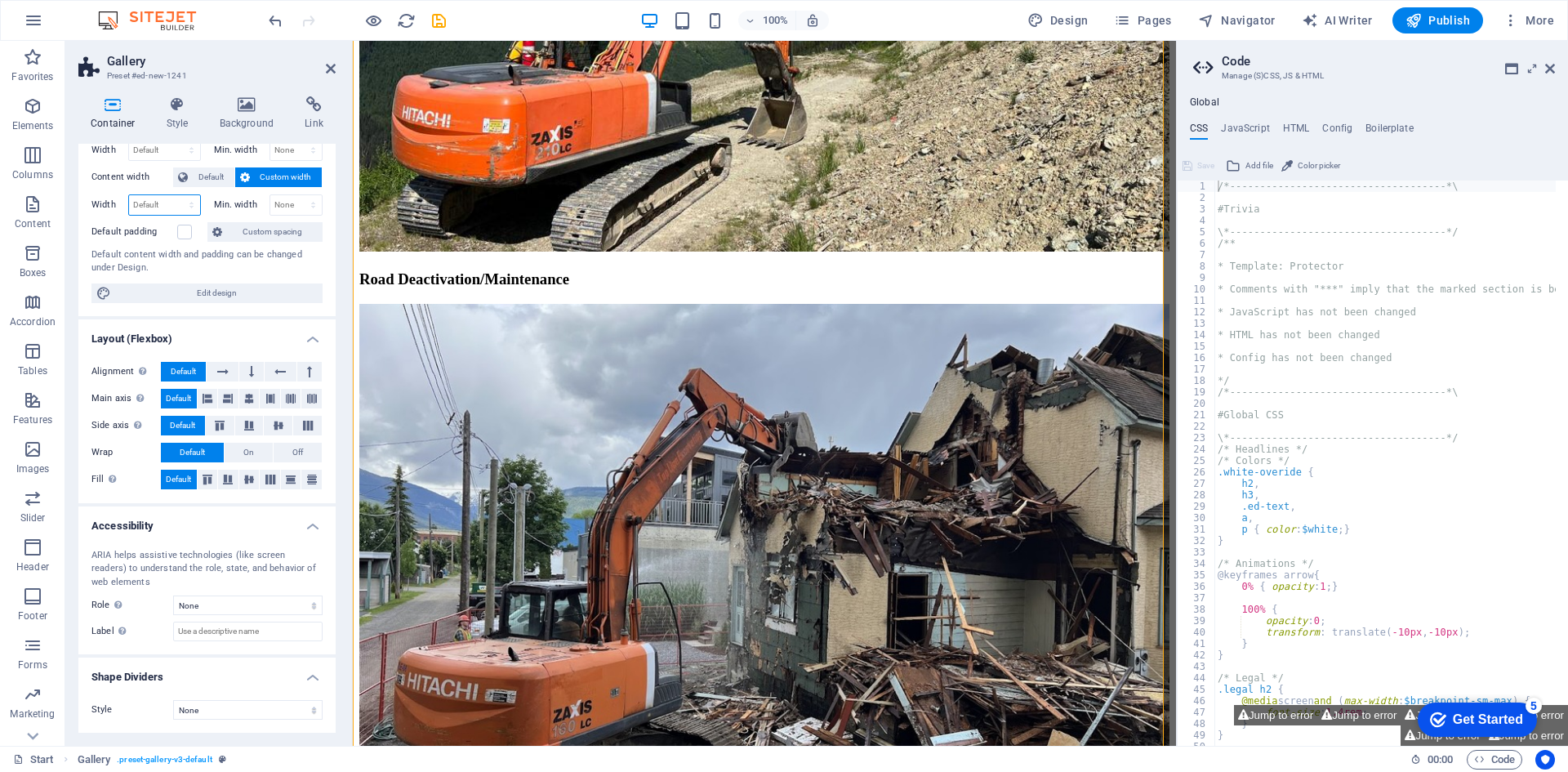
scroll to position [31, 0]
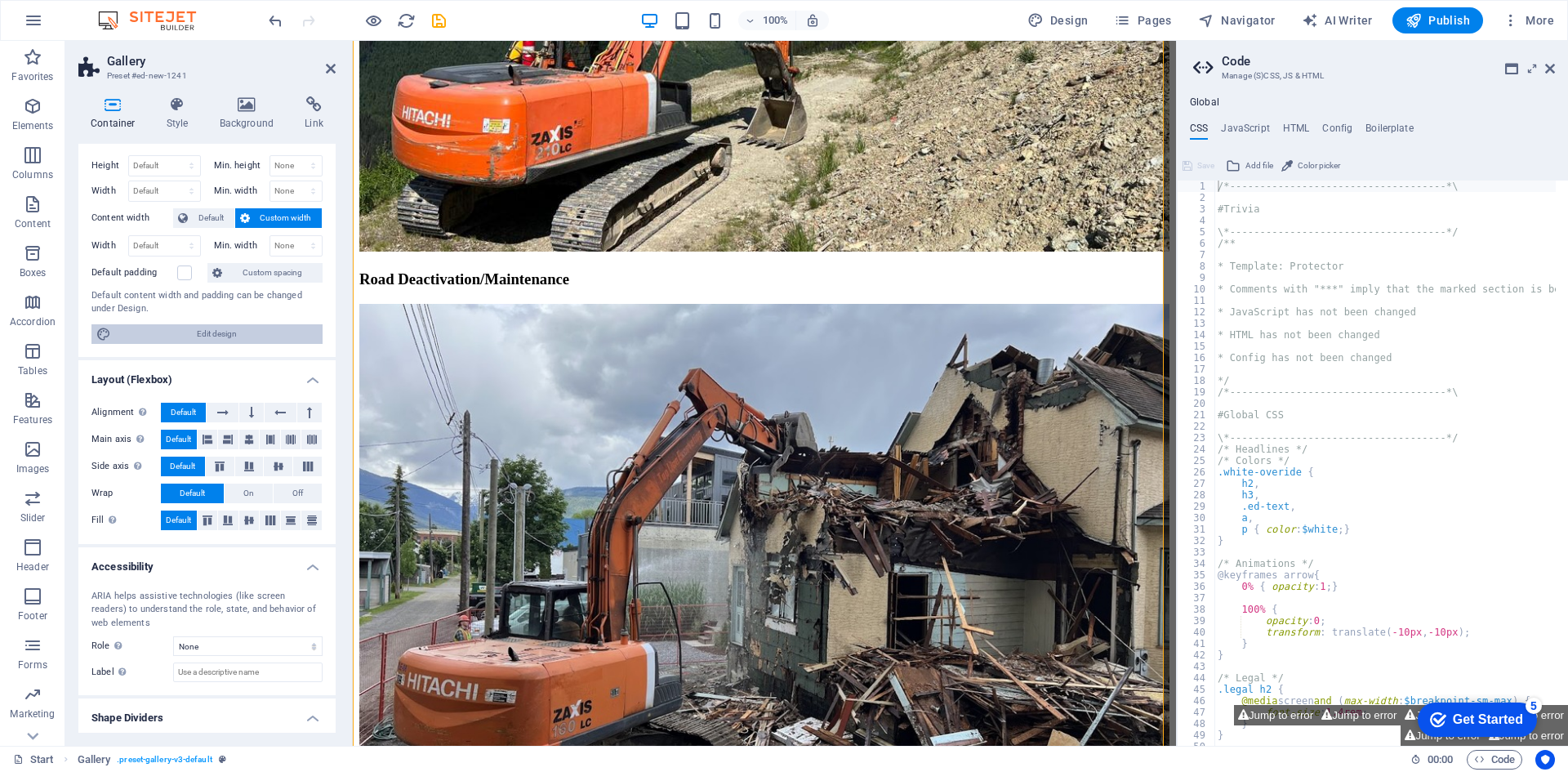
click at [205, 331] on span "Edit design" at bounding box center [217, 335] width 202 height 20
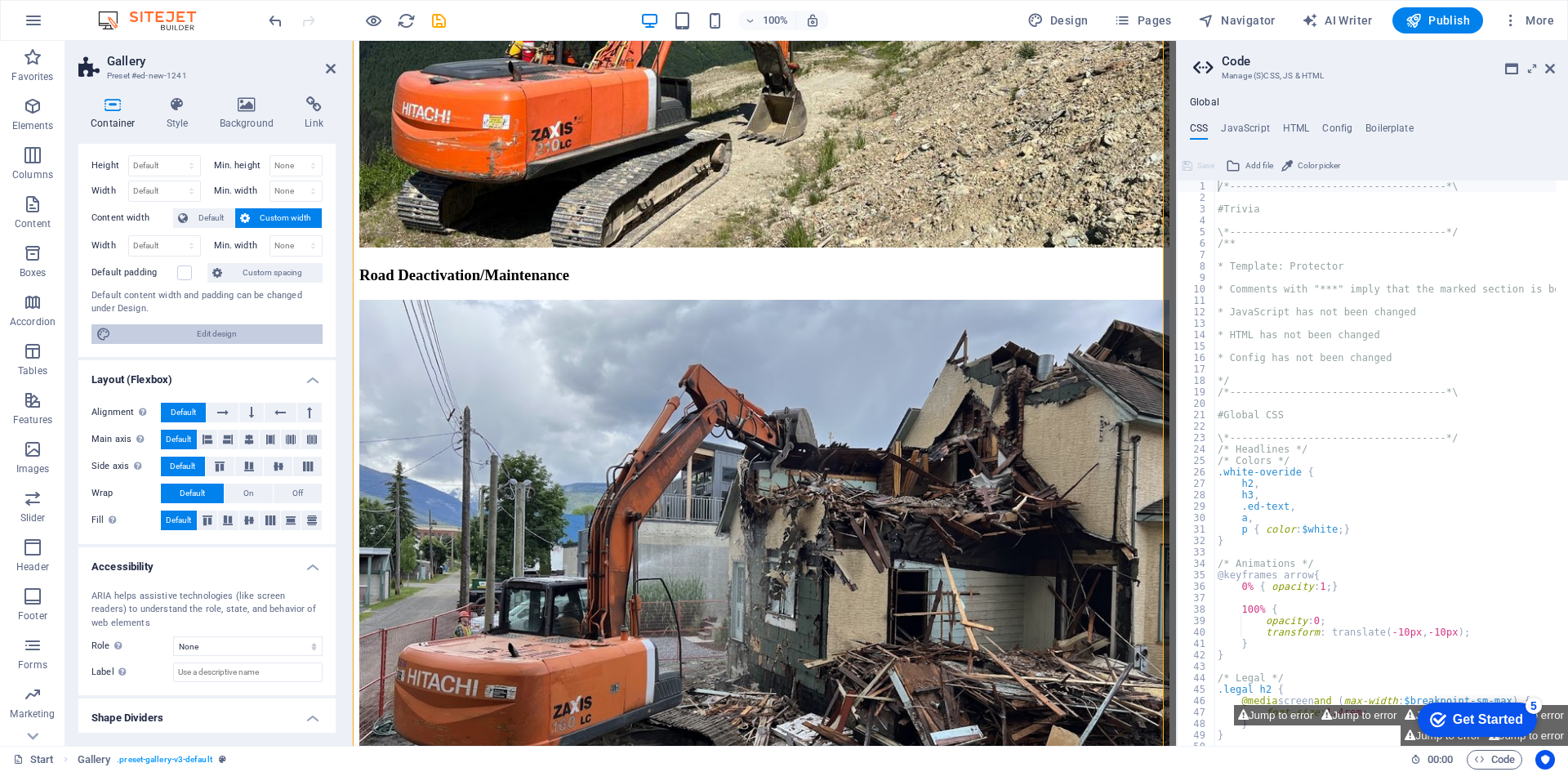
select select "rem"
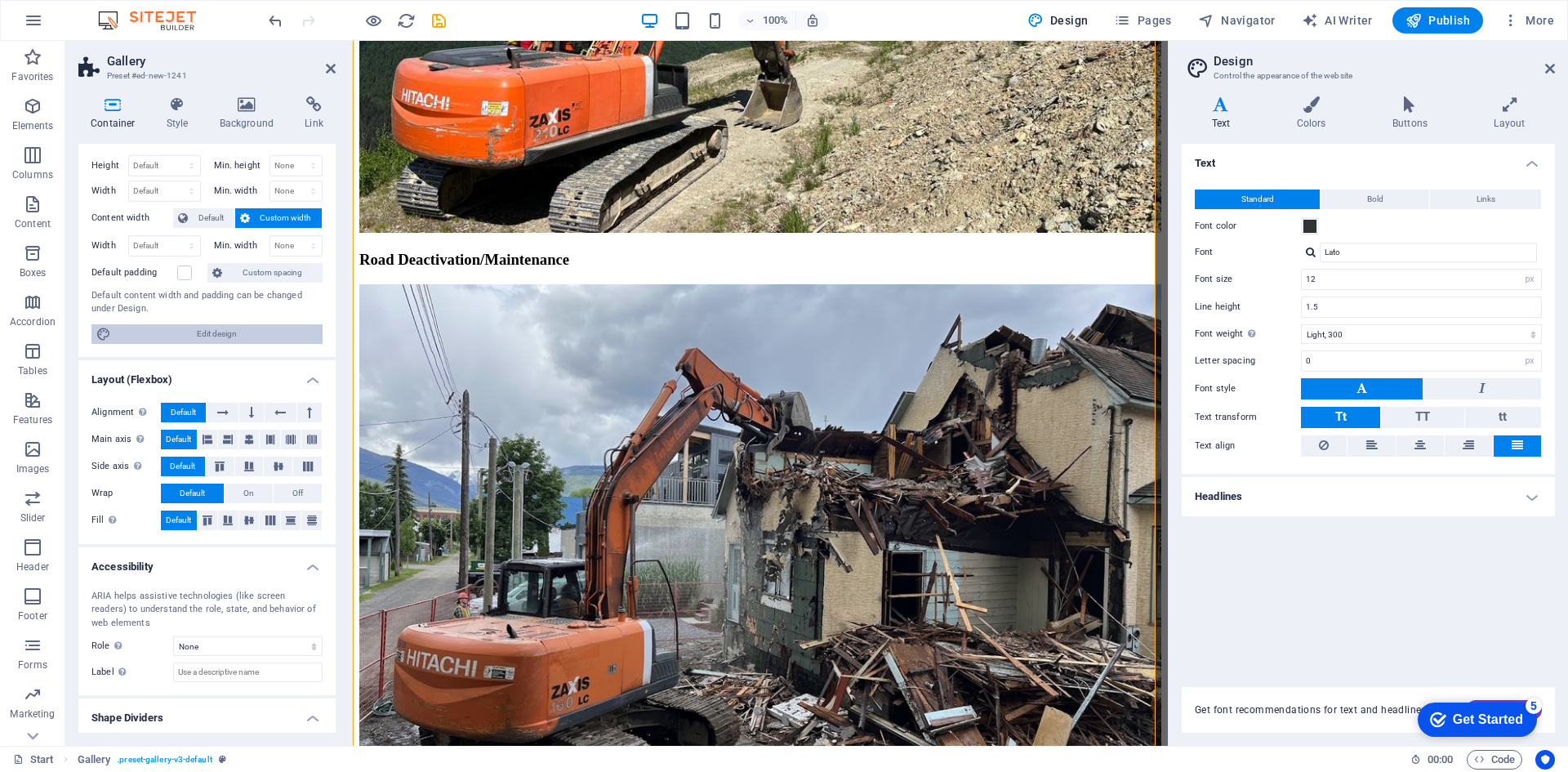
scroll to position [3906, 0]
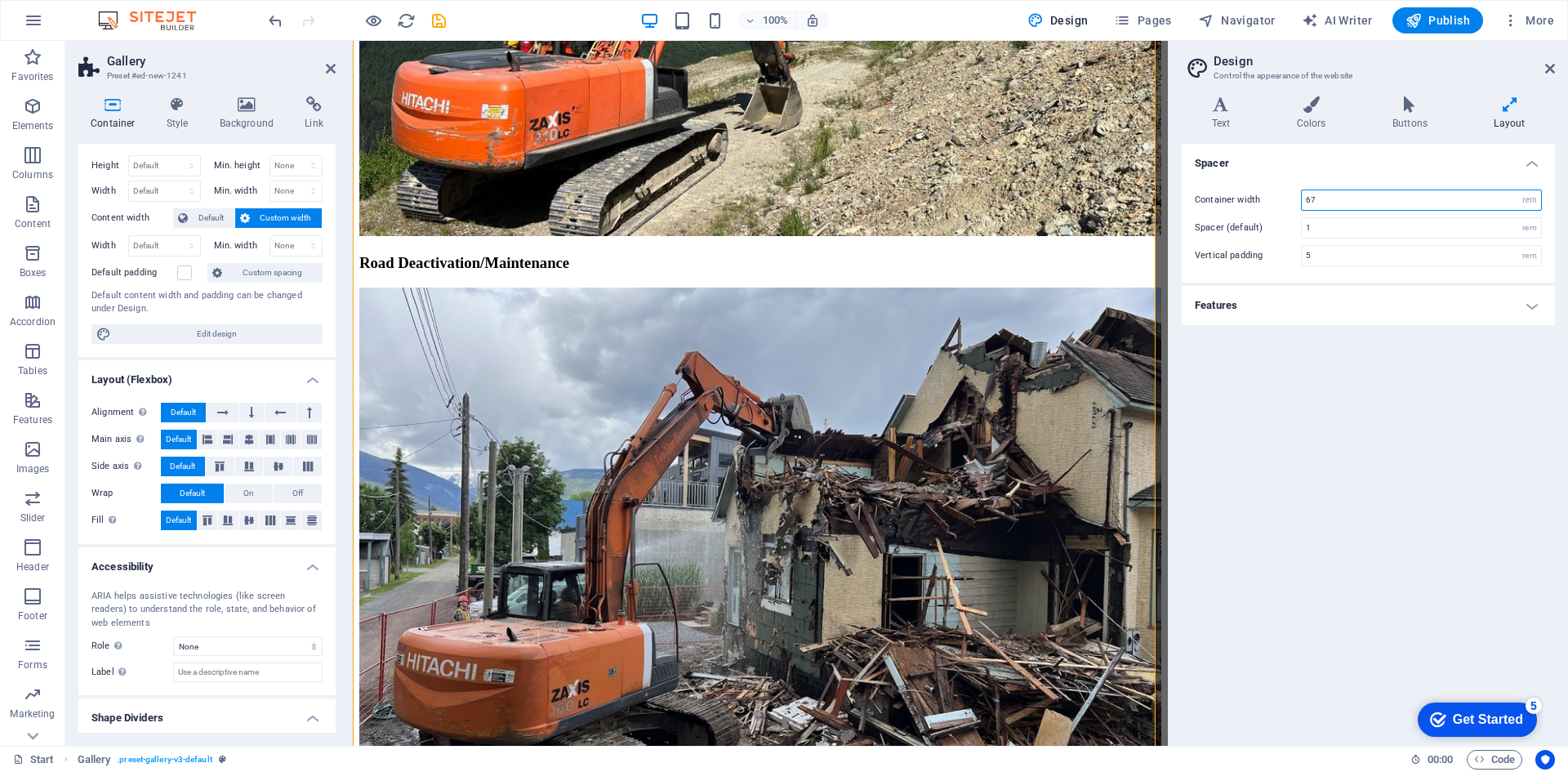
click at [1331, 197] on input "67" at bounding box center [1421, 200] width 239 height 20
type input "6"
type input "5"
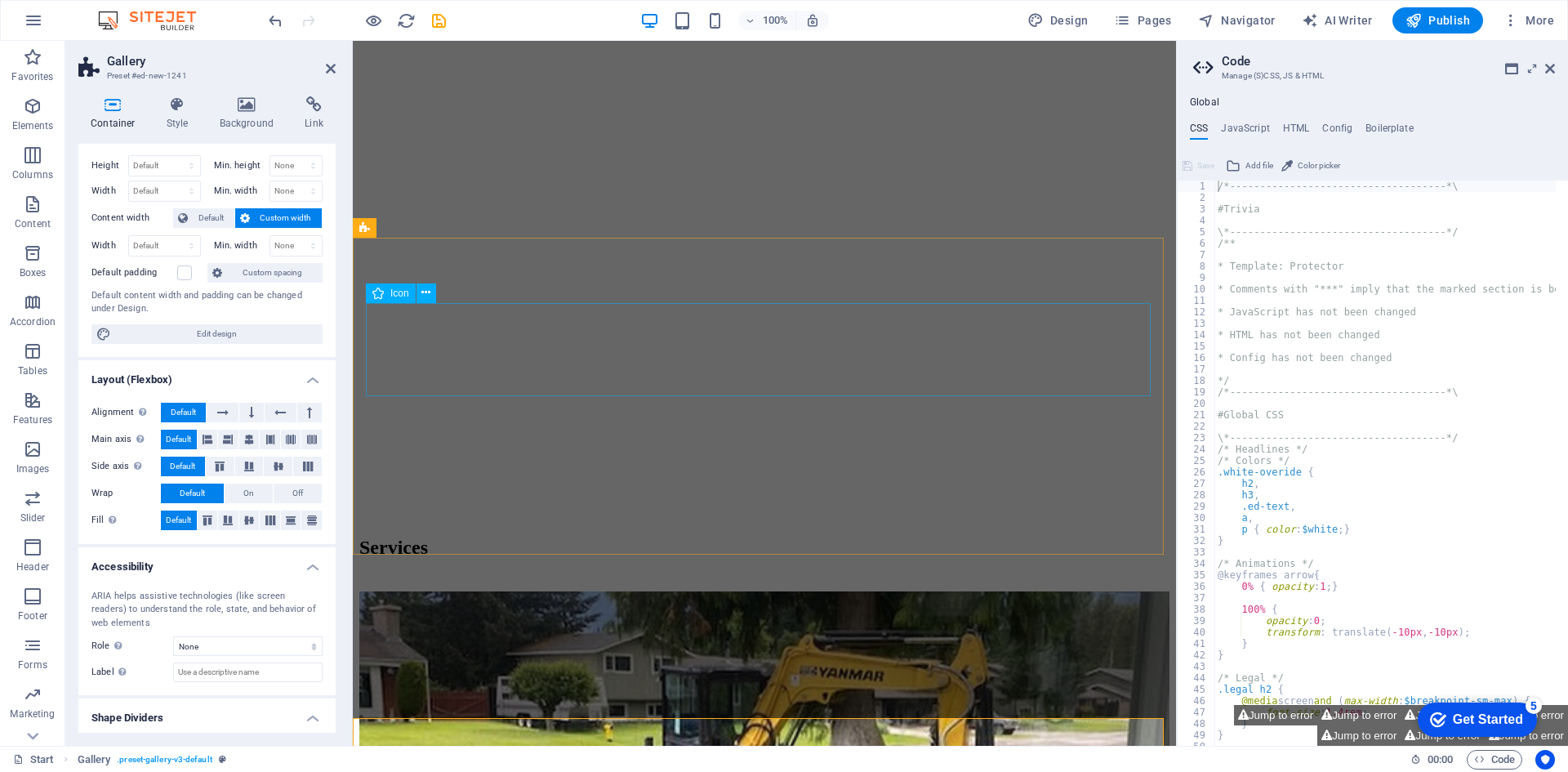
scroll to position [1950, 0]
click at [423, 294] on icon at bounding box center [426, 293] width 9 height 17
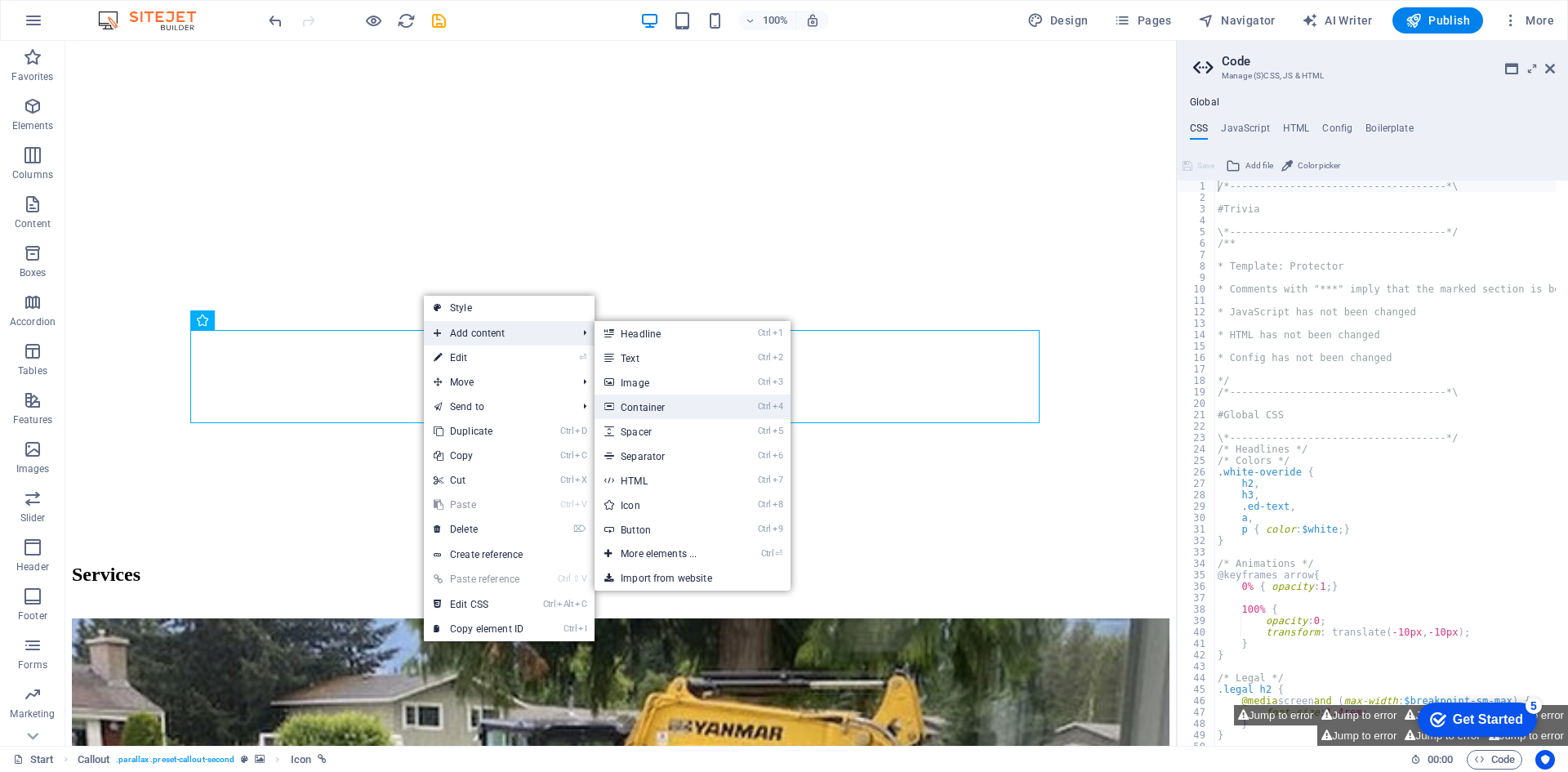
click at [644, 405] on link "Ctrl 4 Container" at bounding box center [662, 406] width 135 height 25
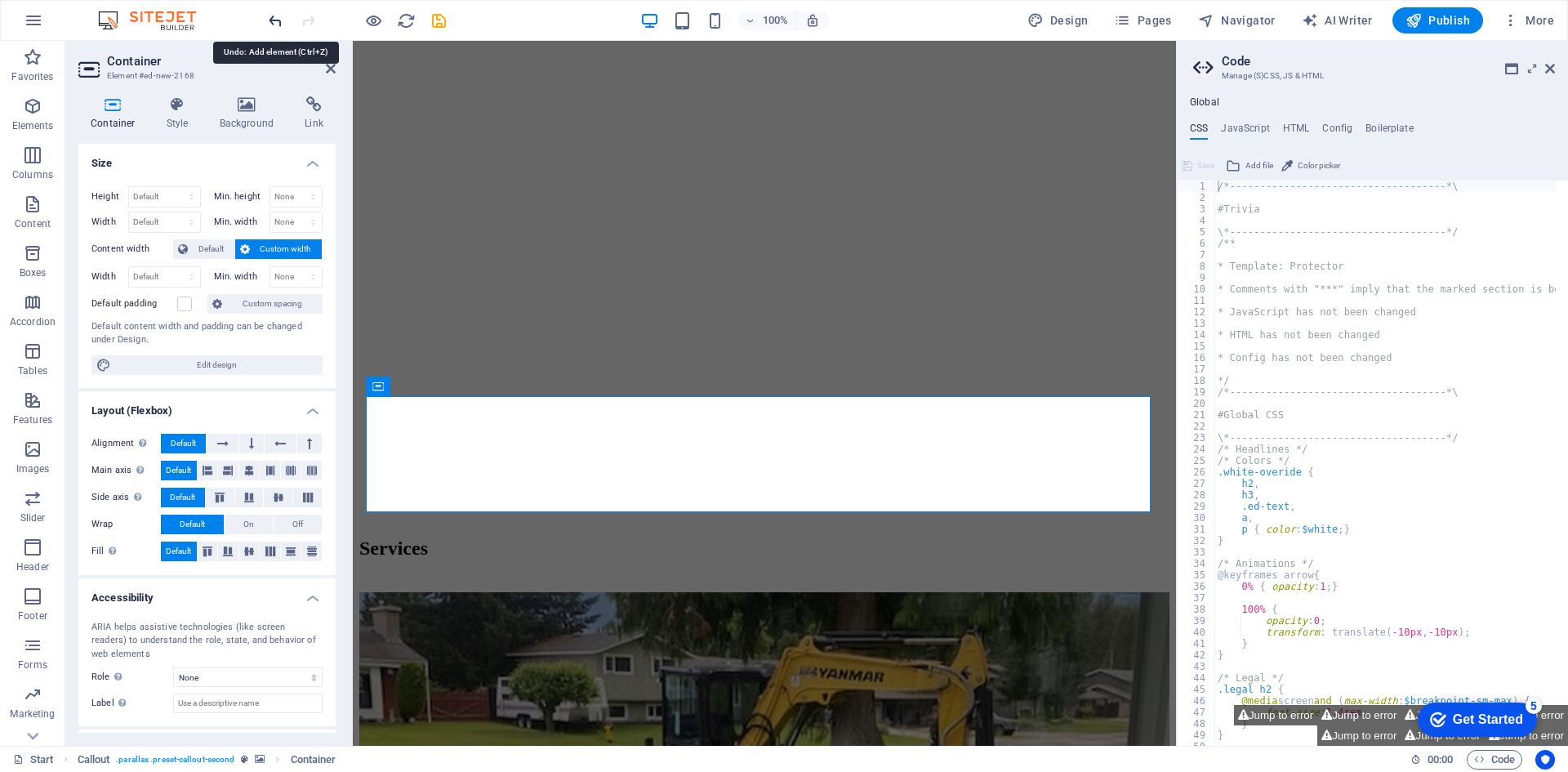
click at [275, 21] on icon "undo" at bounding box center [275, 21] width 19 height 19
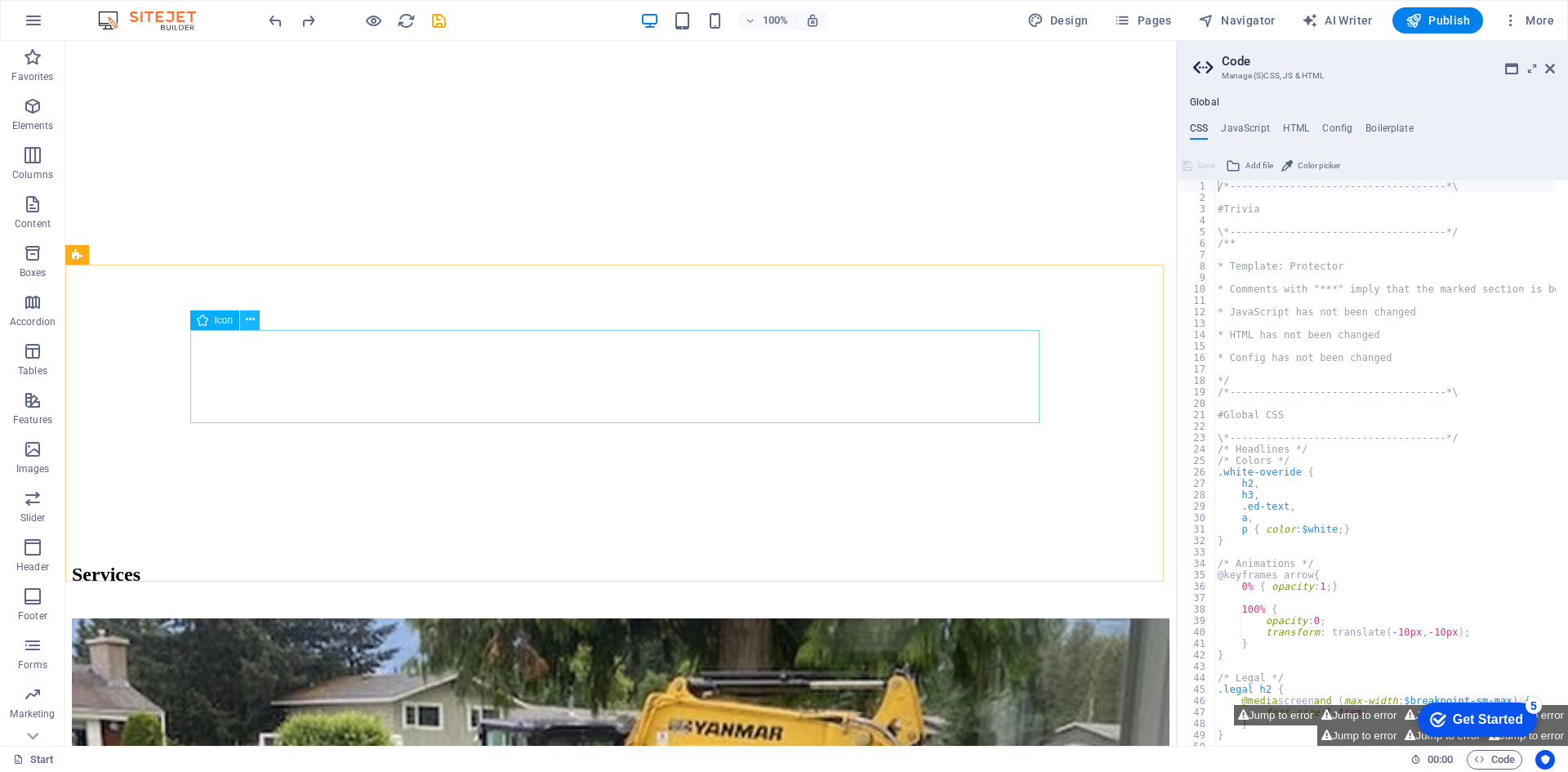
click at [246, 320] on icon at bounding box center [250, 319] width 9 height 17
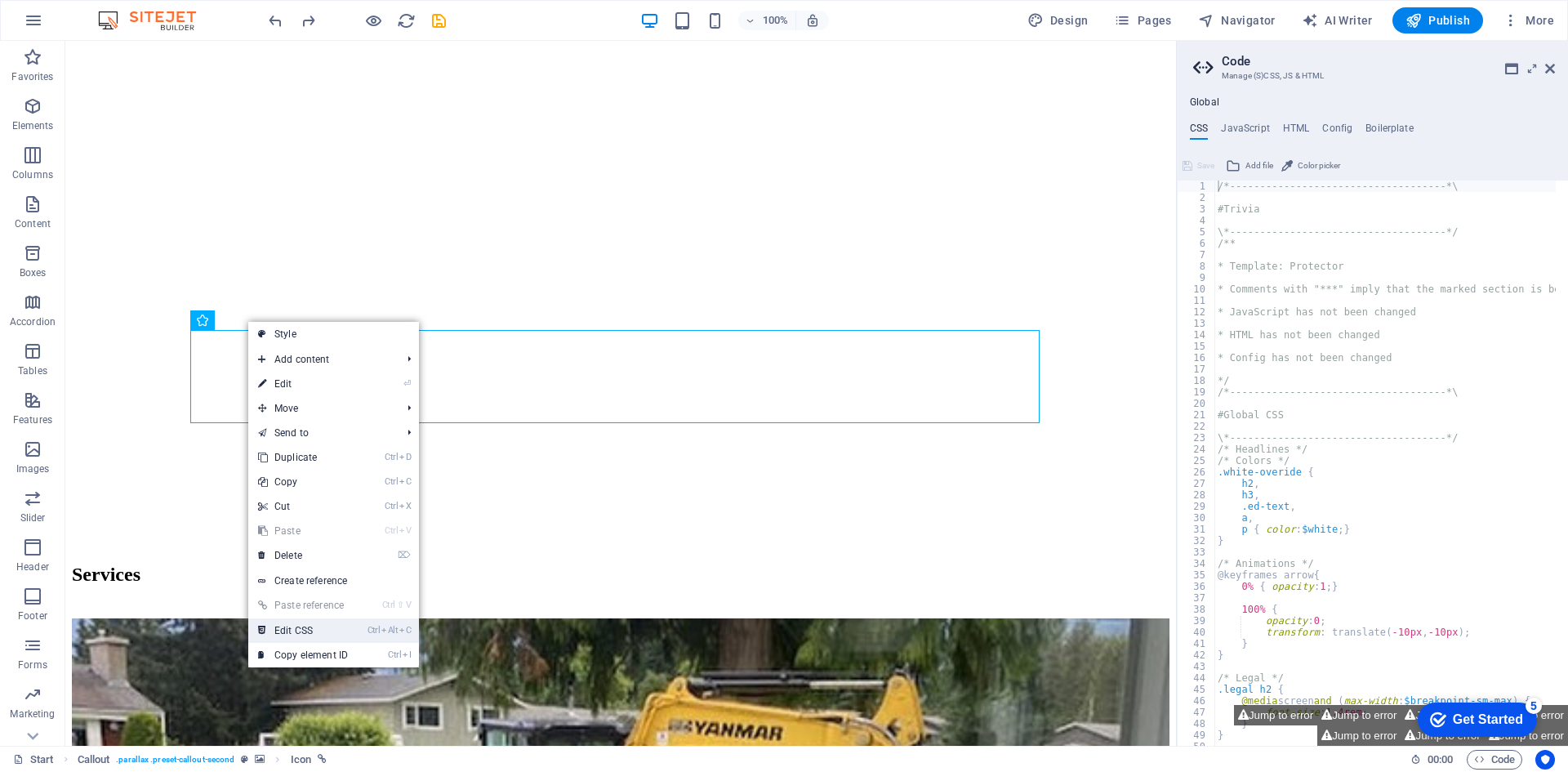
click at [321, 632] on link "Ctrl Alt C Edit CSS" at bounding box center [303, 630] width 109 height 25
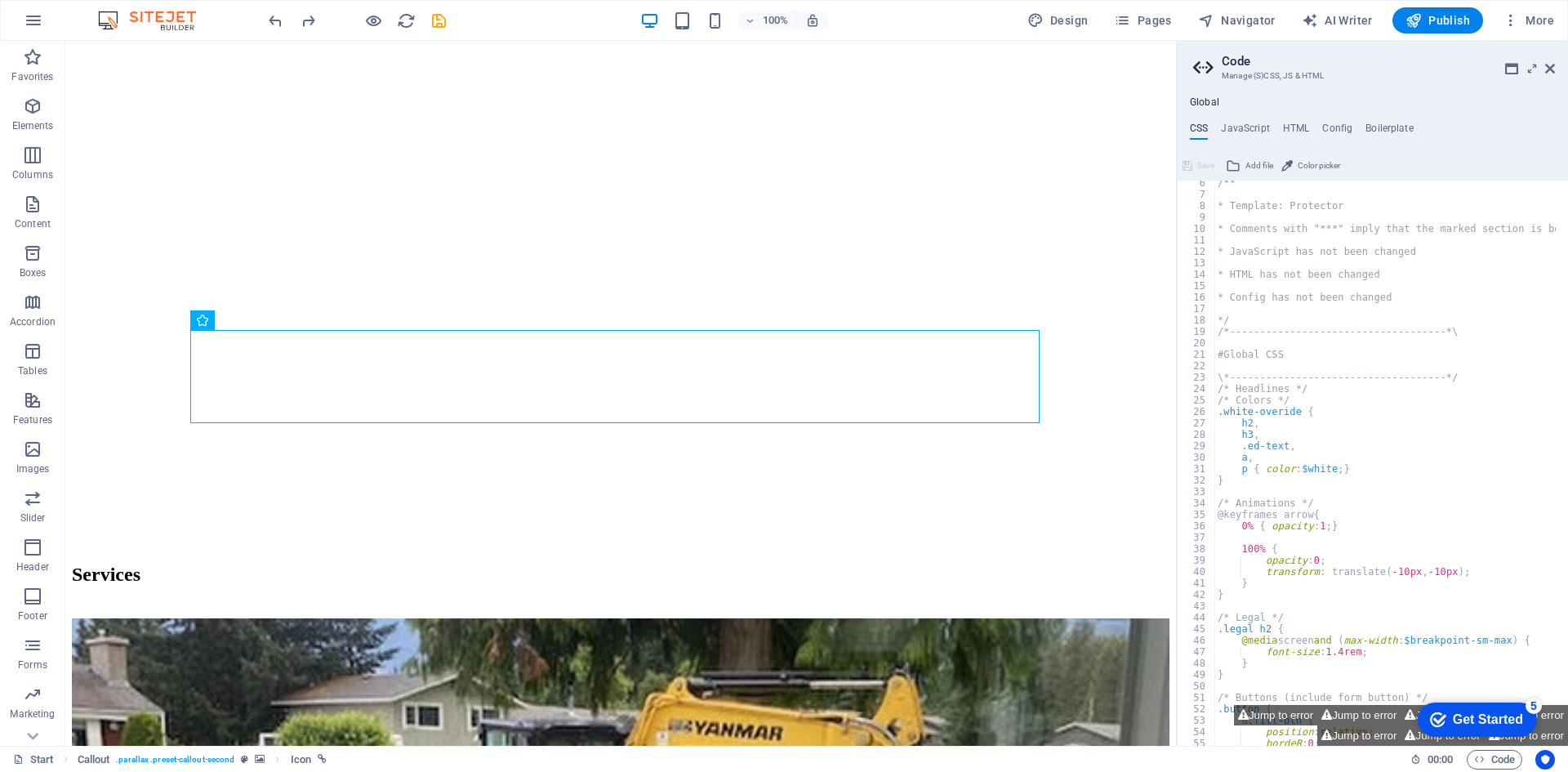
scroll to position [60, 0]
click at [1548, 71] on icon at bounding box center [1550, 68] width 10 height 13
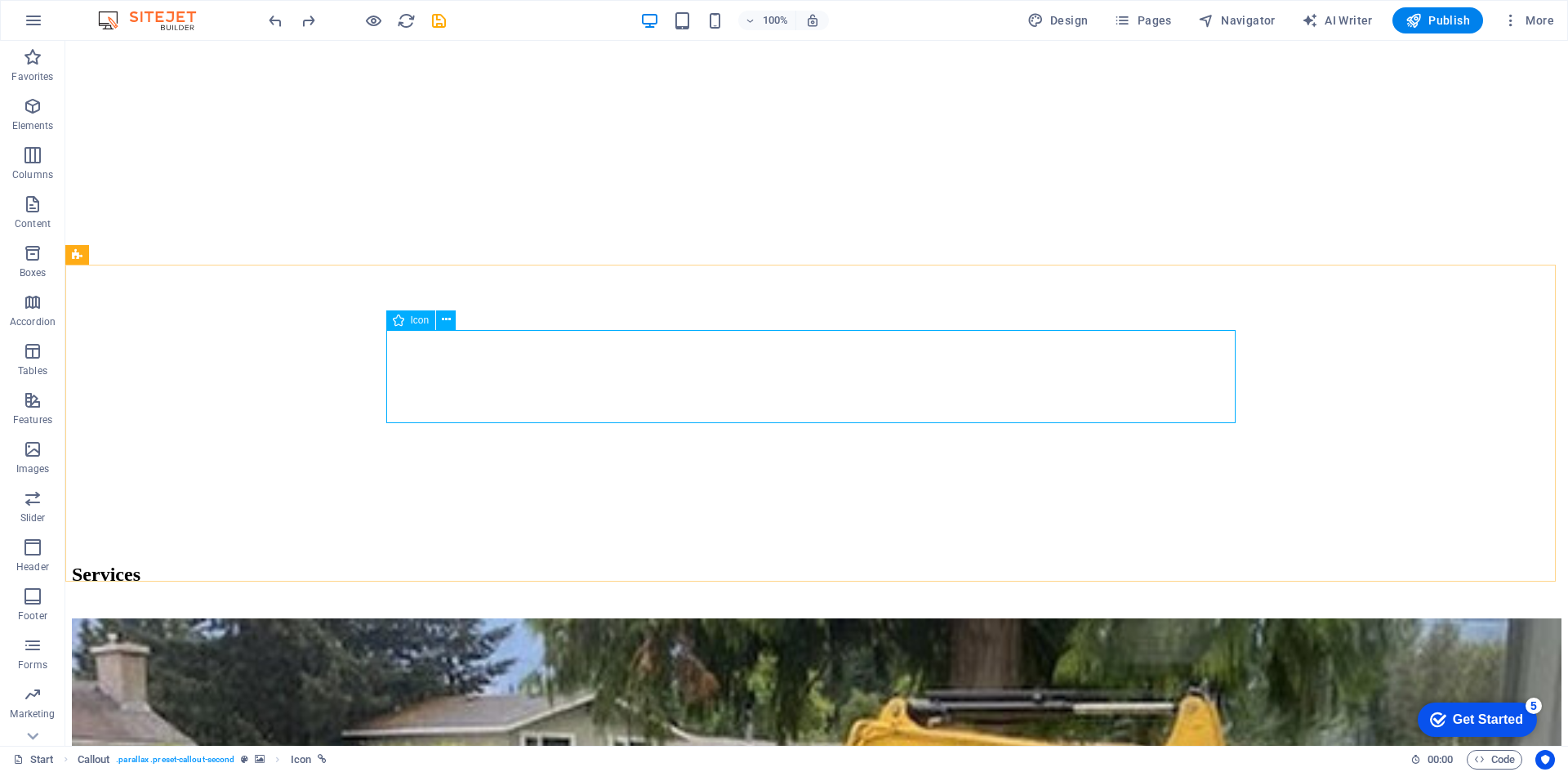
click at [411, 318] on span "Icon" at bounding box center [420, 320] width 19 height 10
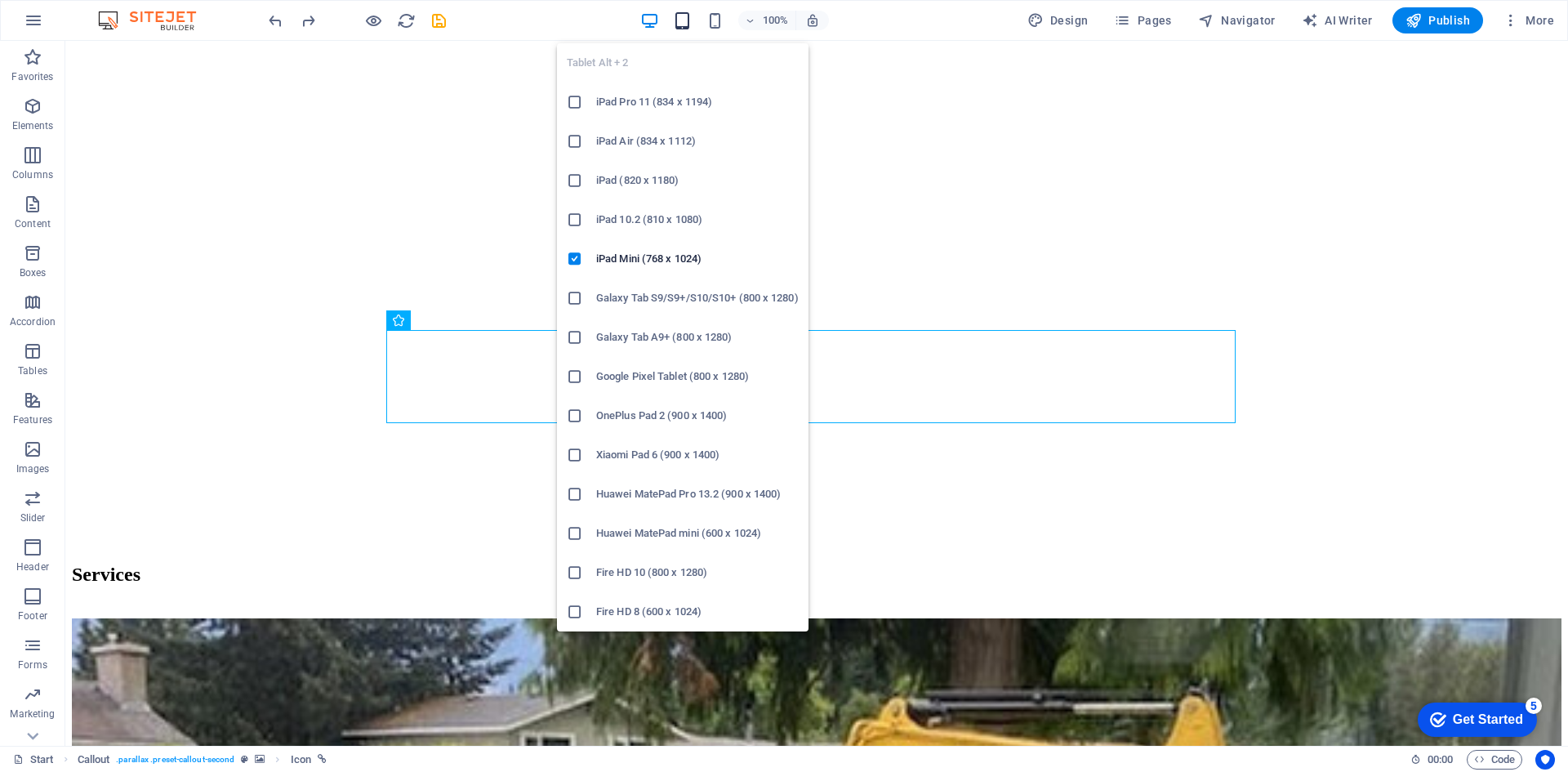
click at [685, 21] on icon "button" at bounding box center [682, 21] width 19 height 19
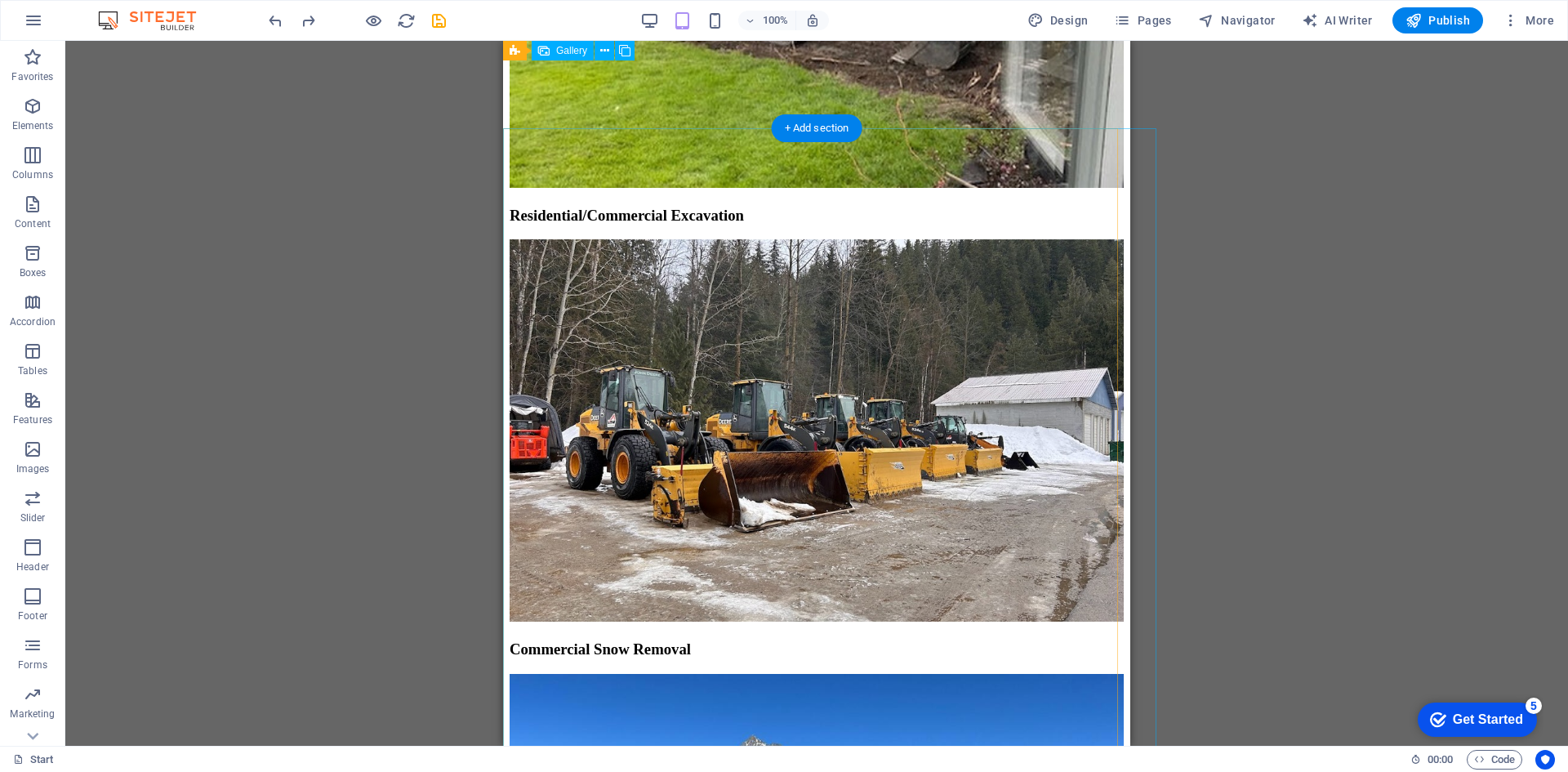
scroll to position [2915, 0]
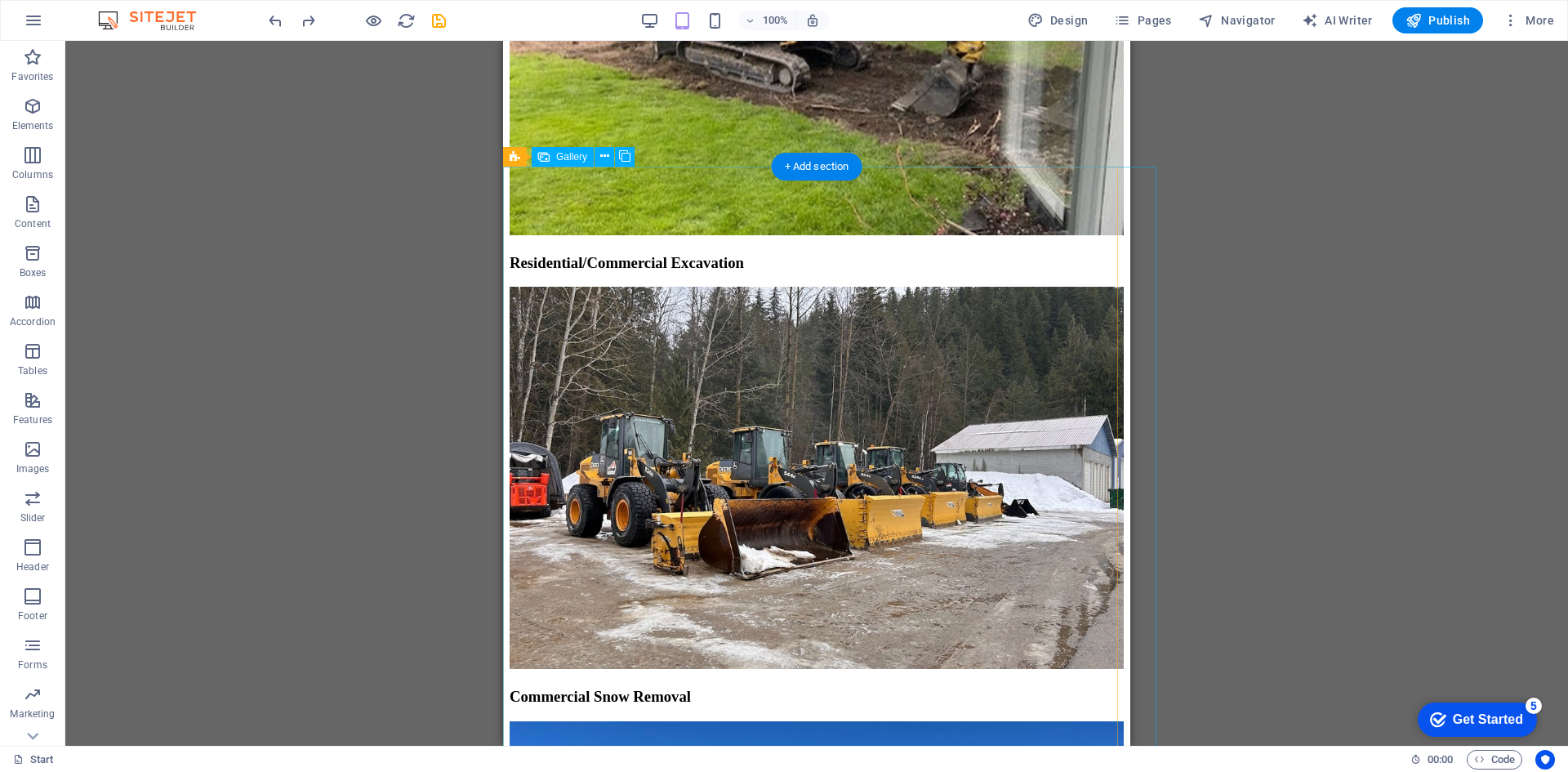
select select "4"
select select "px"
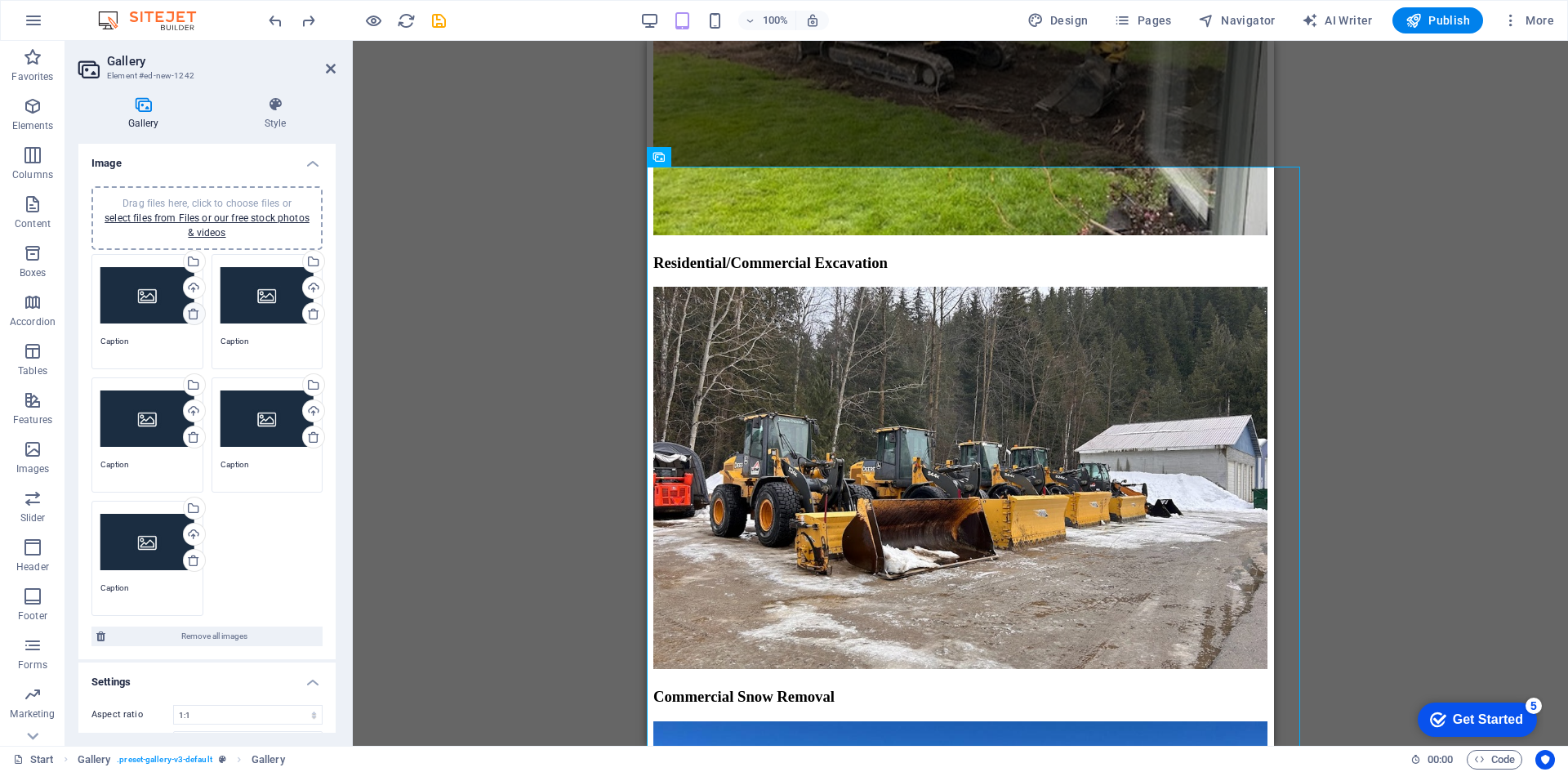
click at [192, 310] on icon at bounding box center [194, 314] width 13 height 13
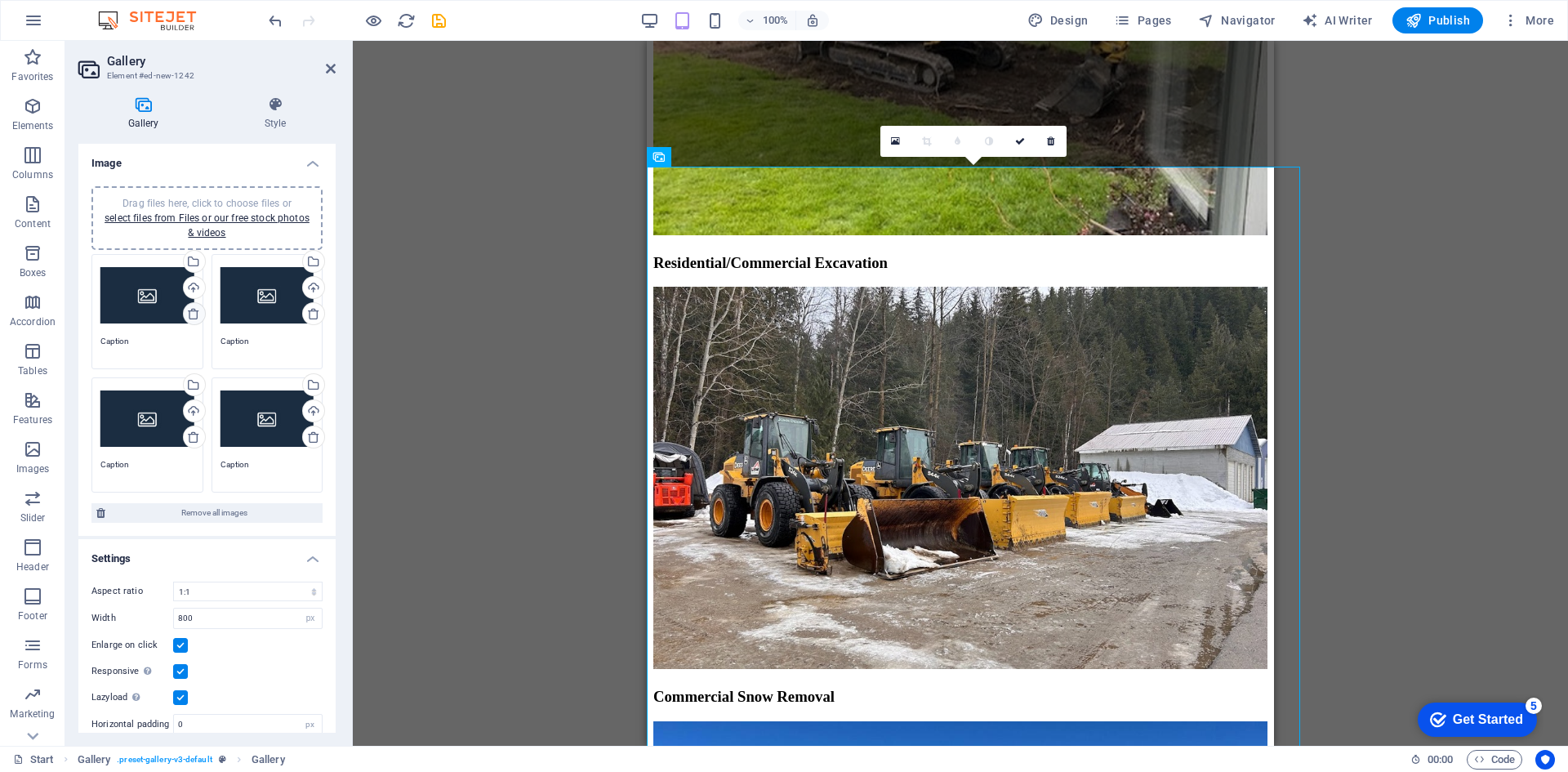
click at [192, 310] on icon at bounding box center [194, 314] width 13 height 13
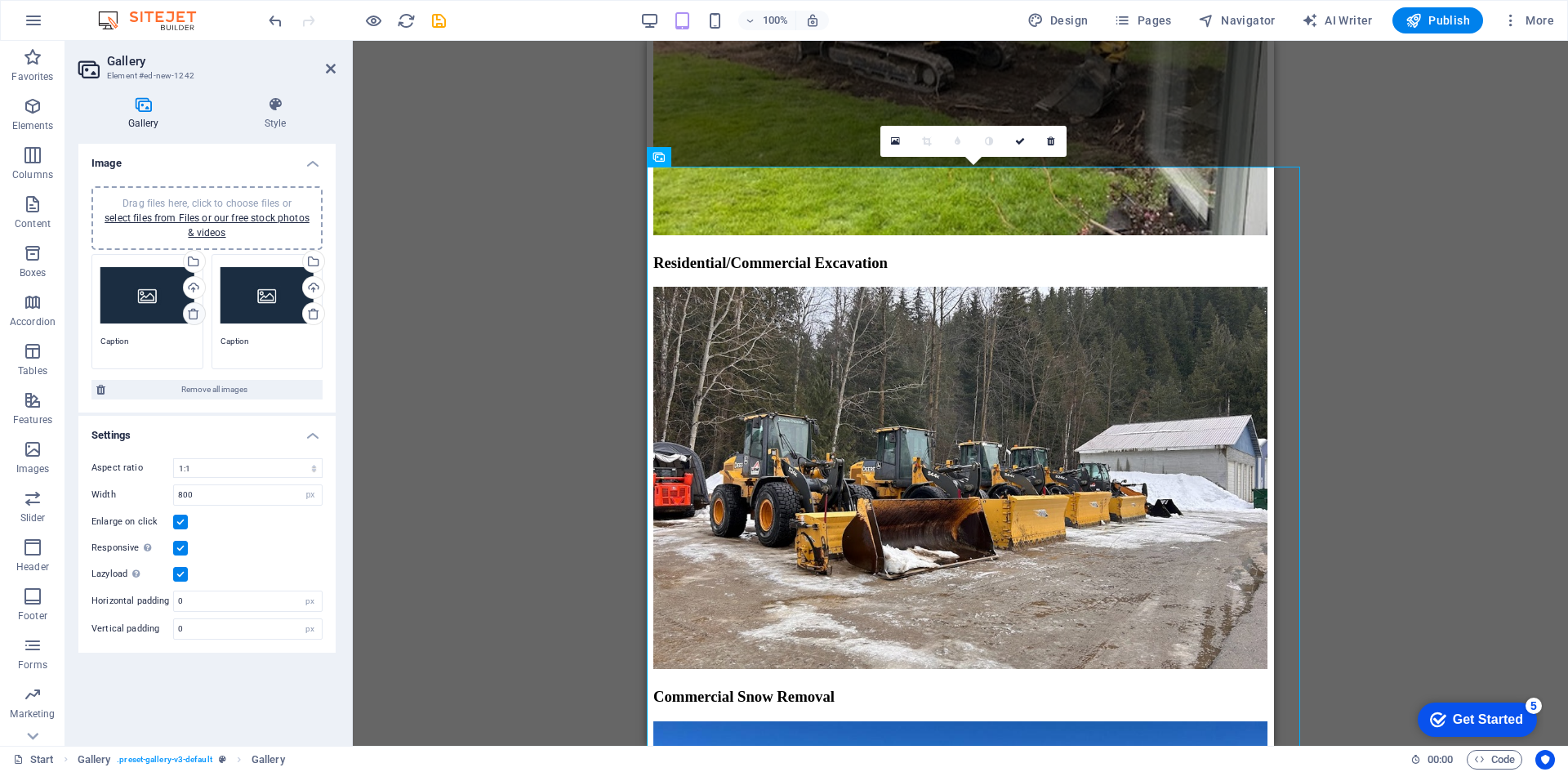
click at [192, 310] on icon at bounding box center [194, 314] width 13 height 13
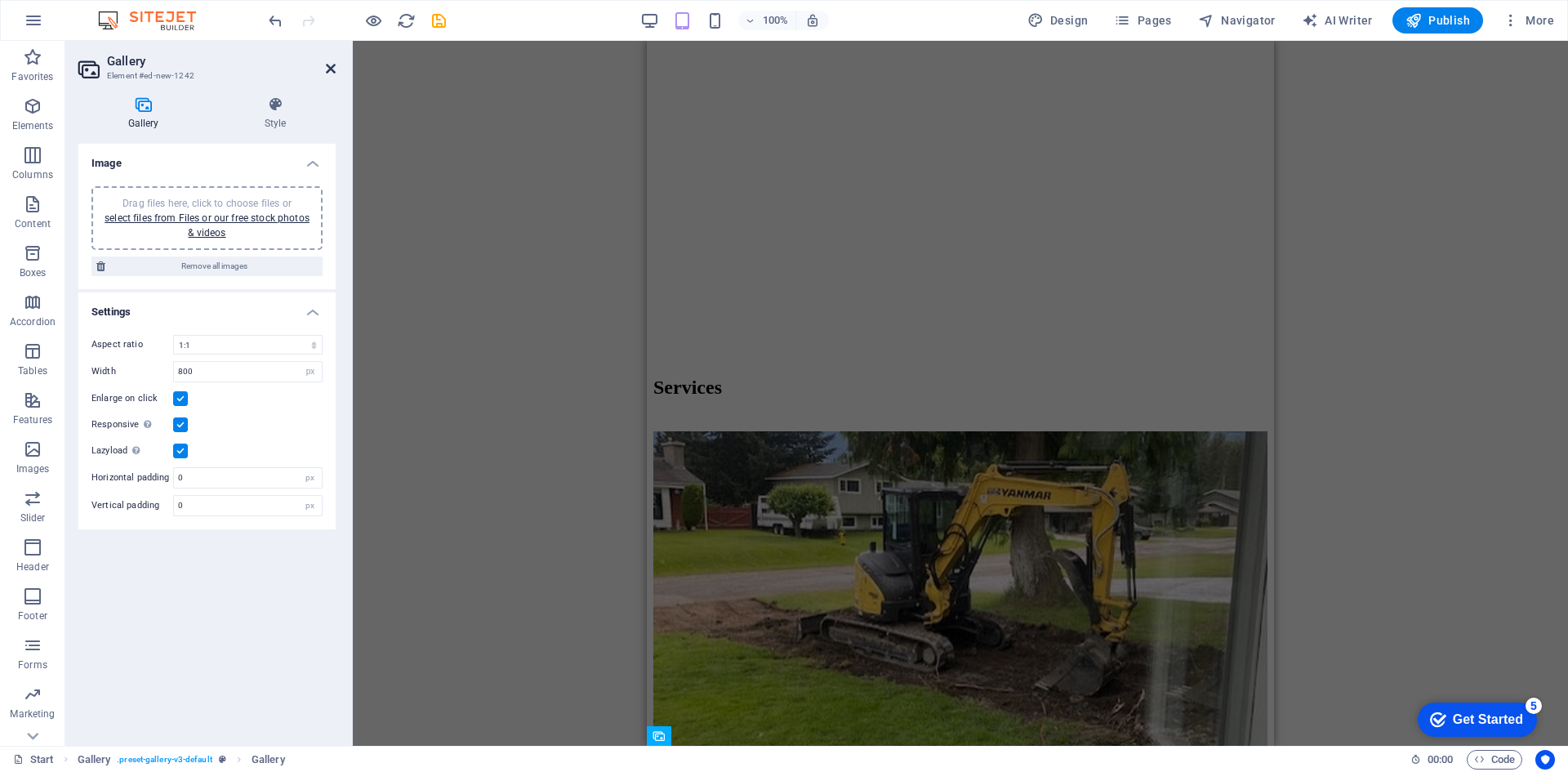
click at [332, 65] on icon at bounding box center [330, 68] width 10 height 13
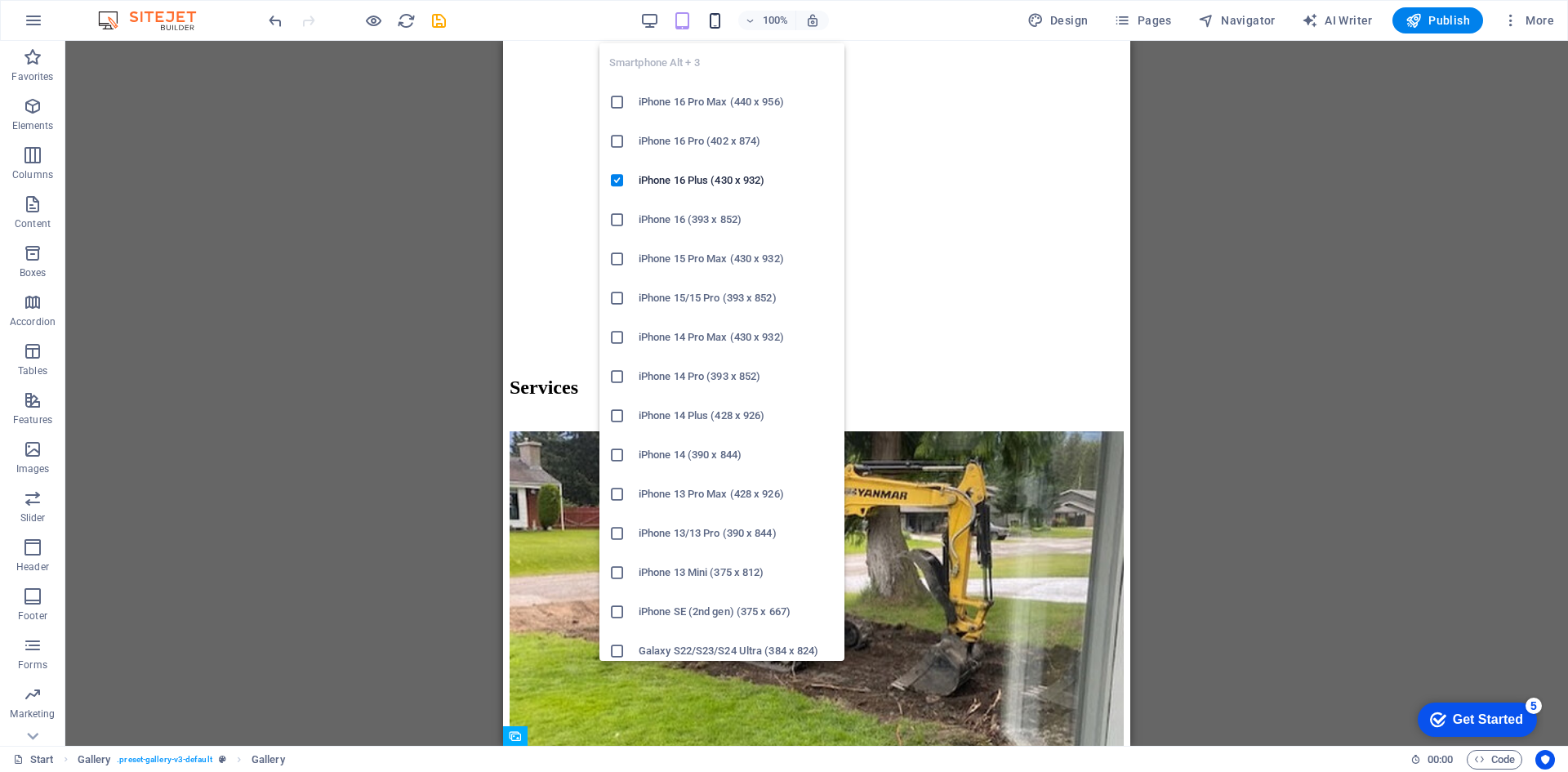
click at [718, 21] on icon "button" at bounding box center [714, 21] width 19 height 19
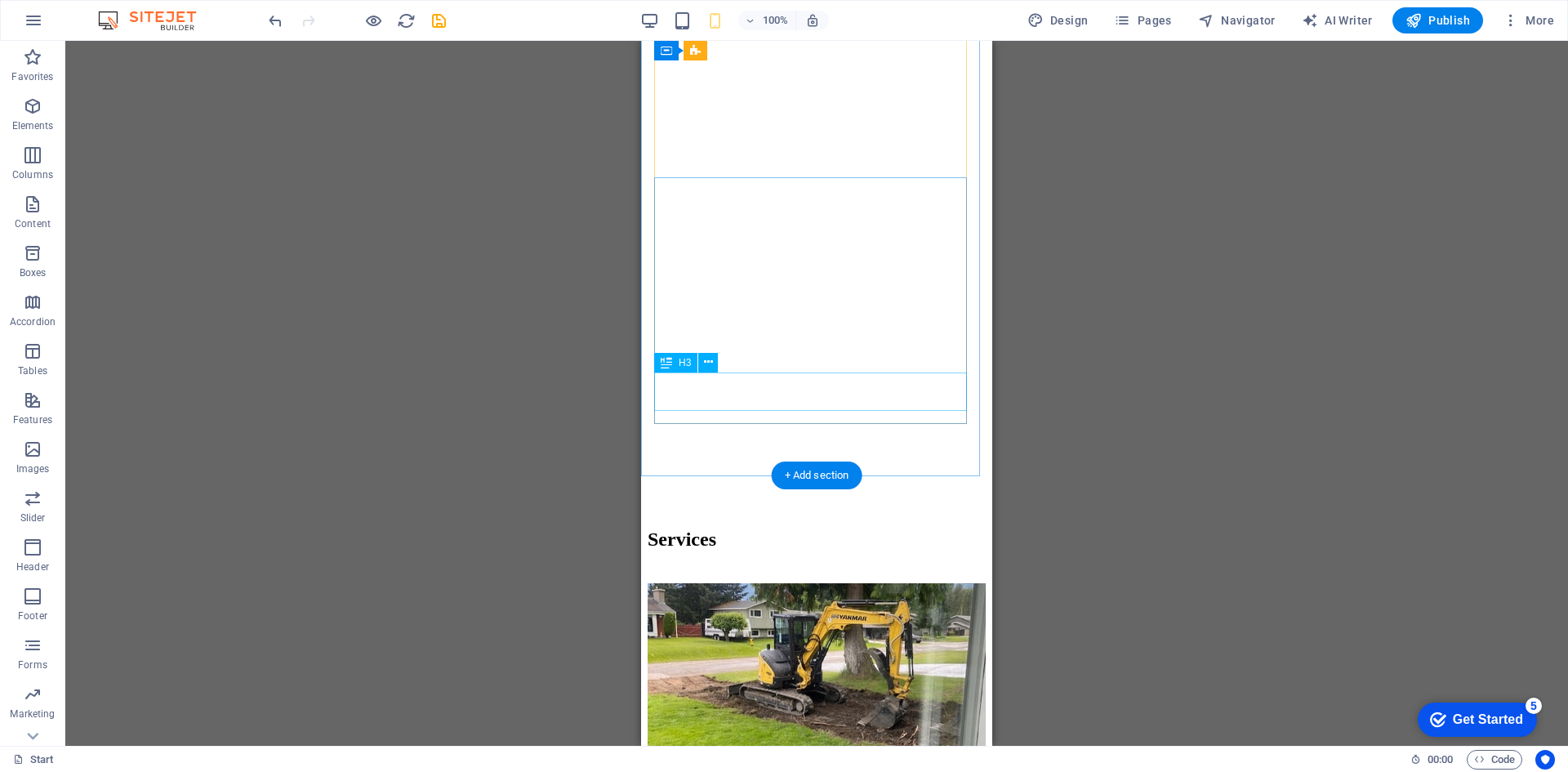
scroll to position [3000, 0]
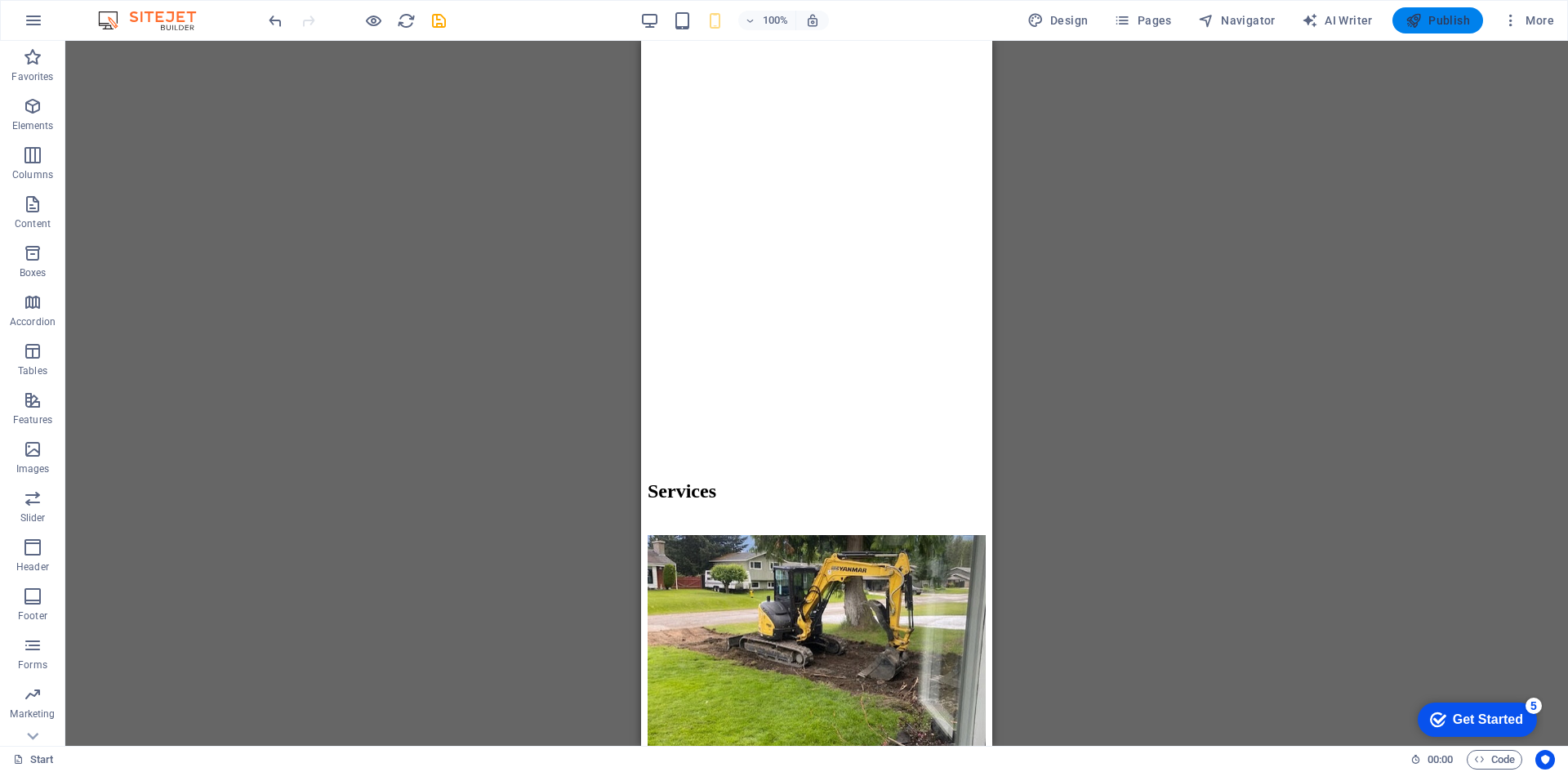
click at [1449, 23] on span "Publish" at bounding box center [1437, 20] width 65 height 16
